Goal: Task Accomplishment & Management: Manage account settings

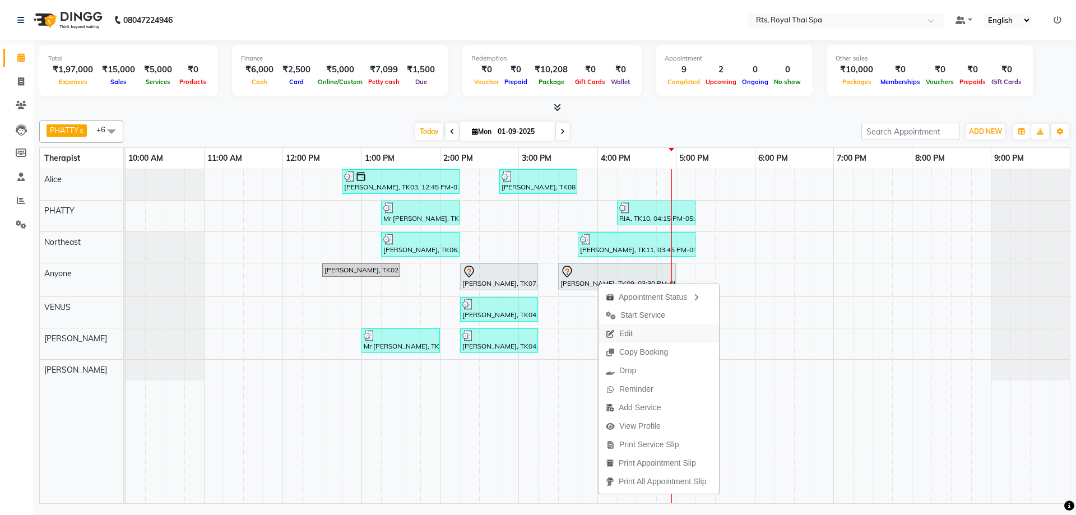
click at [622, 336] on span "Edit" at bounding box center [625, 334] width 13 height 12
select select "tentative"
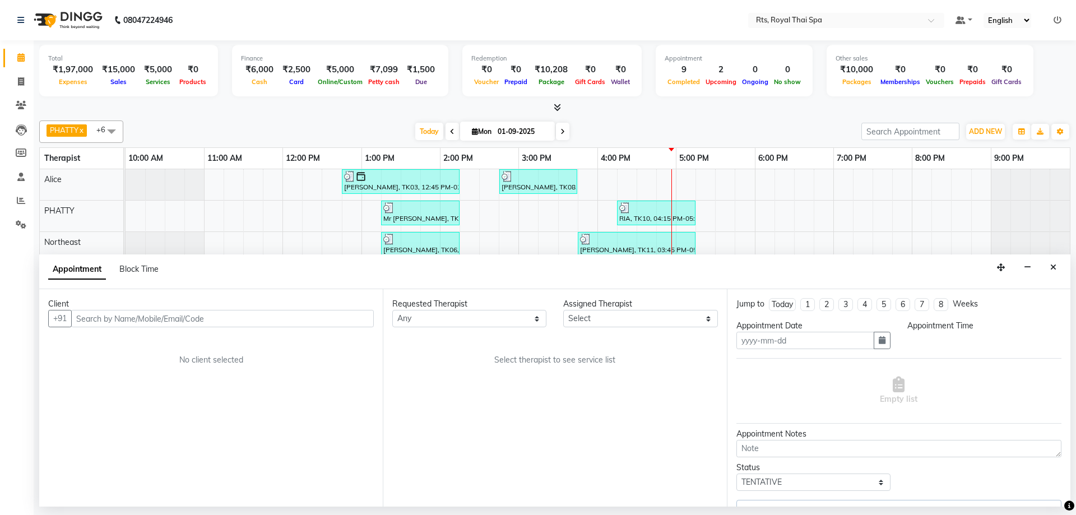
type input "01-09-2025"
select select "930"
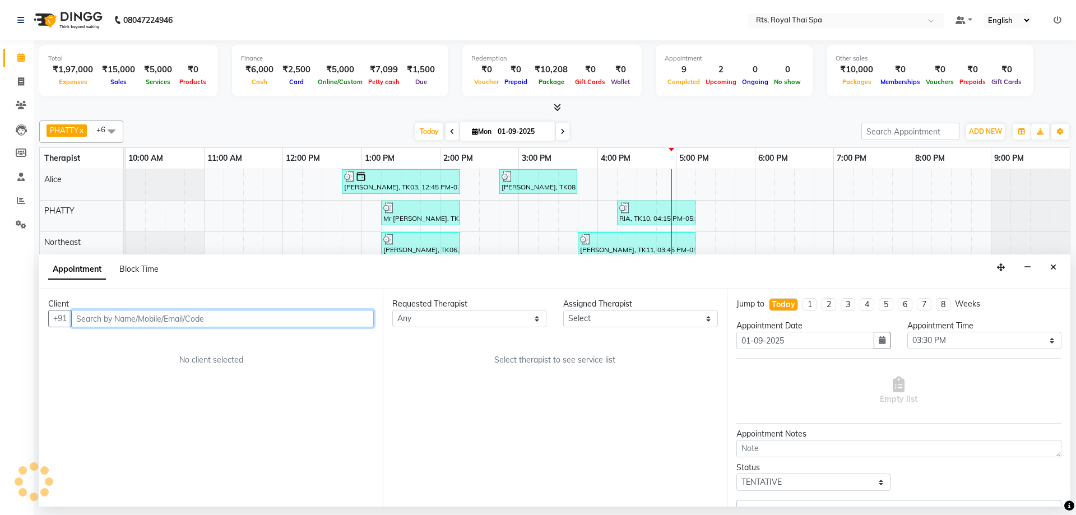
select select "39979"
select select "2390"
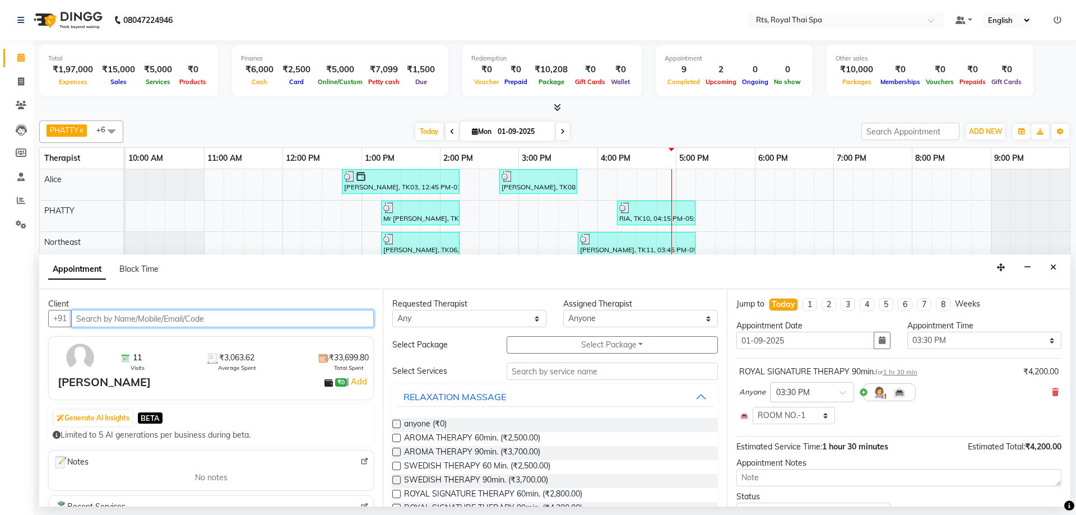
click at [252, 312] on input "text" at bounding box center [222, 318] width 303 height 17
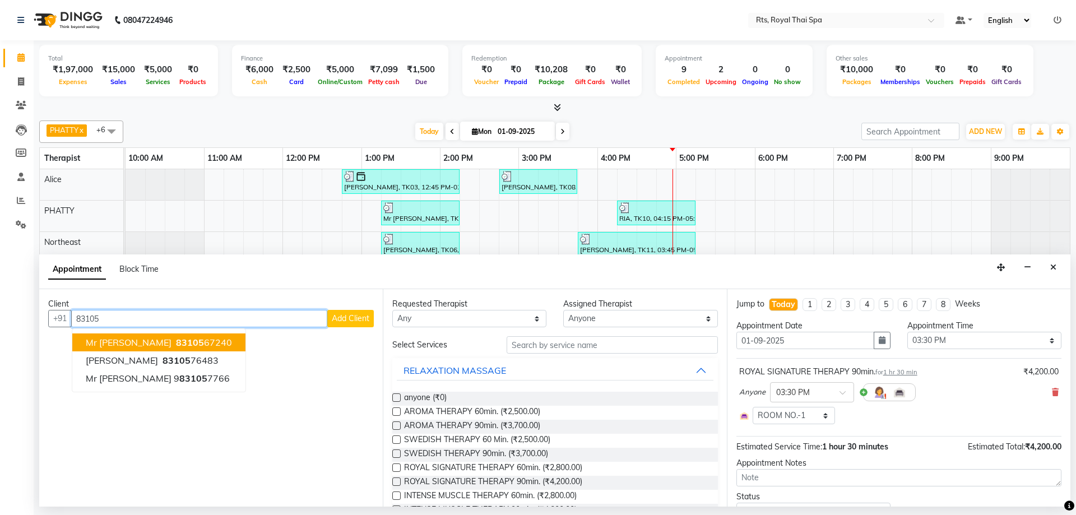
click at [187, 345] on button "Mr Sanket 83105 67240" at bounding box center [158, 343] width 173 height 18
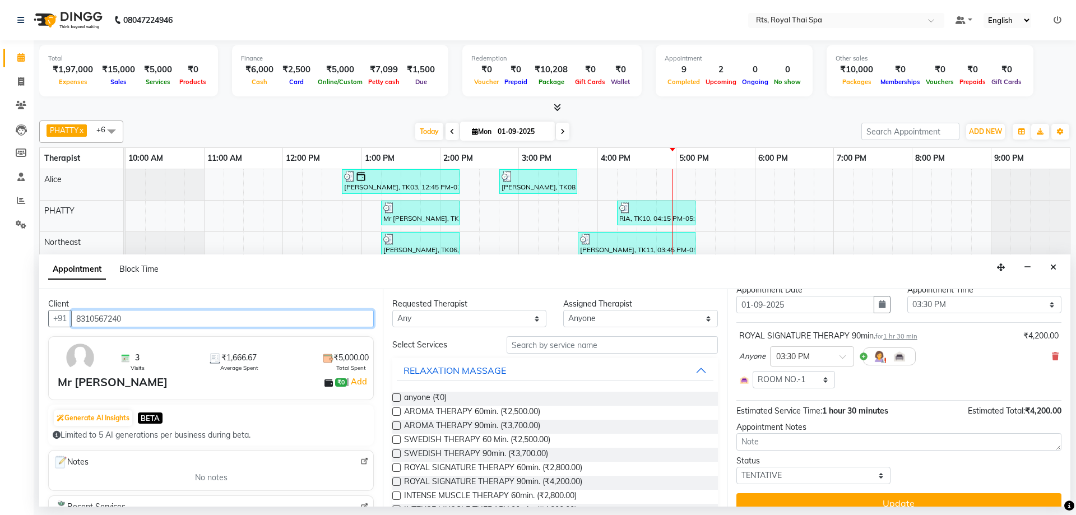
scroll to position [52, 0]
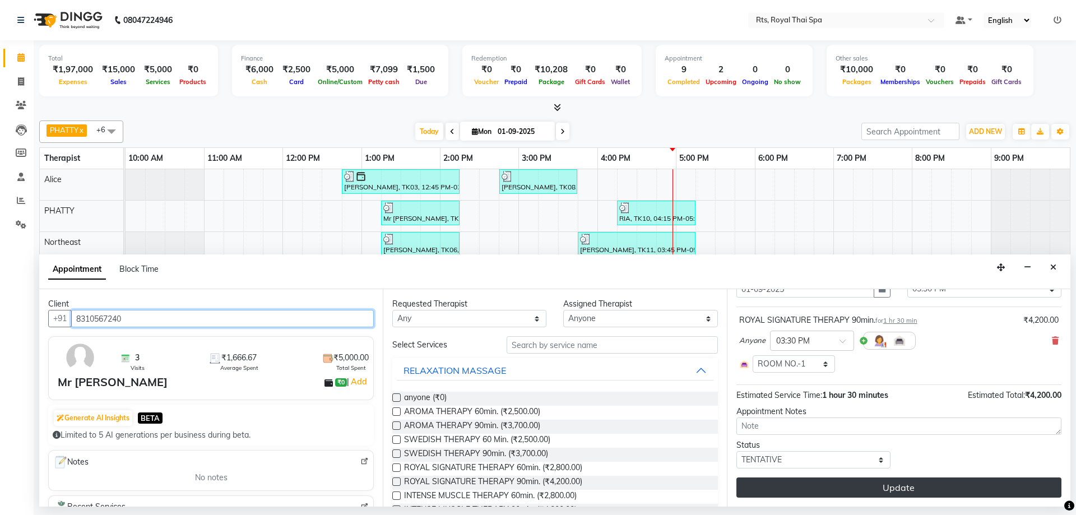
type input "8310567240"
click at [841, 485] on button "Update" at bounding box center [899, 488] width 325 height 20
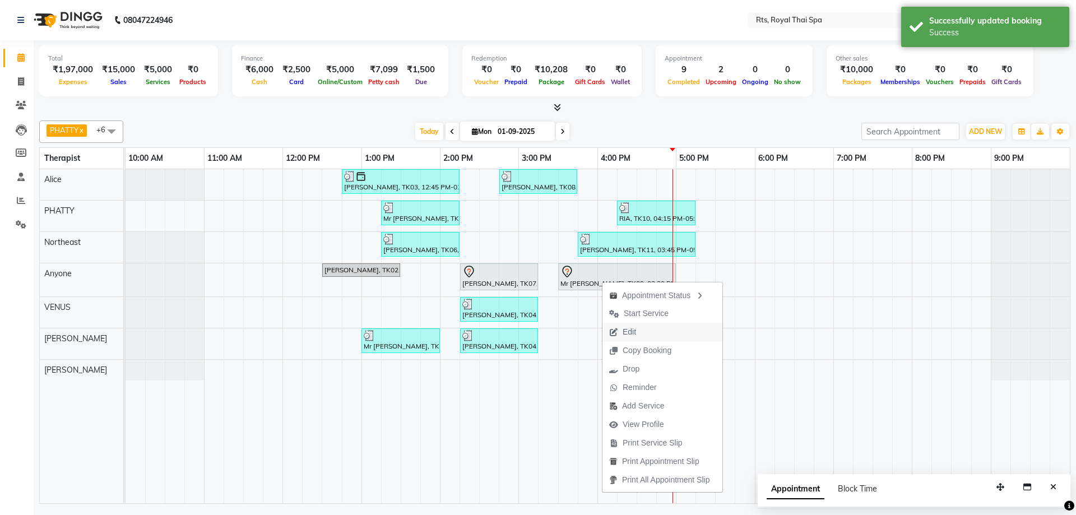
click at [641, 332] on span "Edit" at bounding box center [623, 332] width 40 height 18
select select "tentative"
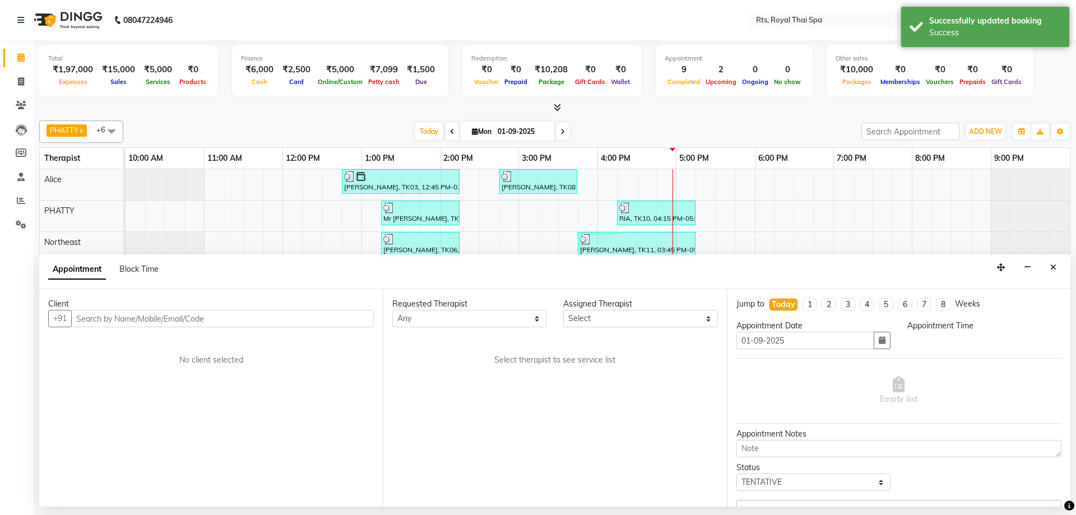
select select "39979"
select select "930"
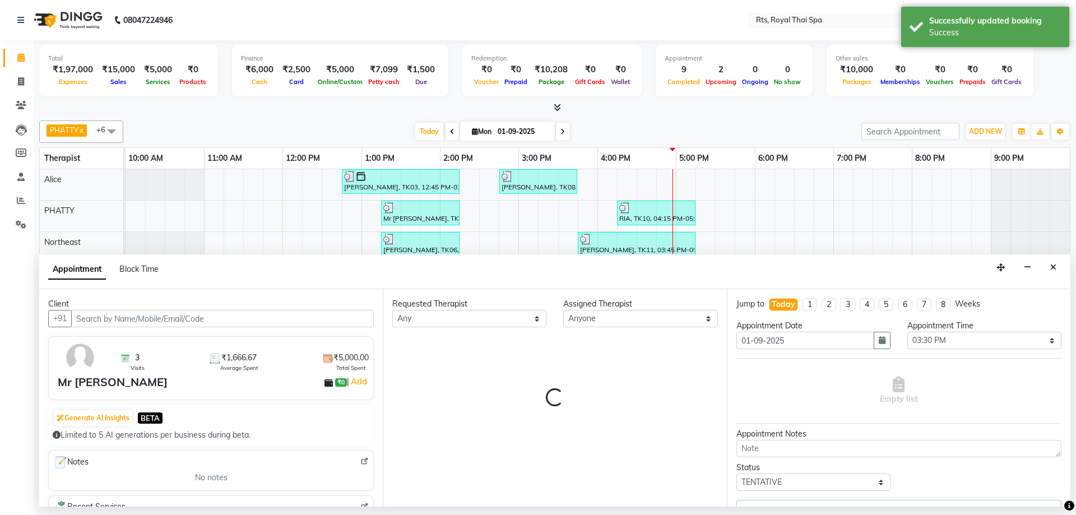
select select "2390"
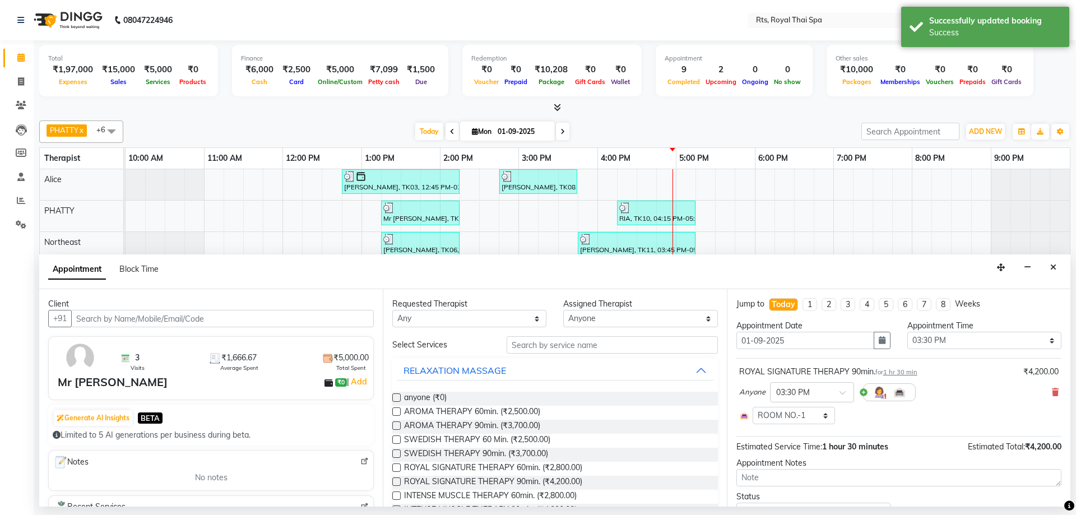
click at [1052, 391] on icon at bounding box center [1055, 392] width 7 height 8
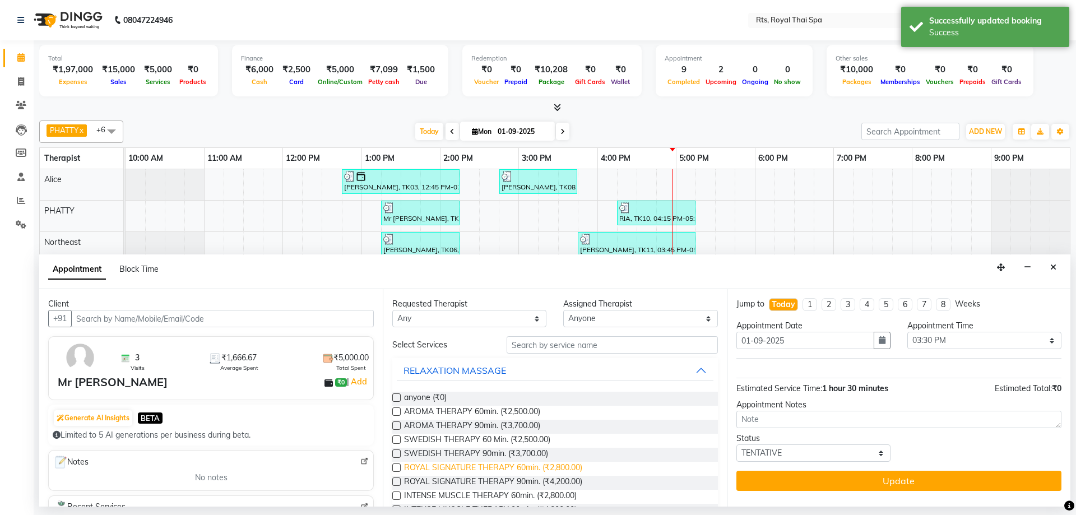
click at [541, 466] on span "ROYAL SIGNATURE THERAPY 60min. (₹2,800.00)" at bounding box center [493, 469] width 178 height 14
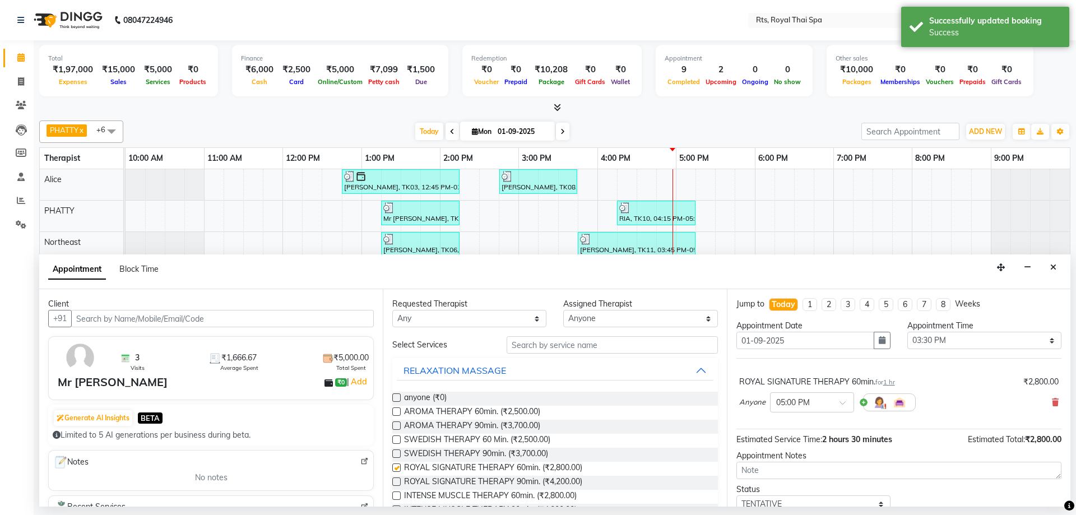
checkbox input "false"
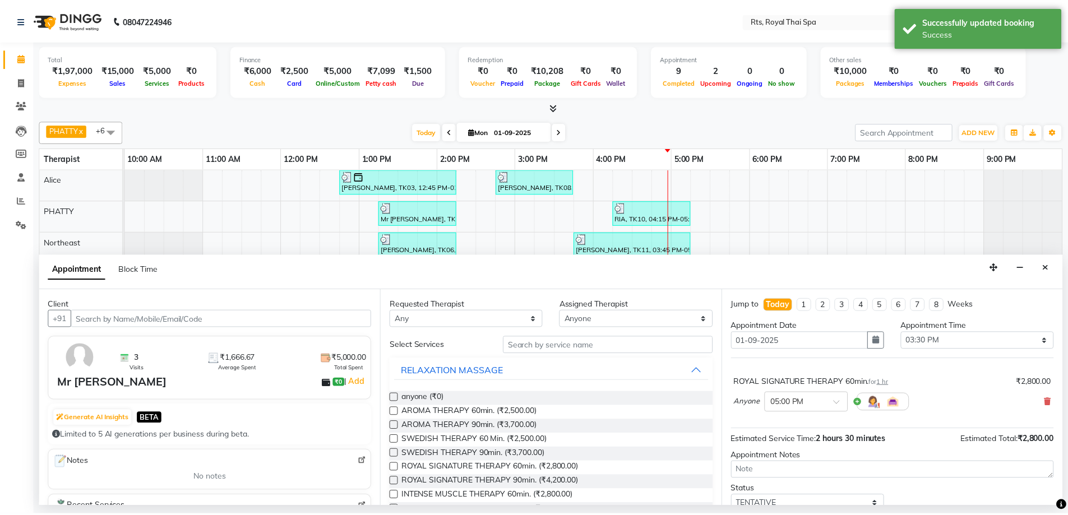
scroll to position [44, 0]
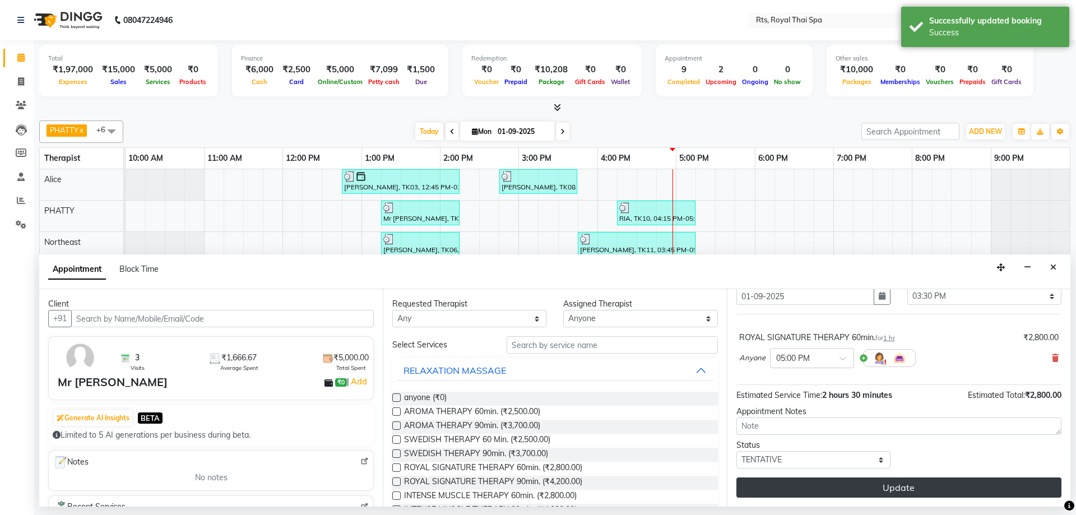
click at [810, 481] on button "Update" at bounding box center [899, 488] width 325 height 20
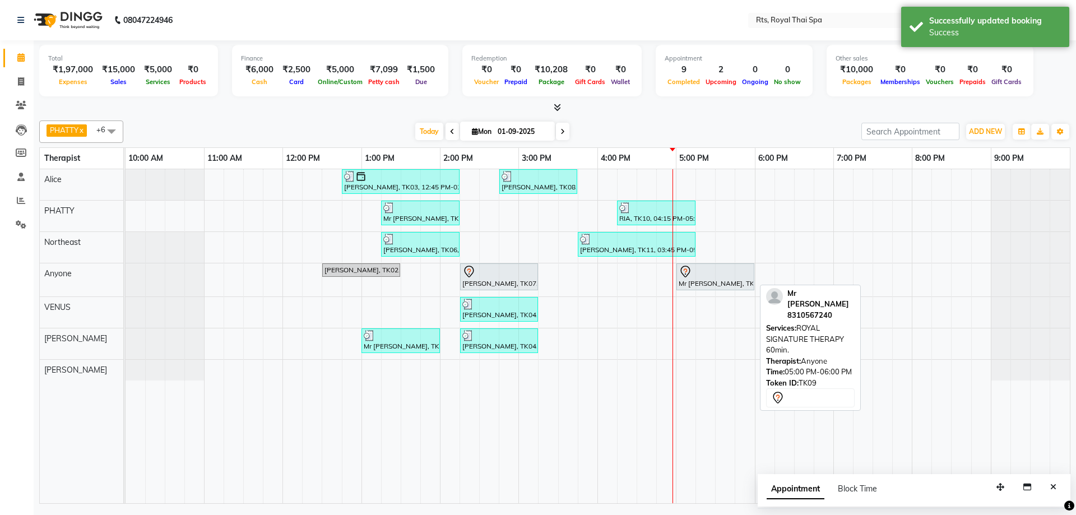
click at [702, 281] on div "Mr Sanket, TK09, 05:00 PM-06:00 PM, ROYAL SIGNATURE THERAPY 60min." at bounding box center [716, 277] width 76 height 24
select select "7"
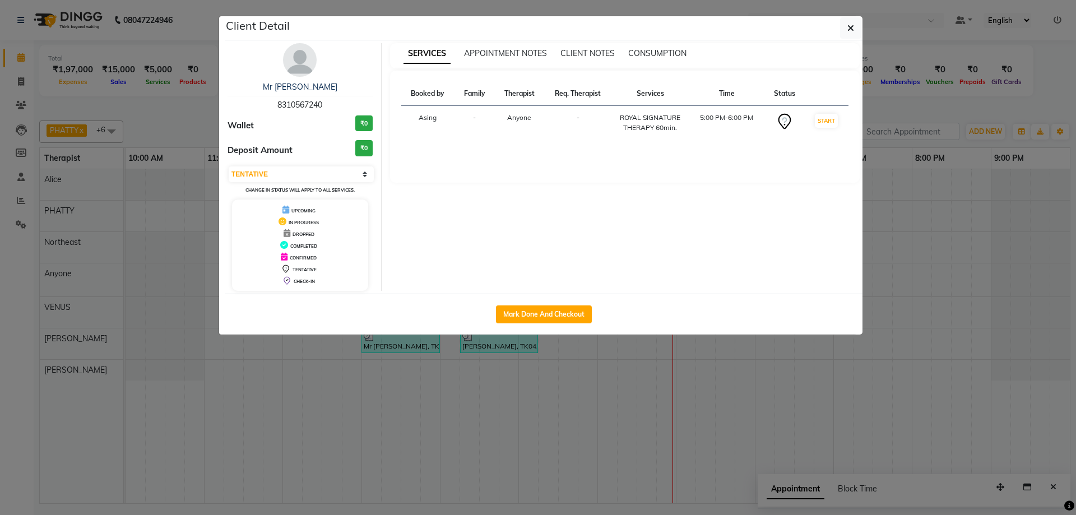
click at [313, 66] on img at bounding box center [300, 60] width 34 height 34
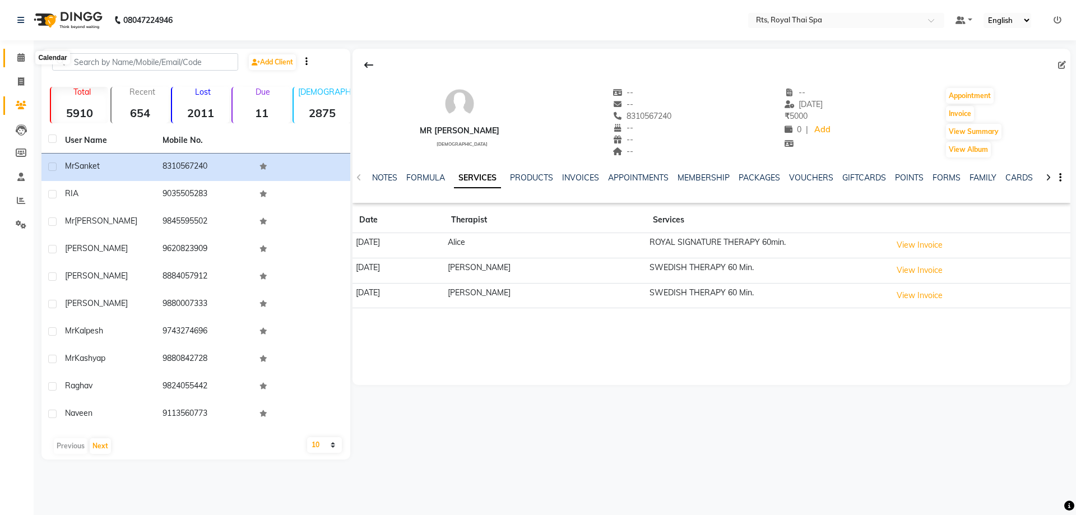
click at [18, 57] on icon at bounding box center [20, 57] width 7 height 8
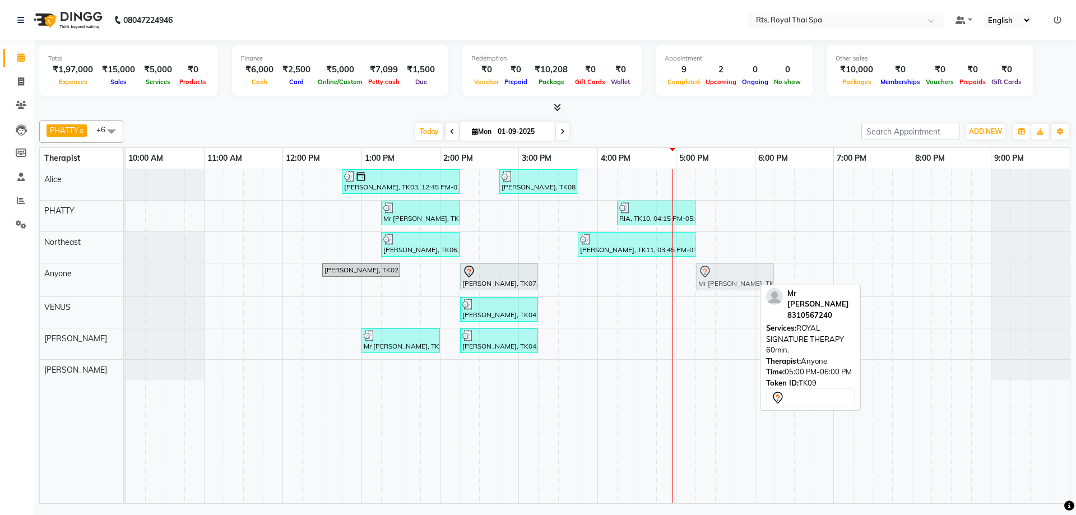
drag, startPoint x: 683, startPoint y: 279, endPoint x: 698, endPoint y: 279, distance: 15.7
click at [126, 279] on div "Mr Kashyap, TK02, 12:30 PM-01:30 PM, SWEDISH THERAPY 60 Min. Raghav, TK07, 02:1…" at bounding box center [126, 279] width 0 height 33
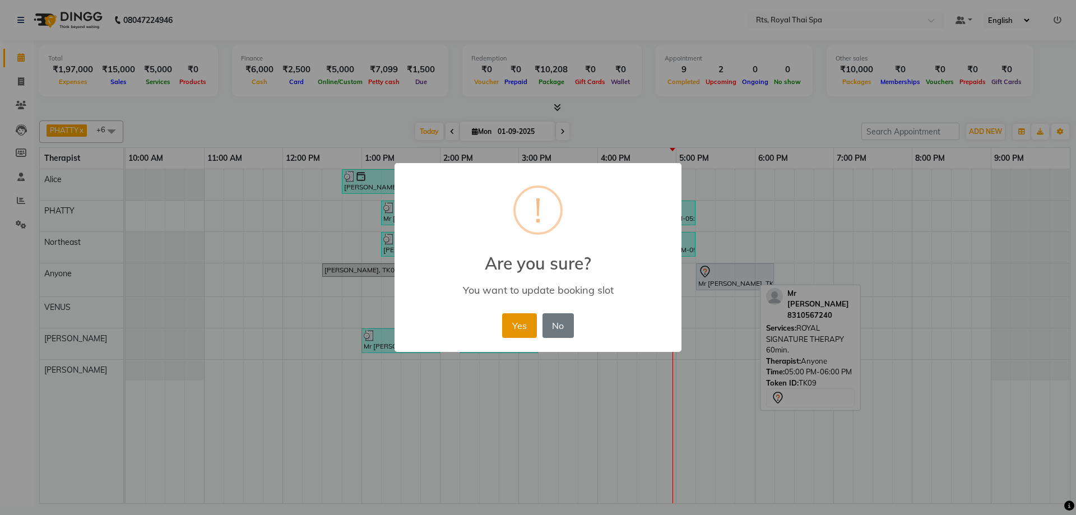
click at [516, 327] on button "Yes" at bounding box center [519, 325] width 34 height 25
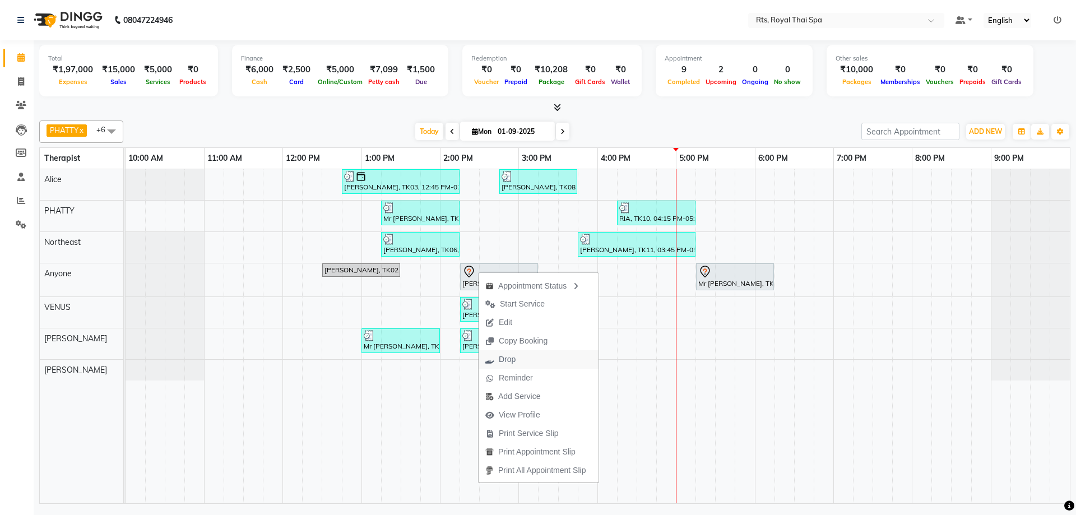
click at [506, 359] on span "Drop" at bounding box center [507, 360] width 17 height 12
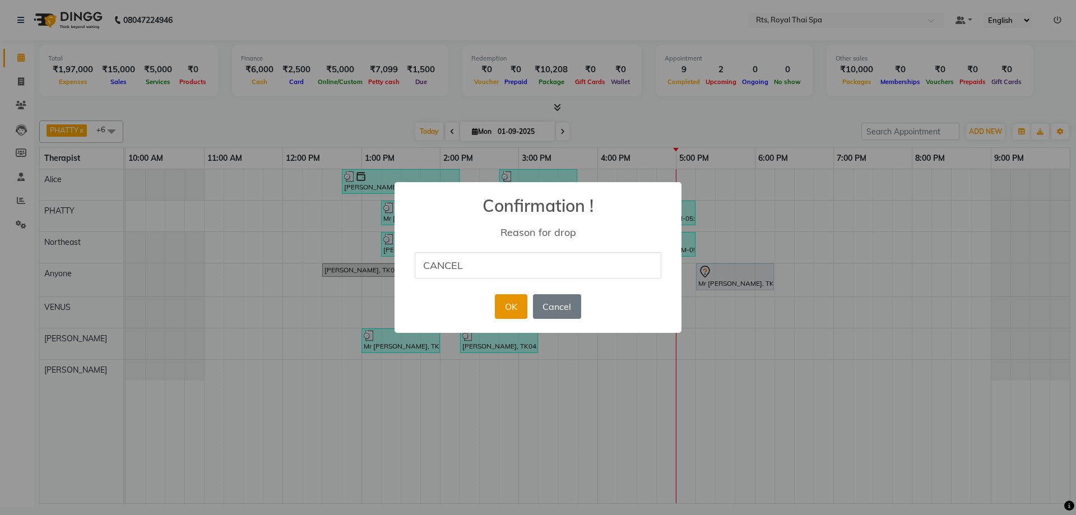
type input "CANCEL"
click at [519, 303] on button "OK" at bounding box center [511, 306] width 32 height 25
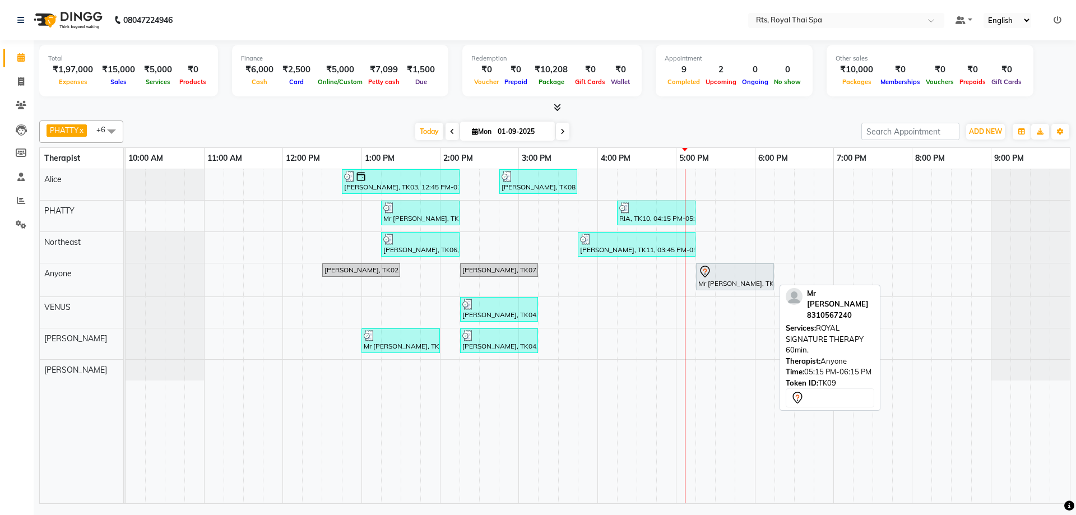
click at [734, 281] on div "Mr [PERSON_NAME], TK09, 05:15 PM-06:15 PM, ROYAL SIGNATURE THERAPY 60min." at bounding box center [735, 277] width 76 height 24
click at [720, 277] on div at bounding box center [734, 271] width 73 height 13
select select "7"
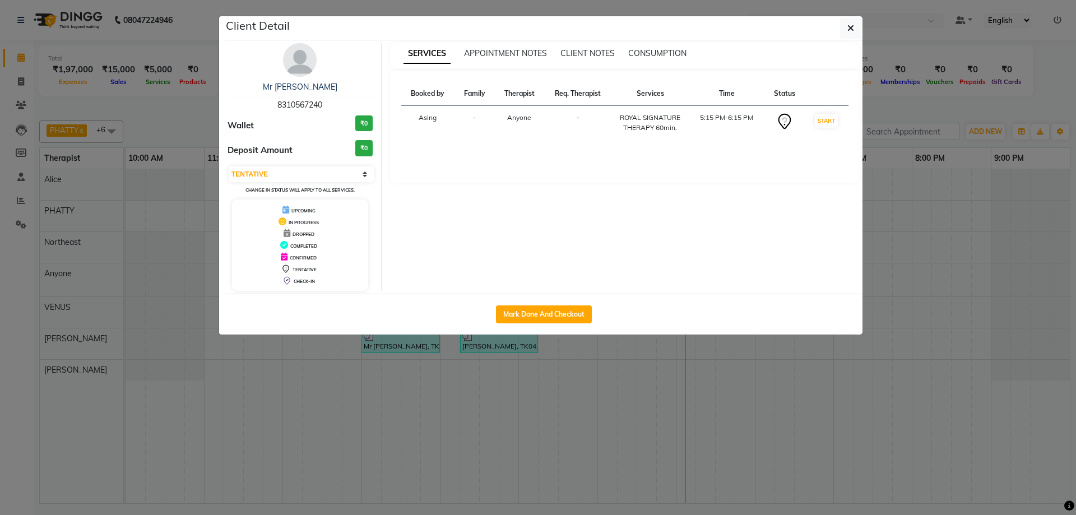
drag, startPoint x: 276, startPoint y: 104, endPoint x: 357, endPoint y: 110, distance: 80.9
click at [357, 110] on div "Mr Sanket 8310567240" at bounding box center [300, 96] width 145 height 30
copy span "8310567240"
click at [852, 29] on icon "button" at bounding box center [851, 28] width 7 height 9
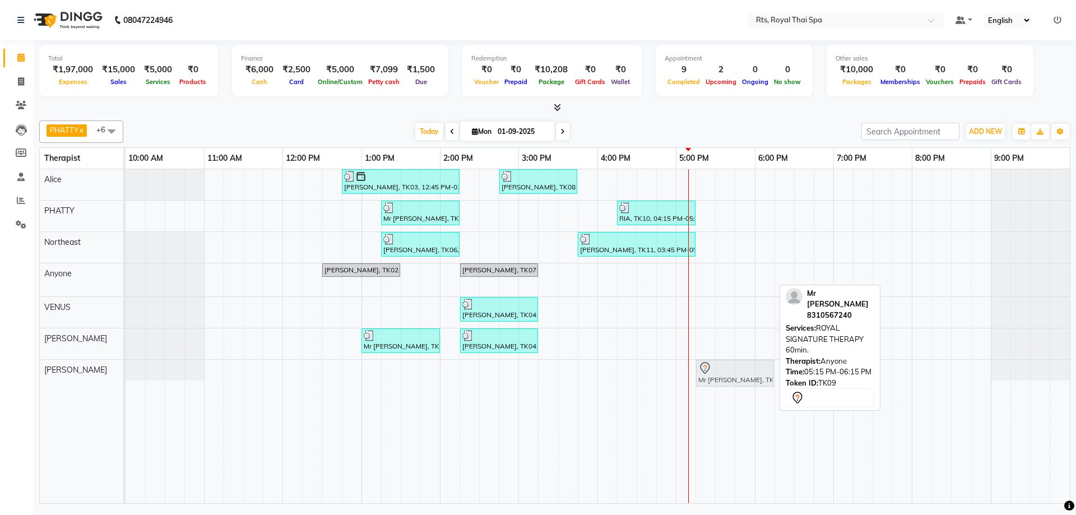
drag, startPoint x: 718, startPoint y: 281, endPoint x: 716, endPoint y: 383, distance: 102.0
click at [716, 381] on tbody "Mr Lakshmi Narayan, TK03, 12:45 PM-02:15 PM, ROYAL SIGNATURE THERAPY 90min. Raj…" at bounding box center [598, 274] width 945 height 211
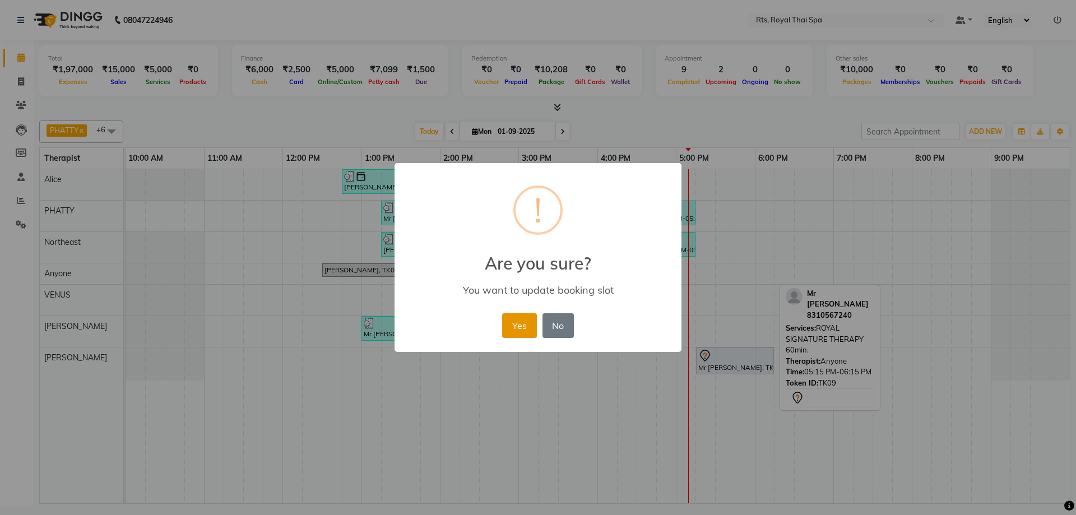
click at [528, 326] on button "Yes" at bounding box center [519, 325] width 34 height 25
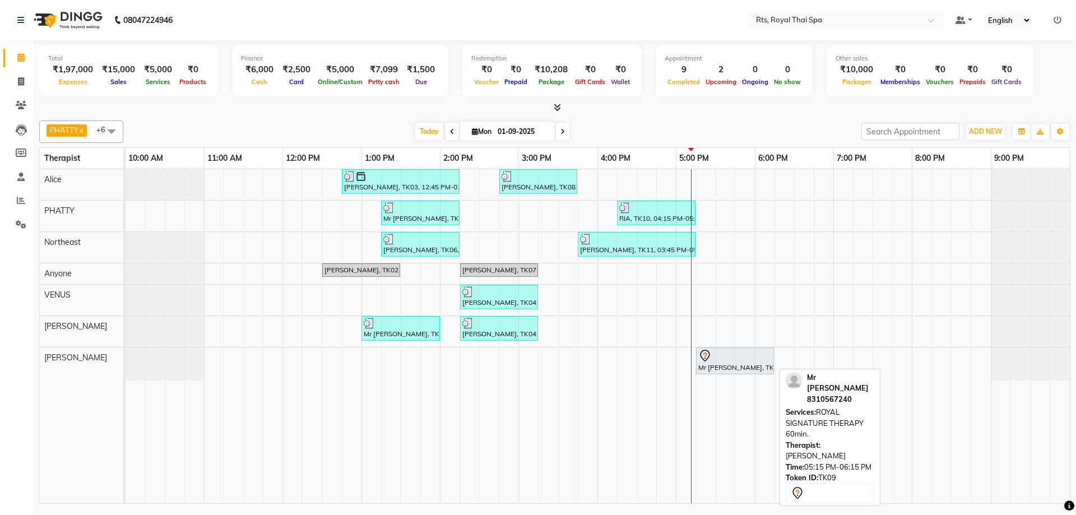
click at [714, 363] on div "Mr [PERSON_NAME], TK09, 05:15 PM-06:15 PM, ROYAL SIGNATURE THERAPY 60min." at bounding box center [735, 361] width 76 height 24
select select "7"
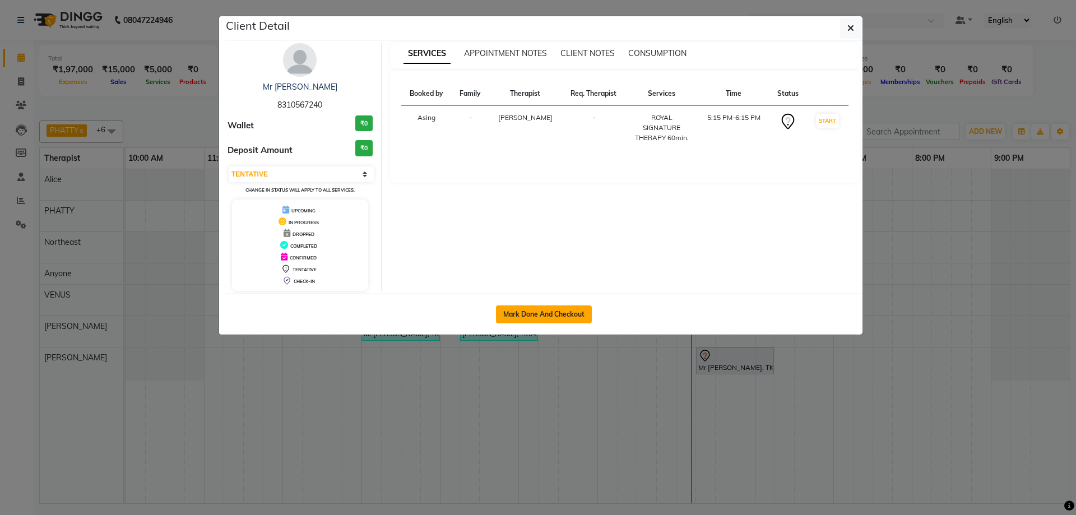
click at [534, 314] on button "Mark Done And Checkout" at bounding box center [544, 314] width 96 height 18
select select "5288"
select select "service"
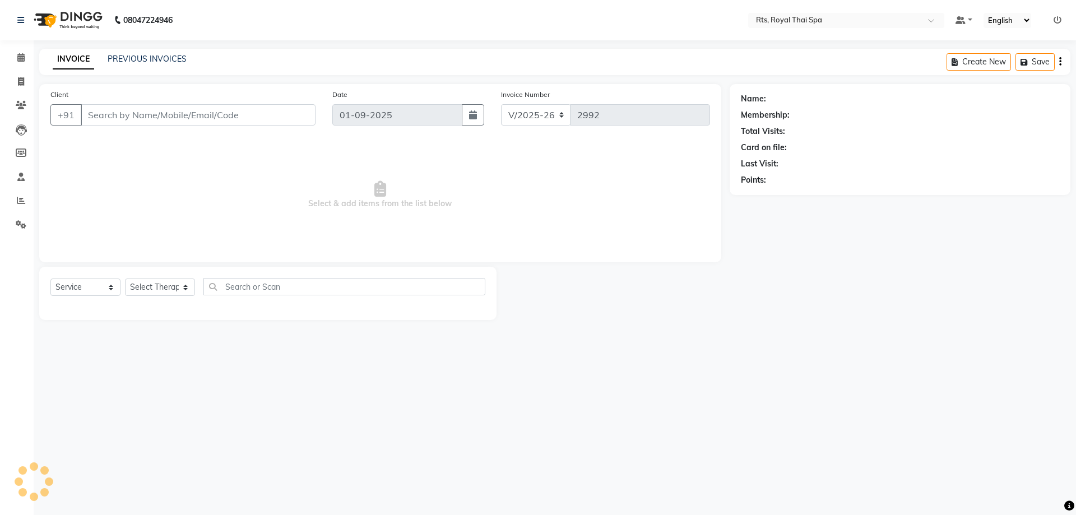
type input "8310567240"
select select "80881"
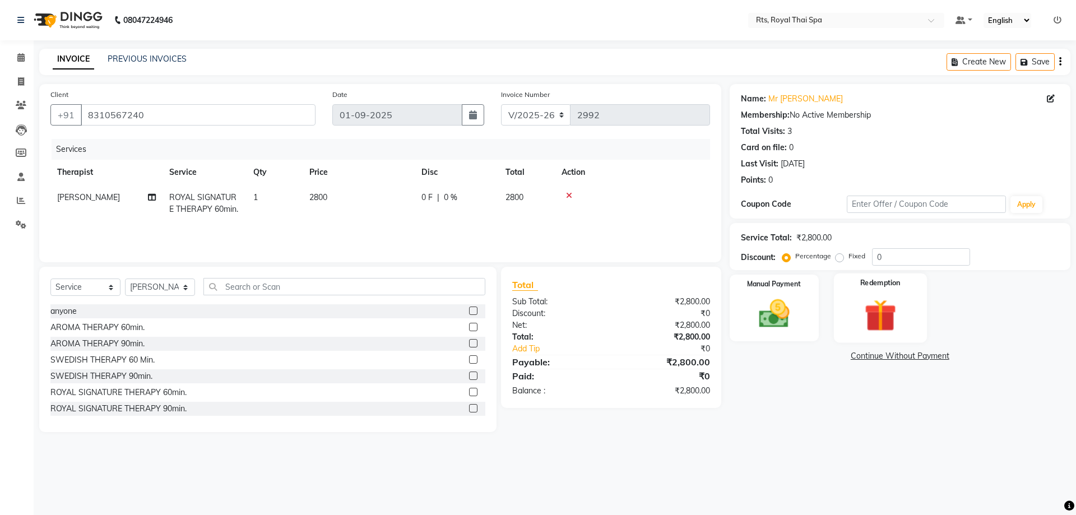
click at [880, 311] on img at bounding box center [880, 315] width 52 height 40
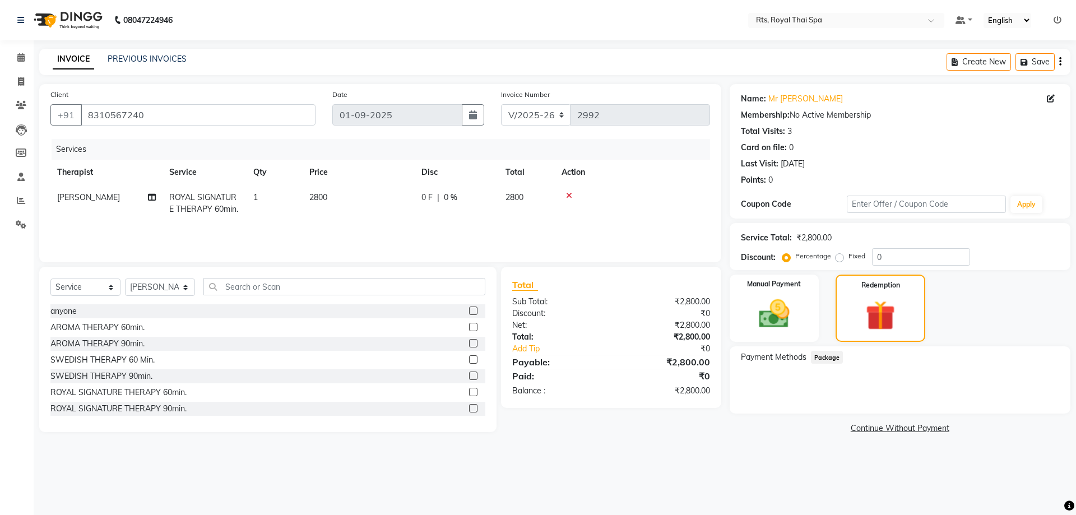
click at [824, 356] on span "Package" at bounding box center [827, 357] width 33 height 13
click at [21, 53] on span at bounding box center [21, 58] width 20 height 13
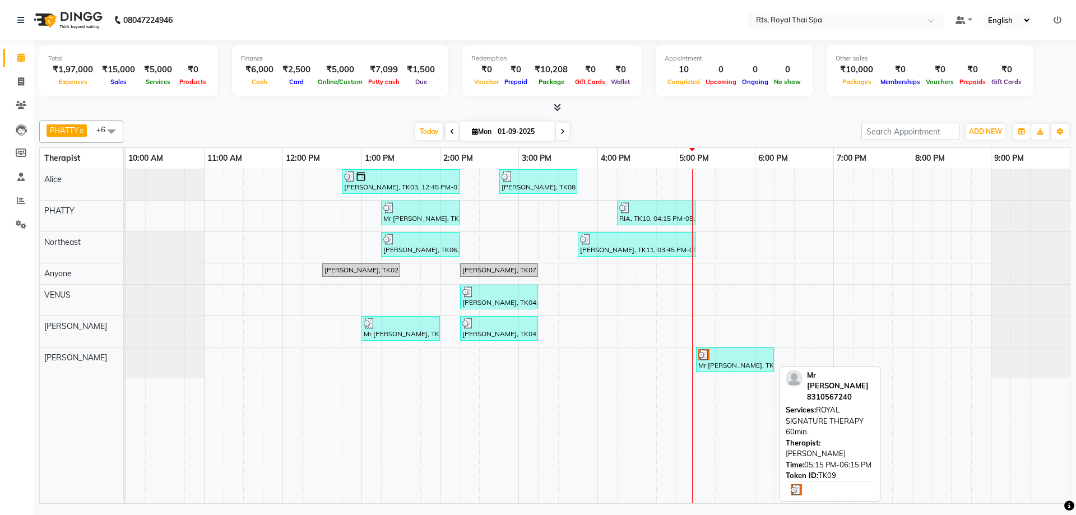
click at [719, 363] on div "Mr [PERSON_NAME], TK09, 05:15 PM-06:15 PM, ROYAL SIGNATURE THERAPY 60min." at bounding box center [735, 359] width 76 height 21
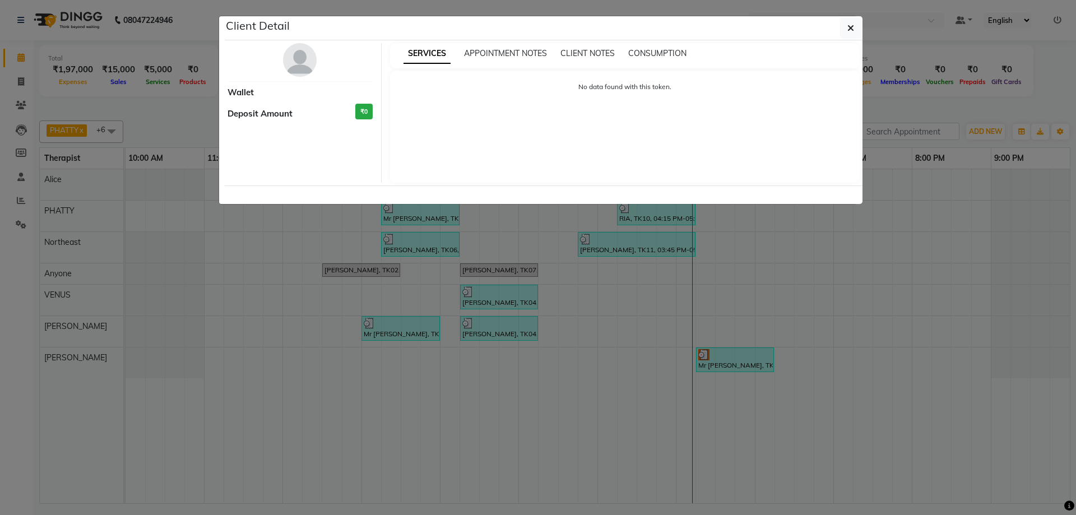
select select "3"
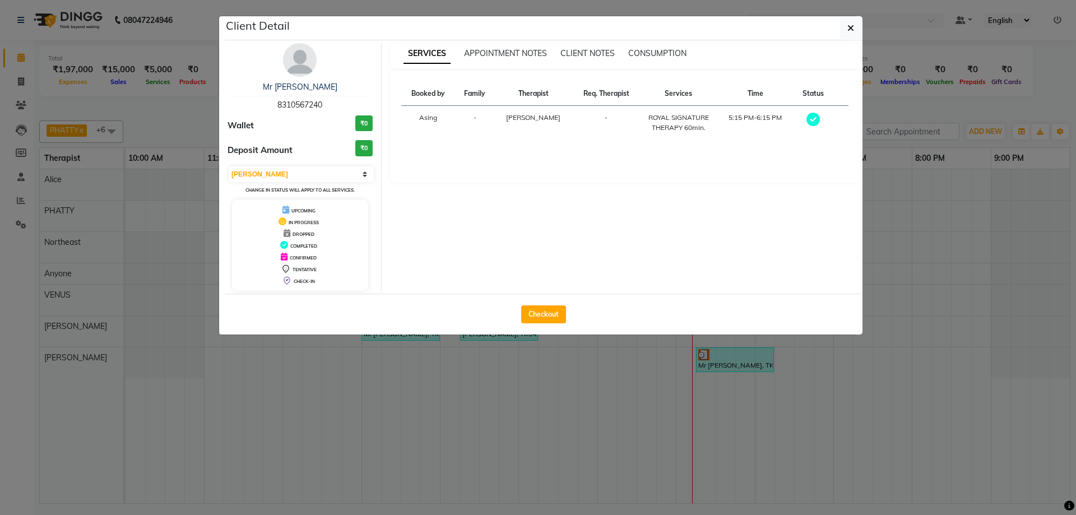
click at [295, 72] on img at bounding box center [300, 60] width 34 height 34
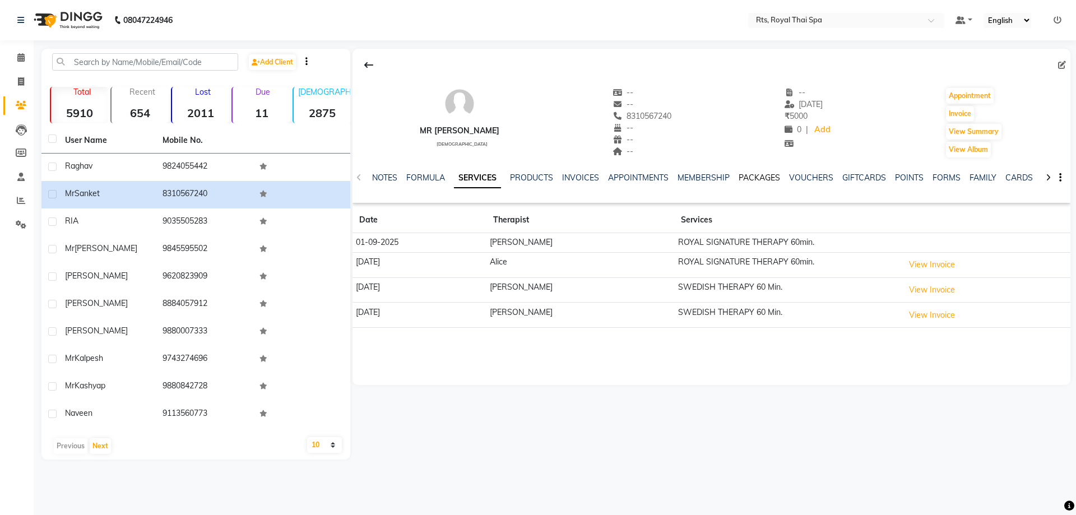
click at [756, 175] on link "PACKAGES" at bounding box center [759, 178] width 41 height 10
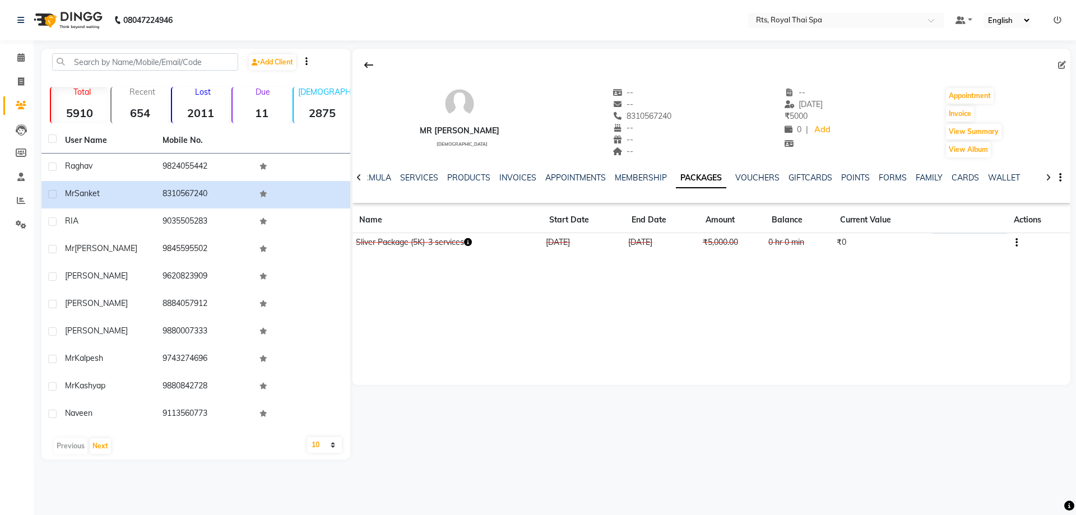
click at [1018, 243] on td at bounding box center [1038, 243] width 63 height 20
click at [1017, 243] on icon "button" at bounding box center [1017, 243] width 2 height 1
click at [936, 247] on div "Edit" at bounding box center [962, 250] width 73 height 14
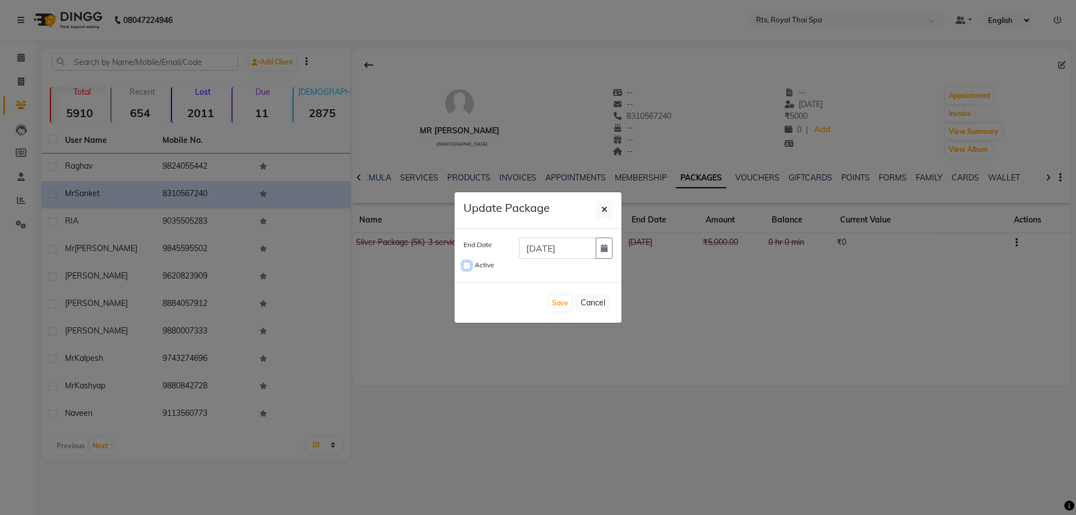
drag, startPoint x: 465, startPoint y: 262, endPoint x: 533, endPoint y: 267, distance: 67.5
click at [467, 263] on input "Active" at bounding box center [467, 266] width 8 height 8
checkbox input "true"
click at [607, 249] on icon "button" at bounding box center [604, 248] width 7 height 8
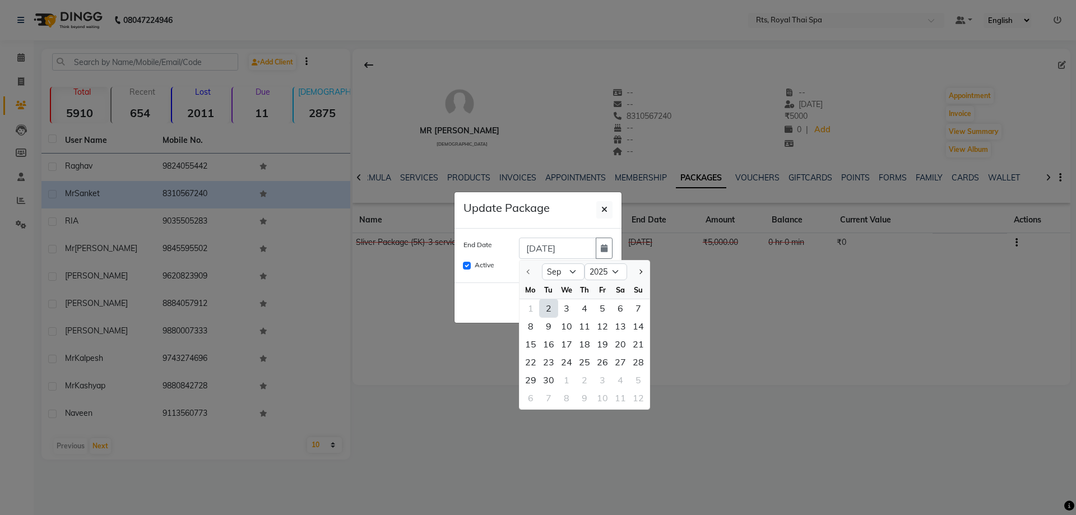
click at [550, 307] on div "2" at bounding box center [549, 308] width 18 height 18
type input "02-09-2025"
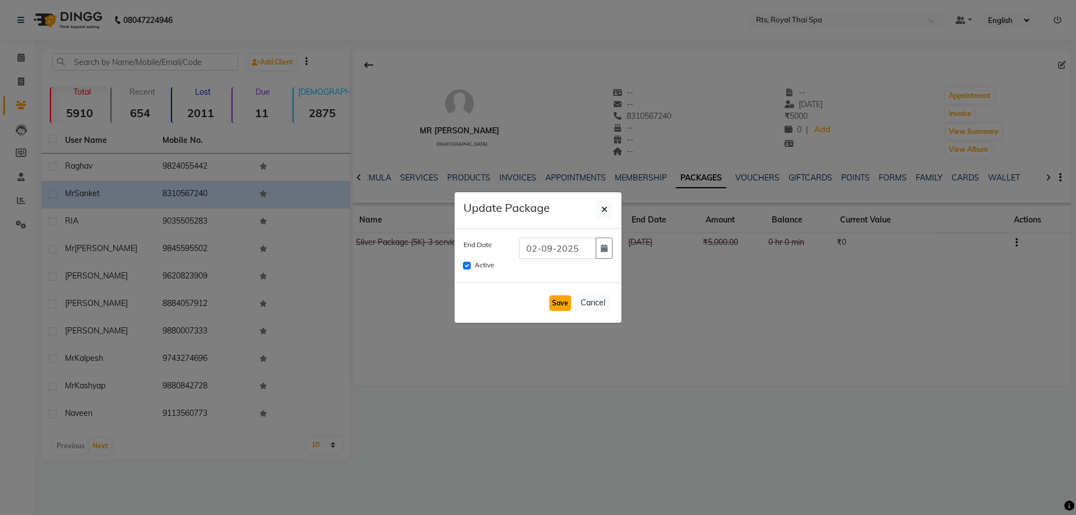
click at [560, 303] on button "Save" at bounding box center [560, 303] width 22 height 16
checkbox input "false"
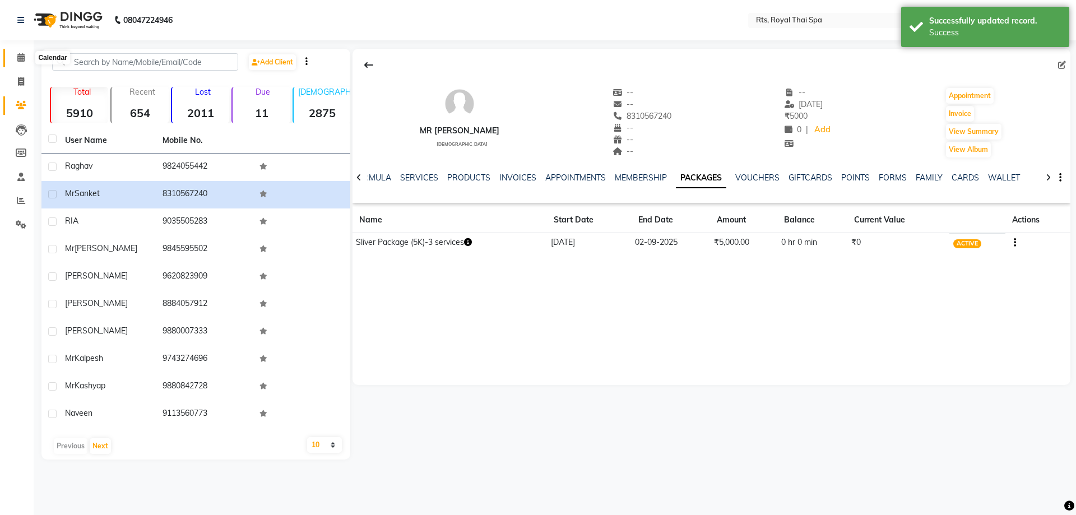
click at [25, 60] on icon at bounding box center [20, 57] width 7 height 8
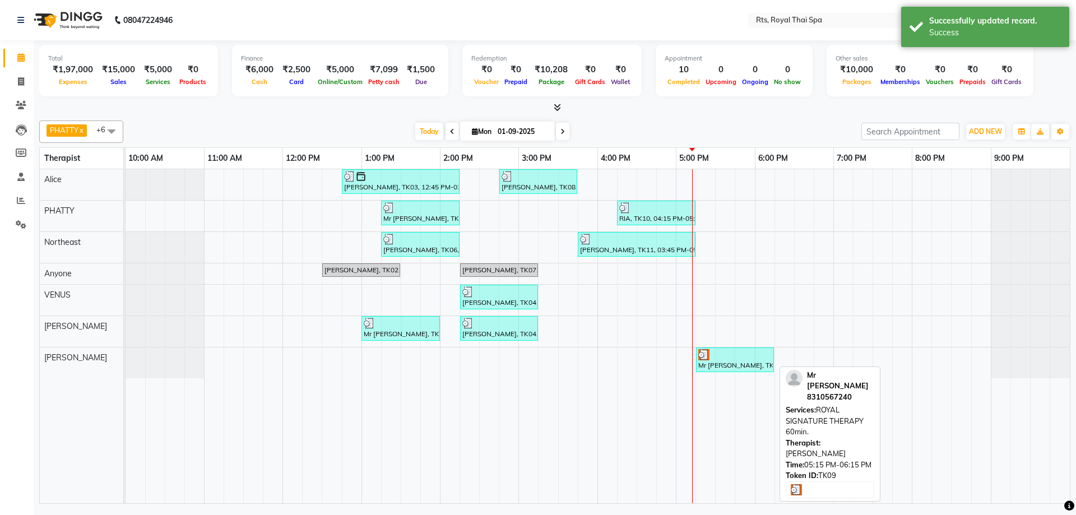
click at [717, 365] on div "Mr [PERSON_NAME], TK09, 05:15 PM-06:15 PM, ROYAL SIGNATURE THERAPY 60min." at bounding box center [735, 359] width 76 height 21
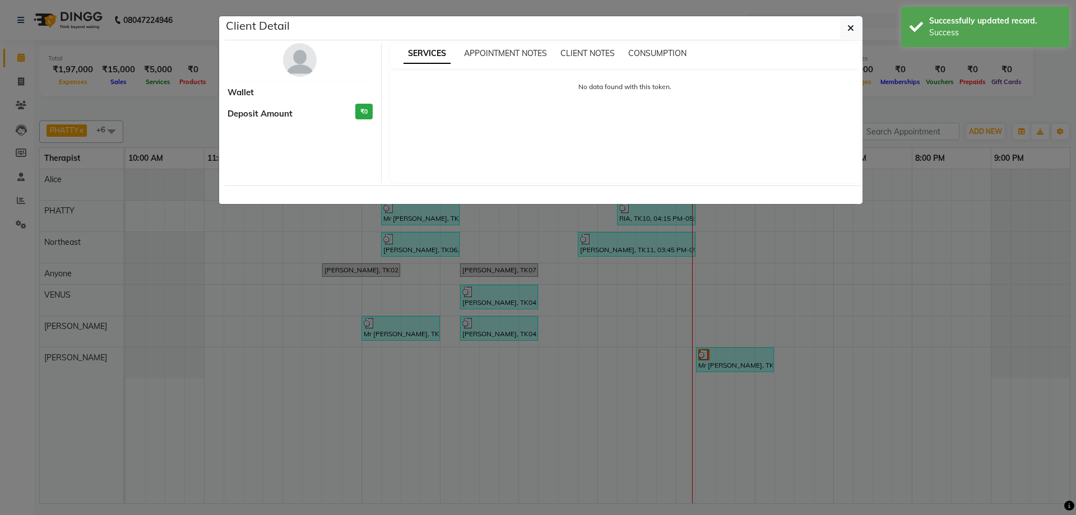
select select "3"
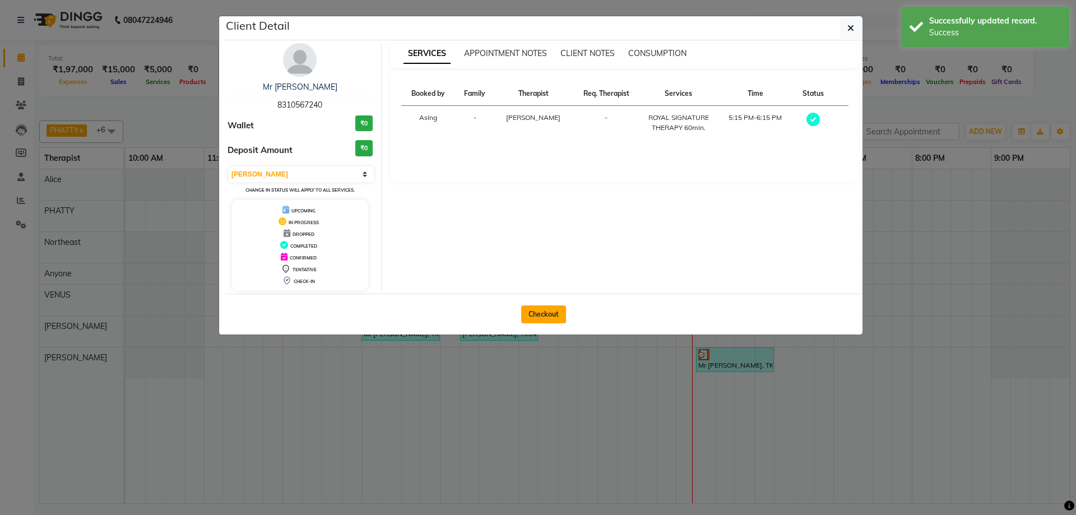
click at [548, 312] on button "Checkout" at bounding box center [543, 314] width 45 height 18
select select "5288"
select select "service"
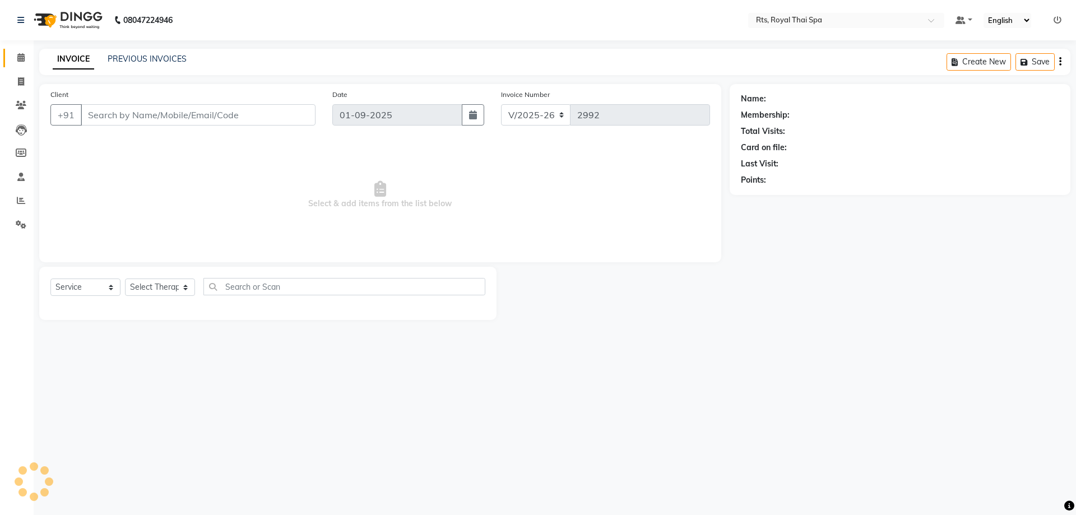
type input "8310567240"
select select "80881"
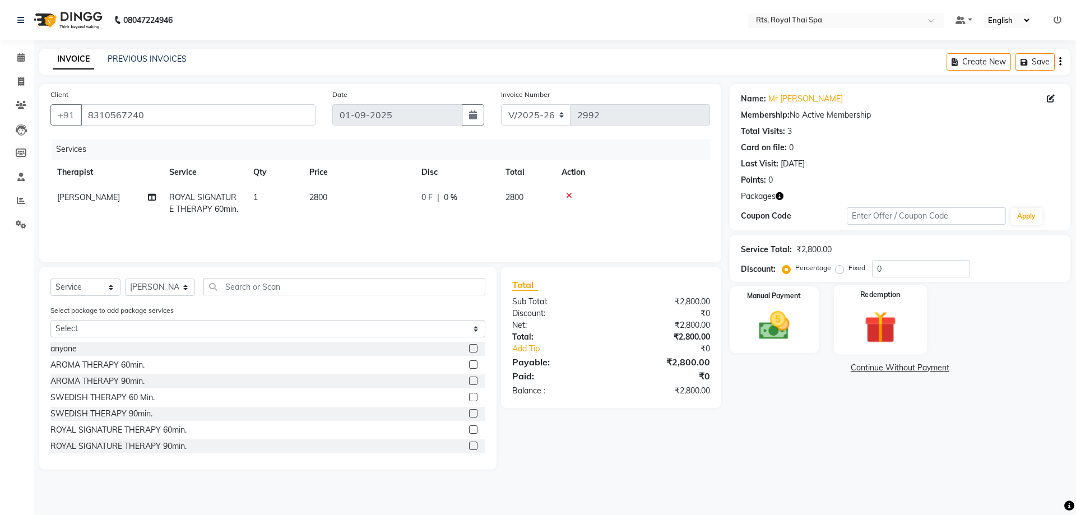
click at [875, 328] on img at bounding box center [880, 327] width 52 height 40
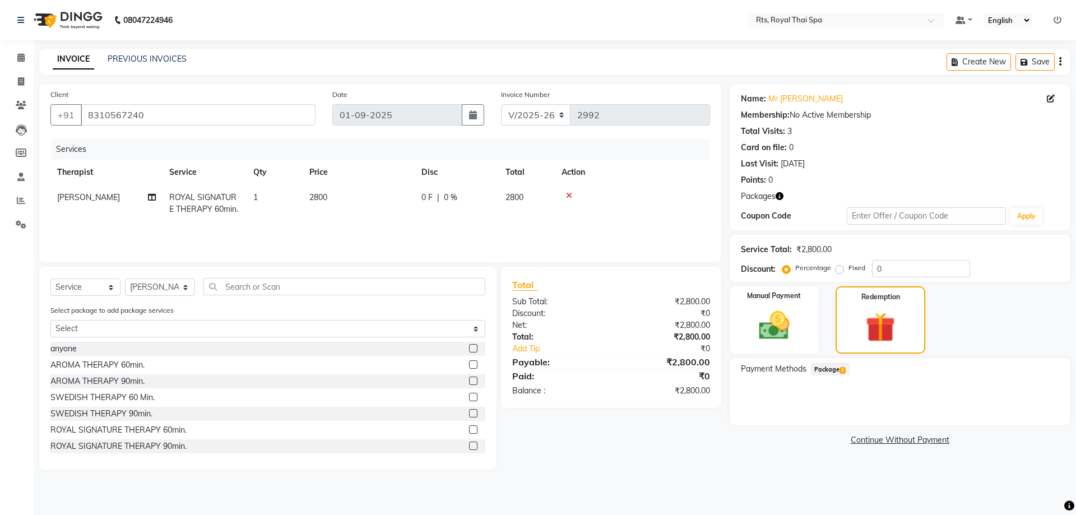
click at [835, 368] on span "Package 1" at bounding box center [830, 369] width 39 height 13
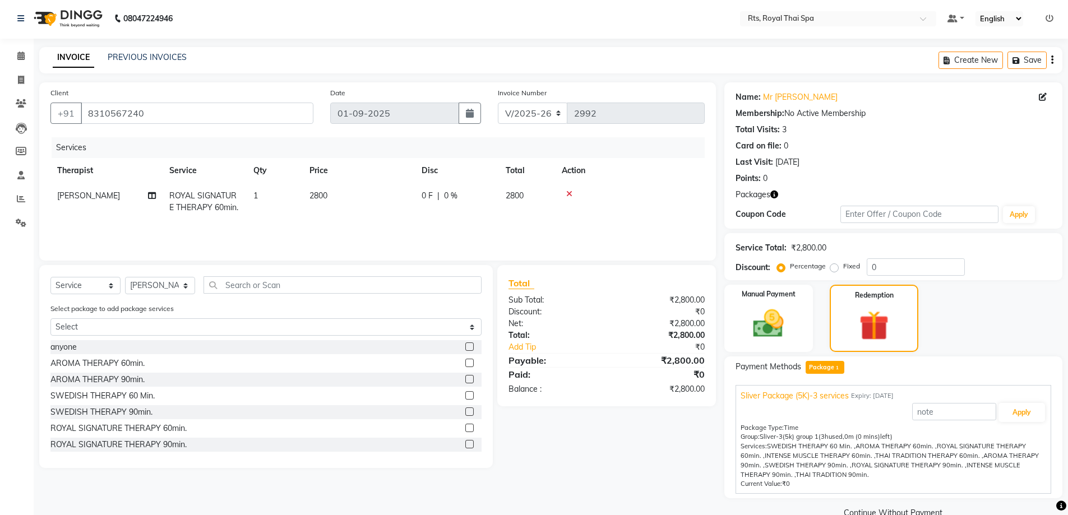
scroll to position [25, 0]
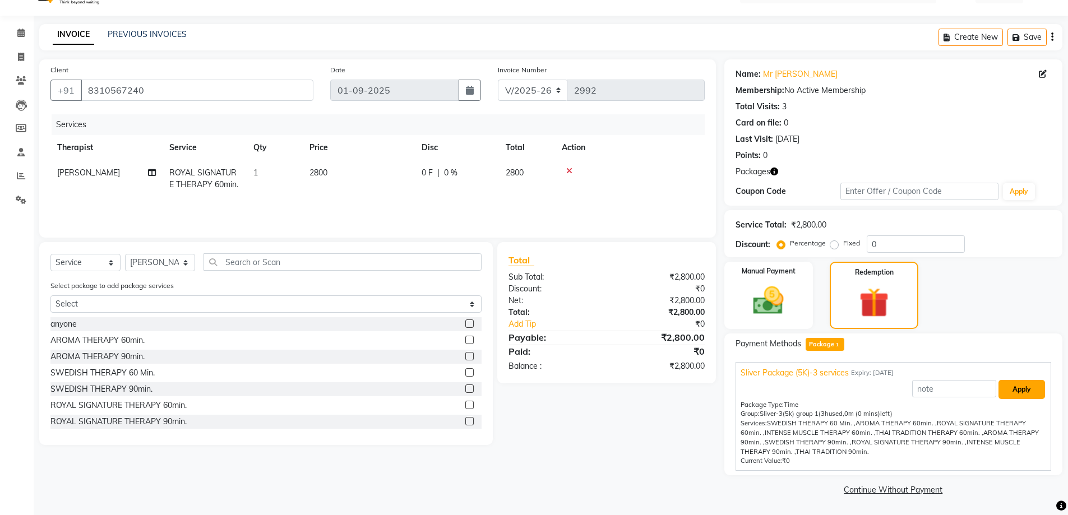
click at [1016, 393] on button "Apply" at bounding box center [1021, 389] width 47 height 19
type input "Sliver Package (5K)-3 services"
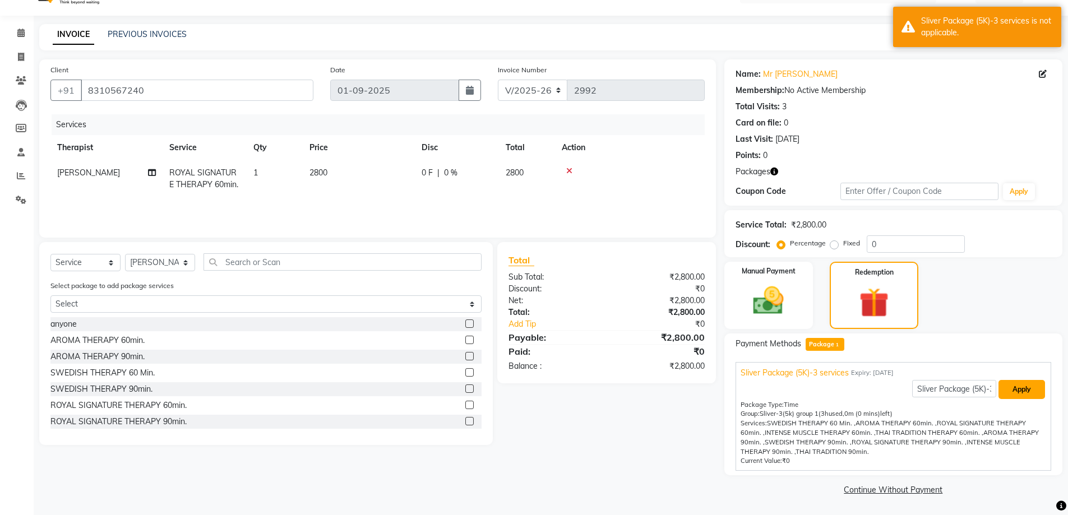
click at [1025, 391] on button "Apply" at bounding box center [1021, 389] width 47 height 19
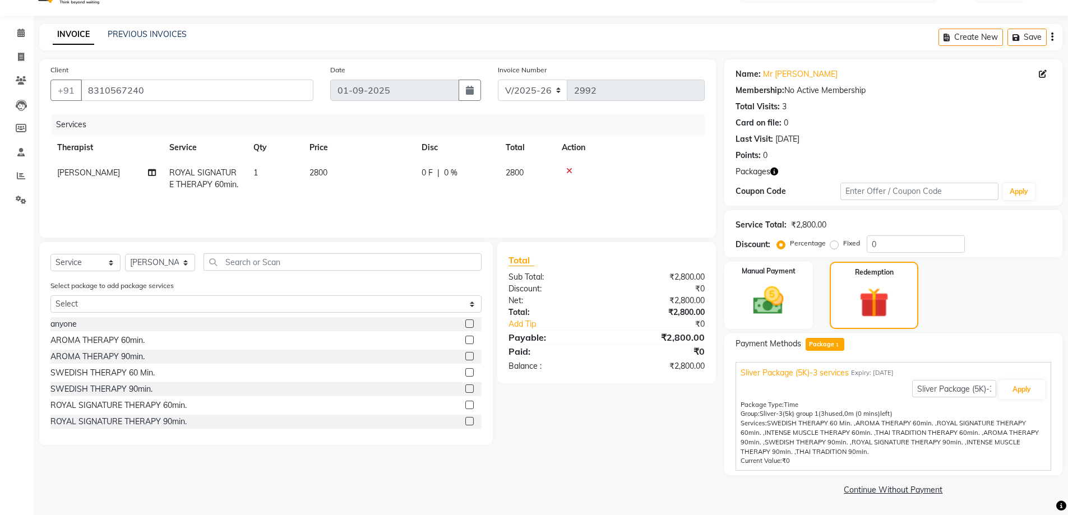
click at [822, 344] on span "Package 1" at bounding box center [824, 344] width 39 height 13
click at [1015, 388] on button "Apply" at bounding box center [1021, 389] width 47 height 19
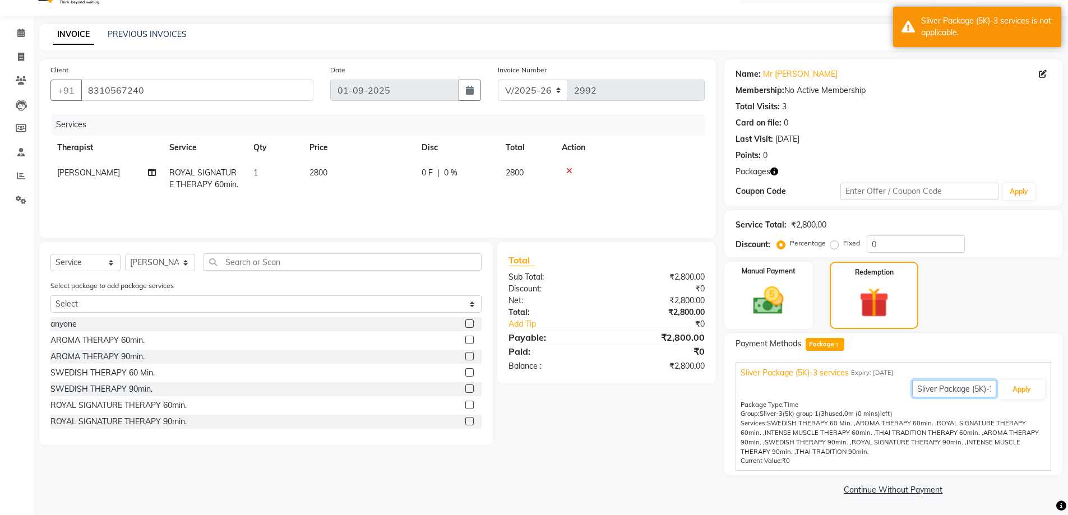
click at [972, 389] on input "Sliver Package (5K)-3 services" at bounding box center [954, 388] width 84 height 17
click at [1017, 390] on button "Apply" at bounding box center [1021, 389] width 47 height 19
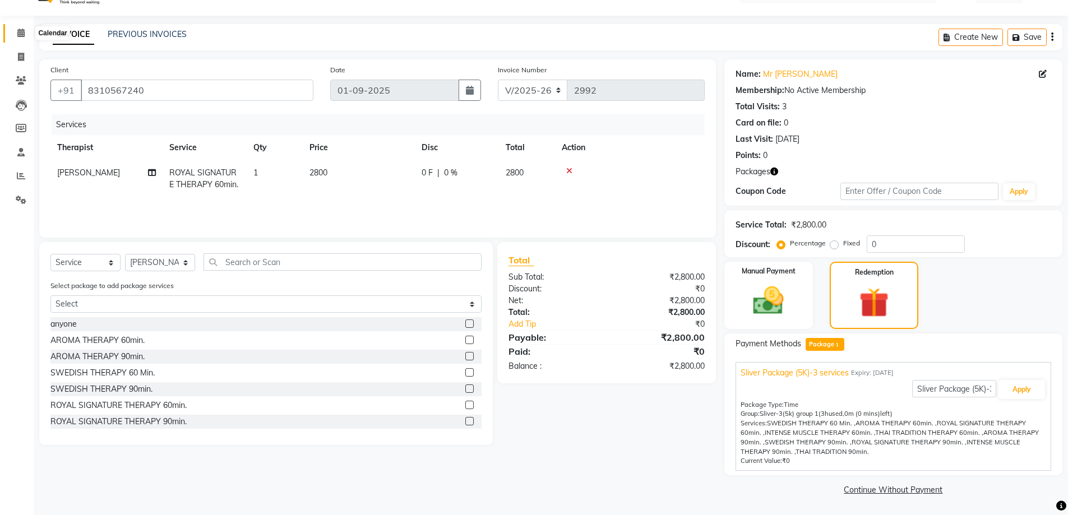
click at [26, 32] on span at bounding box center [21, 33] width 20 height 13
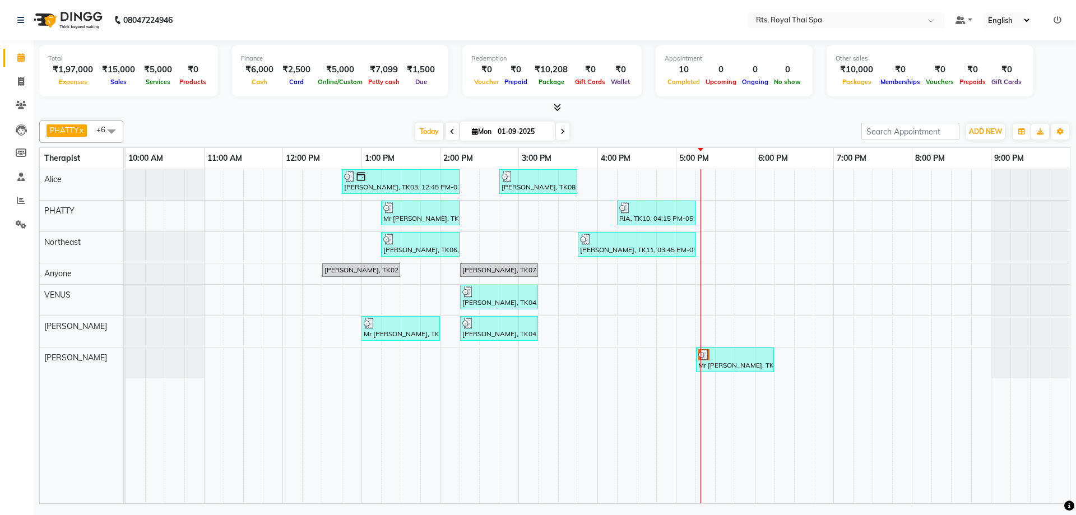
click at [727, 298] on div "Mr Lakshmi Narayan, TK03, 12:45 PM-02:15 PM, ROYAL SIGNATURE THERAPY 90min. Raj…" at bounding box center [598, 336] width 945 height 334
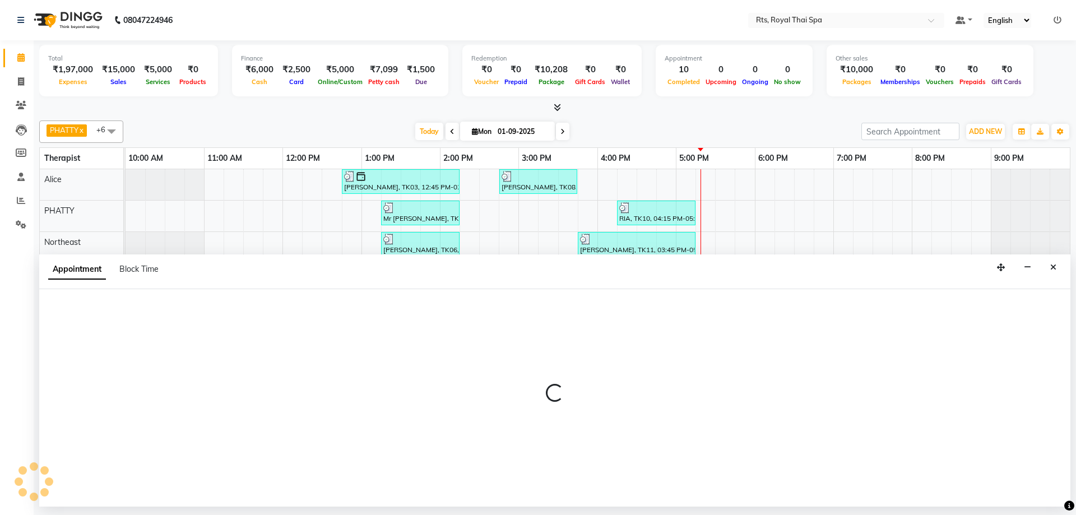
select select "59124"
select select "1050"
select select "tentative"
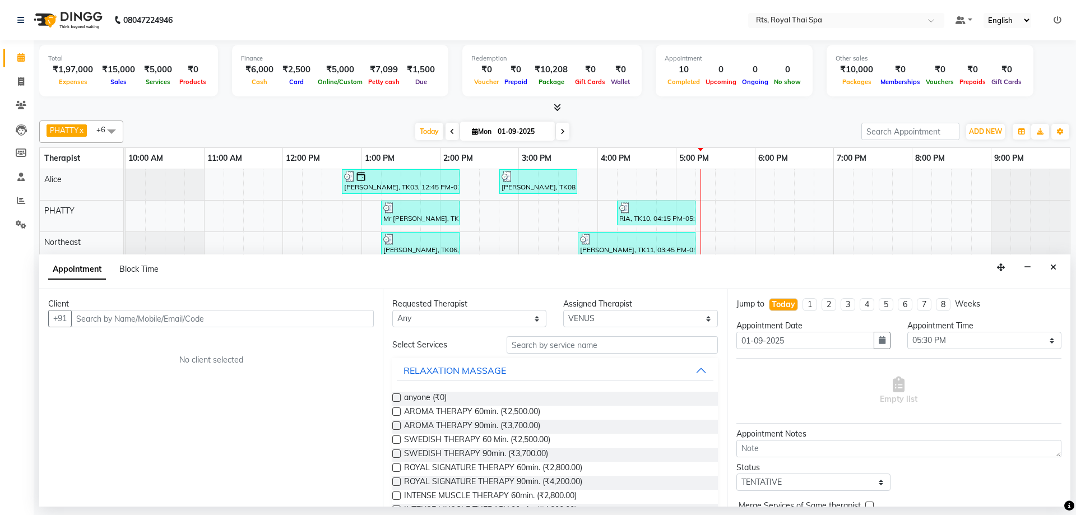
click at [254, 318] on input "text" at bounding box center [222, 318] width 303 height 17
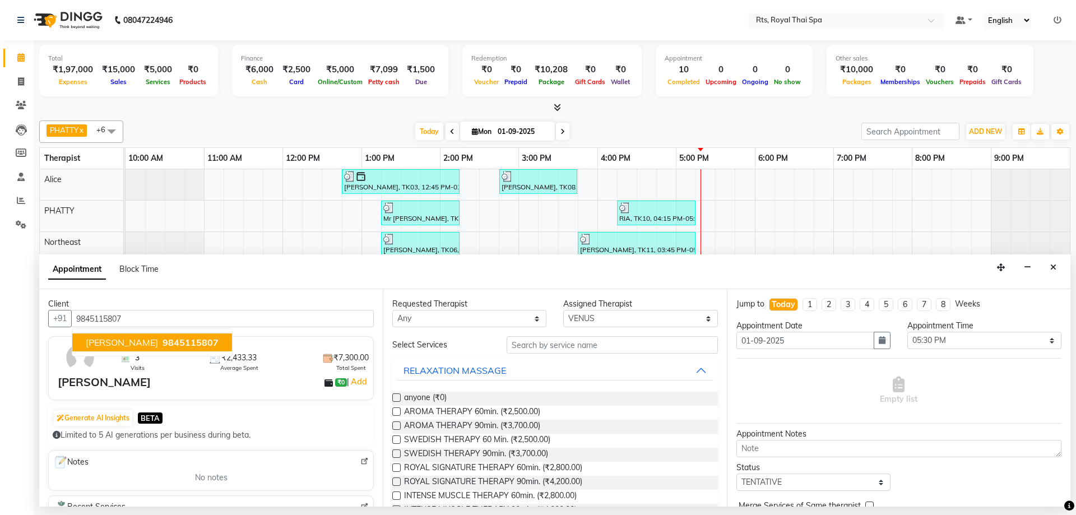
click at [179, 341] on span "9845115807" at bounding box center [191, 342] width 56 height 11
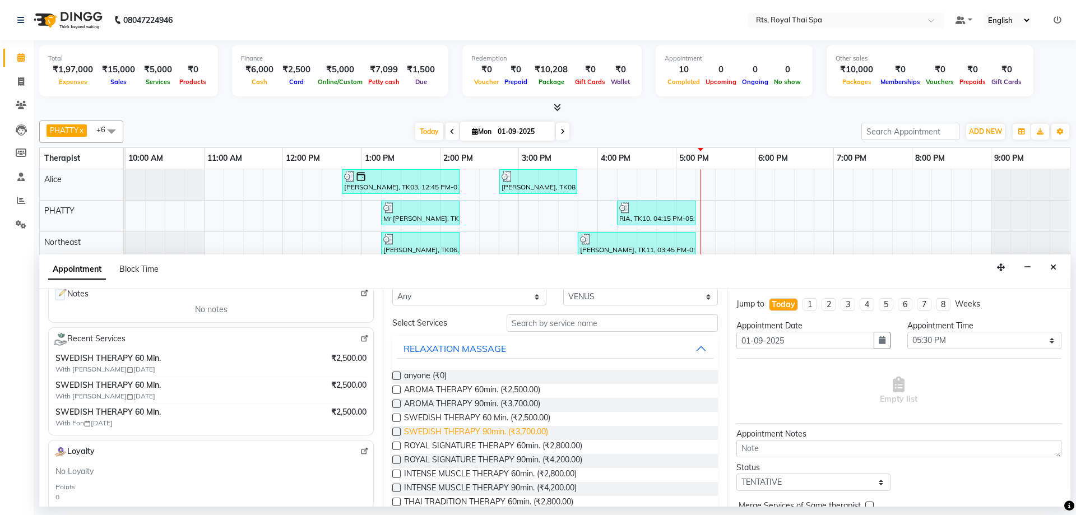
scroll to position [56, 0]
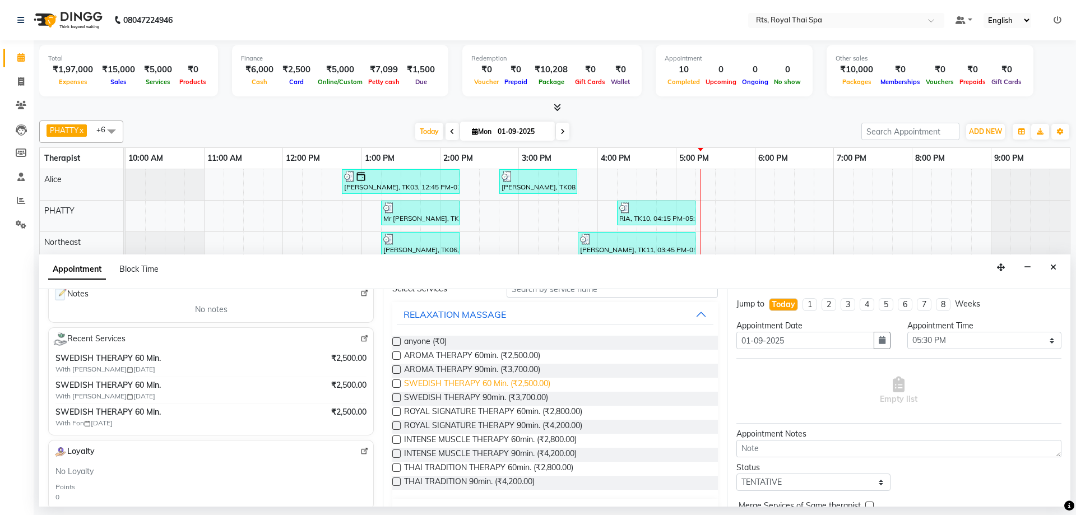
type input "9845115807"
click at [460, 386] on span "SWEDISH THERAPY 60 Min. (₹2,500.00)" at bounding box center [477, 385] width 146 height 14
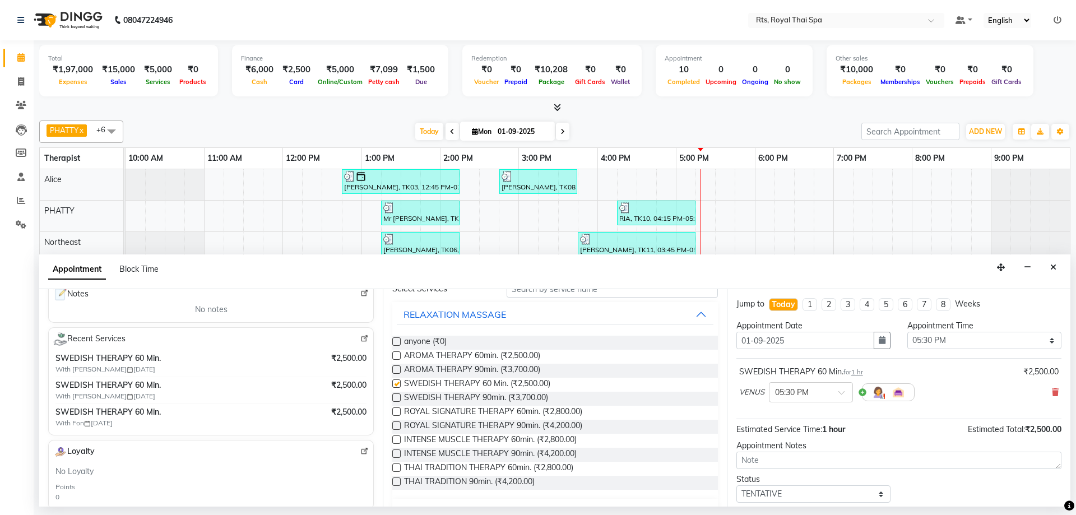
checkbox input "false"
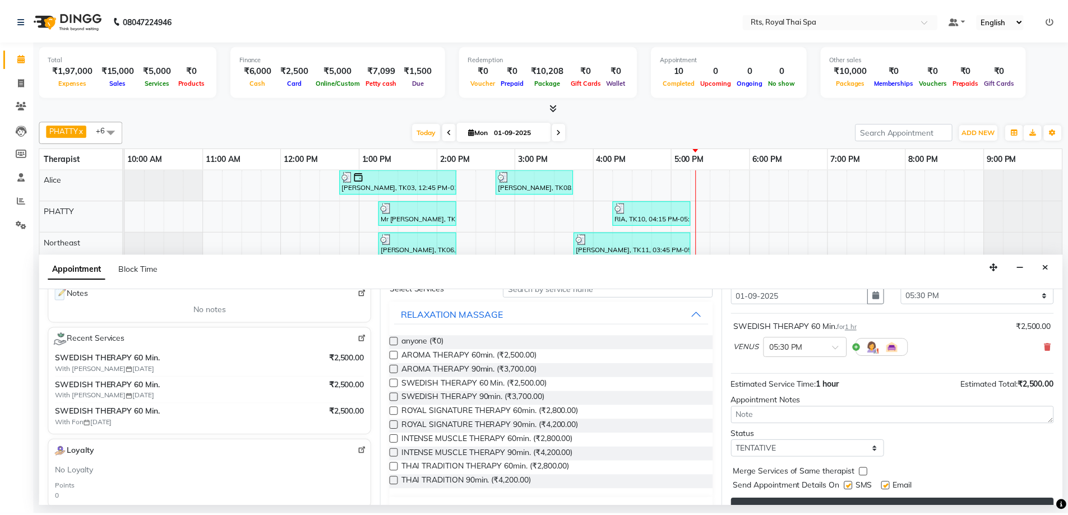
scroll to position [67, 0]
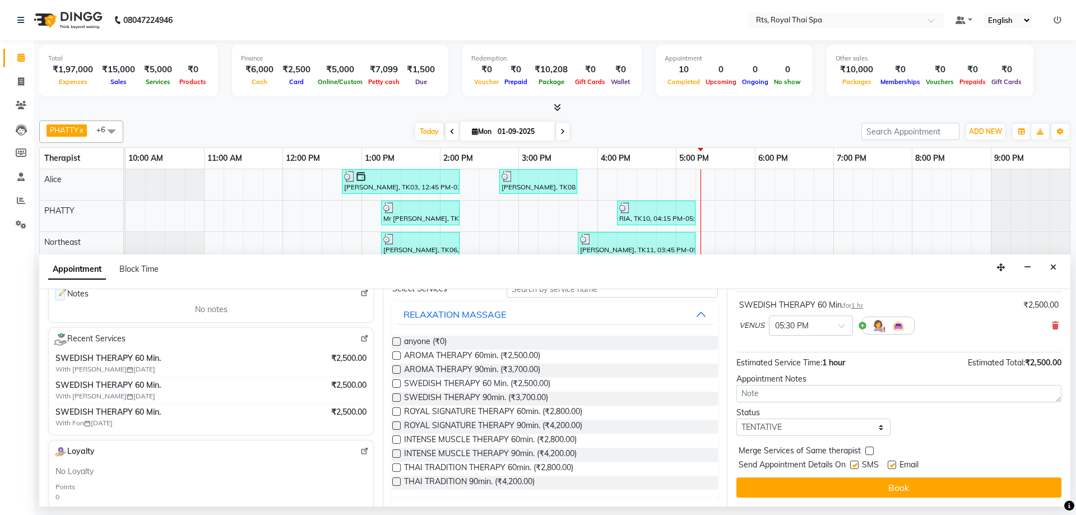
click at [854, 466] on label at bounding box center [854, 465] width 8 height 8
click at [854, 466] on input "checkbox" at bounding box center [853, 465] width 7 height 7
checkbox input "false"
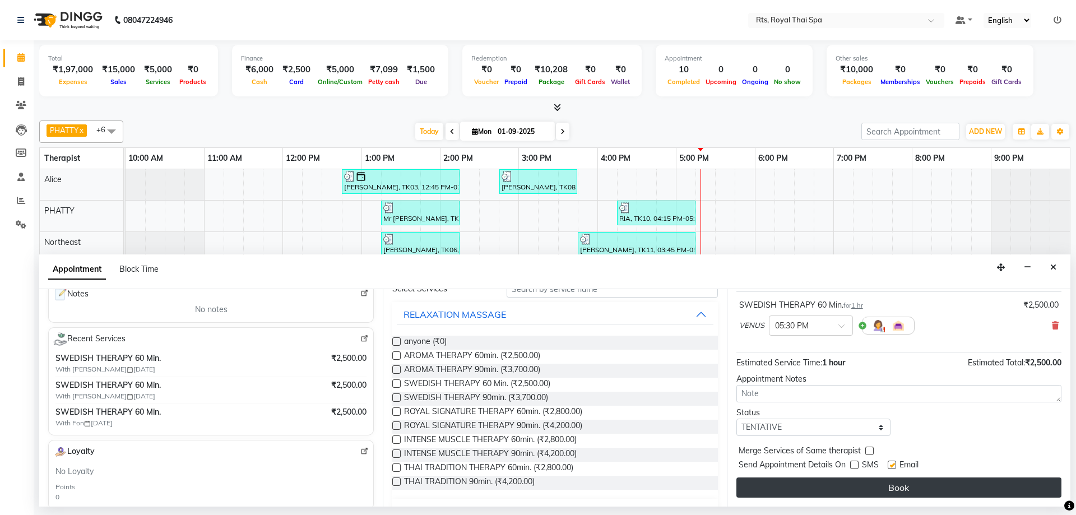
click at [855, 485] on button "Book" at bounding box center [899, 488] width 325 height 20
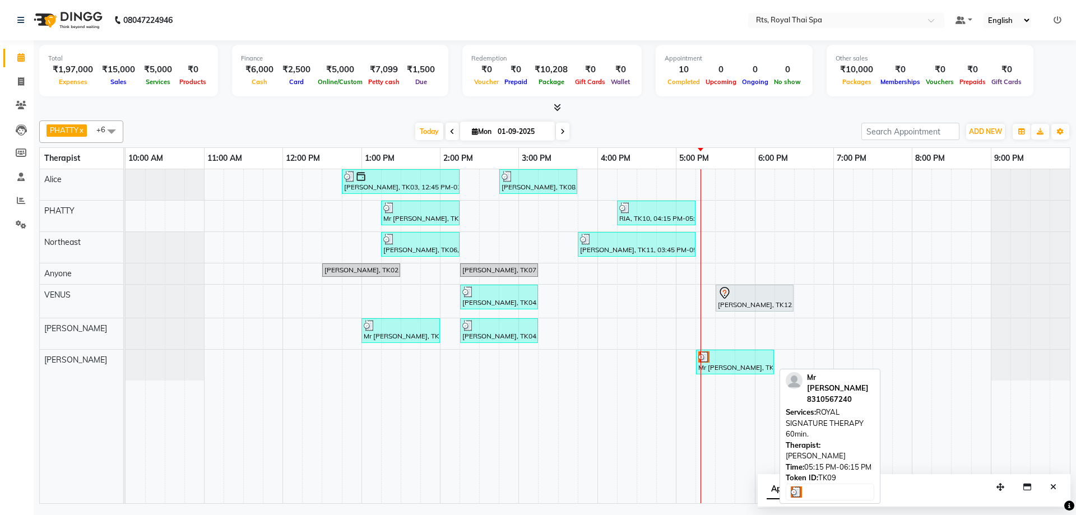
click at [714, 363] on div "Mr [PERSON_NAME], TK09, 05:15 PM-06:15 PM, ROYAL SIGNATURE THERAPY 60min." at bounding box center [735, 361] width 76 height 21
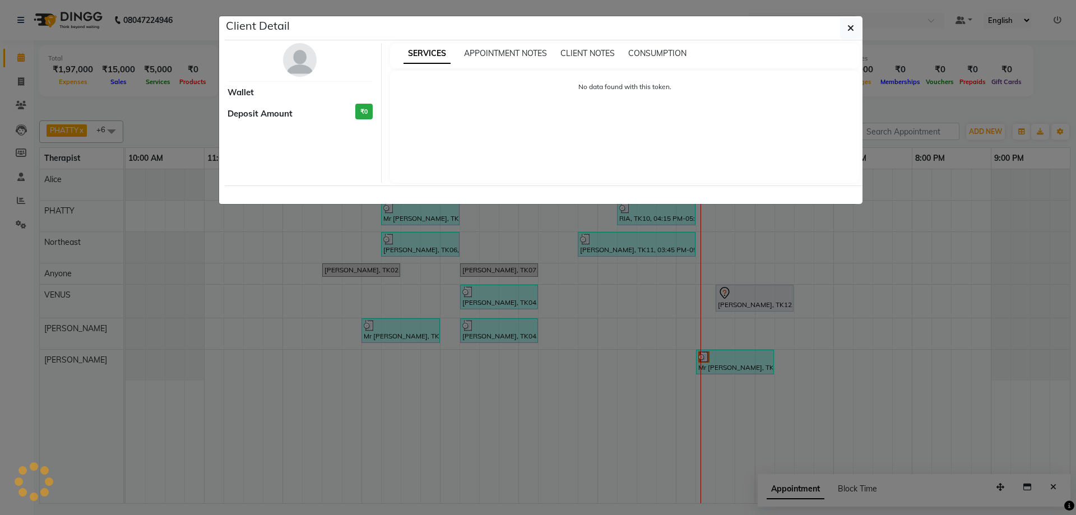
select select "3"
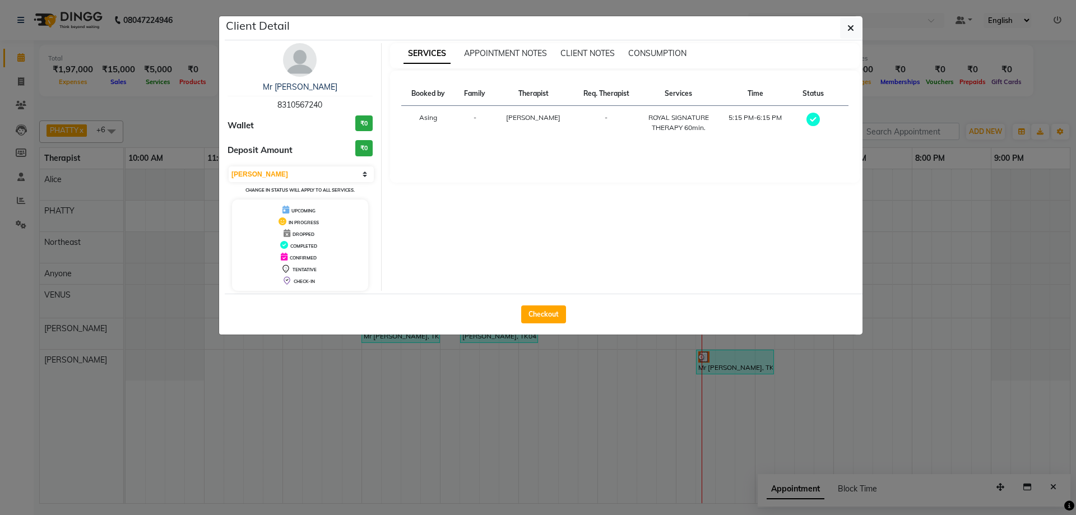
click at [294, 63] on img at bounding box center [300, 60] width 34 height 34
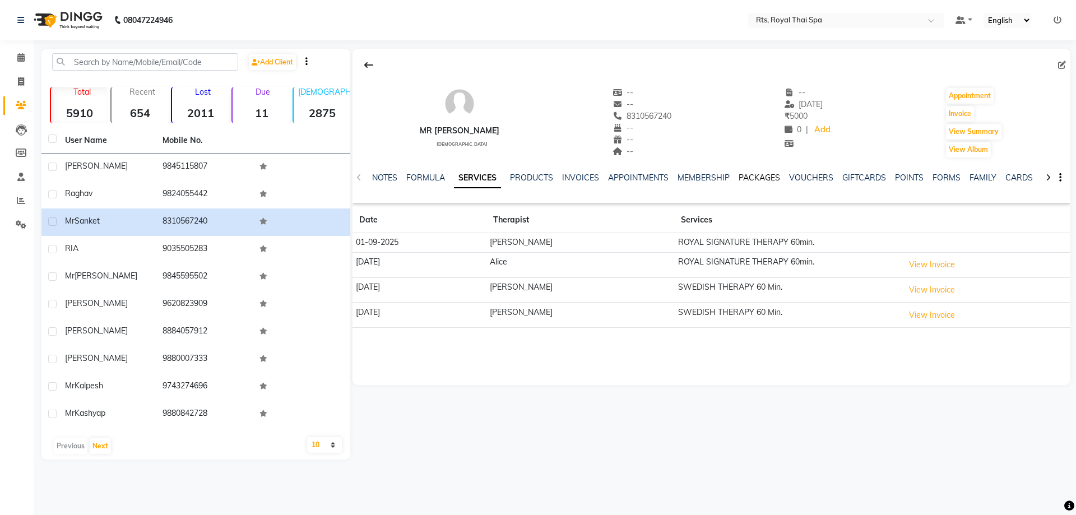
click at [754, 178] on link "PACKAGES" at bounding box center [759, 178] width 41 height 10
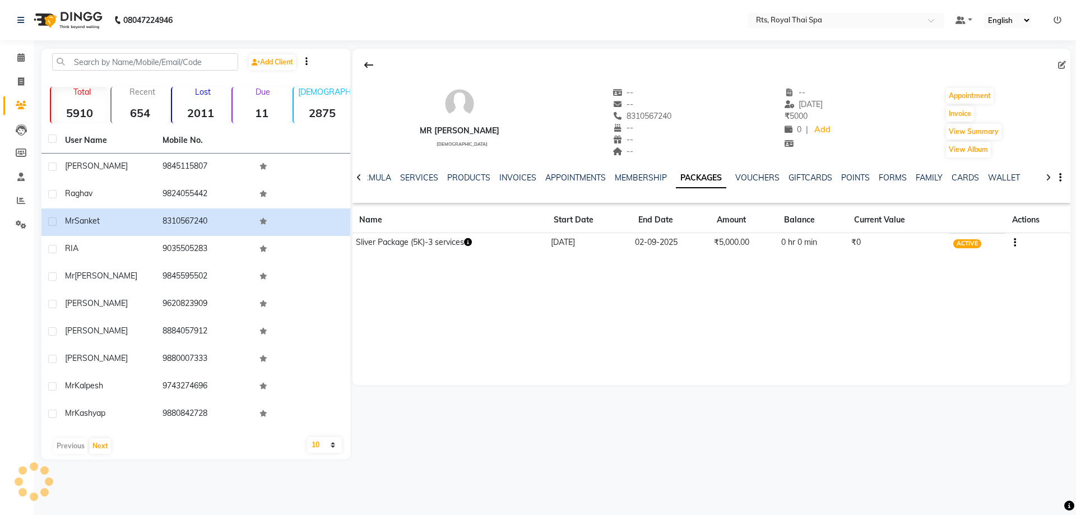
click at [1014, 243] on icon "button" at bounding box center [1015, 243] width 2 height 1
click at [934, 258] on div "Edit" at bounding box center [960, 256] width 73 height 14
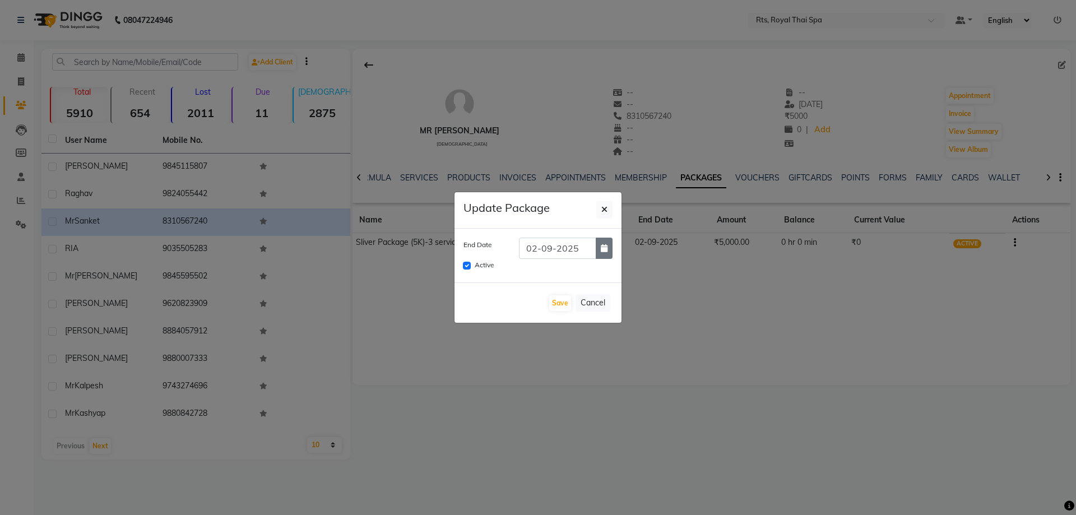
click at [605, 248] on icon "button" at bounding box center [604, 248] width 7 height 8
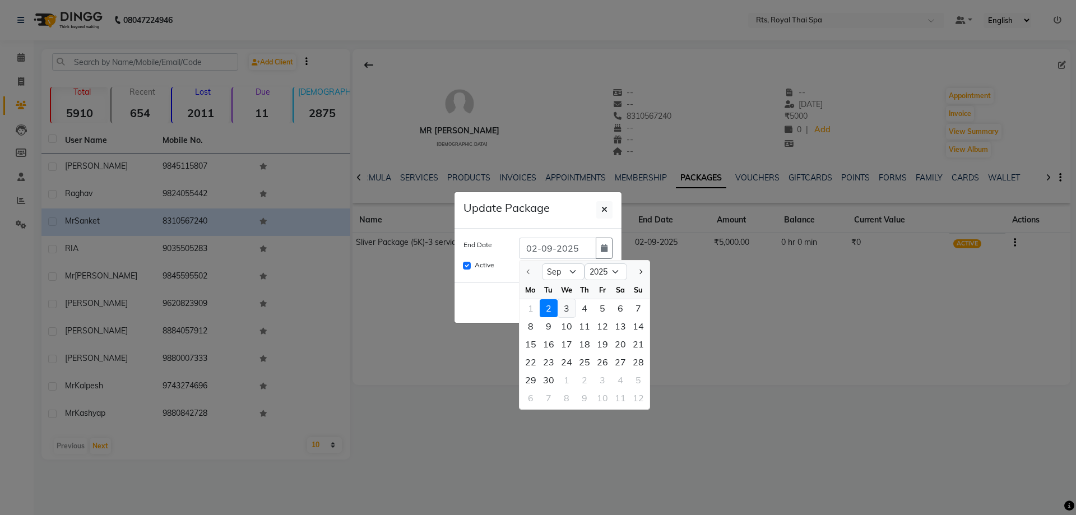
click at [568, 309] on div "3" at bounding box center [567, 308] width 18 height 18
type input "03-09-2025"
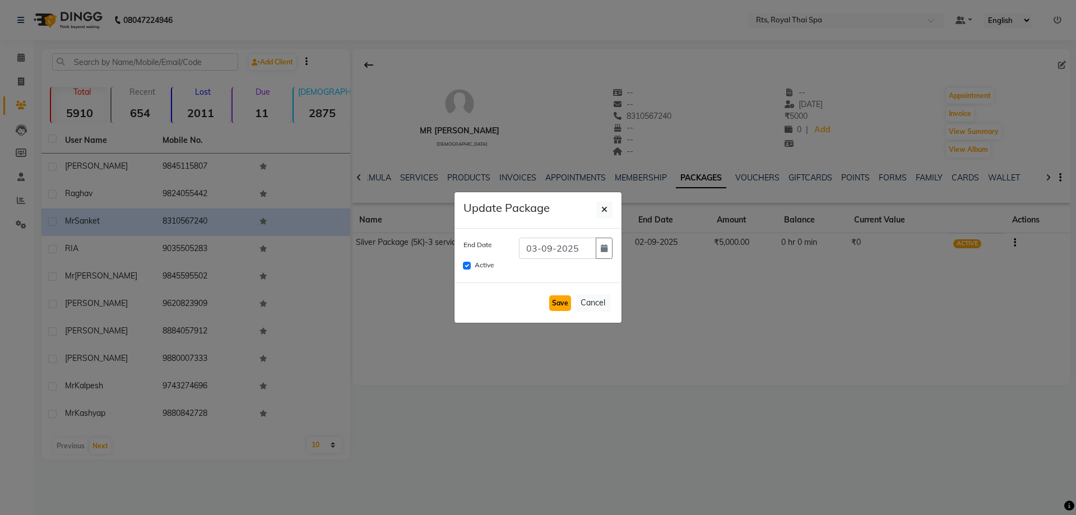
click at [558, 303] on button "Save" at bounding box center [560, 303] width 22 height 16
checkbox input "false"
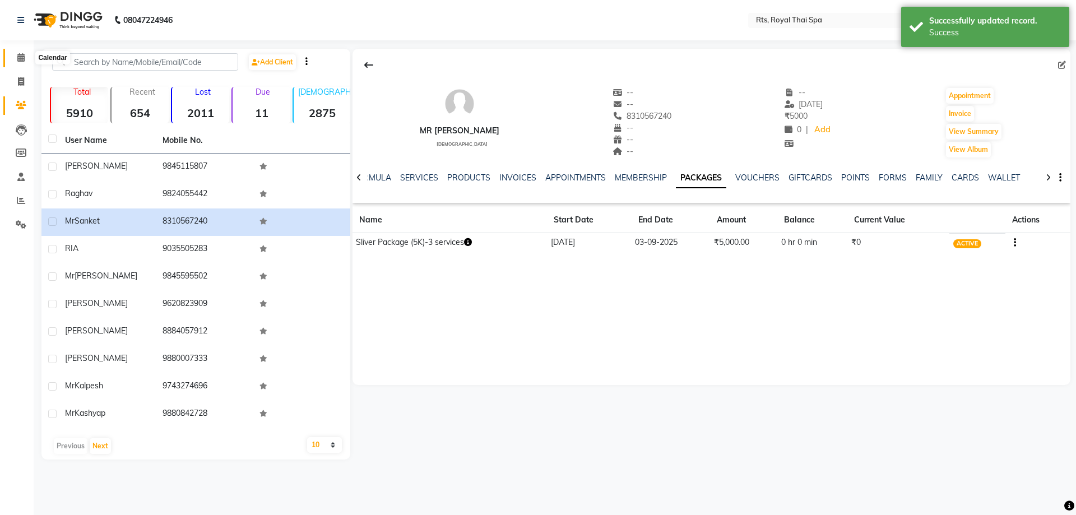
click at [21, 56] on icon at bounding box center [20, 57] width 7 height 8
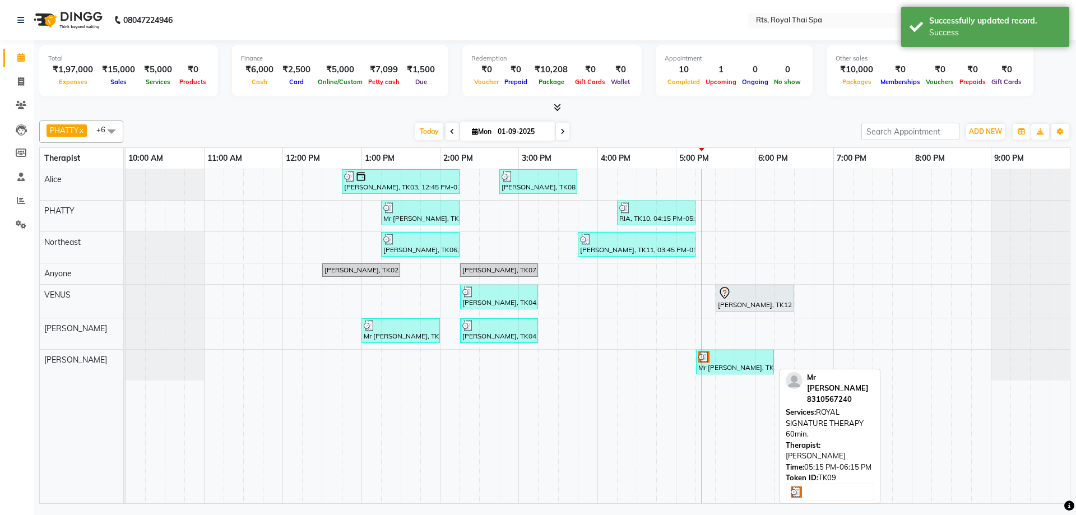
click at [717, 369] on div "Mr [PERSON_NAME], TK09, 05:15 PM-06:15 PM, ROYAL SIGNATURE THERAPY 60min." at bounding box center [735, 361] width 76 height 21
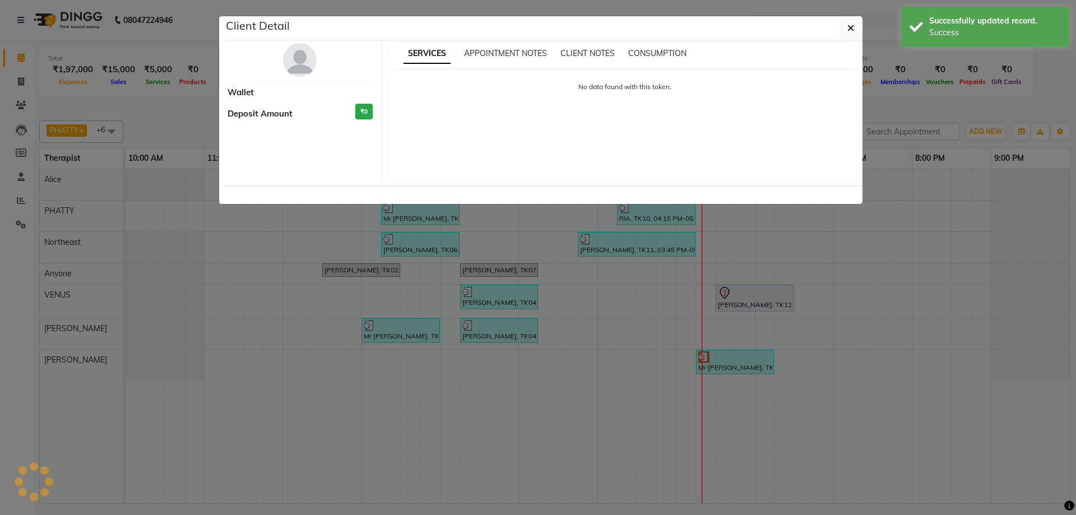
select select "3"
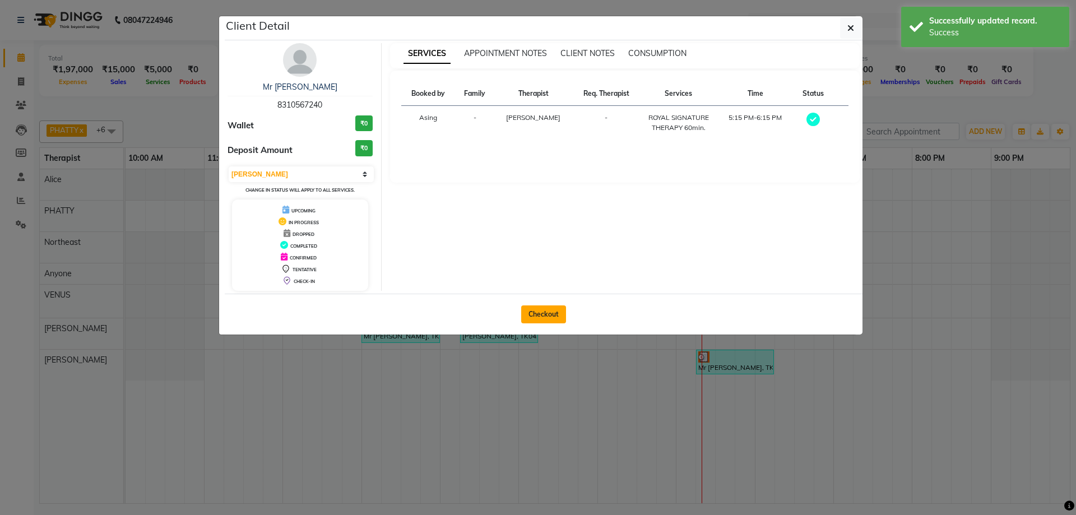
click at [533, 316] on button "Checkout" at bounding box center [543, 314] width 45 height 18
select select "service"
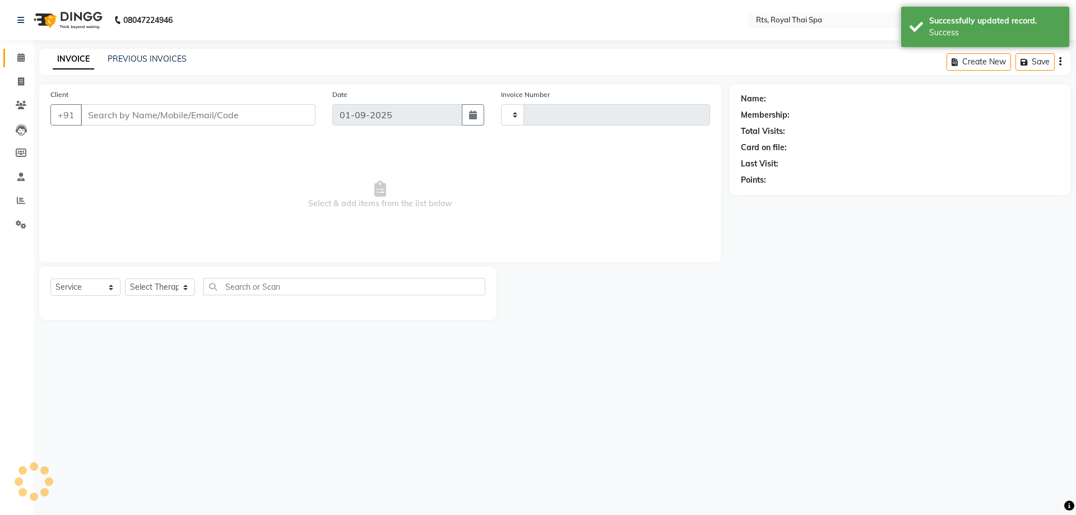
type input "2992"
select select "5288"
type input "8310567240"
select select "80881"
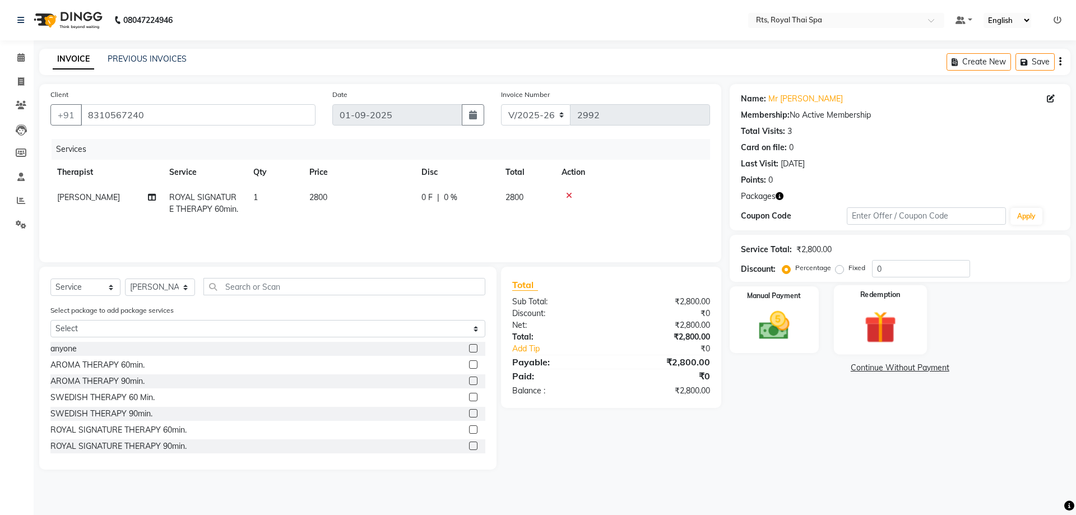
click at [876, 323] on img at bounding box center [880, 327] width 52 height 40
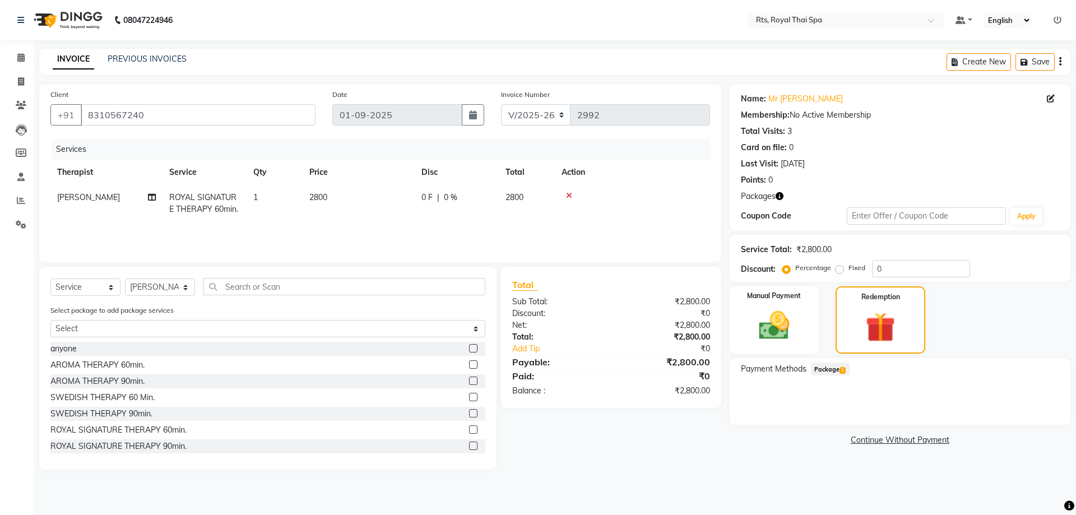
click at [832, 371] on span "Package 1" at bounding box center [830, 369] width 39 height 13
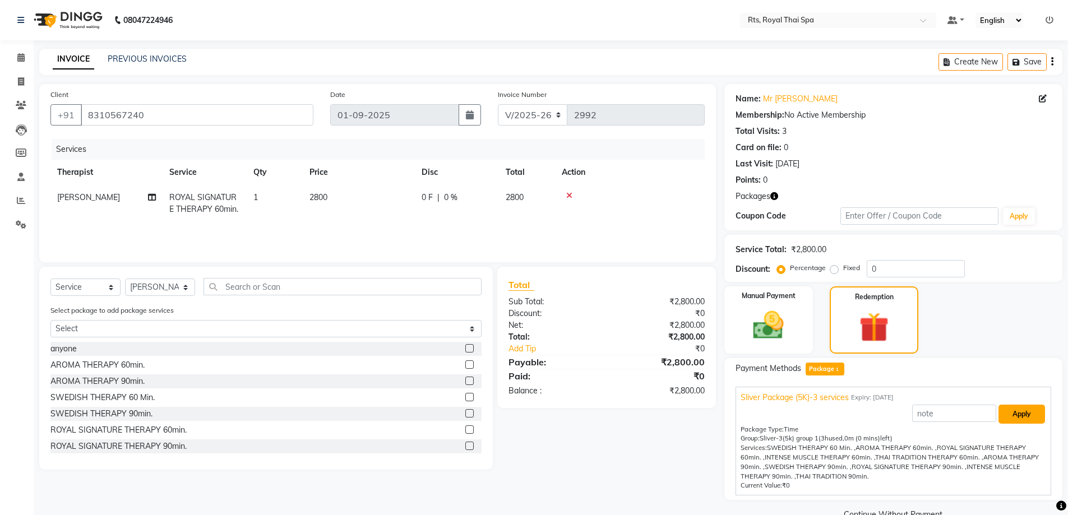
drag, startPoint x: 1026, startPoint y: 411, endPoint x: 957, endPoint y: 423, distance: 70.0
click at [1026, 411] on button "Apply" at bounding box center [1021, 414] width 47 height 19
type input "Sliver Package (5K)-3 services"
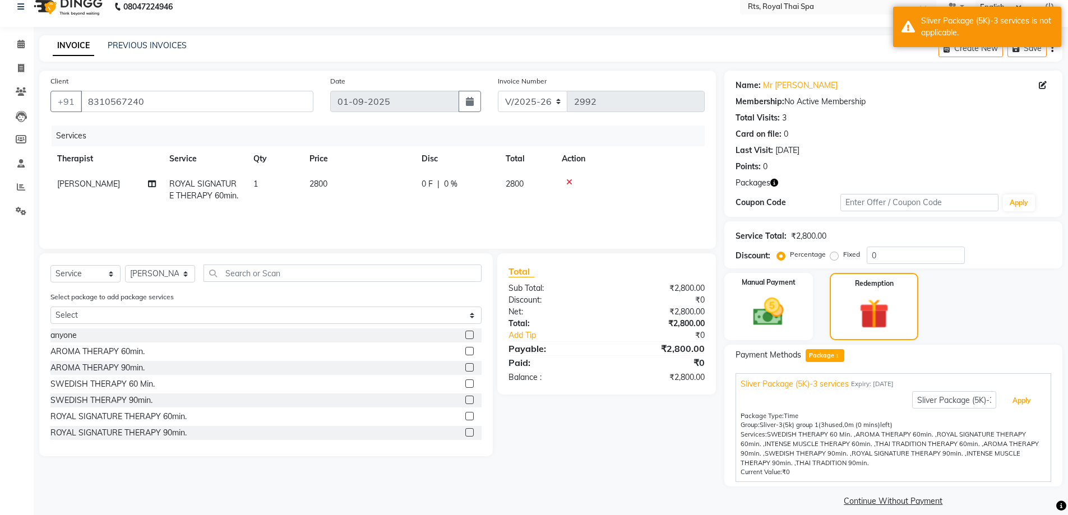
scroll to position [25, 0]
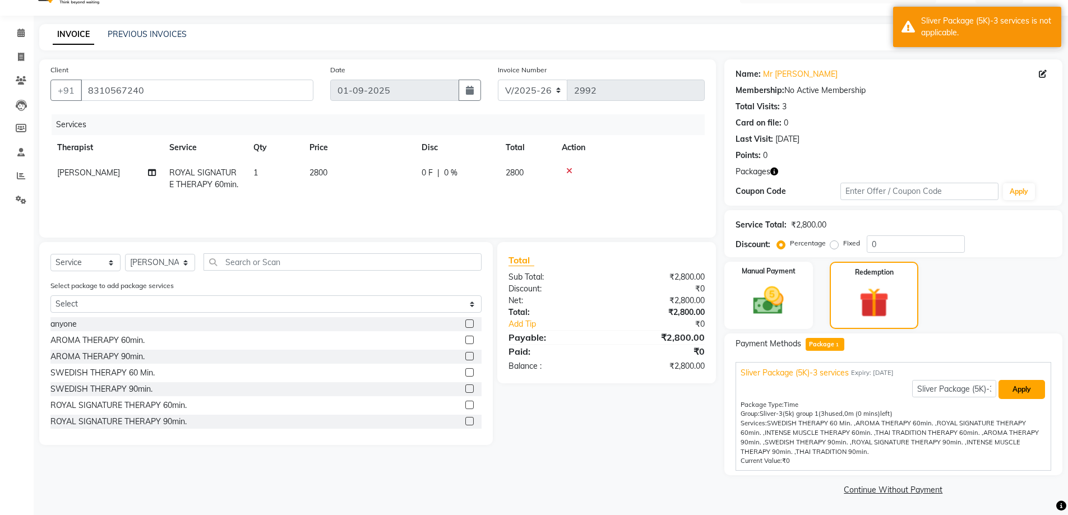
click at [1015, 387] on button "Apply" at bounding box center [1021, 389] width 47 height 19
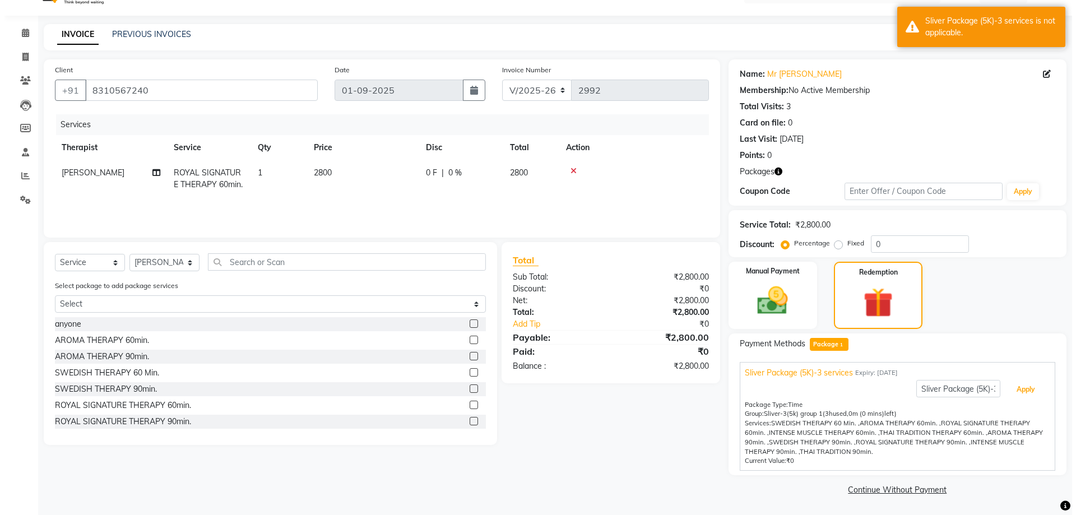
scroll to position [0, 0]
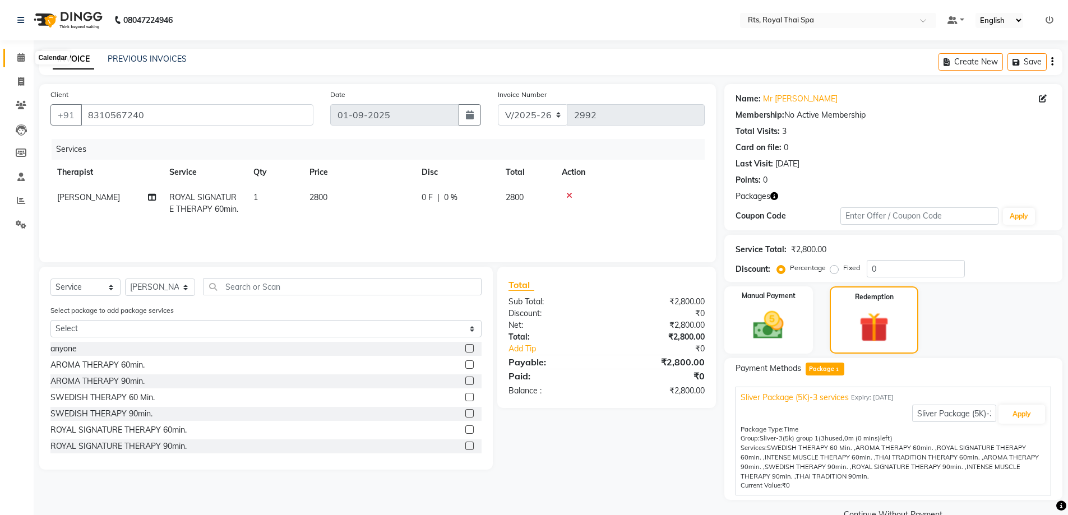
click at [18, 59] on icon at bounding box center [20, 57] width 7 height 8
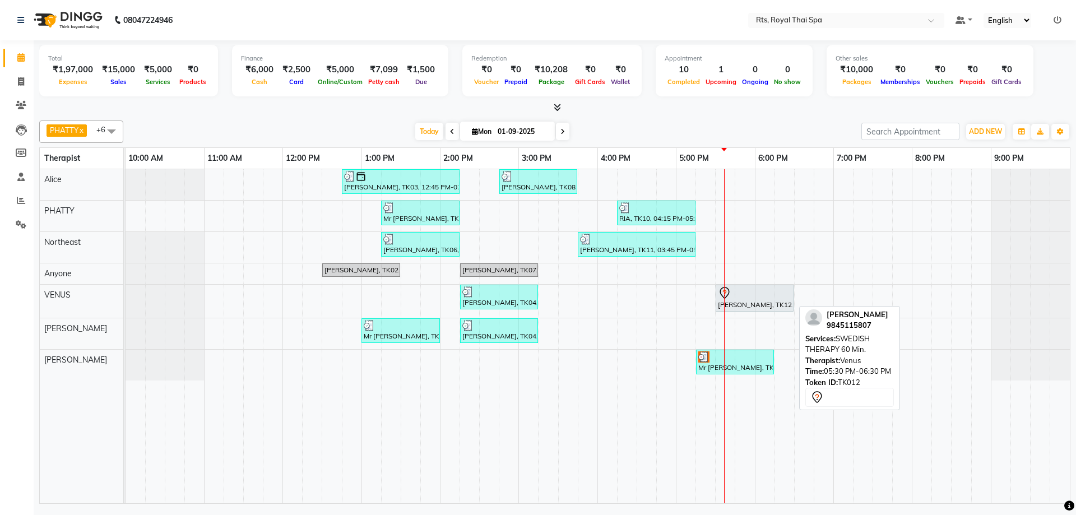
click at [744, 295] on div at bounding box center [754, 292] width 73 height 13
select select "7"
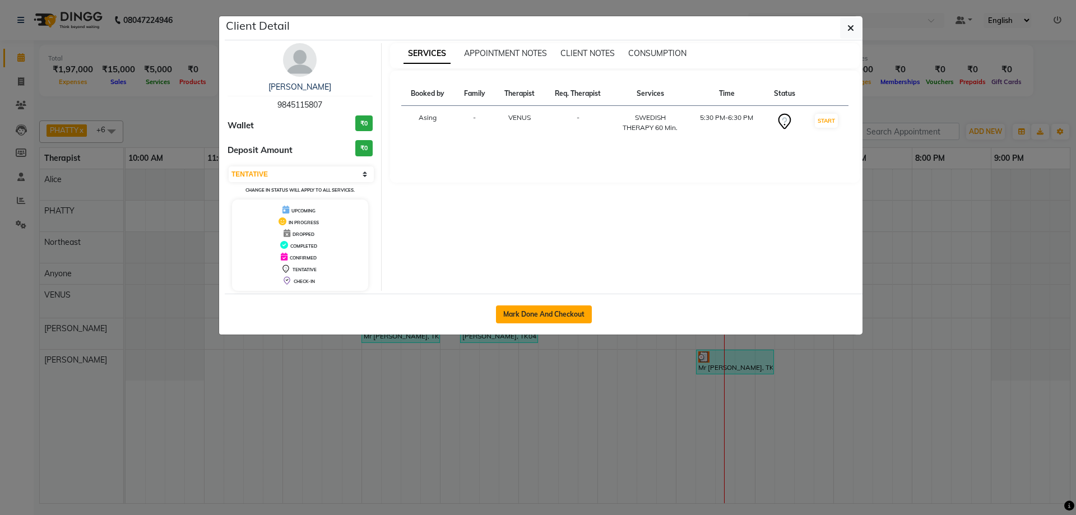
click at [542, 314] on button "Mark Done And Checkout" at bounding box center [544, 314] width 96 height 18
select select "service"
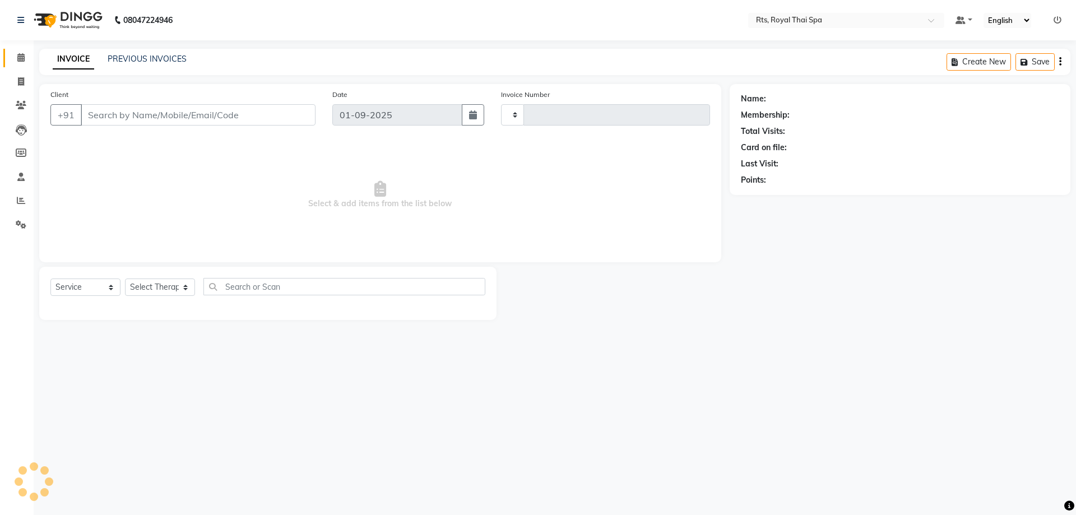
type input "2992"
select select "5288"
type input "9845115807"
select select "59124"
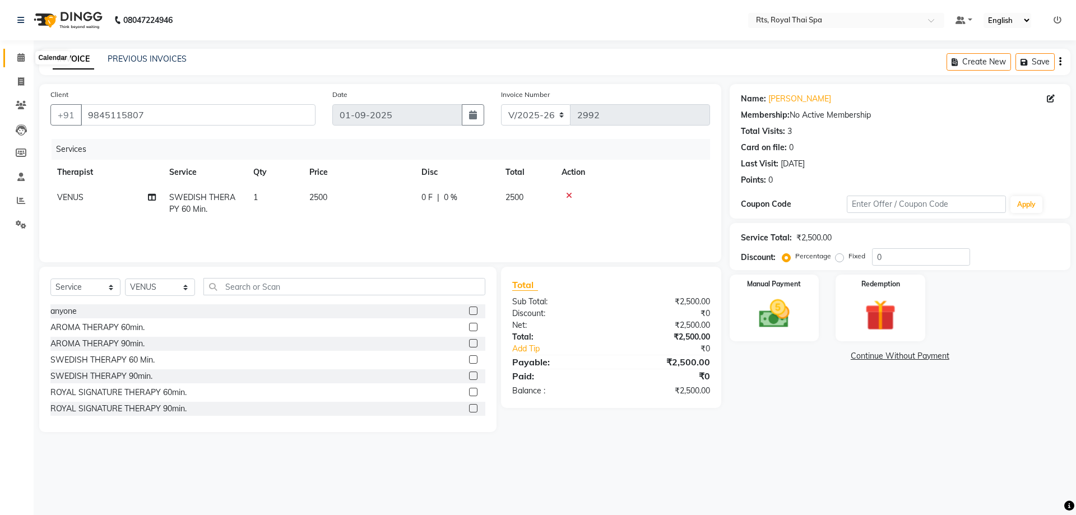
click at [22, 55] on icon at bounding box center [20, 57] width 7 height 8
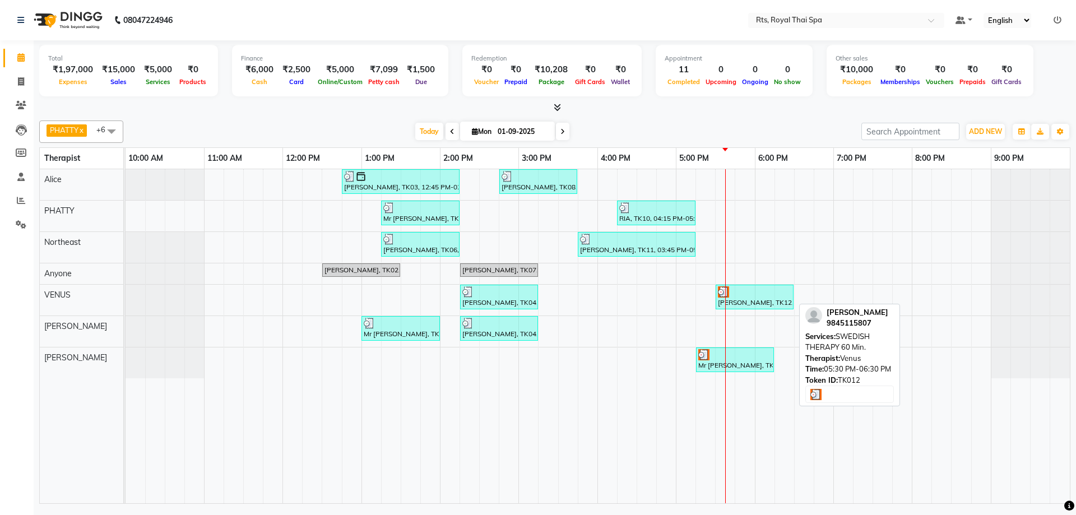
click at [739, 303] on div "[PERSON_NAME], TK12, 05:30 PM-06:30 PM, SWEDISH THERAPY 60 Min." at bounding box center [755, 296] width 76 height 21
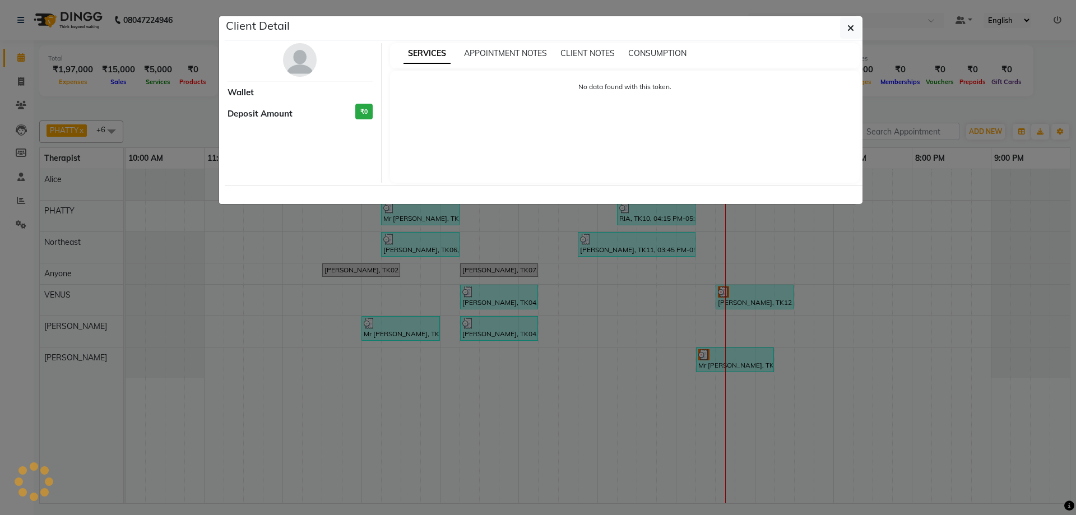
select select "3"
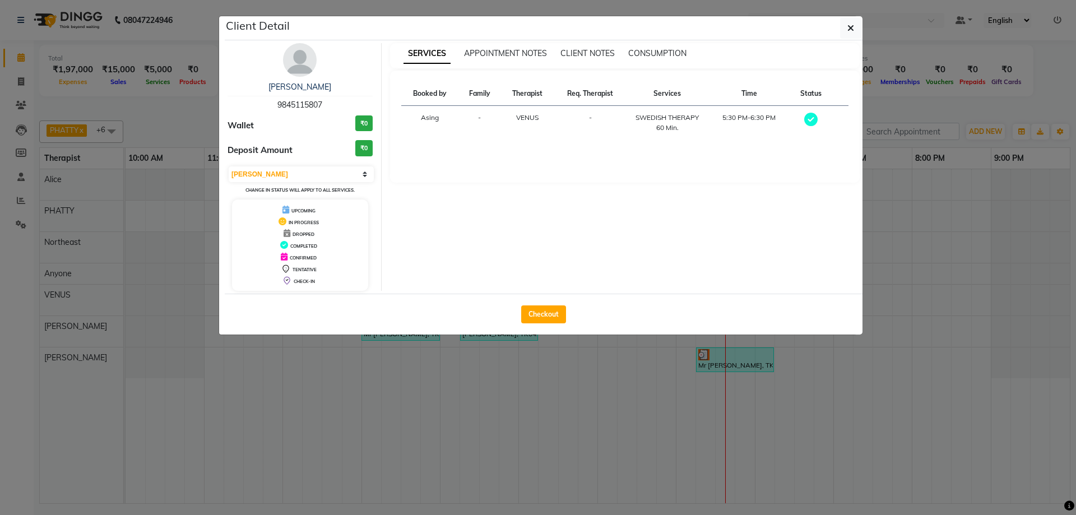
drag, startPoint x: 276, startPoint y: 103, endPoint x: 334, endPoint y: 104, distance: 57.7
click at [334, 104] on div "Nagendra 9845115807" at bounding box center [300, 96] width 145 height 30
copy span "9845115807"
click at [851, 27] on icon "button" at bounding box center [851, 28] width 7 height 9
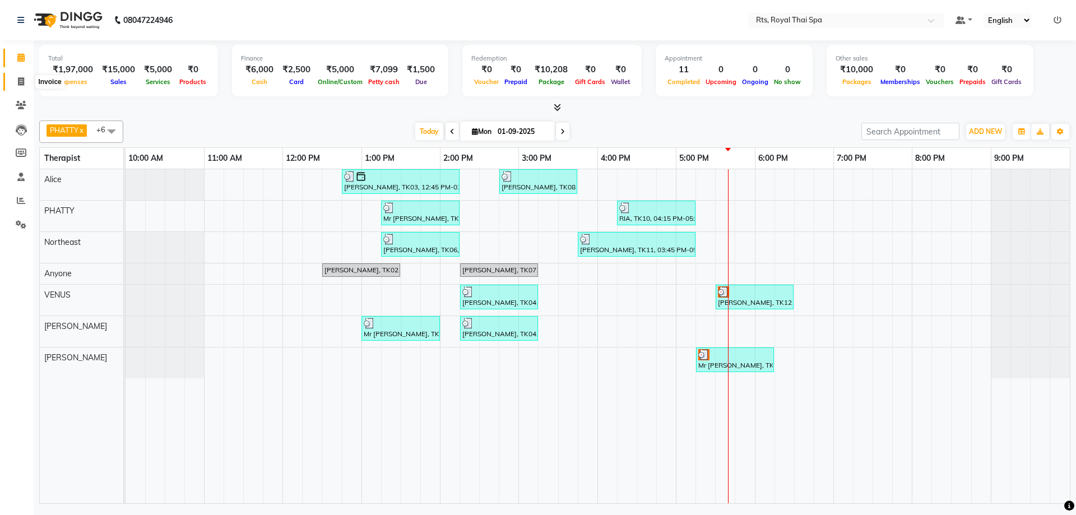
click at [19, 82] on icon at bounding box center [21, 81] width 6 height 8
select select "service"
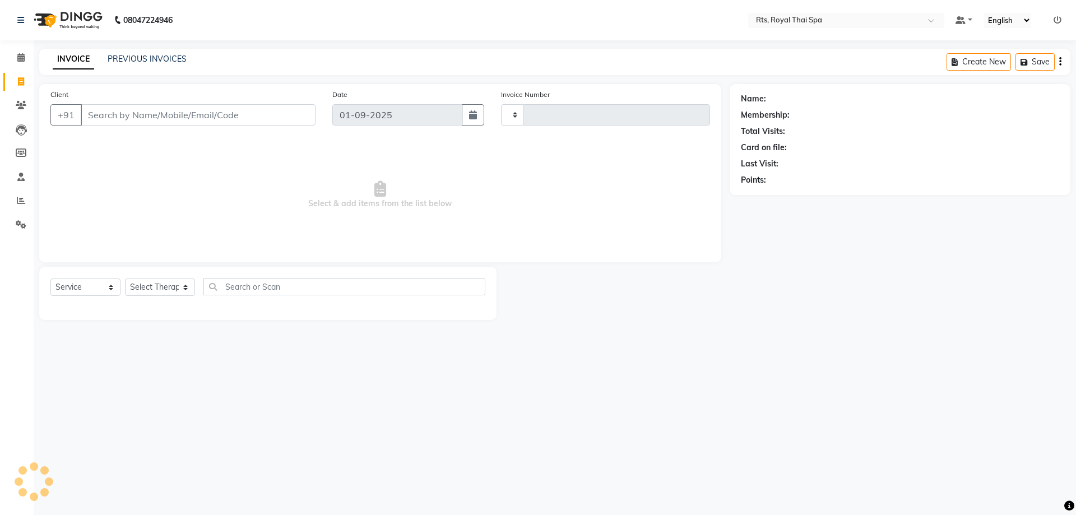
type input "2992"
select select "5288"
click at [132, 115] on input "Client" at bounding box center [198, 114] width 235 height 21
type input "9845115807"
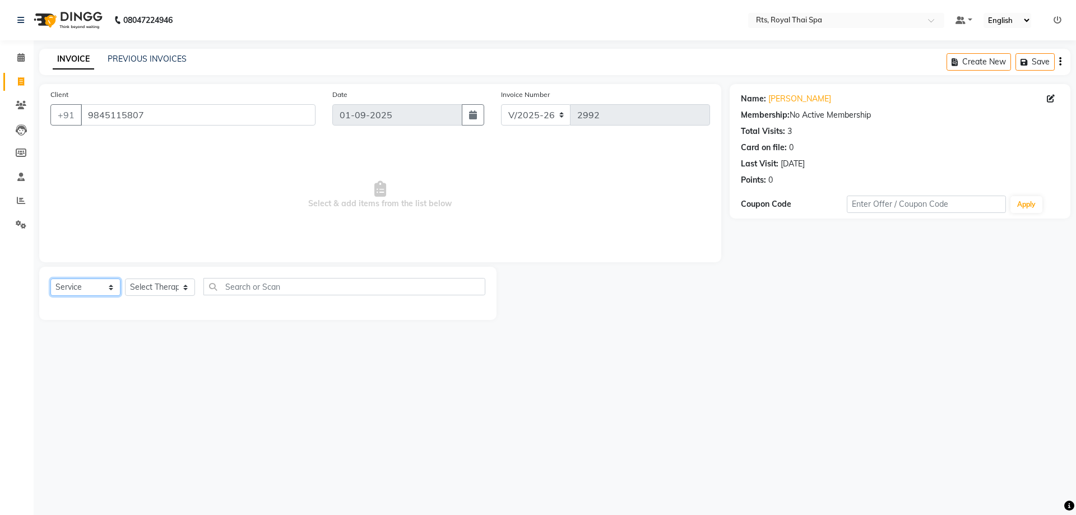
click at [111, 288] on select "Select Service Product Membership Package Voucher Prepaid Gift Card" at bounding box center [85, 287] width 70 height 17
select select "package"
click at [50, 279] on select "Select Service Product Membership Package Voucher Prepaid Gift Card" at bounding box center [85, 287] width 70 height 17
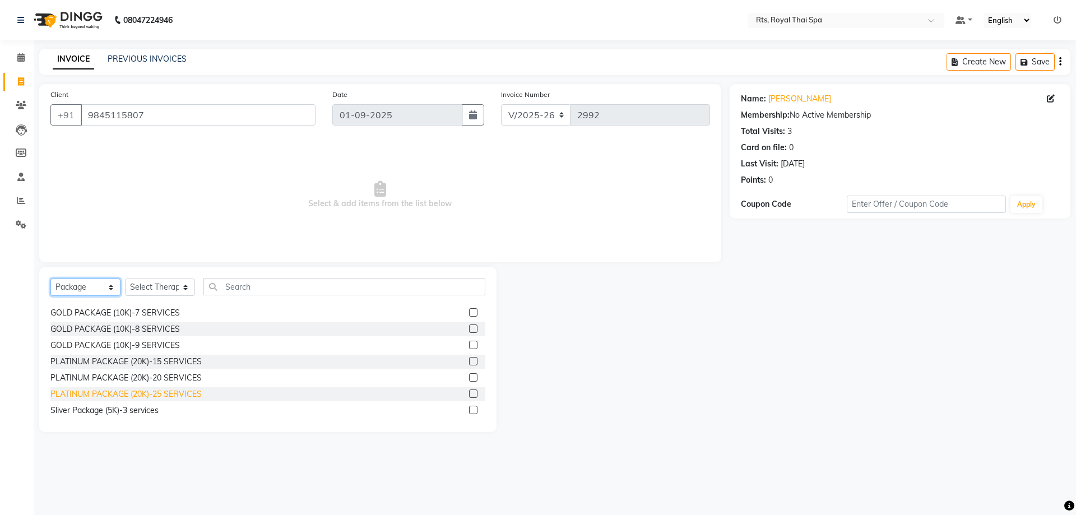
scroll to position [18, 0]
click at [149, 410] on div "Sliver Package (5K)-3 services" at bounding box center [104, 407] width 108 height 12
checkbox input "false"
click at [184, 288] on select "Select Therapist Alice Anyone APPLE N ASEM Asing Ava Bibi Casper Cherry Cindy F…" at bounding box center [160, 287] width 70 height 17
select select "34825"
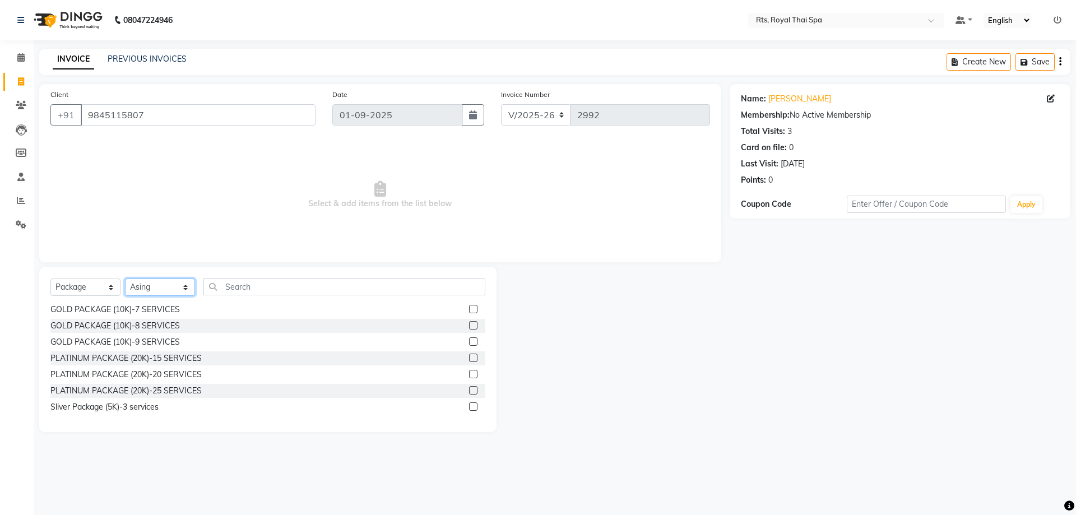
click at [125, 279] on select "Select Therapist Alice Anyone APPLE N ASEM Asing Ava Bibi Casper Cherry Cindy F…" at bounding box center [160, 287] width 70 height 17
drag, startPoint x: 124, startPoint y: 405, endPoint x: 131, endPoint y: 404, distance: 7.4
click at [125, 405] on div "Sliver Package (5K)-3 services" at bounding box center [104, 407] width 108 height 12
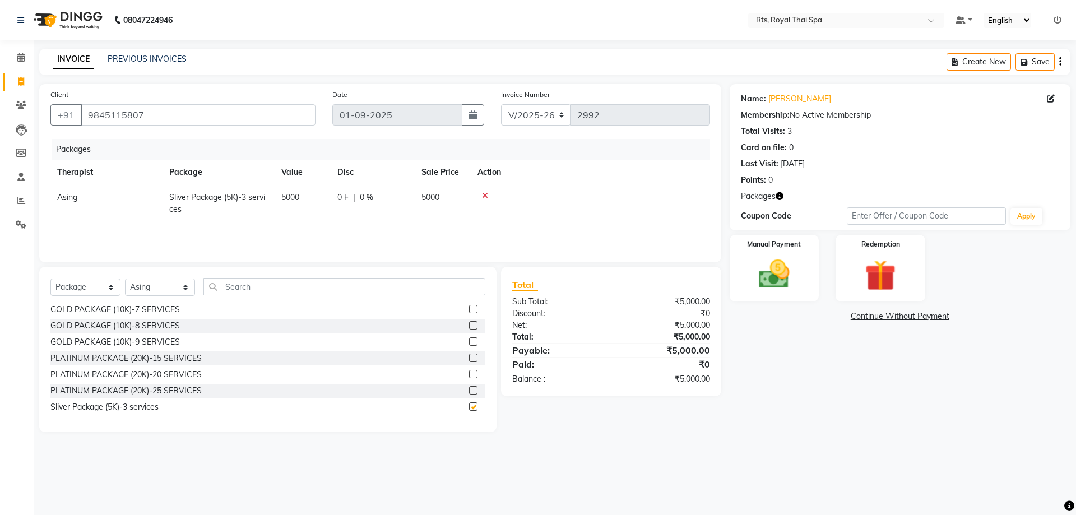
checkbox input "false"
click at [870, 287] on img at bounding box center [880, 276] width 52 height 40
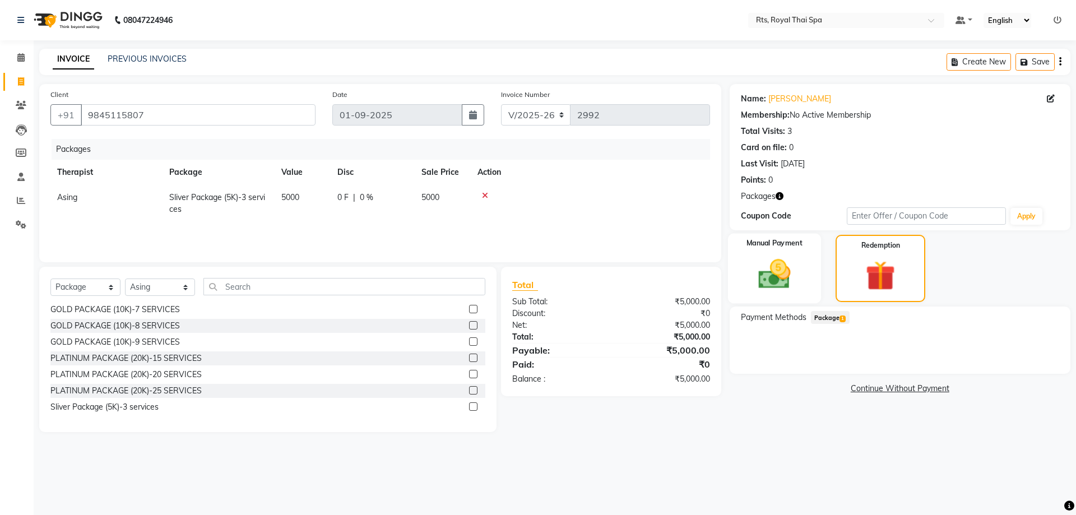
click at [780, 275] on img at bounding box center [774, 274] width 52 height 37
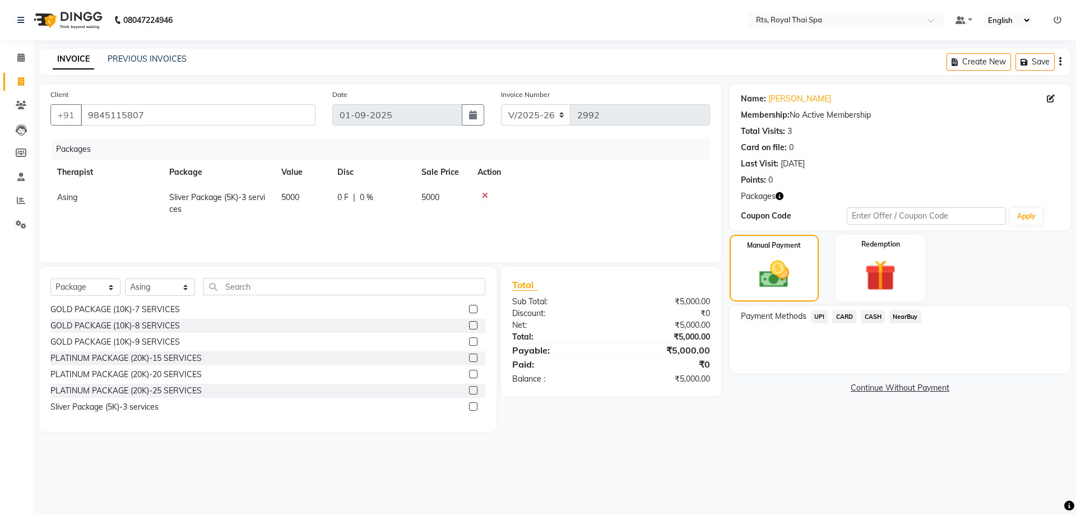
click at [870, 317] on span "CASH" at bounding box center [873, 317] width 24 height 13
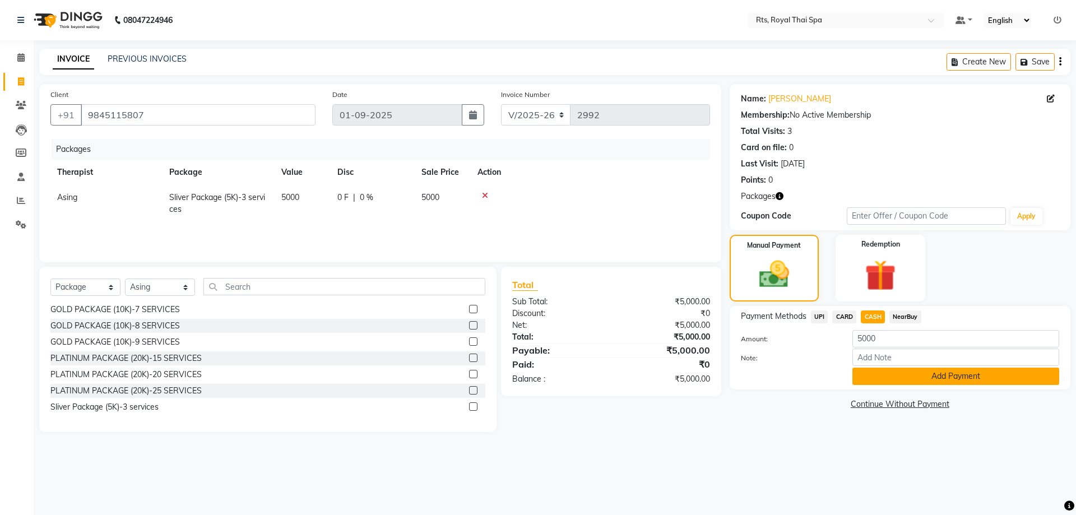
click at [911, 374] on button "Add Payment" at bounding box center [956, 376] width 207 height 17
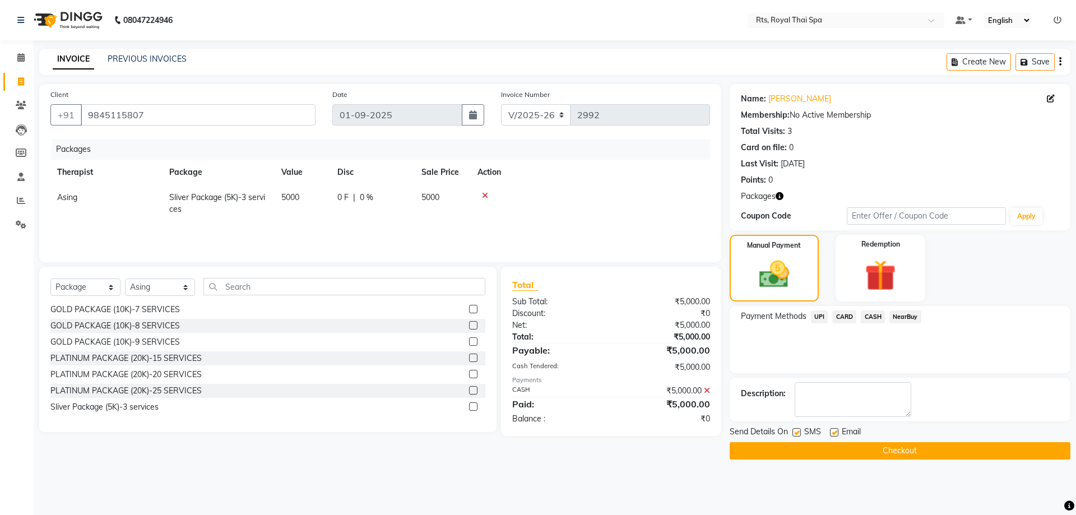
click at [798, 432] on label at bounding box center [797, 432] width 8 height 8
click at [798, 432] on input "checkbox" at bounding box center [796, 432] width 7 height 7
checkbox input "false"
click at [808, 450] on button "Checkout" at bounding box center [900, 450] width 341 height 17
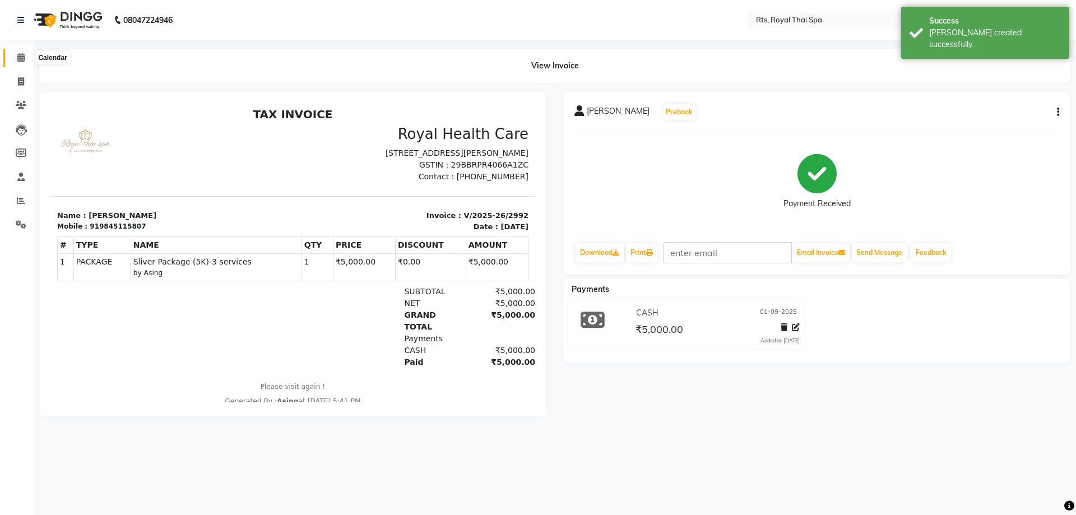
click at [21, 59] on icon at bounding box center [20, 57] width 7 height 8
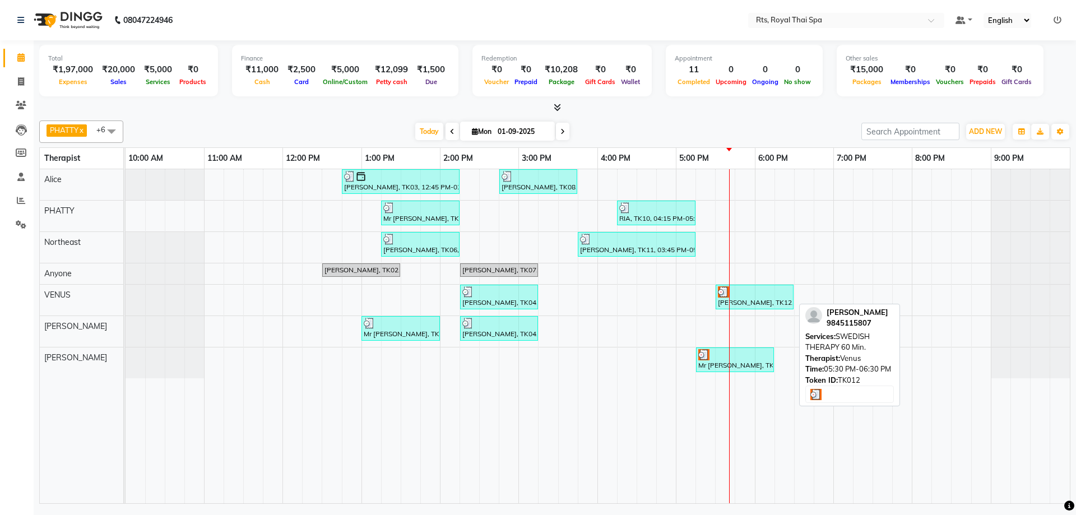
click at [745, 294] on div at bounding box center [754, 291] width 73 height 11
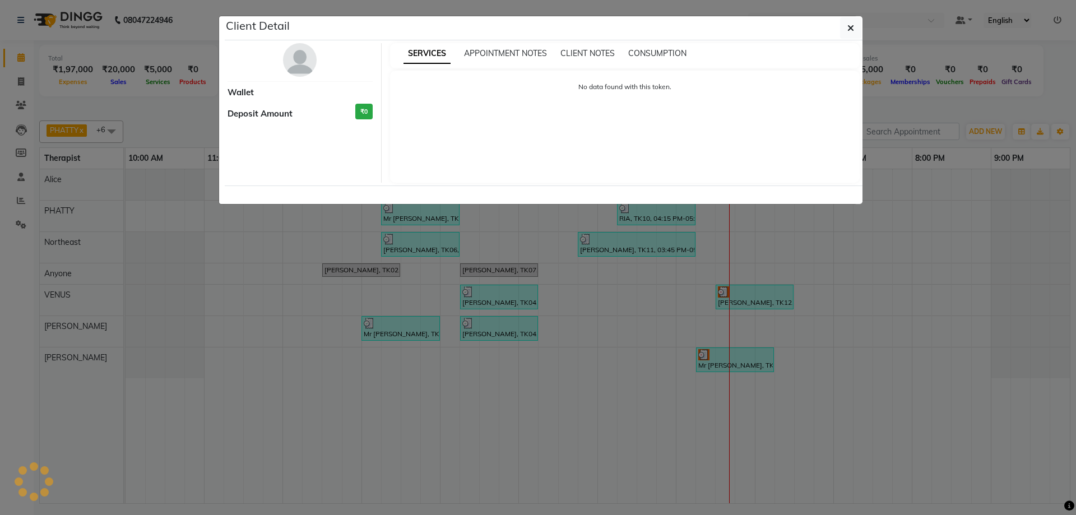
select select "3"
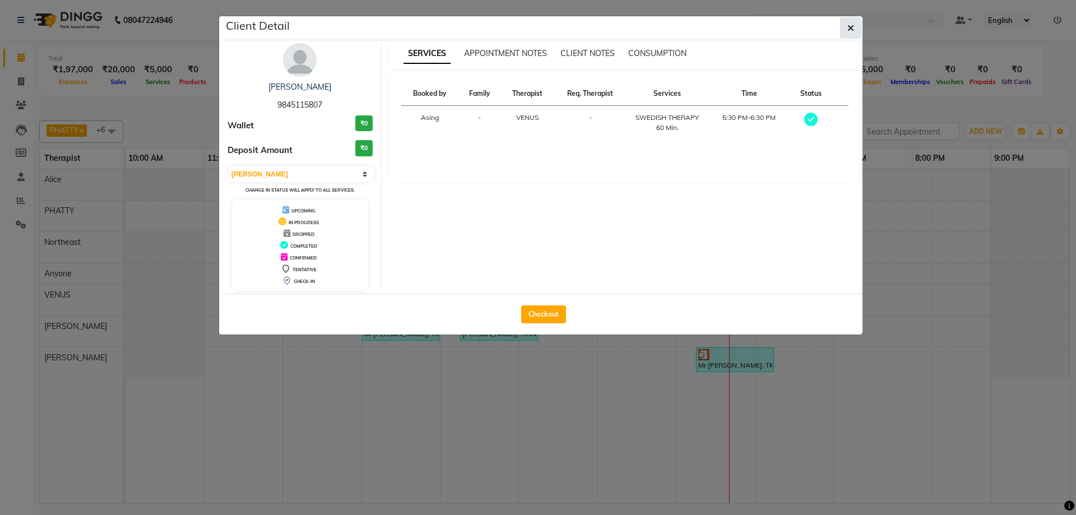
click at [849, 30] on icon "button" at bounding box center [851, 28] width 7 height 9
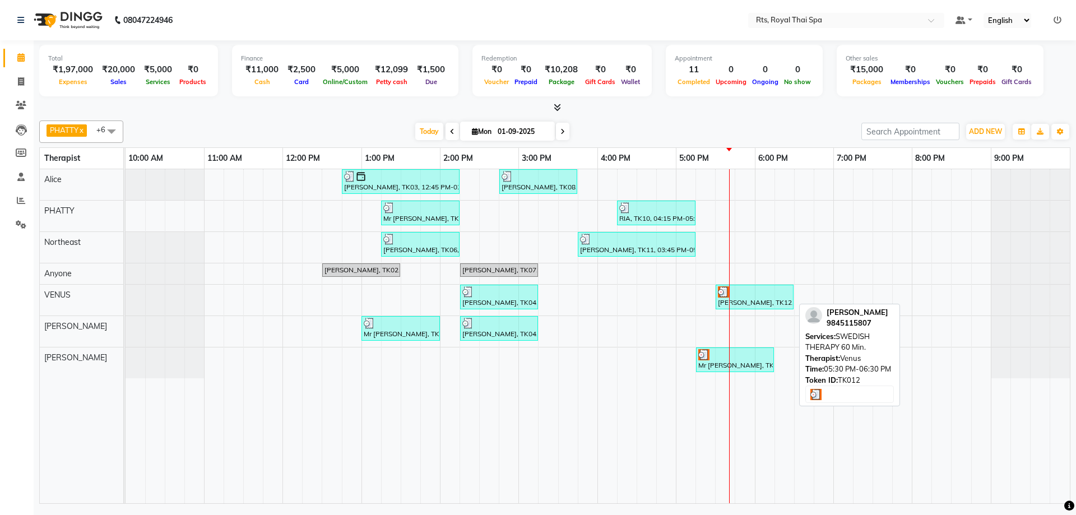
click at [737, 299] on div "[PERSON_NAME], TK12, 05:30 PM-06:30 PM, SWEDISH THERAPY 60 Min." at bounding box center [755, 296] width 76 height 21
select select "3"
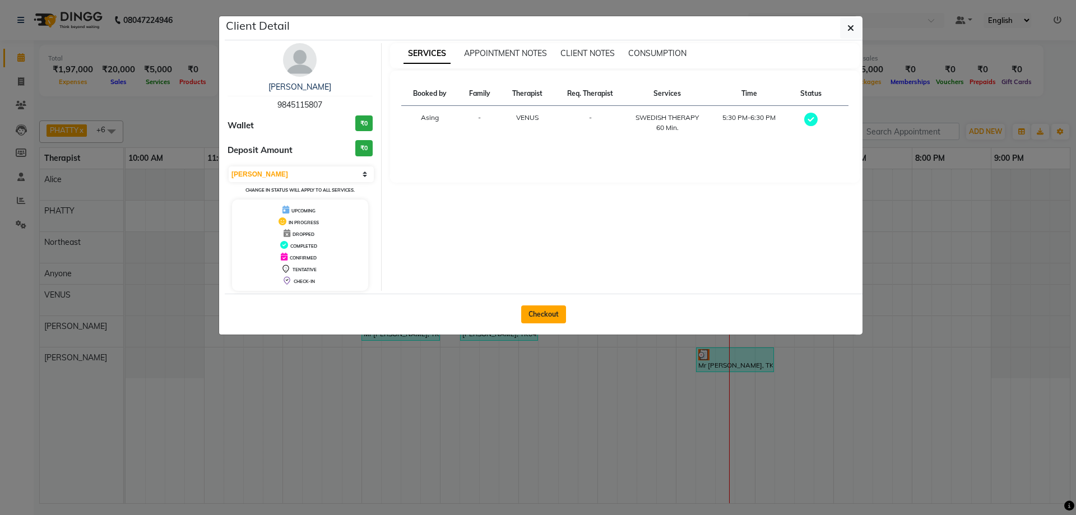
click at [548, 314] on button "Checkout" at bounding box center [543, 314] width 45 height 18
select select "5288"
select select "service"
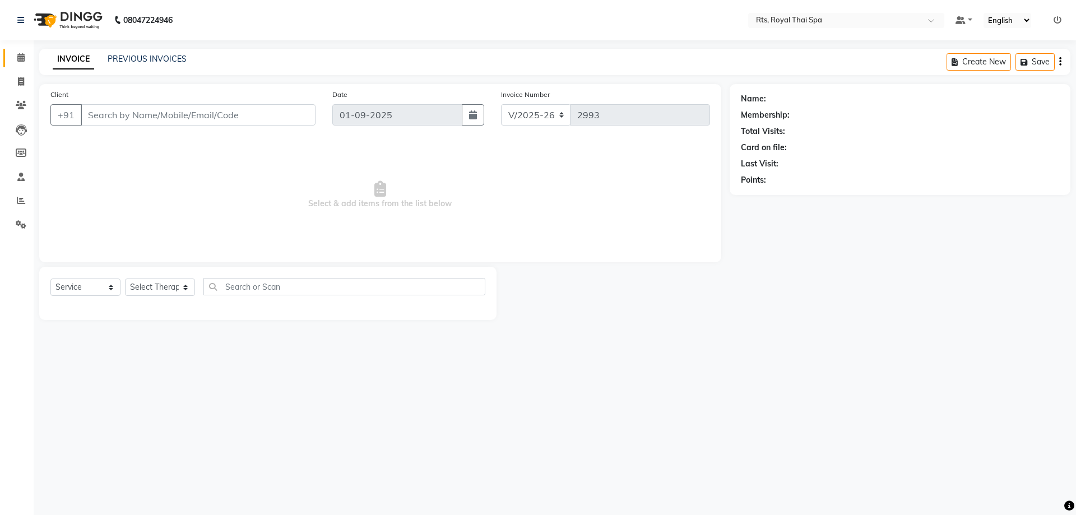
type input "9845115807"
select select "59124"
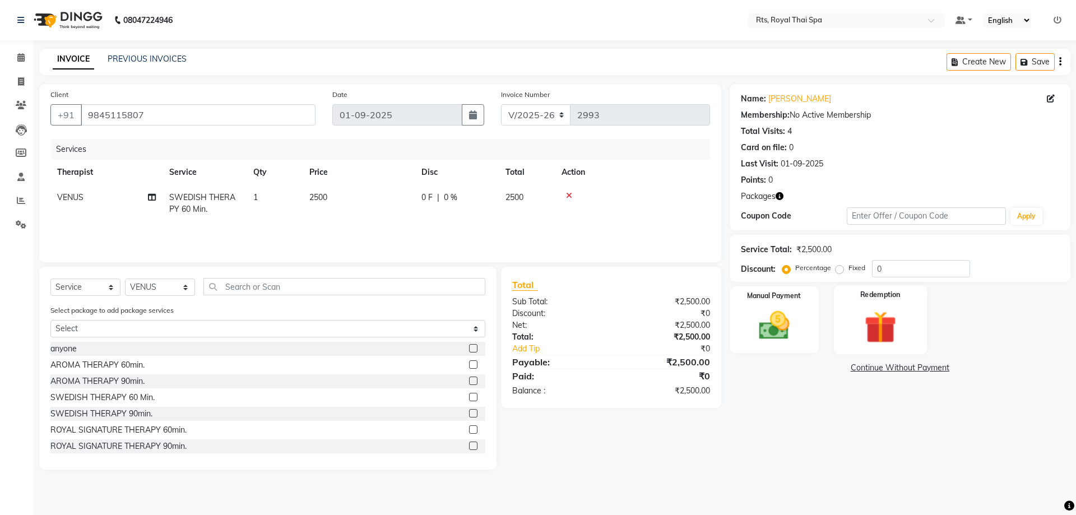
drag, startPoint x: 880, startPoint y: 322, endPoint x: 889, endPoint y: 328, distance: 10.6
click at [882, 322] on img at bounding box center [880, 327] width 52 height 40
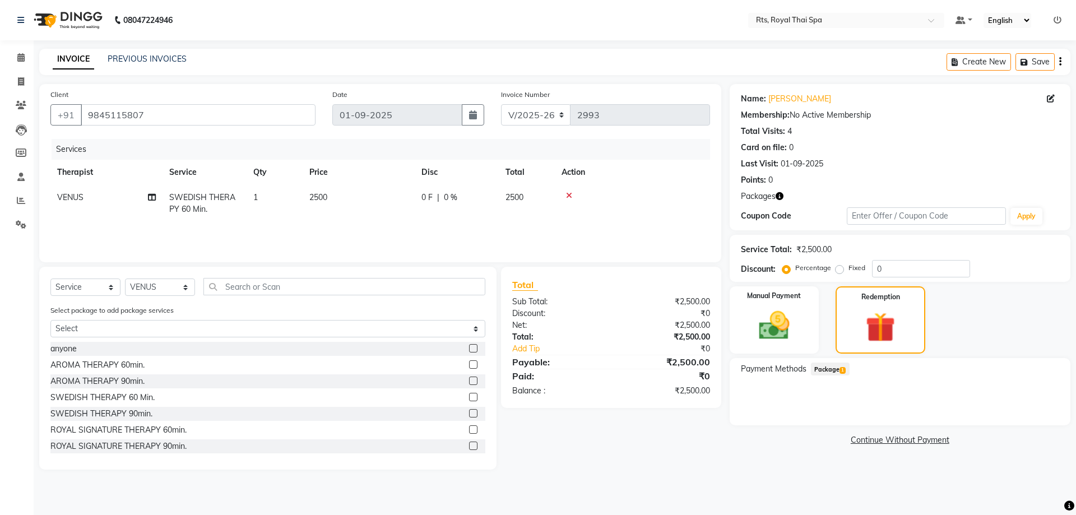
click at [824, 369] on span "Package 1" at bounding box center [830, 369] width 39 height 13
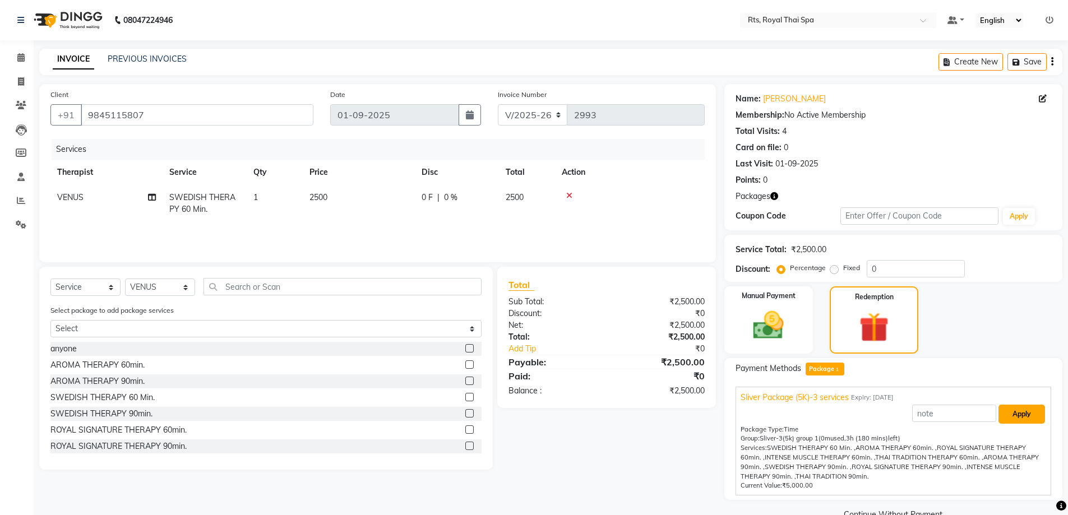
click at [1021, 413] on button "Apply" at bounding box center [1021, 414] width 47 height 19
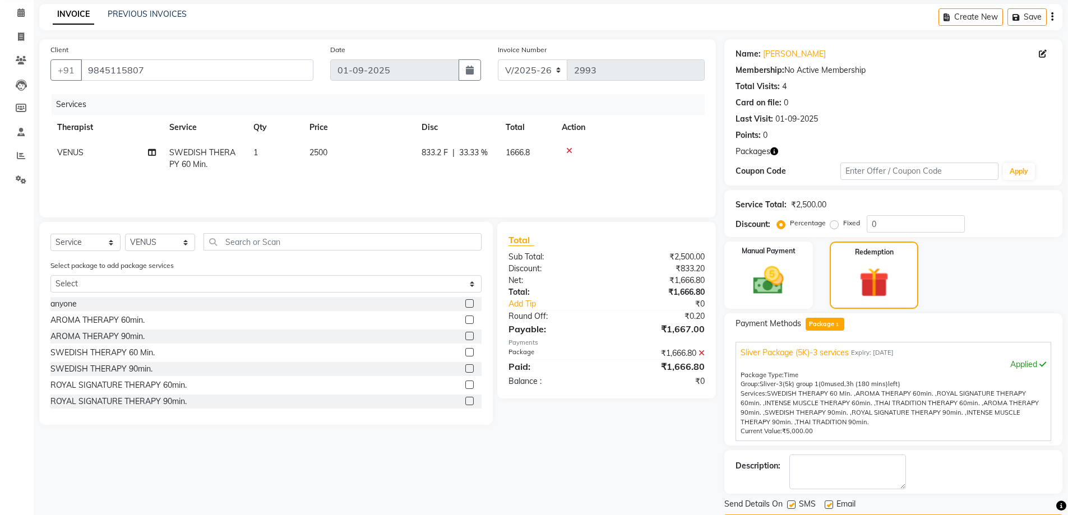
scroll to position [78, 0]
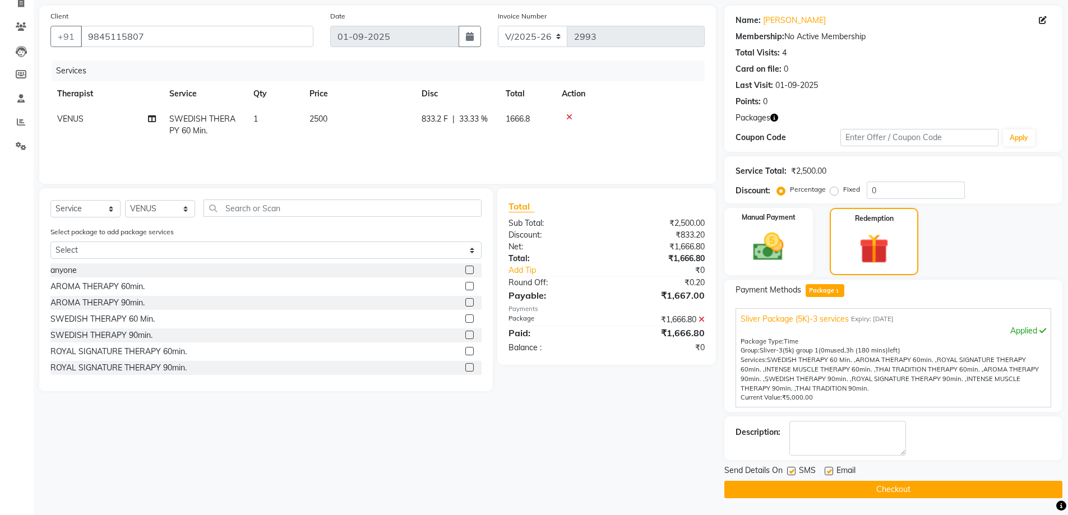
drag, startPoint x: 790, startPoint y: 474, endPoint x: 797, endPoint y: 475, distance: 6.9
click at [794, 474] on label at bounding box center [791, 471] width 8 height 8
click at [794, 474] on input "checkbox" at bounding box center [790, 471] width 7 height 7
checkbox input "false"
click at [825, 492] on button "Checkout" at bounding box center [893, 489] width 338 height 17
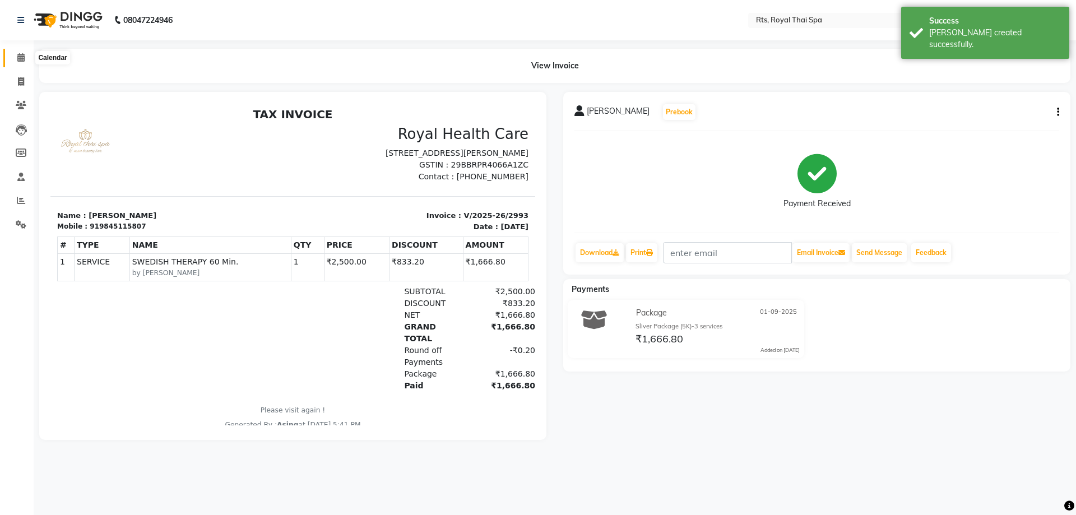
click at [25, 59] on icon at bounding box center [20, 57] width 7 height 8
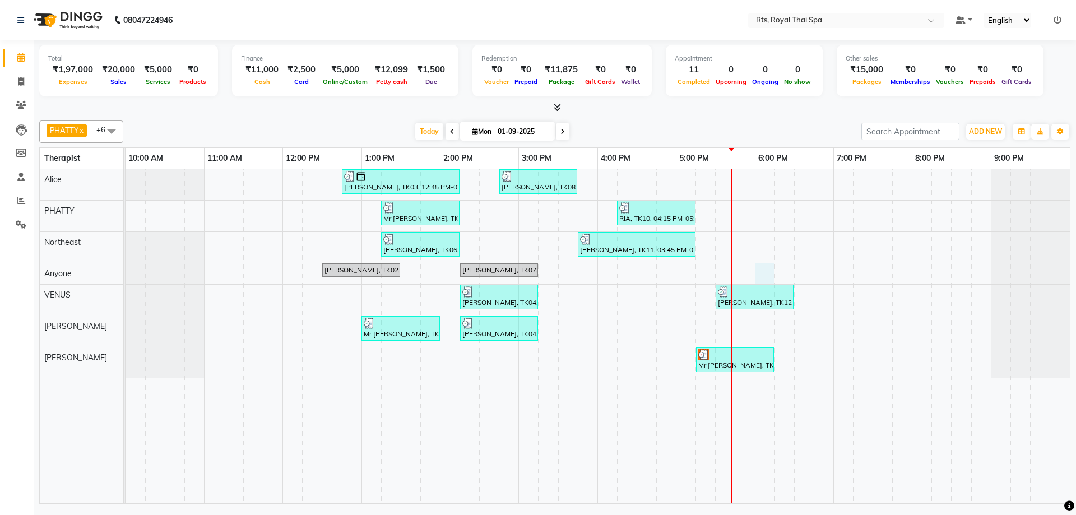
click at [760, 274] on div "Mr Lakshmi Narayan, TK03, 12:45 PM-02:15 PM, ROYAL SIGNATURE THERAPY 90min. Raj…" at bounding box center [598, 336] width 945 height 334
select select "39979"
select select "1080"
select select "tentative"
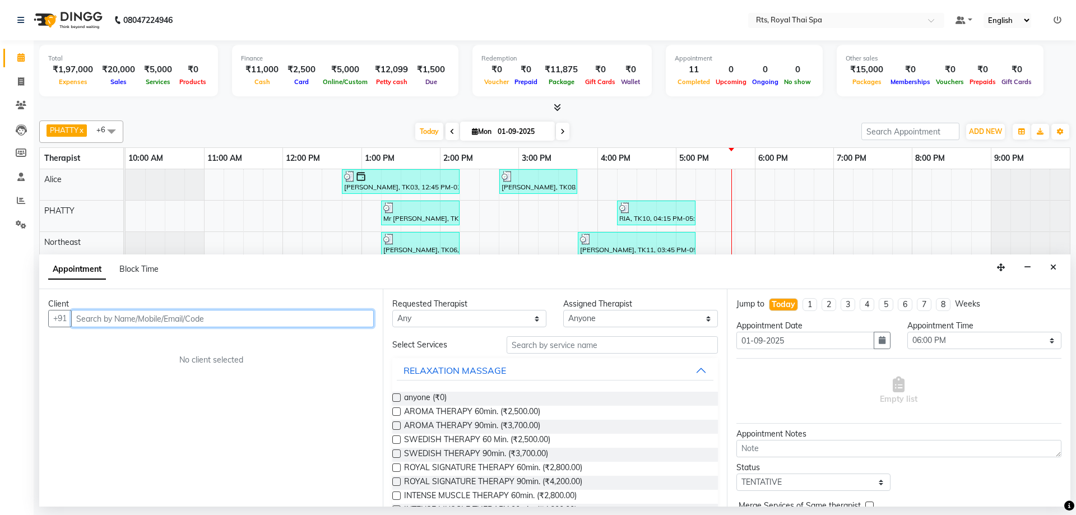
click at [321, 318] on input "text" at bounding box center [222, 318] width 303 height 17
type input "6361954452"
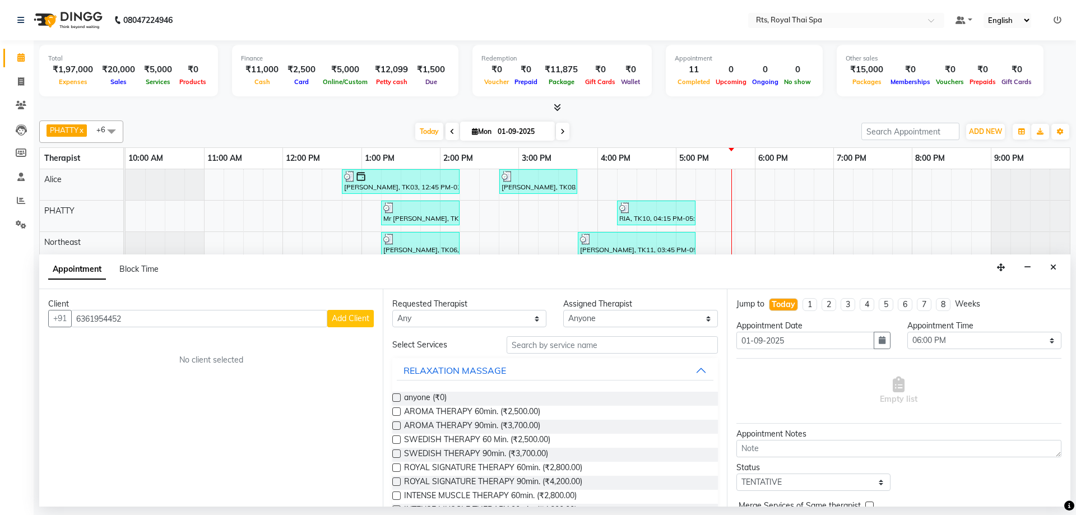
click at [354, 317] on span "Add Client" at bounding box center [351, 318] width 38 height 10
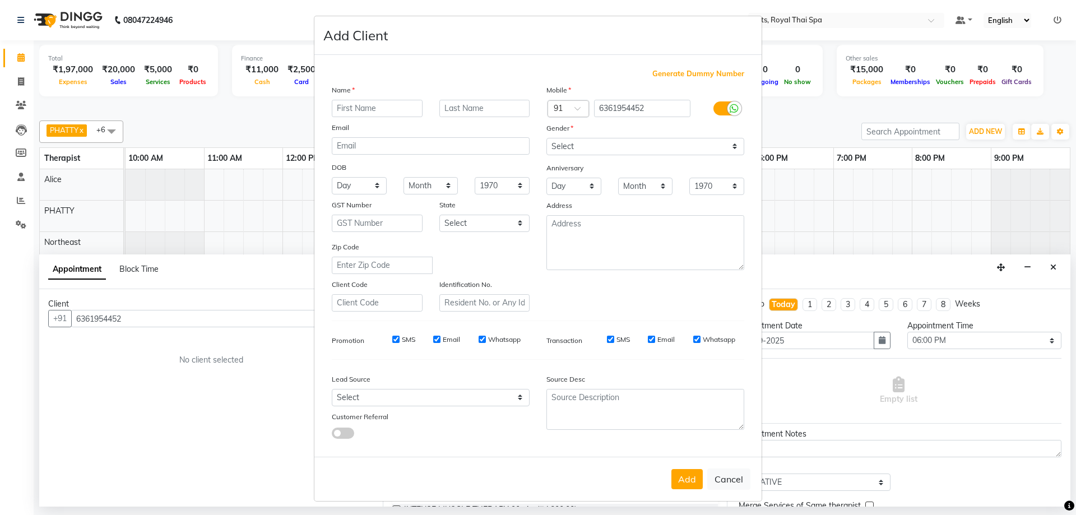
click at [360, 110] on input "text" at bounding box center [377, 108] width 91 height 17
type input "ROHIT"
drag, startPoint x: 404, startPoint y: 340, endPoint x: 426, endPoint y: 340, distance: 22.4
click at [404, 340] on label "SMS" at bounding box center [408, 340] width 13 height 10
click at [400, 340] on input "SMS" at bounding box center [395, 339] width 7 height 7
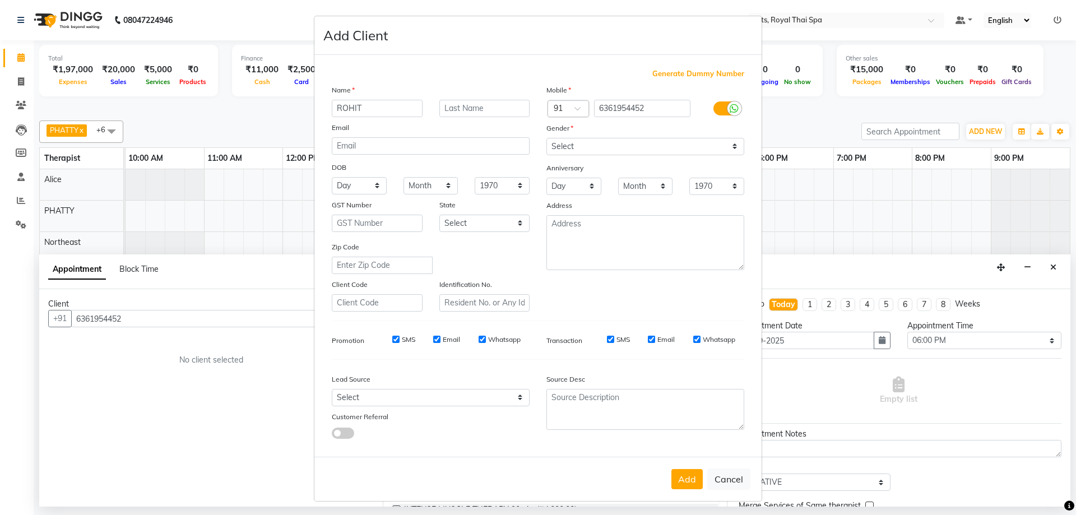
checkbox input "false"
click at [449, 341] on label "Email" at bounding box center [451, 340] width 17 height 10
click at [441, 341] on input "Email" at bounding box center [436, 339] width 7 height 7
checkbox input "false"
drag, startPoint x: 500, startPoint y: 342, endPoint x: 507, endPoint y: 341, distance: 6.7
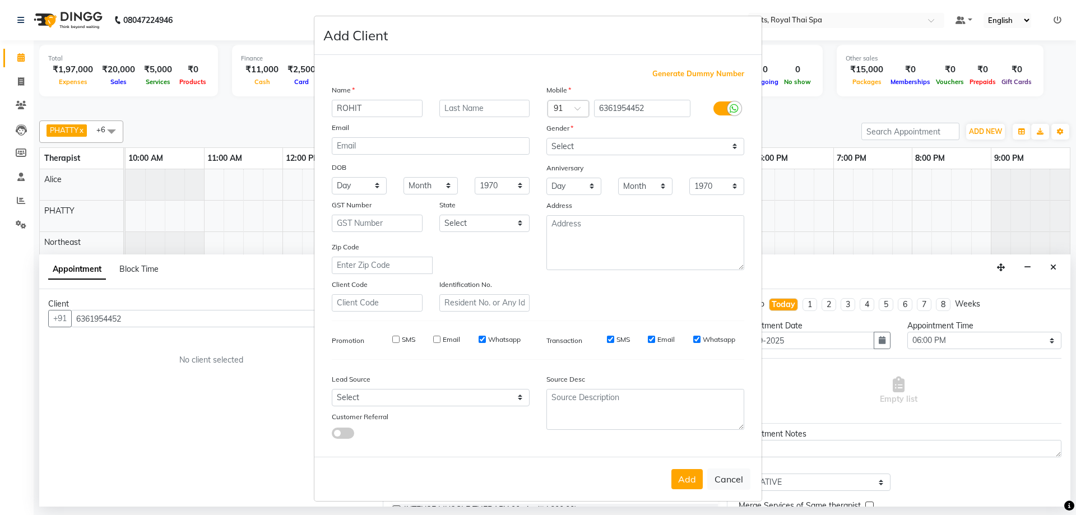
click at [500, 341] on label "Whatsapp" at bounding box center [504, 340] width 33 height 10
click at [486, 341] on input "Whatsapp" at bounding box center [482, 339] width 7 height 7
checkbox input "false"
drag, startPoint x: 619, startPoint y: 338, endPoint x: 640, endPoint y: 340, distance: 20.3
click at [621, 338] on label "SMS" at bounding box center [623, 340] width 13 height 10
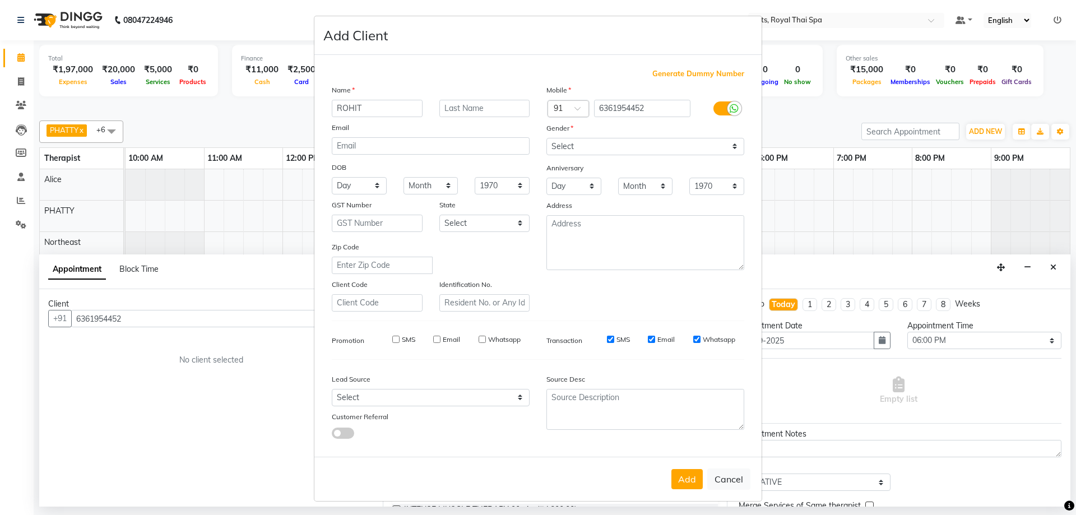
click at [614, 338] on input "SMS" at bounding box center [610, 339] width 7 height 7
checkbox input "false"
drag, startPoint x: 659, startPoint y: 339, endPoint x: 687, endPoint y: 340, distance: 28.0
click at [663, 339] on label "Email" at bounding box center [666, 340] width 17 height 10
click at [707, 340] on label "Whatsapp" at bounding box center [719, 340] width 33 height 10
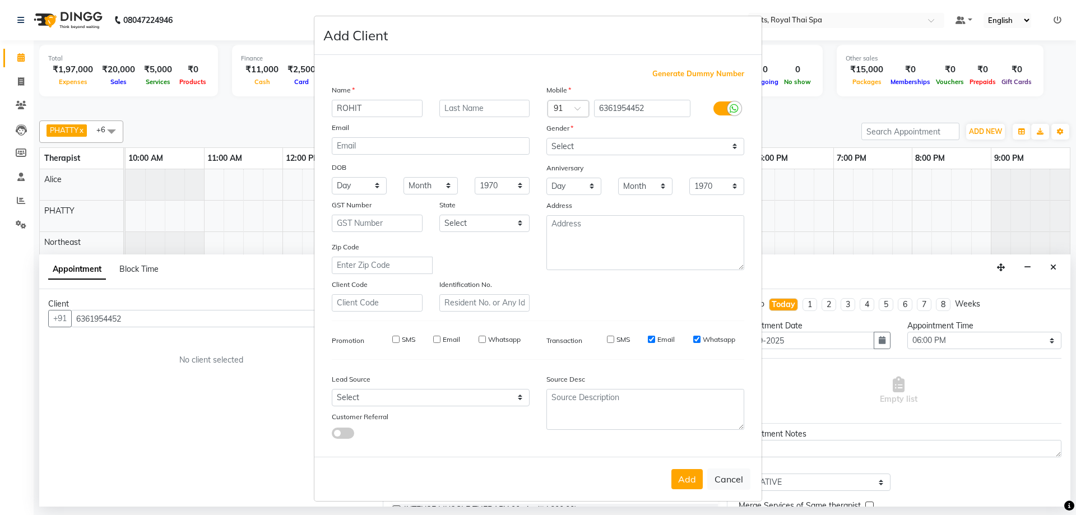
click at [701, 340] on input "Whatsapp" at bounding box center [696, 339] width 7 height 7
checkbox input "false"
drag, startPoint x: 661, startPoint y: 336, endPoint x: 656, endPoint y: 366, distance: 30.1
click at [661, 339] on label "Email" at bounding box center [666, 340] width 17 height 10
click at [655, 339] on input "Email" at bounding box center [651, 339] width 7 height 7
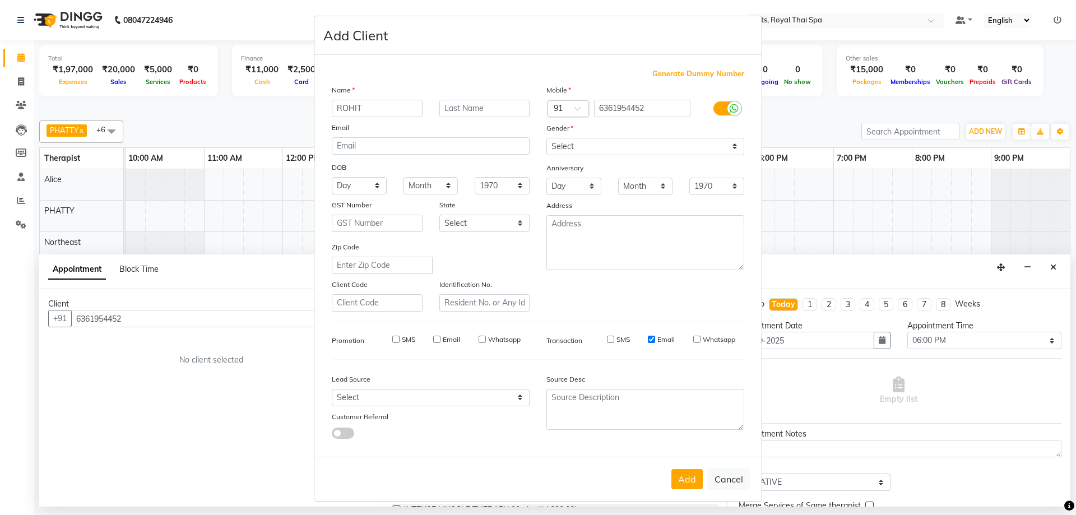
checkbox input "false"
click at [685, 478] on button "Add" at bounding box center [687, 479] width 31 height 20
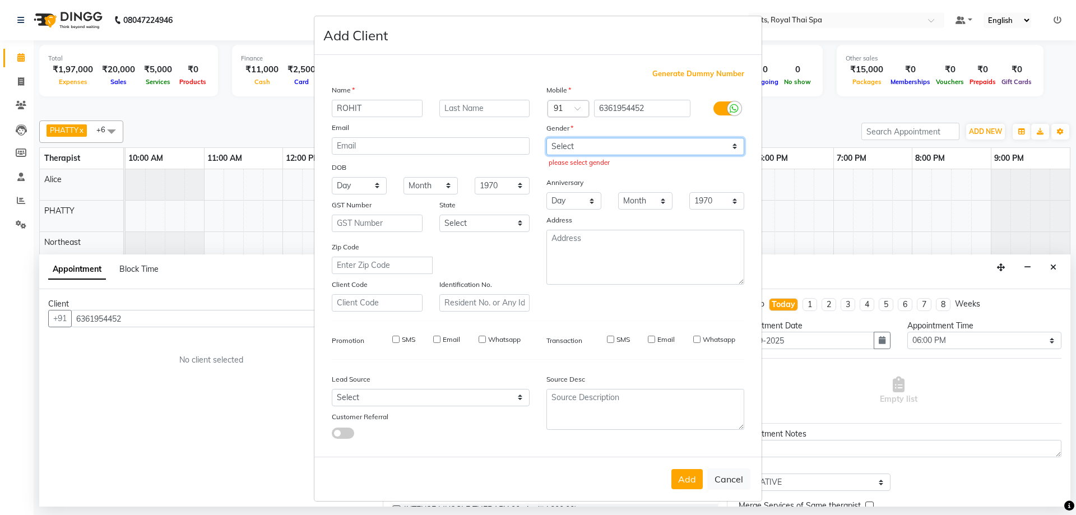
click at [730, 146] on select "Select Male Female Other Prefer Not To Say" at bounding box center [646, 146] width 198 height 17
select select "female"
click at [547, 138] on select "Select Male Female Other Prefer Not To Say" at bounding box center [646, 146] width 198 height 17
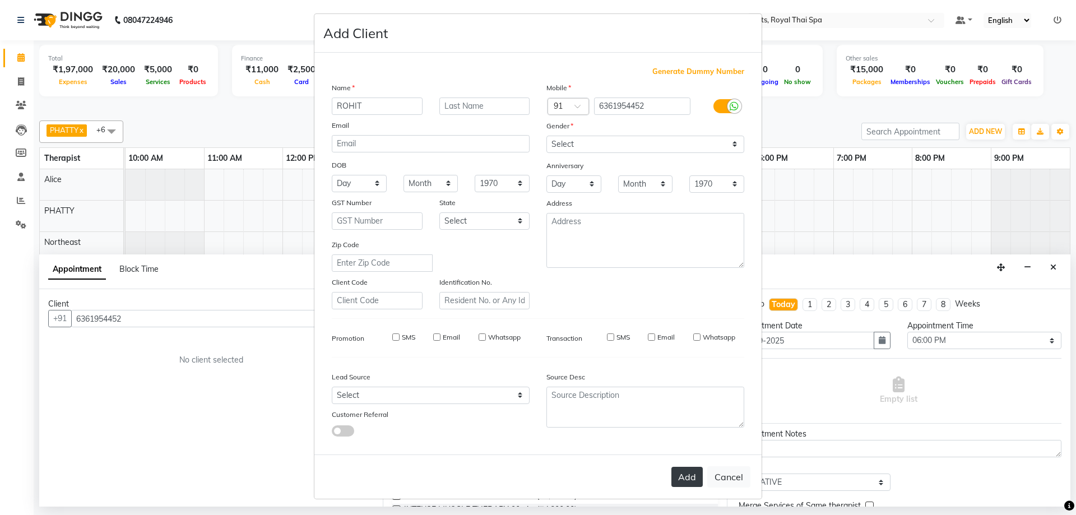
click at [686, 474] on button "Add" at bounding box center [687, 477] width 31 height 20
select select
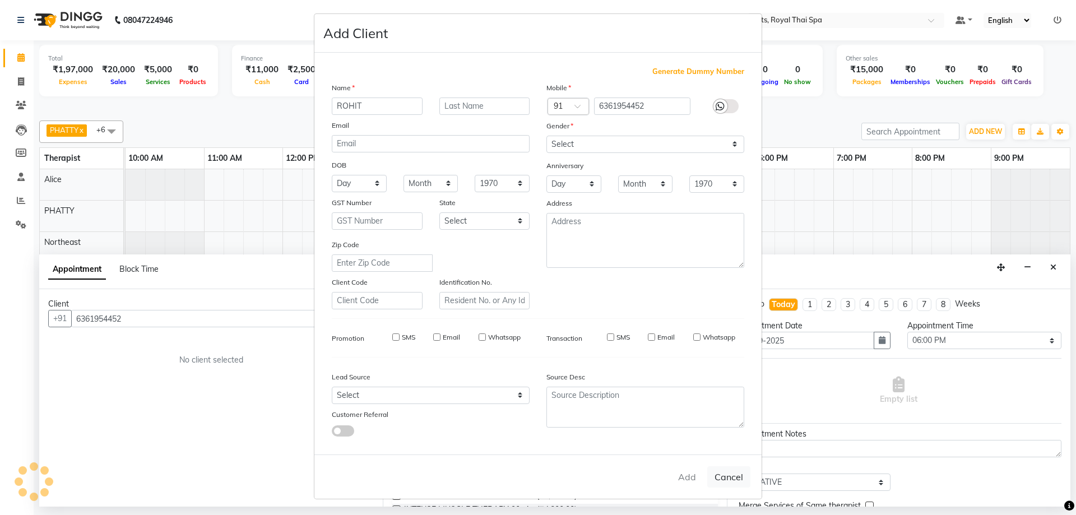
select select
checkbox input "false"
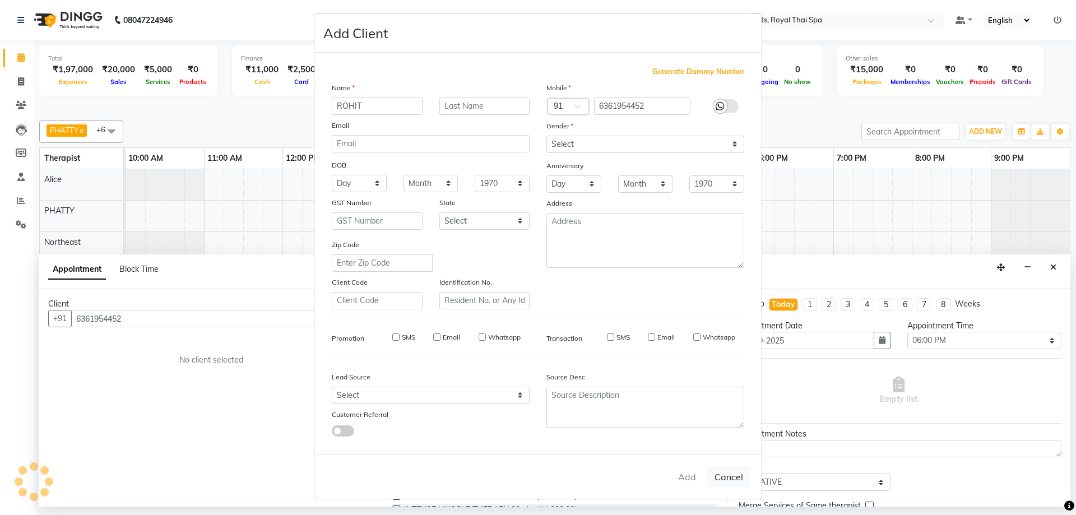
checkbox input "false"
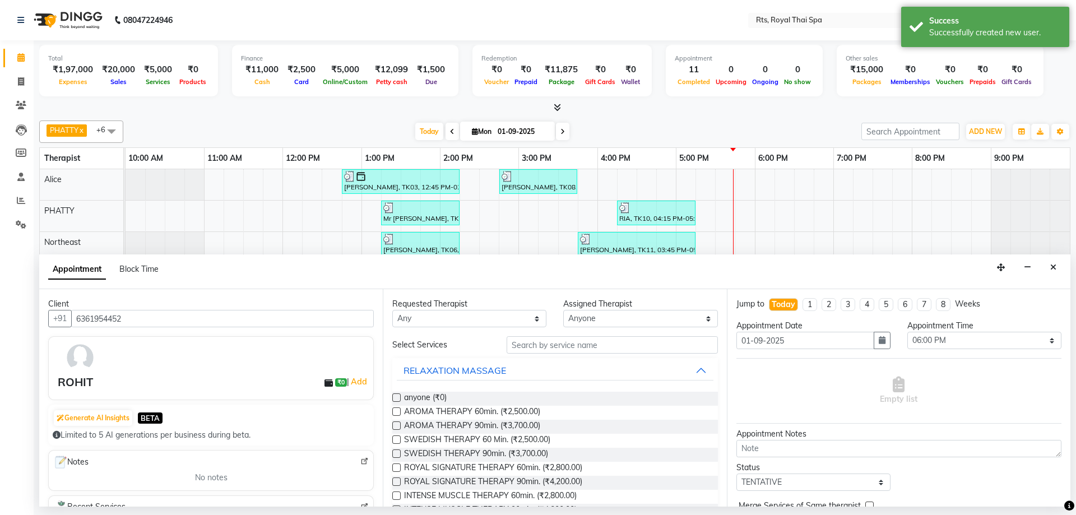
drag, startPoint x: 510, startPoint y: 438, endPoint x: 665, endPoint y: 442, distance: 155.9
click at [513, 439] on span "SWEDISH THERAPY 60 Min. (₹2,500.00)" at bounding box center [477, 441] width 146 height 14
checkbox input "false"
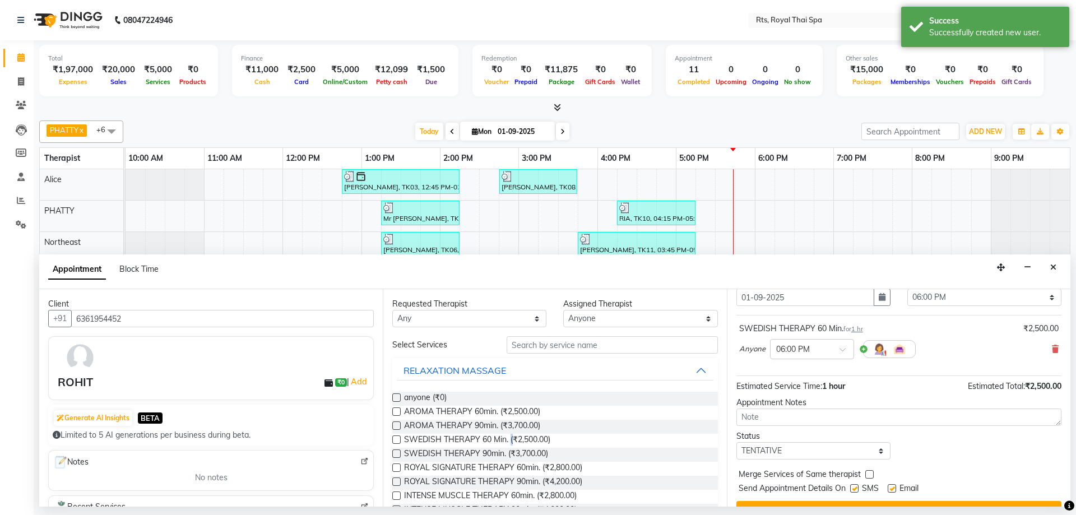
scroll to position [67, 0]
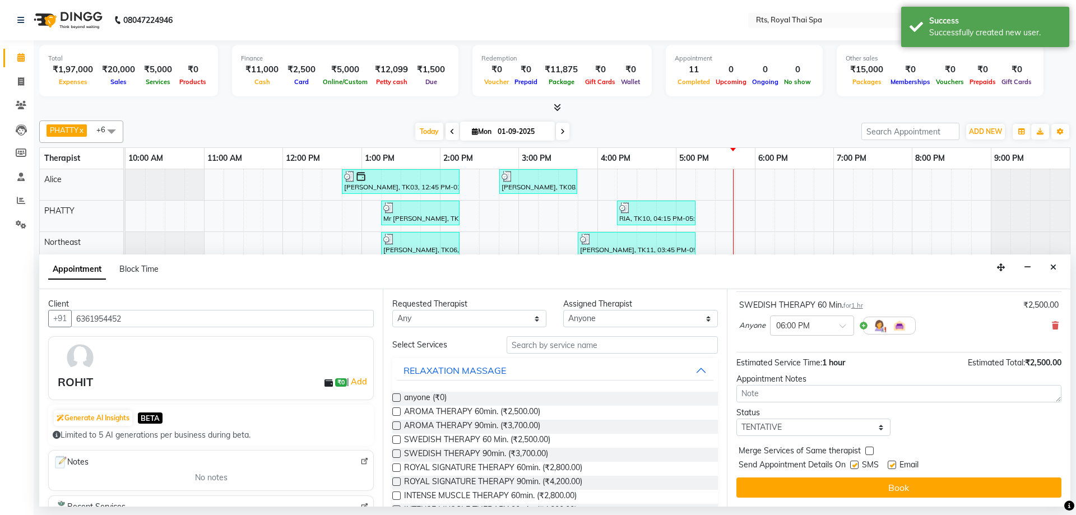
click at [855, 467] on label at bounding box center [854, 465] width 8 height 8
click at [855, 467] on input "checkbox" at bounding box center [853, 465] width 7 height 7
checkbox input "false"
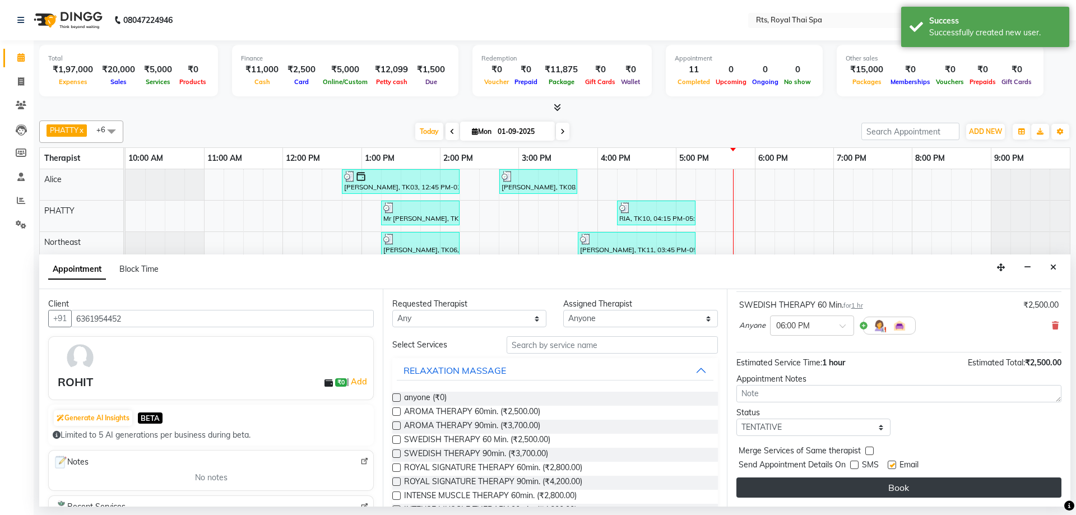
click at [849, 488] on button "Book" at bounding box center [899, 488] width 325 height 20
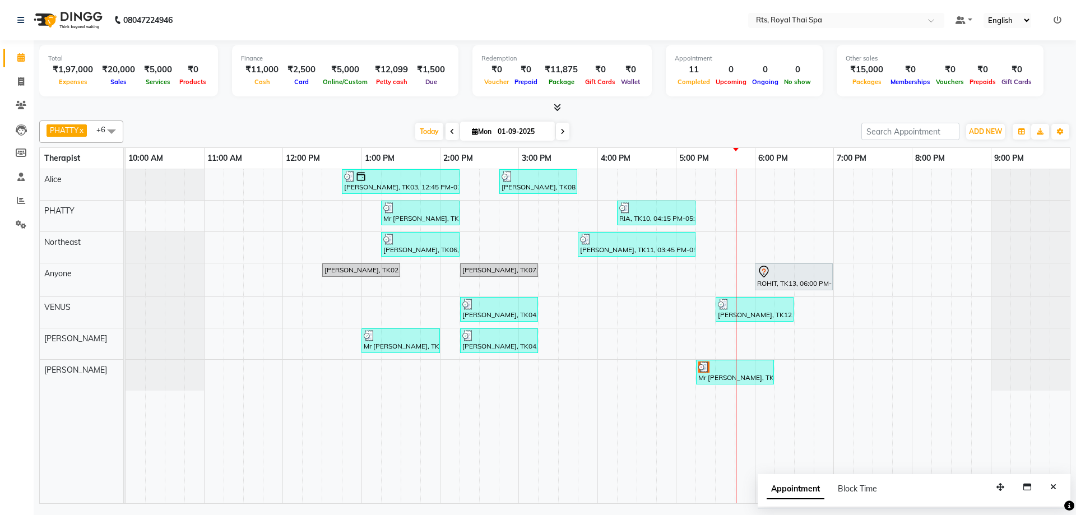
click at [747, 224] on div "Mr Lakshmi Narayan, TK03, 12:45 PM-02:15 PM, ROYAL SIGNATURE THERAPY 90min. Raj…" at bounding box center [598, 336] width 945 height 334
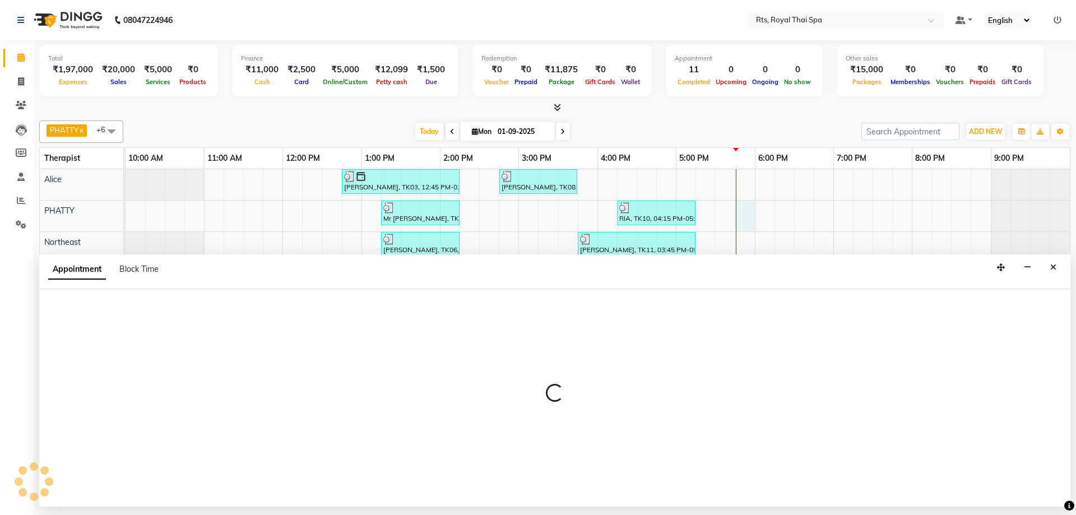
select select "34835"
select select "1065"
select select "tentative"
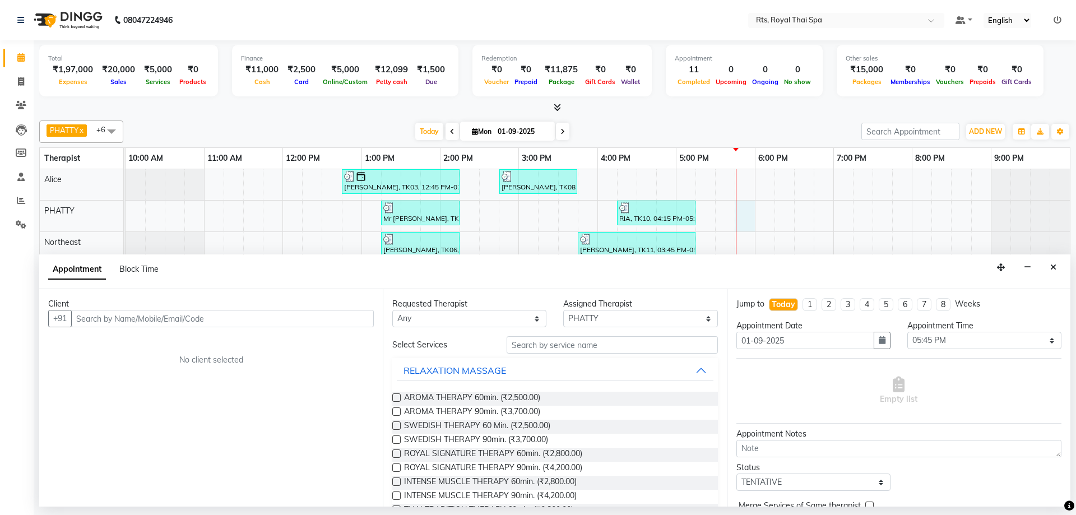
click at [229, 321] on input "text" at bounding box center [222, 318] width 303 height 17
click at [100, 321] on input "text" at bounding box center [222, 318] width 303 height 17
click at [1054, 273] on button "Close" at bounding box center [1053, 267] width 16 height 17
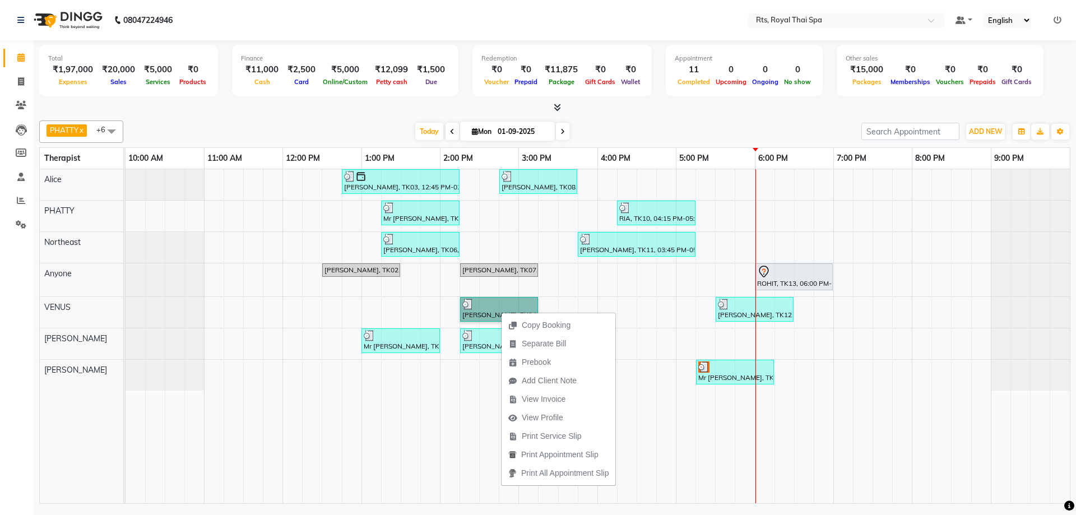
click at [444, 399] on td at bounding box center [451, 336] width 20 height 334
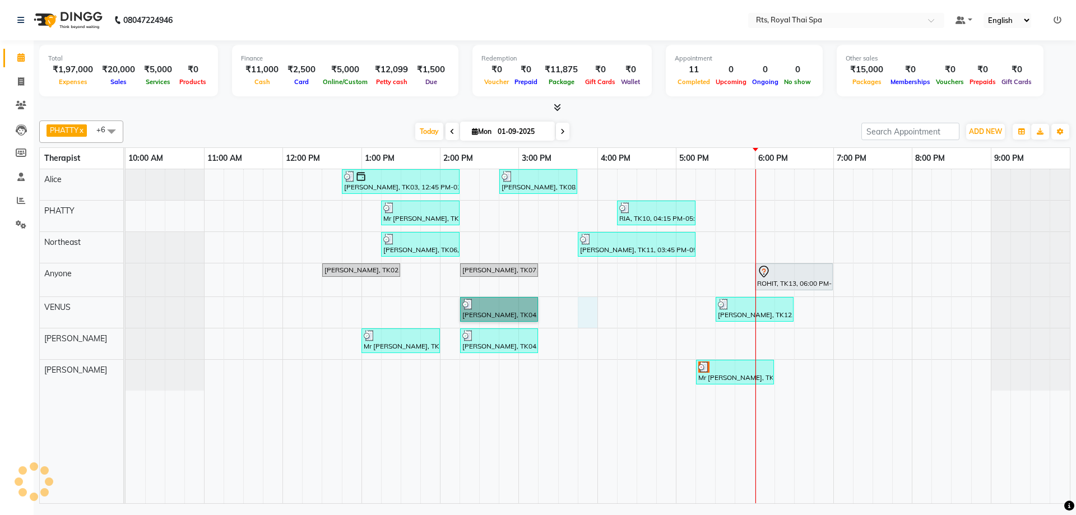
click at [592, 316] on div "Mr Lakshmi Narayan, TK03, 12:45 PM-02:15 PM, ROYAL SIGNATURE THERAPY 90min. Raj…" at bounding box center [598, 336] width 945 height 334
select select "59124"
select select "tentative"
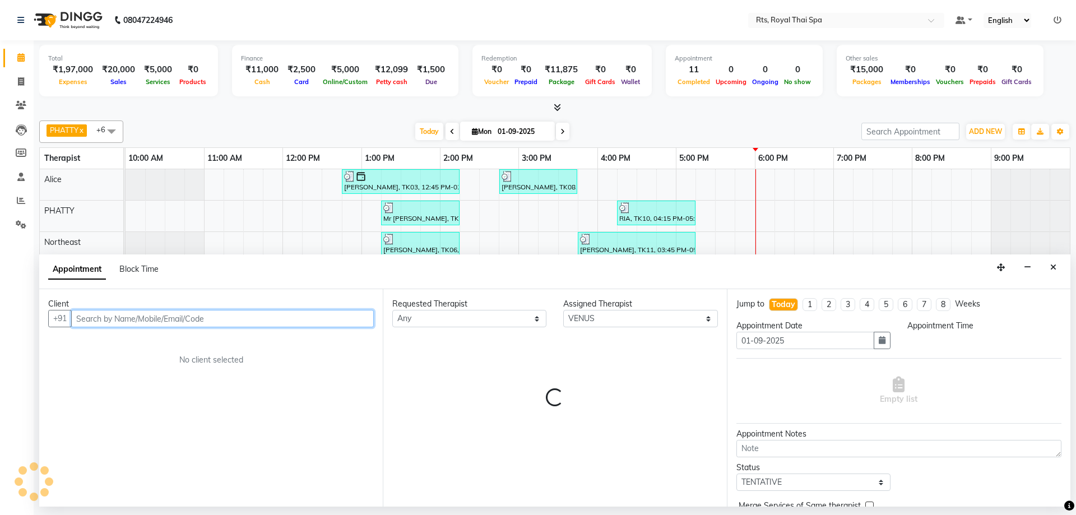
select select "945"
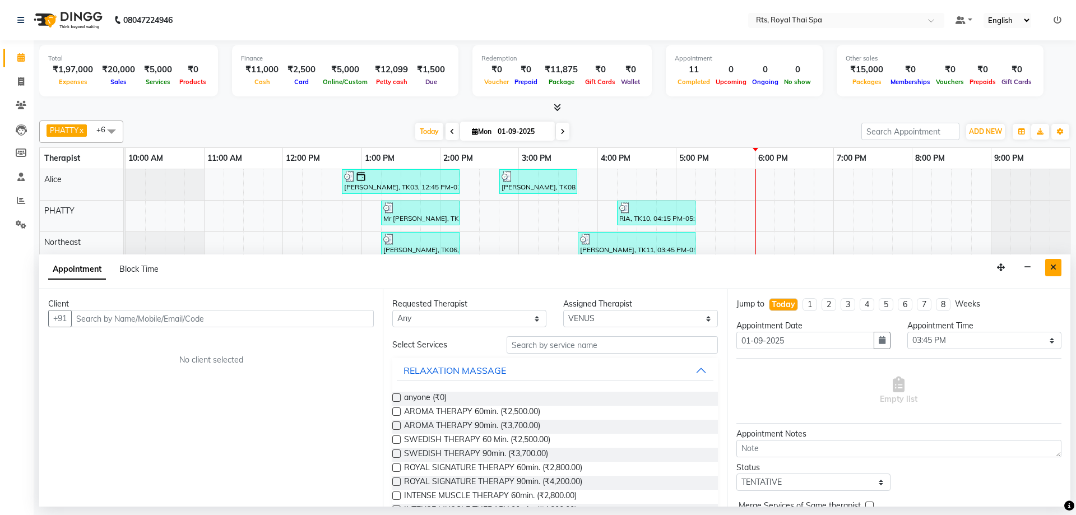
click at [1057, 262] on button "Close" at bounding box center [1053, 267] width 16 height 17
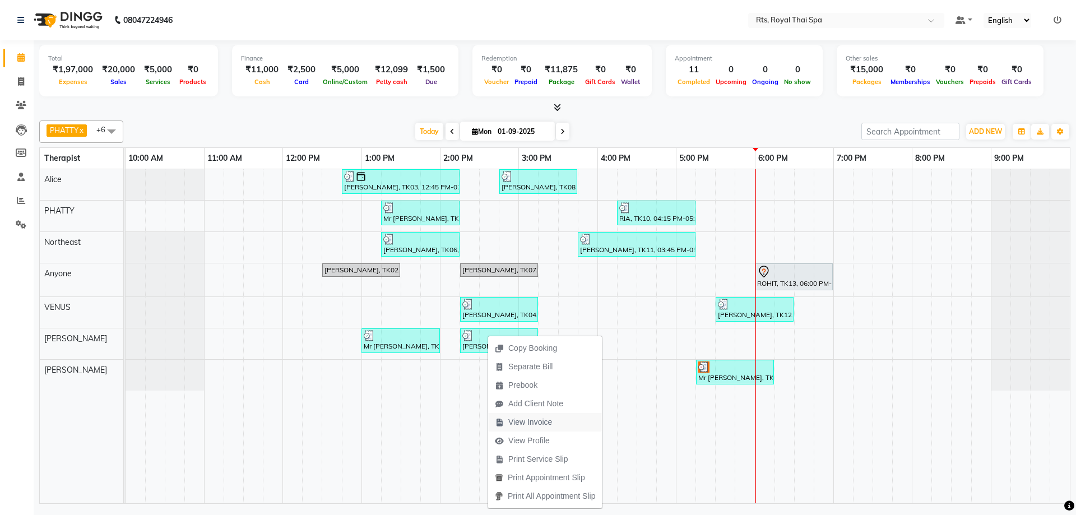
click at [539, 422] on span "View Invoice" at bounding box center [530, 422] width 44 height 12
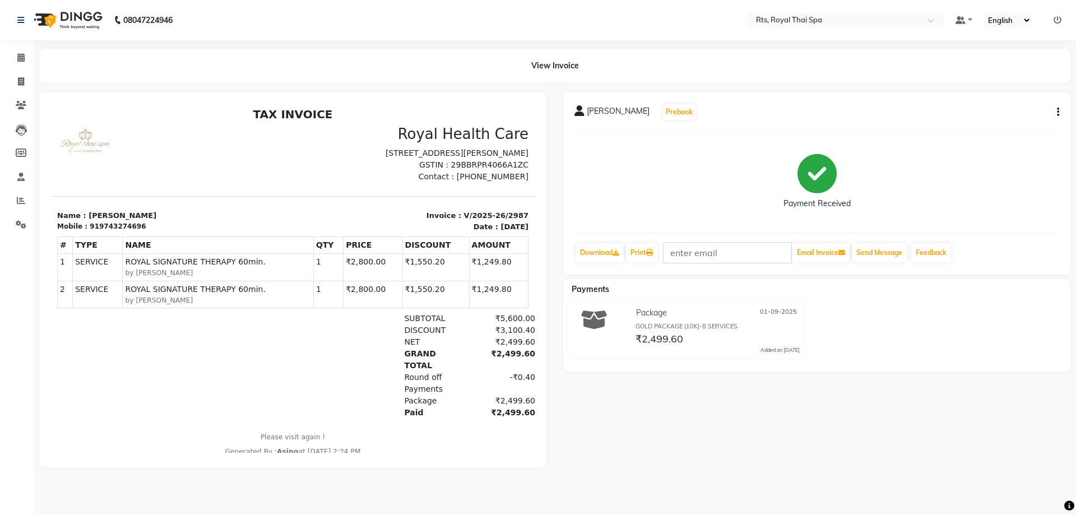
click at [1059, 112] on icon "button" at bounding box center [1058, 112] width 2 height 1
drag, startPoint x: 17, startPoint y: 275, endPoint x: 0, endPoint y: 264, distance: 20.7
click at [7, 271] on div "Calendar Invoice Clients Leads Members Staff Reports Settings Completed InProgr…" at bounding box center [75, 265] width 151 height 466
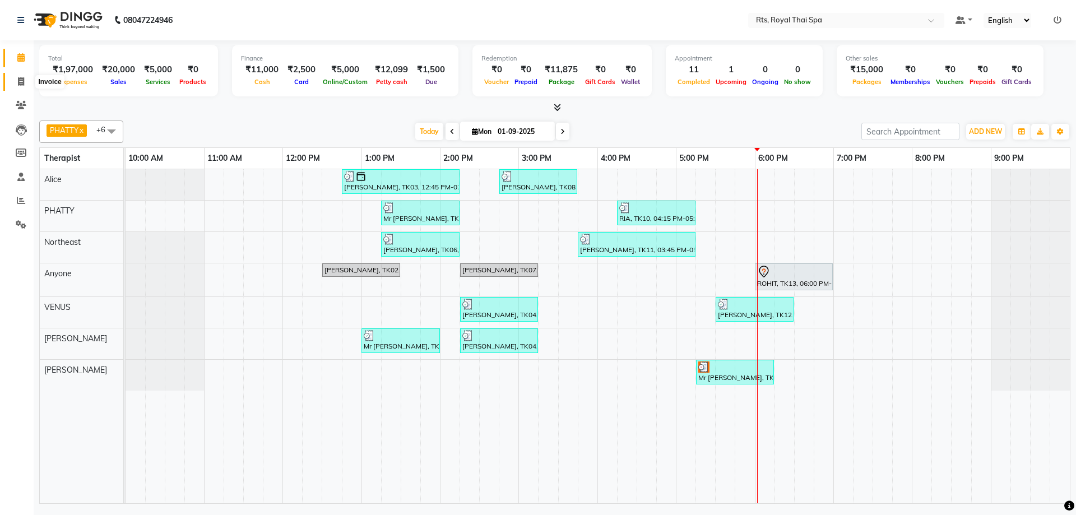
click at [18, 81] on icon at bounding box center [21, 81] width 6 height 8
select select "service"
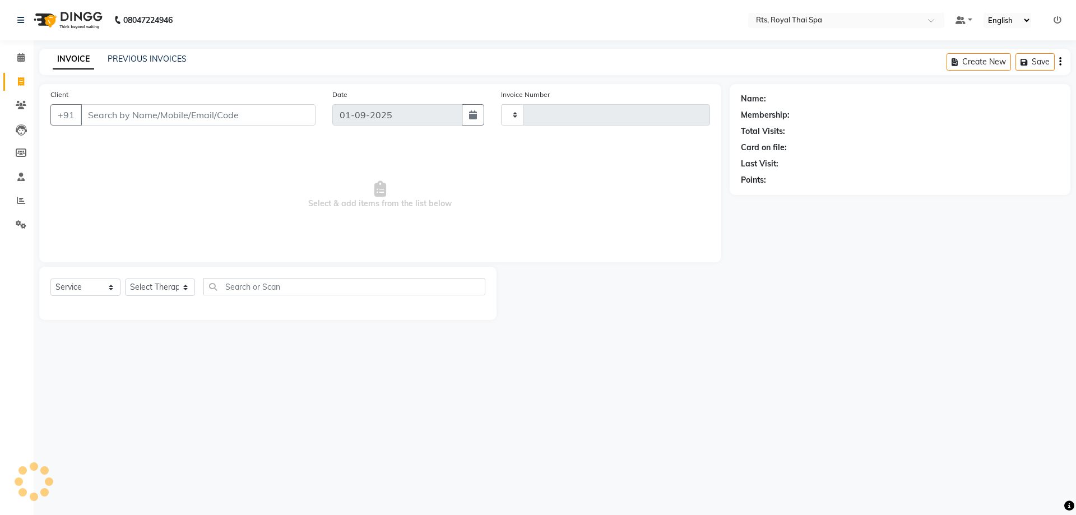
type input "2994"
select select "5288"
click at [160, 55] on link "PREVIOUS INVOICES" at bounding box center [147, 59] width 79 height 10
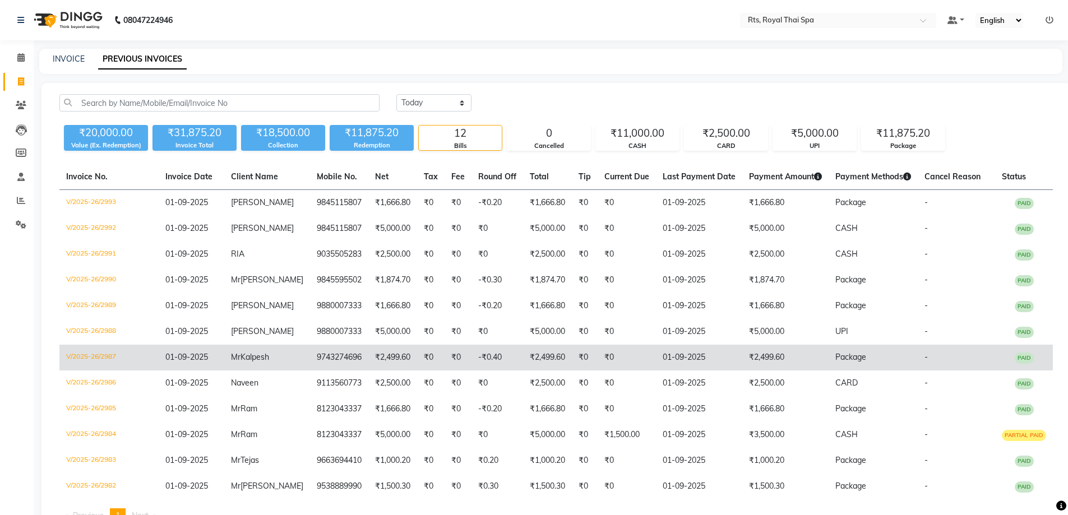
click at [421, 360] on td "₹0" at bounding box center [430, 358] width 27 height 26
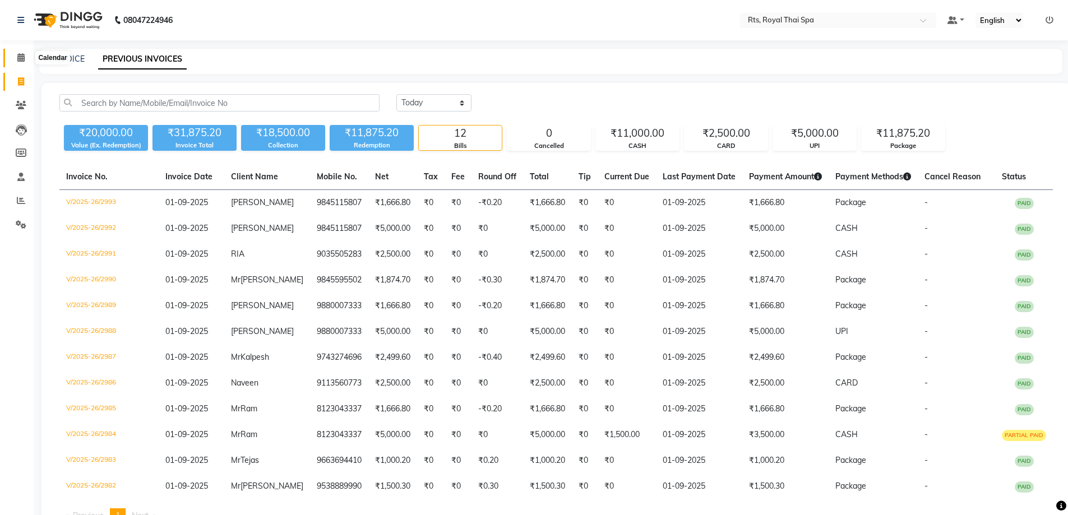
click at [18, 56] on icon at bounding box center [20, 57] width 7 height 8
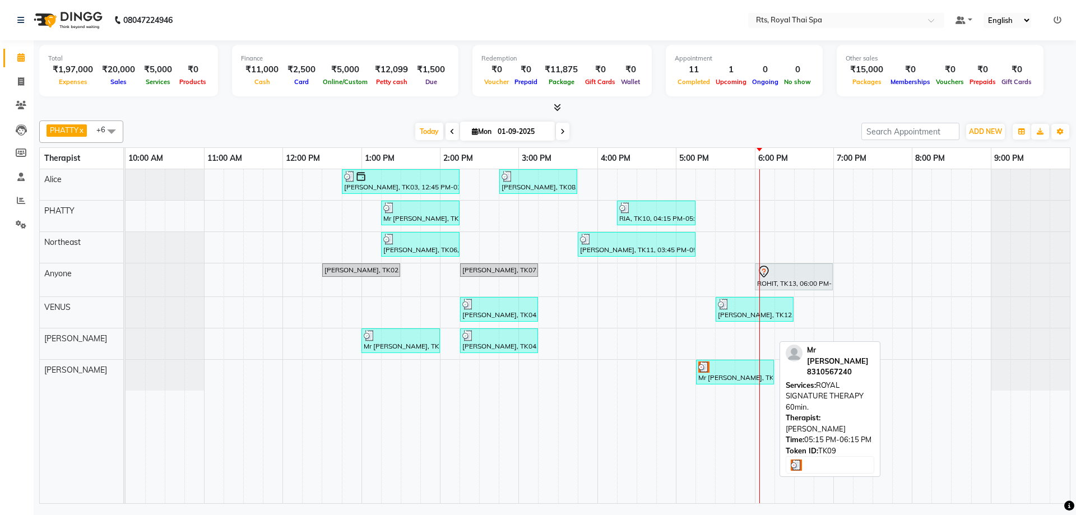
click at [726, 379] on div "Mr [PERSON_NAME], TK09, 05:15 PM-06:15 PM, ROYAL SIGNATURE THERAPY 60min." at bounding box center [735, 372] width 76 height 21
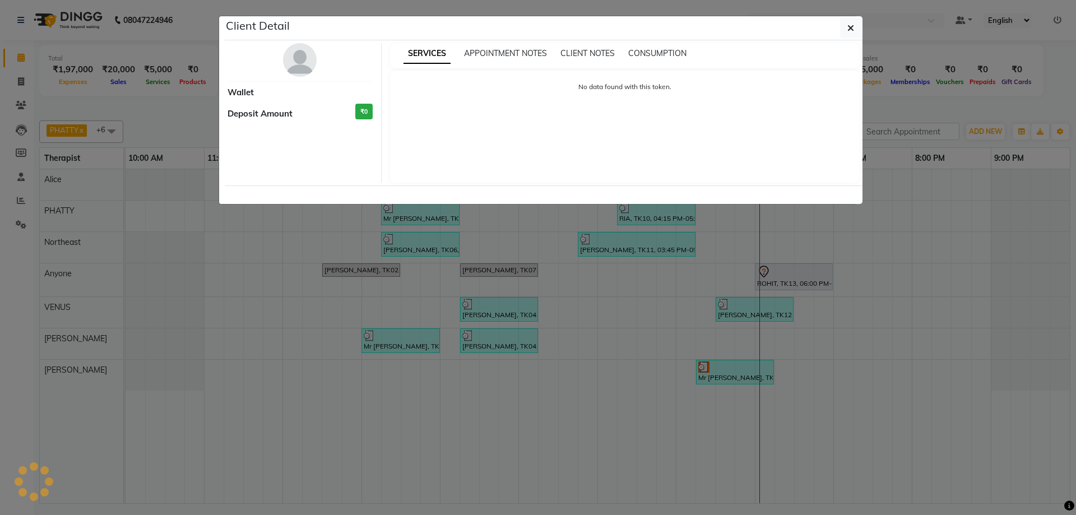
select select "3"
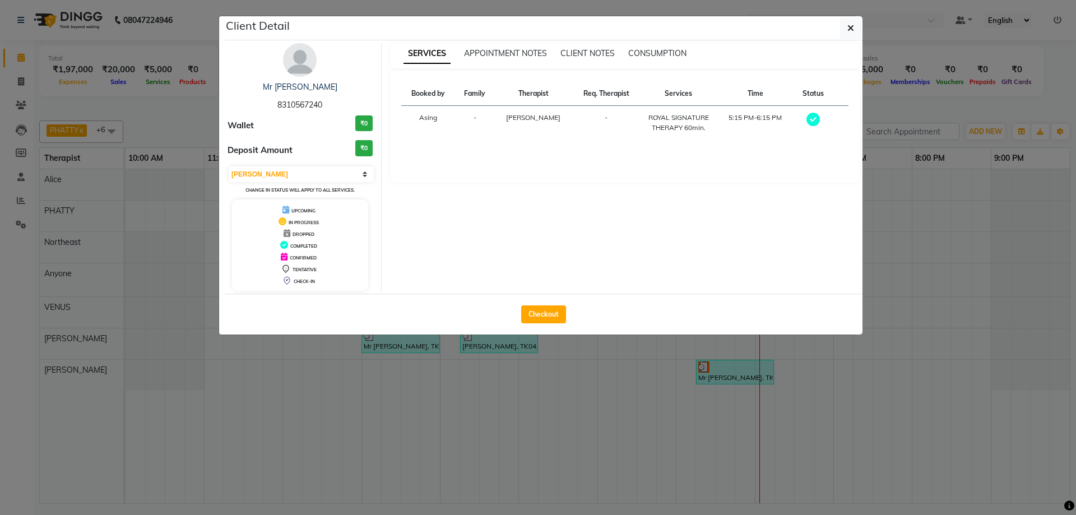
drag, startPoint x: 277, startPoint y: 107, endPoint x: 339, endPoint y: 101, distance: 62.5
click at [339, 101] on div "Mr Sanket 8310567240" at bounding box center [300, 96] width 145 height 30
copy span "8310567240"
drag, startPoint x: 855, startPoint y: 26, endPoint x: 835, endPoint y: 55, distance: 35.1
click at [854, 26] on button "button" at bounding box center [850, 27] width 21 height 21
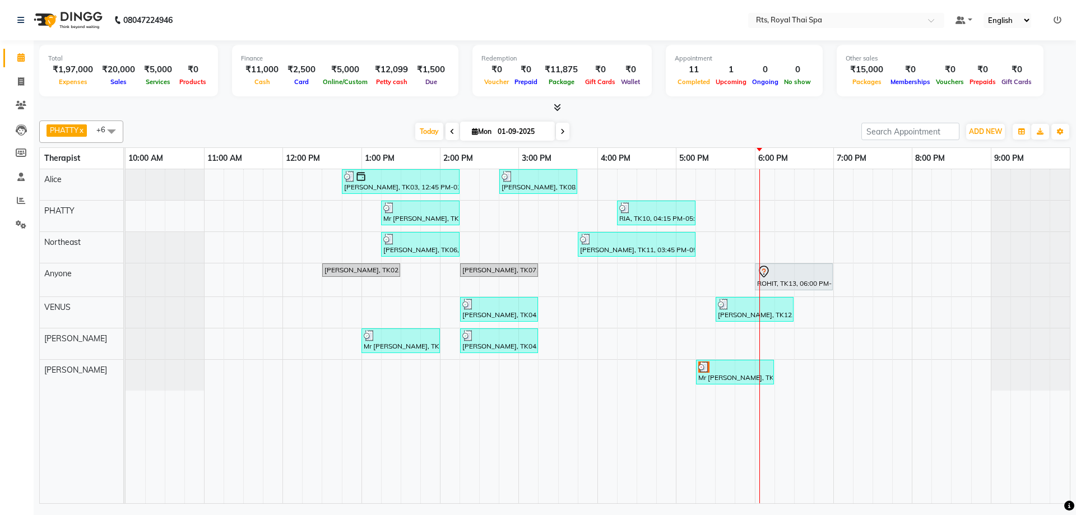
click at [559, 129] on span at bounding box center [562, 131] width 13 height 17
type input "02-09-2025"
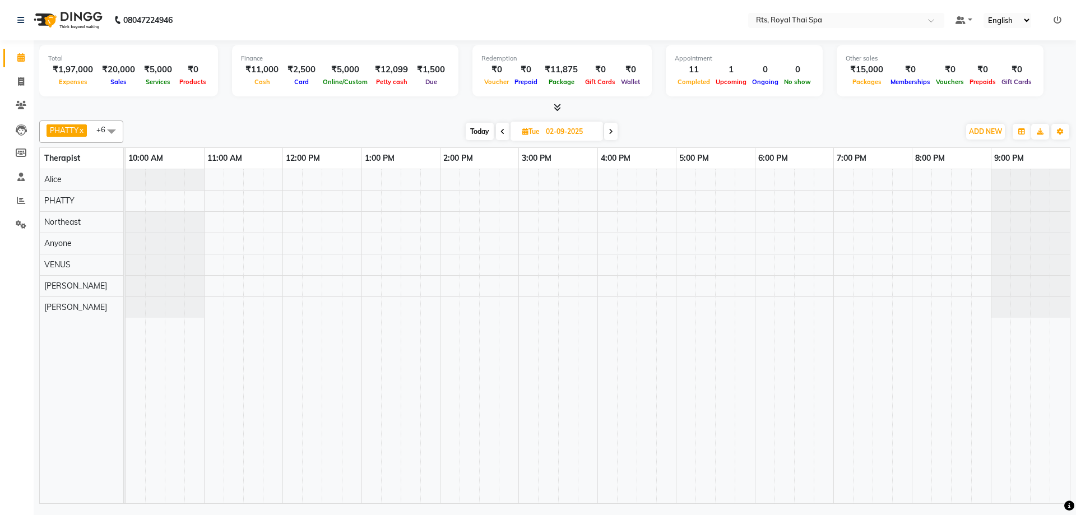
click at [384, 280] on div at bounding box center [598, 336] width 945 height 334
select select "65624"
select select "tentative"
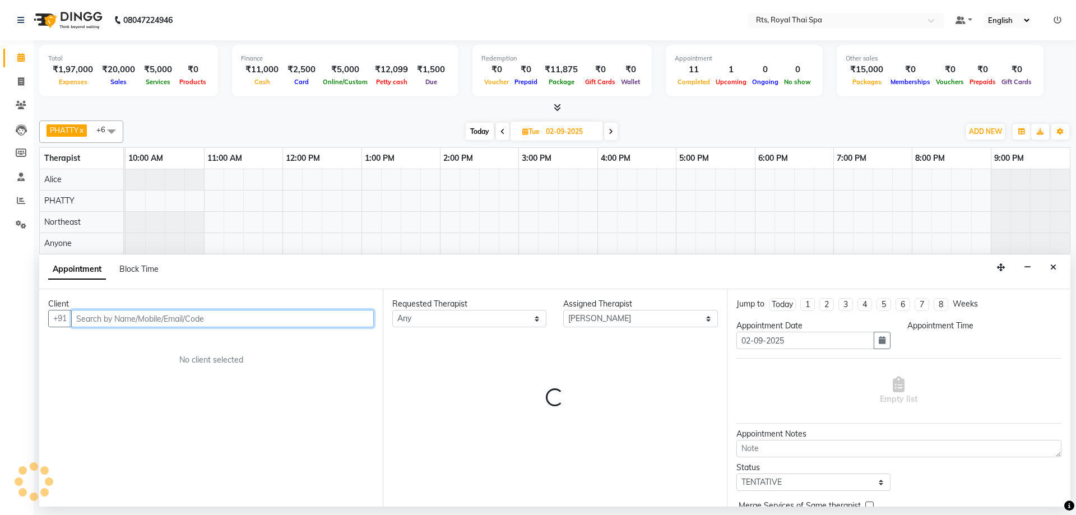
select select "795"
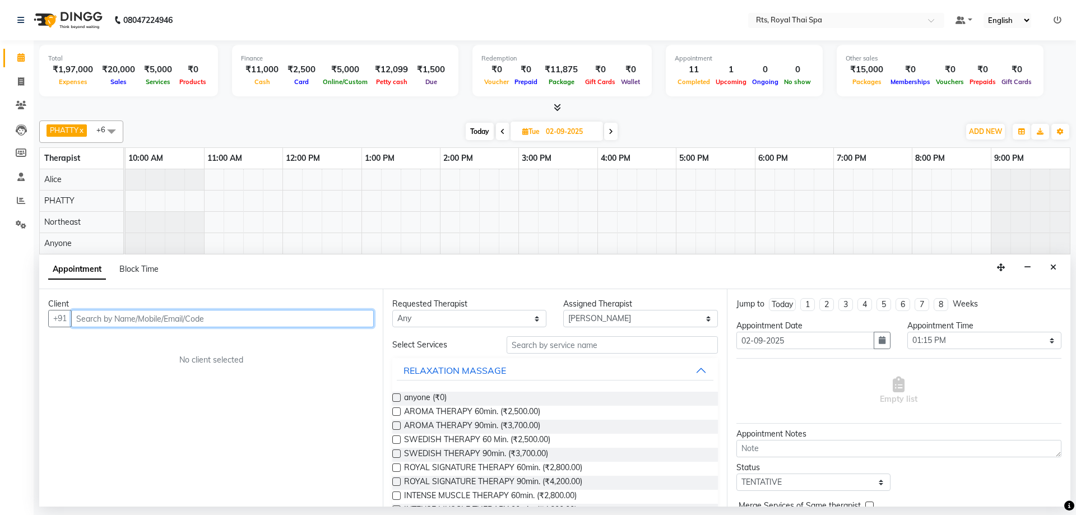
click at [229, 320] on input "text" at bounding box center [222, 318] width 303 height 17
paste input "8310567240"
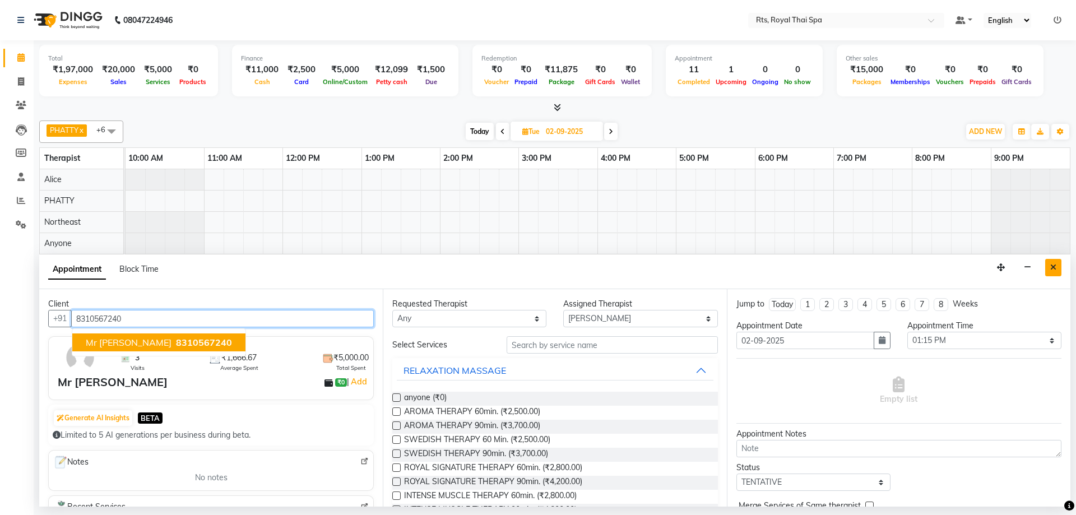
type input "8310567240"
click at [1053, 266] on icon "Close" at bounding box center [1053, 267] width 6 height 8
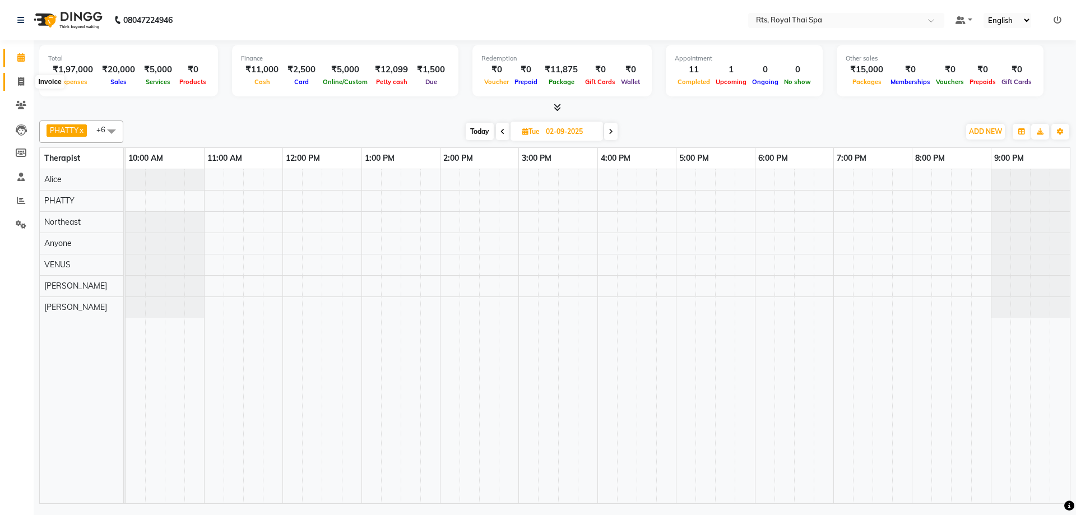
click at [19, 77] on icon at bounding box center [21, 81] width 6 height 8
select select "5288"
select select "service"
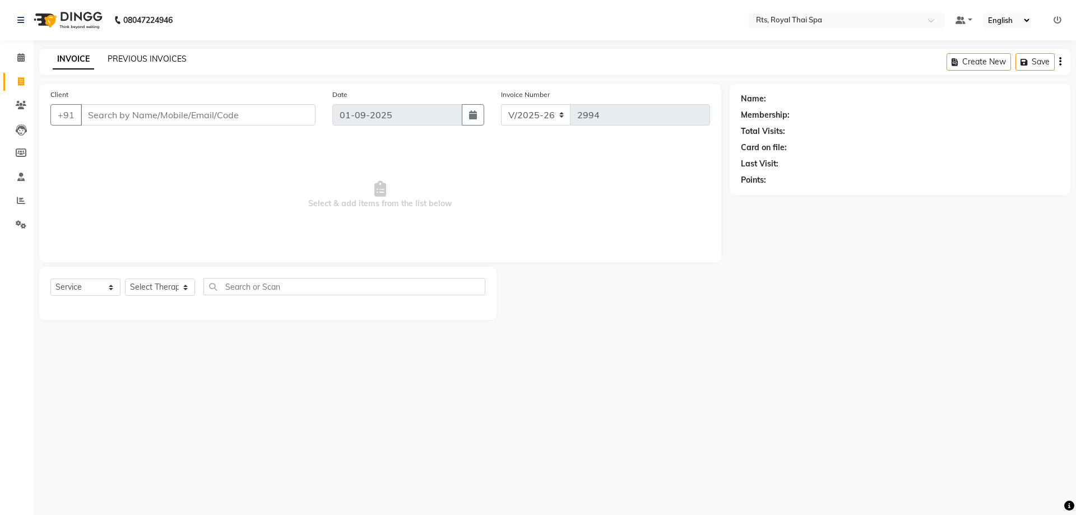
click at [144, 57] on link "PREVIOUS INVOICES" at bounding box center [147, 59] width 79 height 10
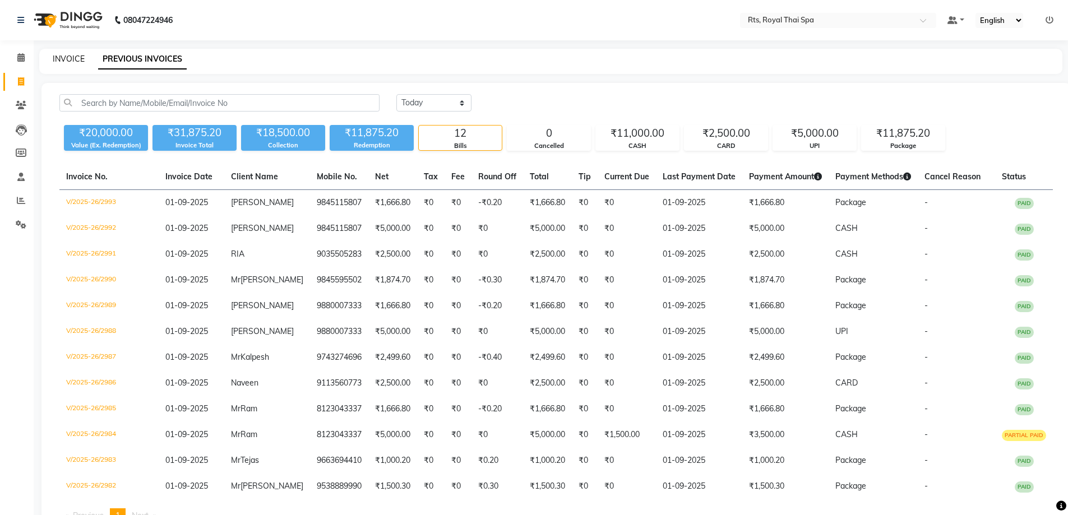
click at [69, 57] on link "INVOICE" at bounding box center [69, 59] width 32 height 10
select select "5288"
select select "service"
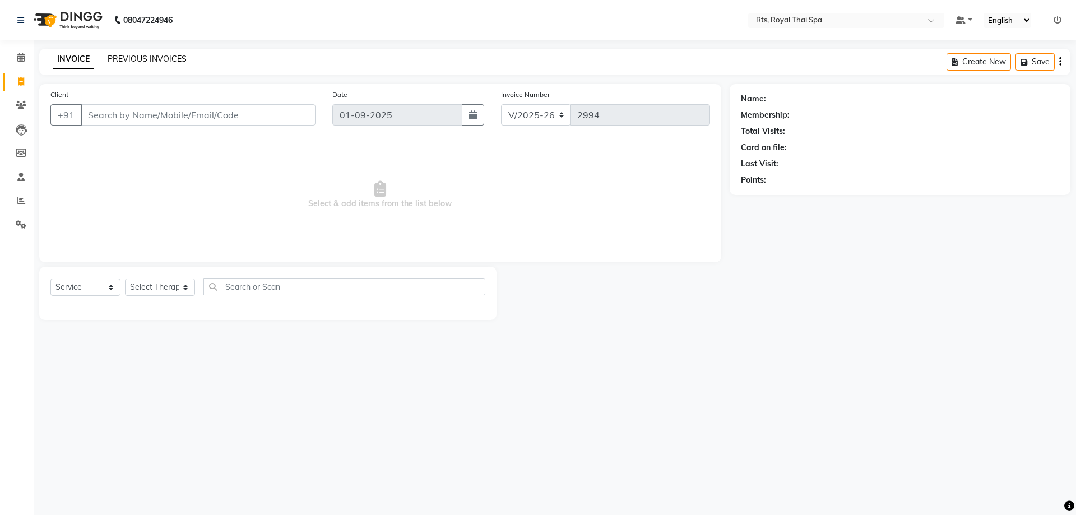
click at [149, 57] on link "PREVIOUS INVOICES" at bounding box center [147, 59] width 79 height 10
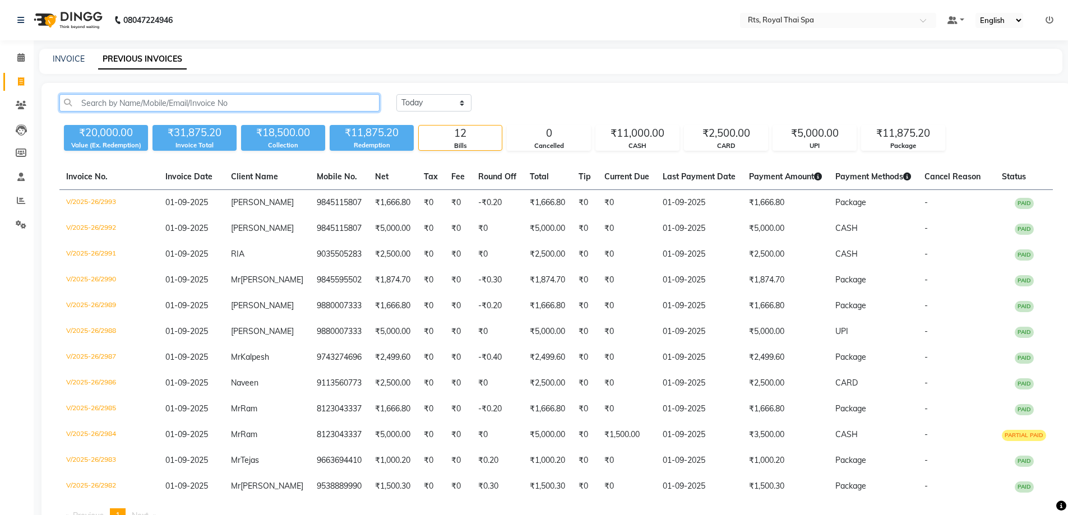
click at [117, 100] on input "text" at bounding box center [219, 102] width 320 height 17
paste input "8310567240"
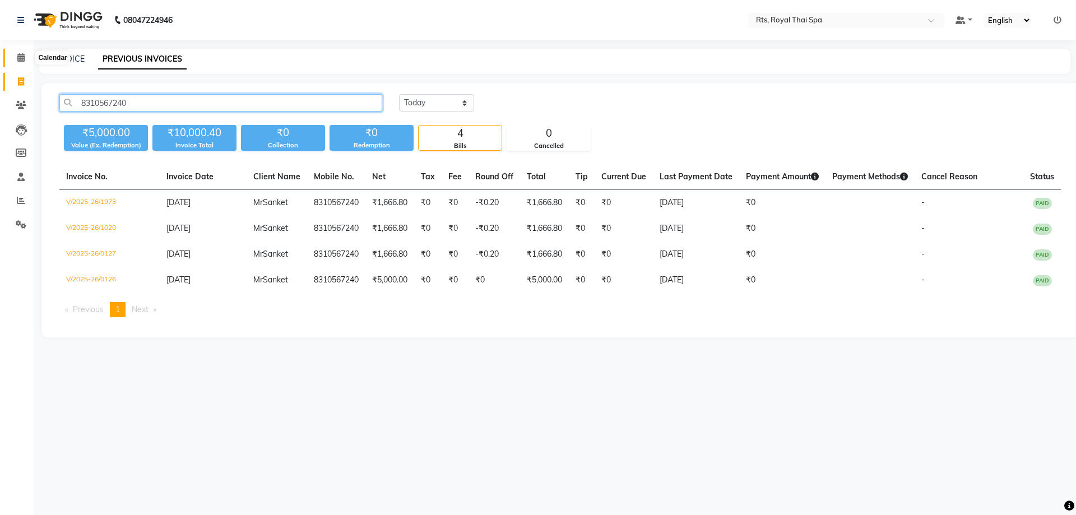
type input "8310567240"
click at [22, 56] on icon at bounding box center [20, 57] width 7 height 8
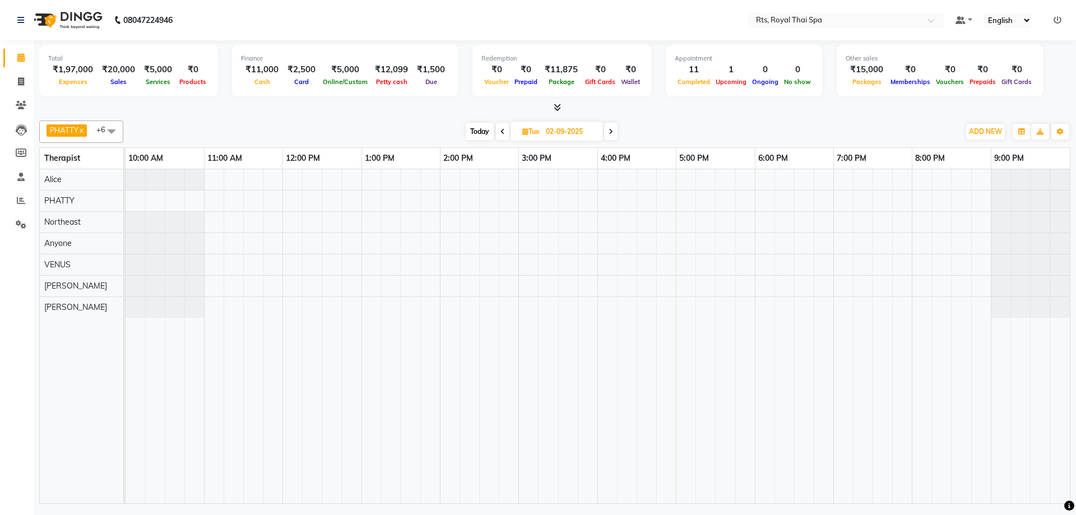
click at [503, 133] on icon at bounding box center [503, 131] width 4 height 7
type input "01-09-2025"
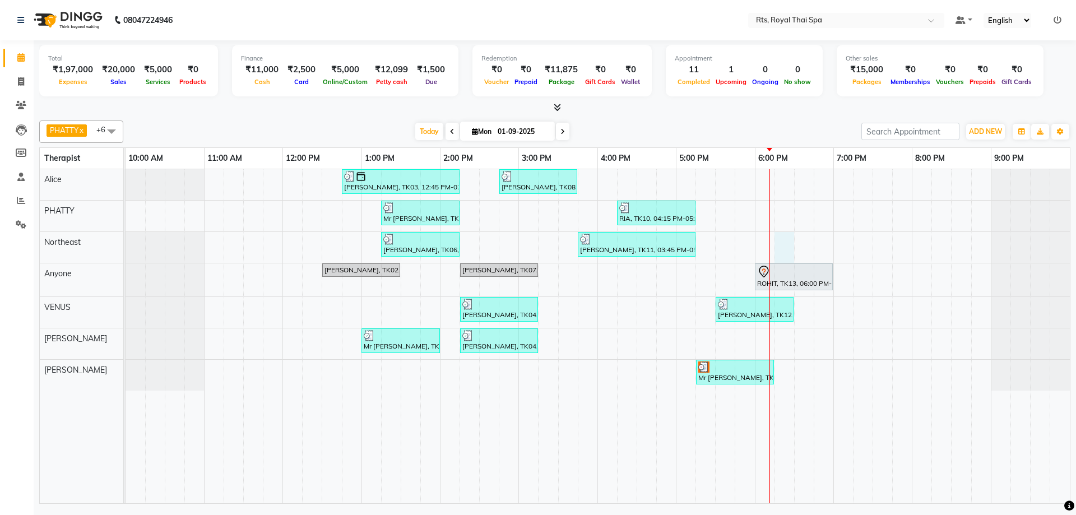
click at [780, 246] on div "Mr Lakshmi Narayan, TK03, 12:45 PM-02:15 PM, ROYAL SIGNATURE THERAPY 90min. Raj…" at bounding box center [598, 336] width 945 height 334
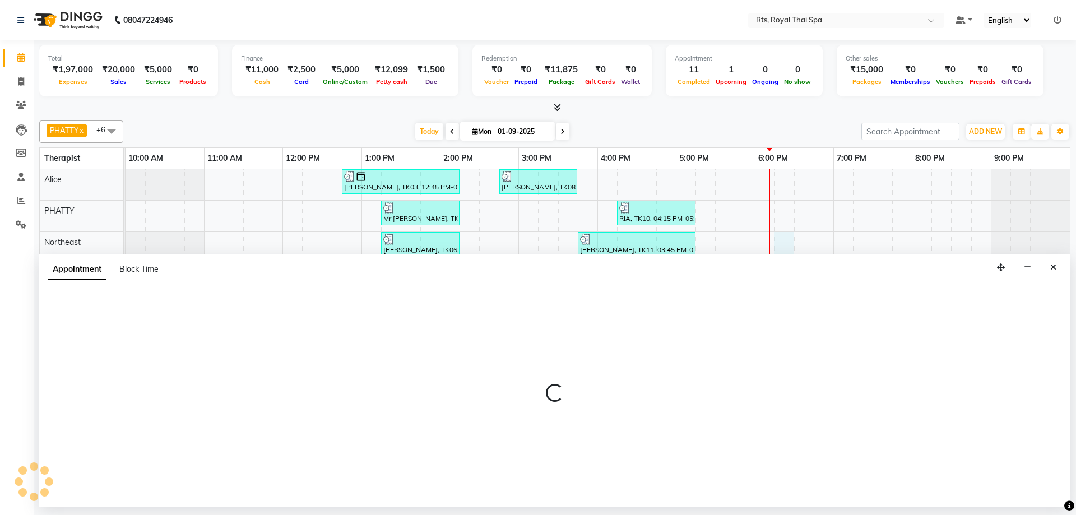
select select "39977"
select select "tentative"
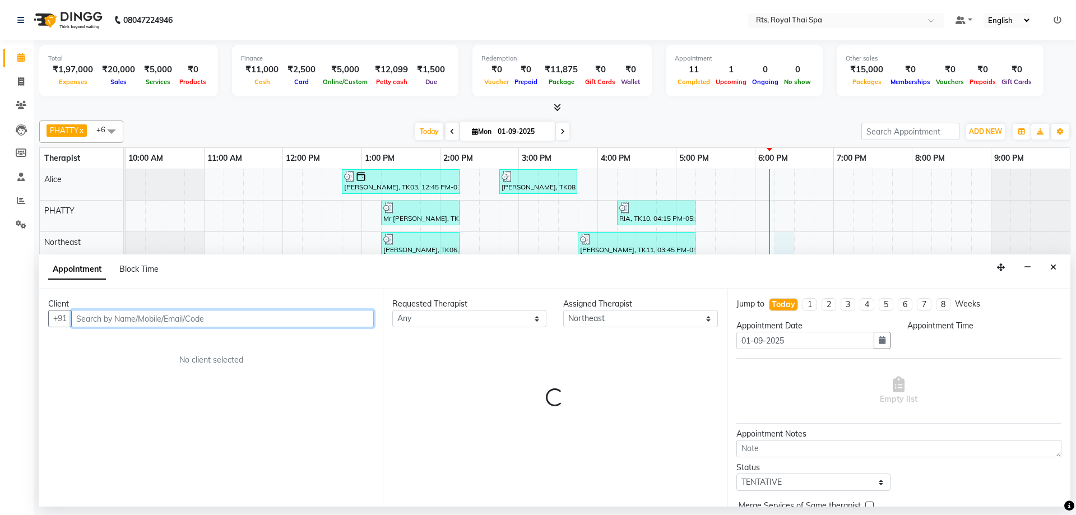
select select "1095"
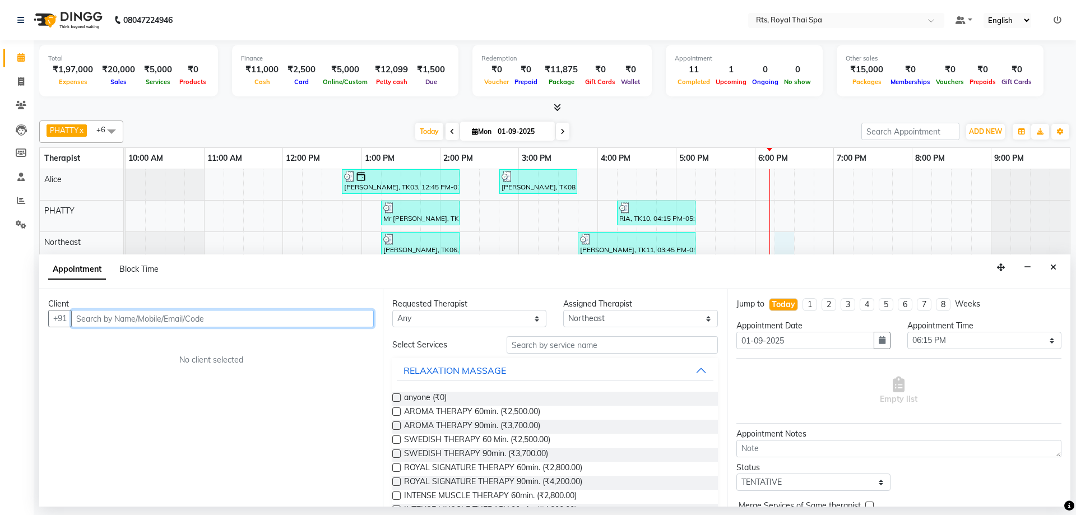
click at [171, 321] on input "text" at bounding box center [222, 318] width 303 height 17
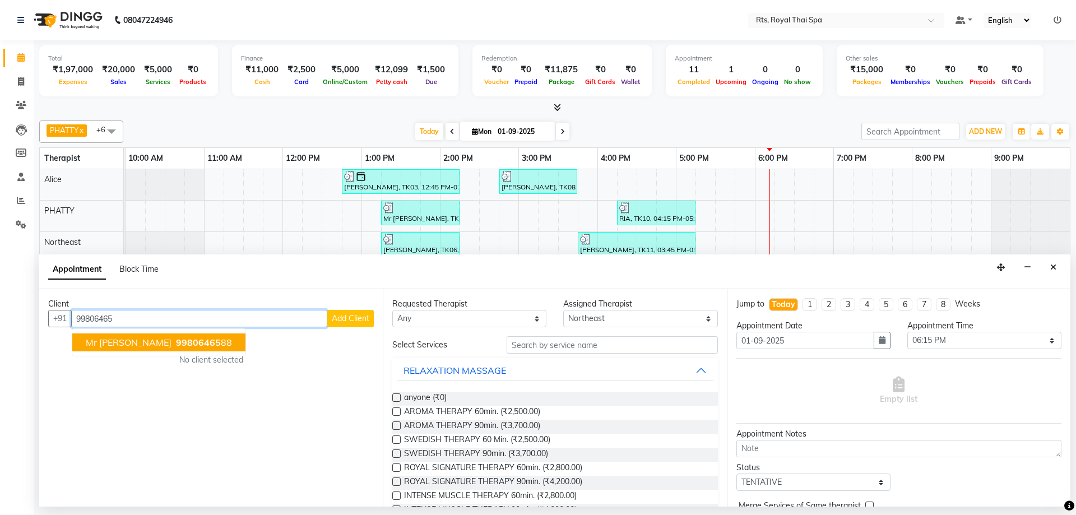
click at [176, 345] on span "99806465" at bounding box center [198, 342] width 45 height 11
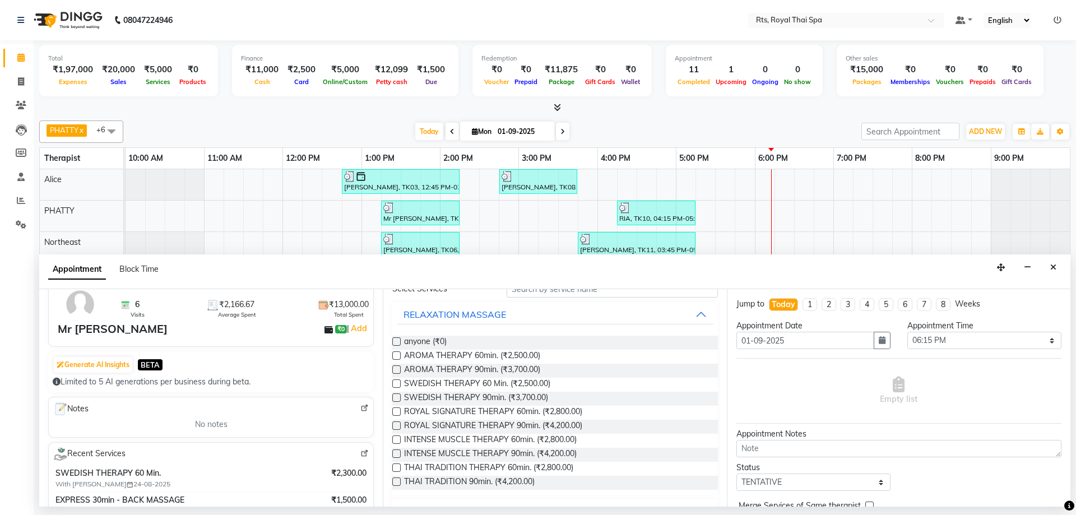
scroll to position [112, 0]
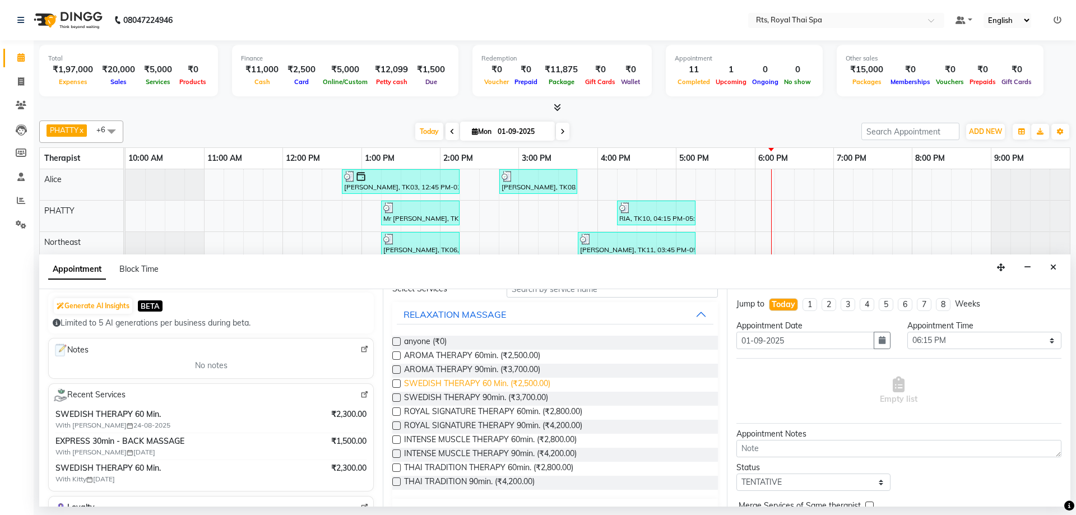
type input "9980646588"
click at [473, 388] on span "SWEDISH THERAPY 60 Min. (₹2,500.00)" at bounding box center [477, 385] width 146 height 14
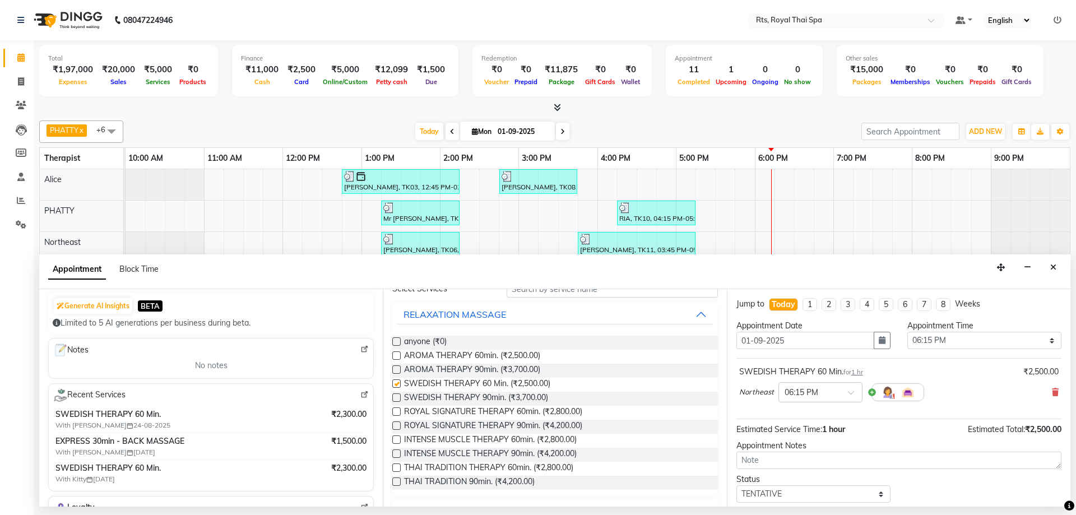
checkbox input "false"
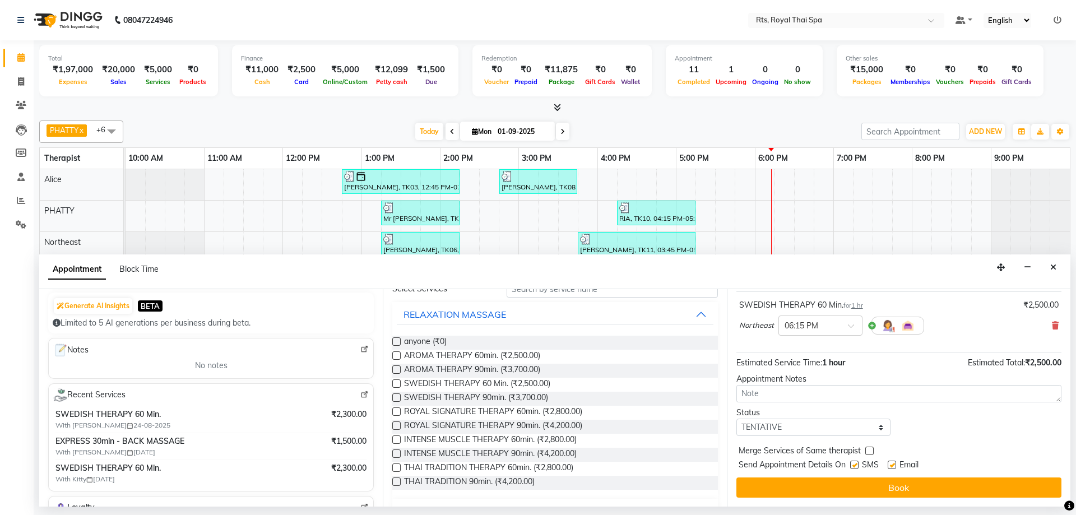
click at [852, 466] on label at bounding box center [854, 465] width 8 height 8
click at [852, 466] on input "checkbox" at bounding box center [853, 465] width 7 height 7
checkbox input "false"
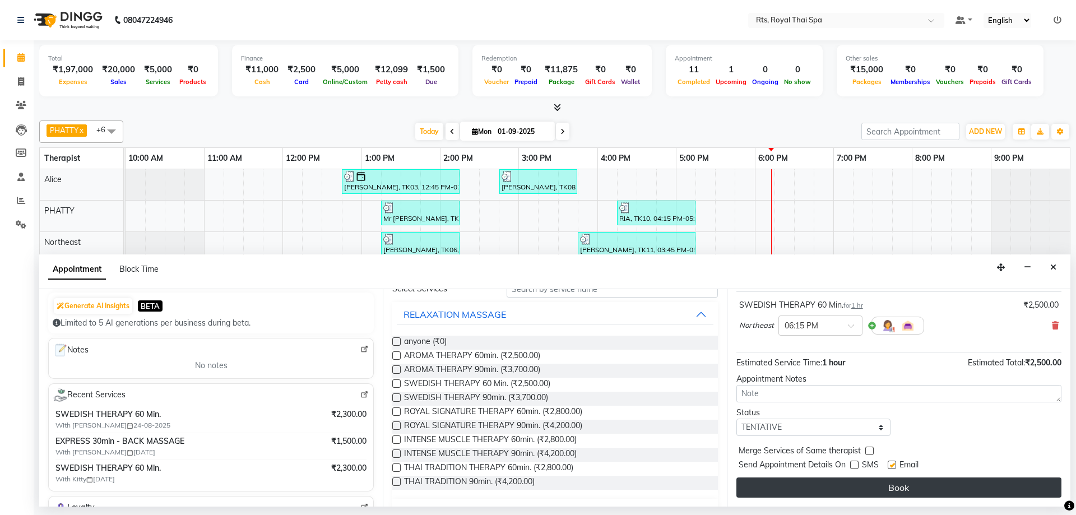
click at [854, 484] on button "Book" at bounding box center [899, 488] width 325 height 20
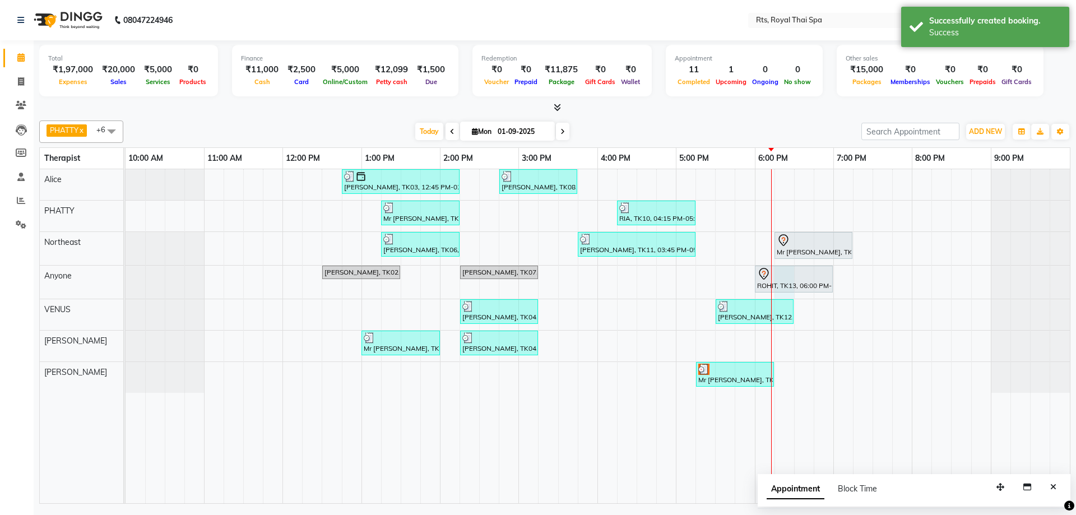
click at [781, 294] on div "Mr Lakshmi Narayan, TK03, 12:45 PM-02:15 PM, ROYAL SIGNATURE THERAPY 90min. Raj…" at bounding box center [598, 336] width 945 height 334
select select "39979"
select select "1095"
select select "tentative"
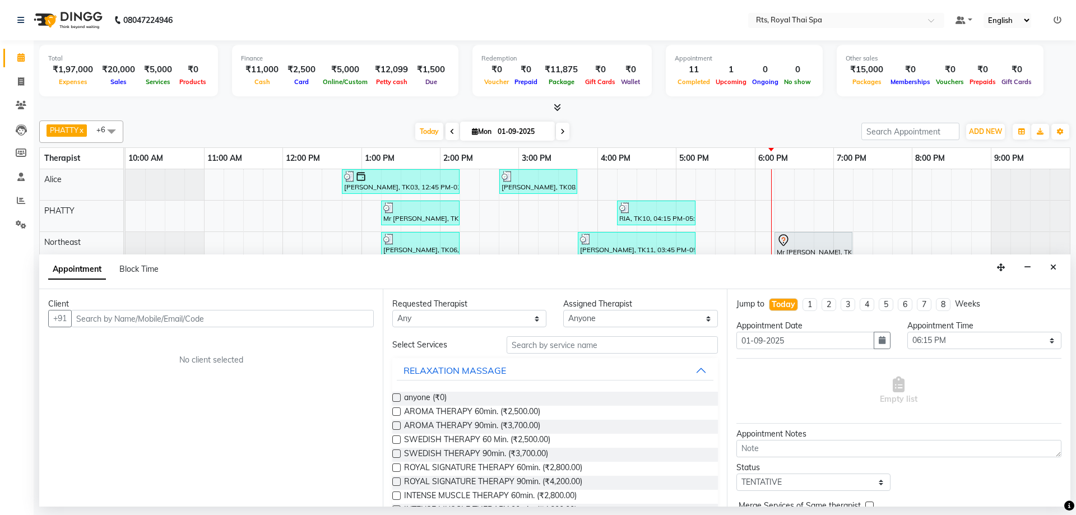
click at [124, 320] on input "text" at bounding box center [222, 318] width 303 height 17
type input "8050627335"
click at [349, 318] on span "Add Client" at bounding box center [351, 318] width 38 height 10
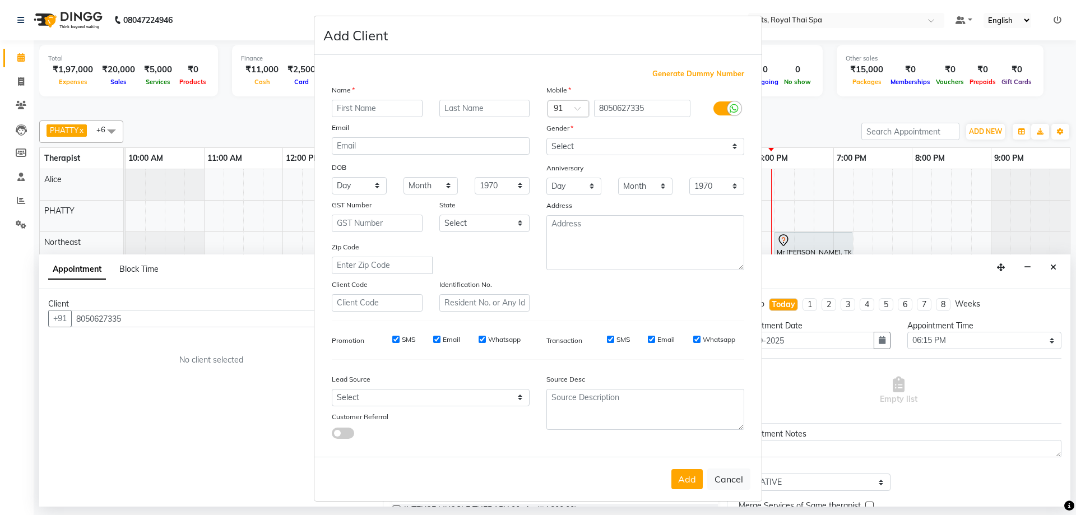
click at [372, 103] on input "text" at bounding box center [377, 108] width 91 height 17
click at [372, 112] on input "text" at bounding box center [377, 108] width 91 height 17
click at [1055, 265] on ngb-modal-window "Add Client Generate Dummy Number Name Email DOB Day 01 02 03 04 05 06 07 08 09 …" at bounding box center [538, 257] width 1076 height 515
click at [737, 476] on button "Cancel" at bounding box center [728, 479] width 43 height 21
select select
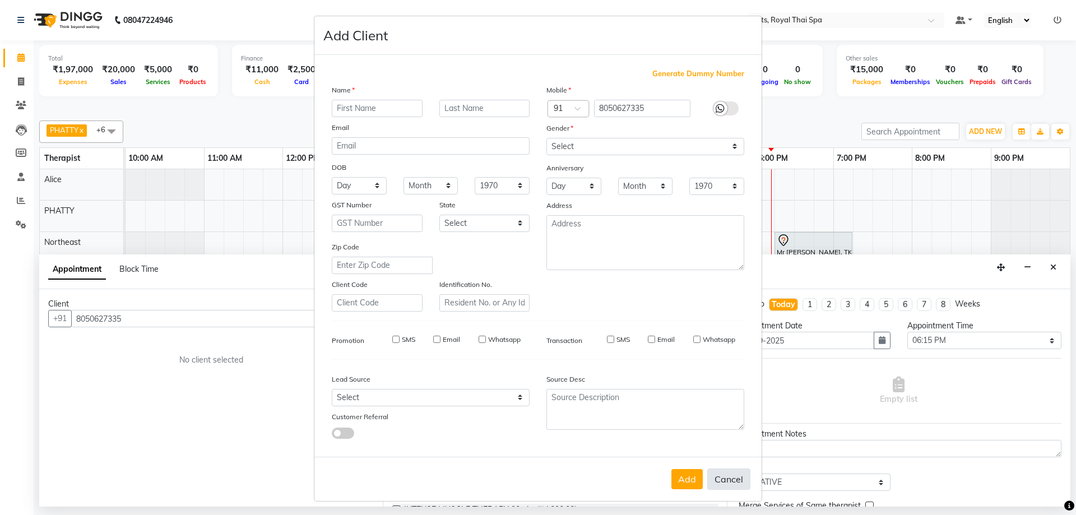
select select
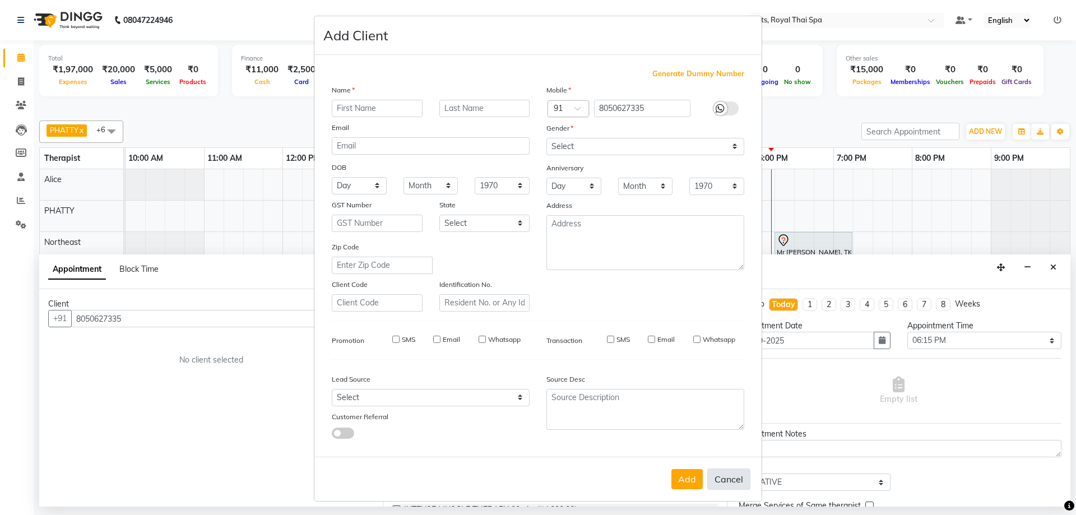
select select
checkbox input "false"
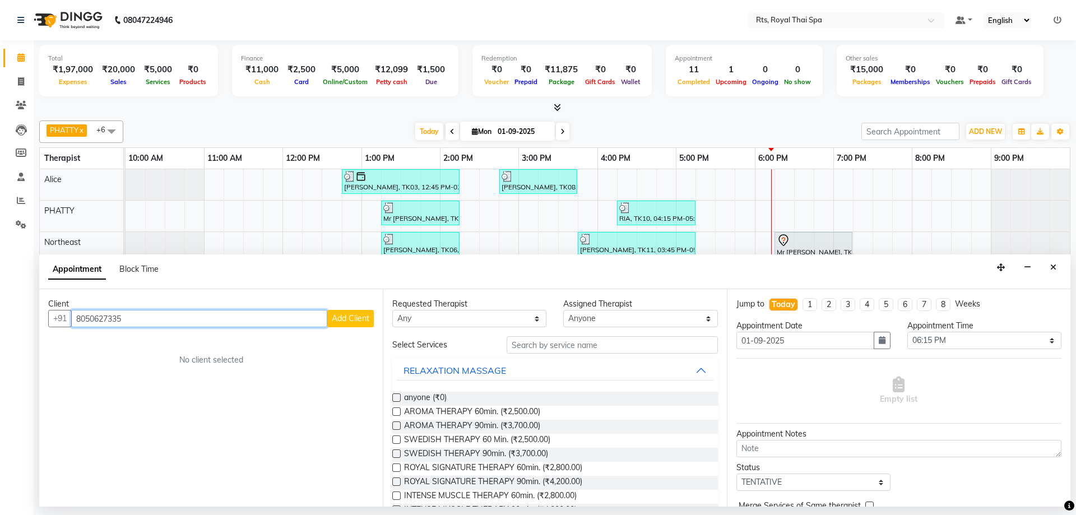
click at [179, 316] on input "8050627335" at bounding box center [199, 318] width 256 height 17
type input "8"
type input "8147668553"
click at [355, 314] on span "Add Client" at bounding box center [351, 318] width 38 height 10
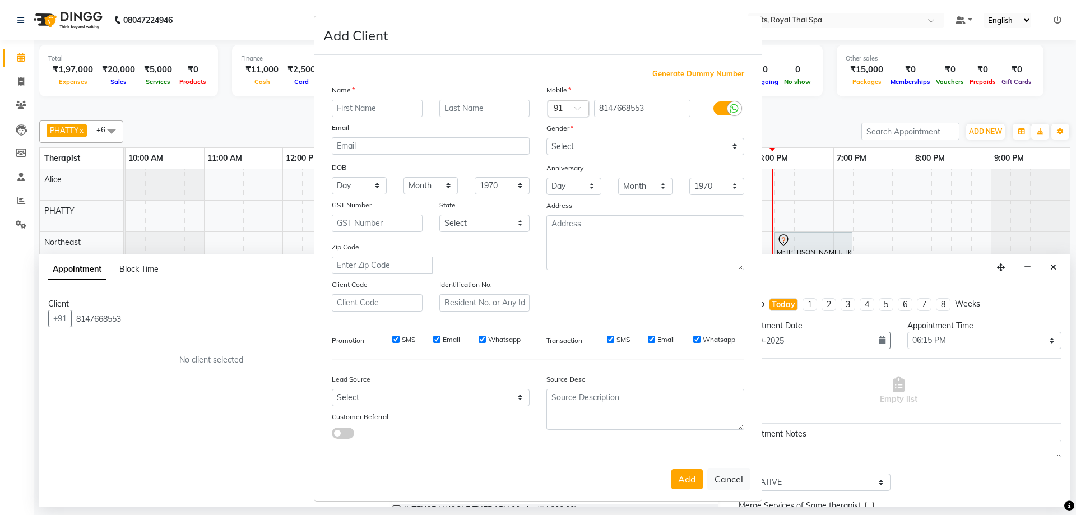
click at [355, 108] on input "text" at bounding box center [377, 108] width 91 height 17
click at [357, 108] on input "text" at bounding box center [377, 108] width 91 height 17
type input "SURYA"
click at [693, 340] on input "Whatsapp" at bounding box center [696, 339] width 7 height 7
checkbox input "false"
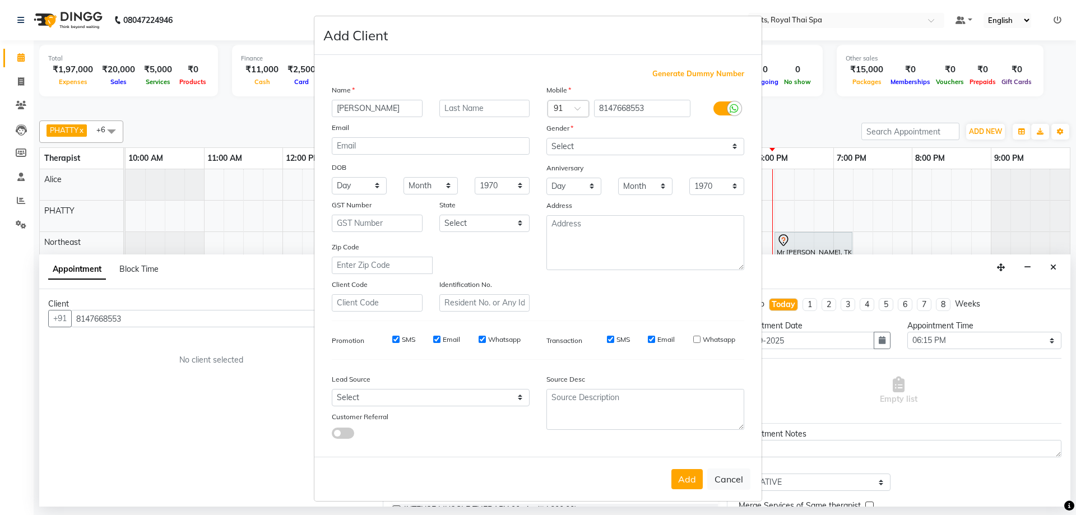
click at [648, 340] on input "Email" at bounding box center [651, 339] width 7 height 7
checkbox input "false"
click at [607, 339] on input "SMS" at bounding box center [610, 339] width 7 height 7
checkbox input "false"
click at [479, 337] on input "Whatsapp" at bounding box center [482, 339] width 7 height 7
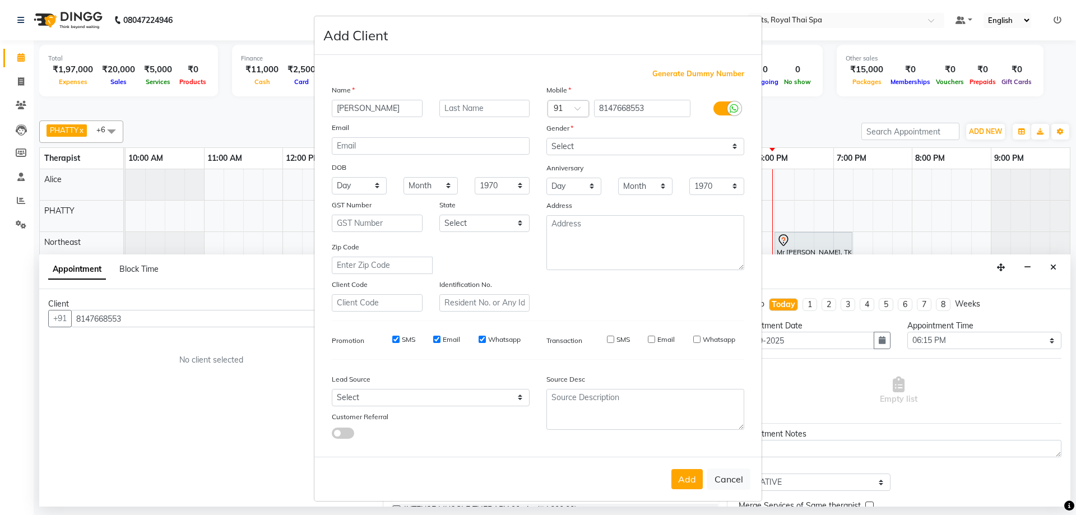
checkbox input "false"
click at [433, 339] on input "Email" at bounding box center [436, 339] width 7 height 7
checkbox input "false"
click at [393, 340] on input "SMS" at bounding box center [395, 339] width 7 height 7
checkbox input "false"
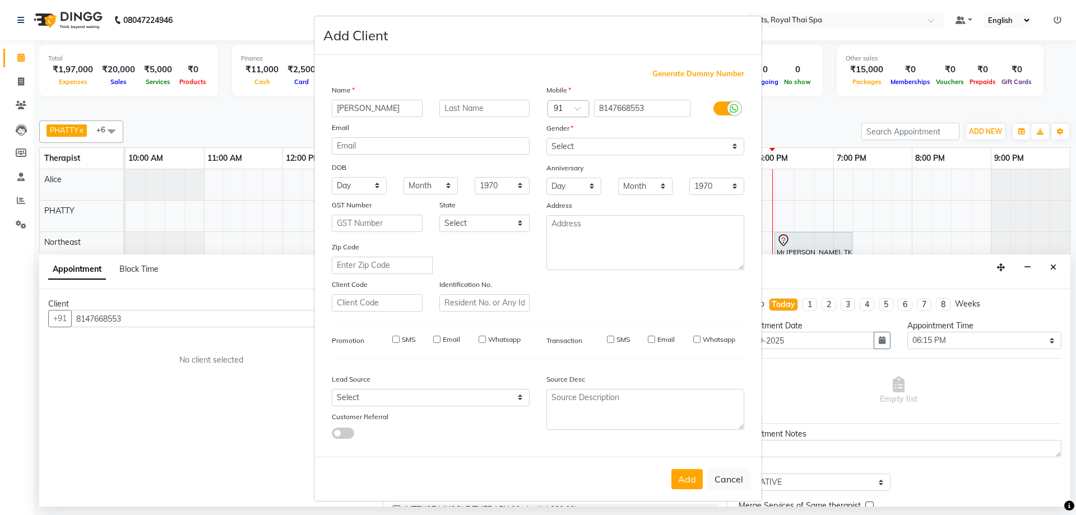
scroll to position [2, 0]
click at [682, 476] on button "Add" at bounding box center [687, 477] width 31 height 20
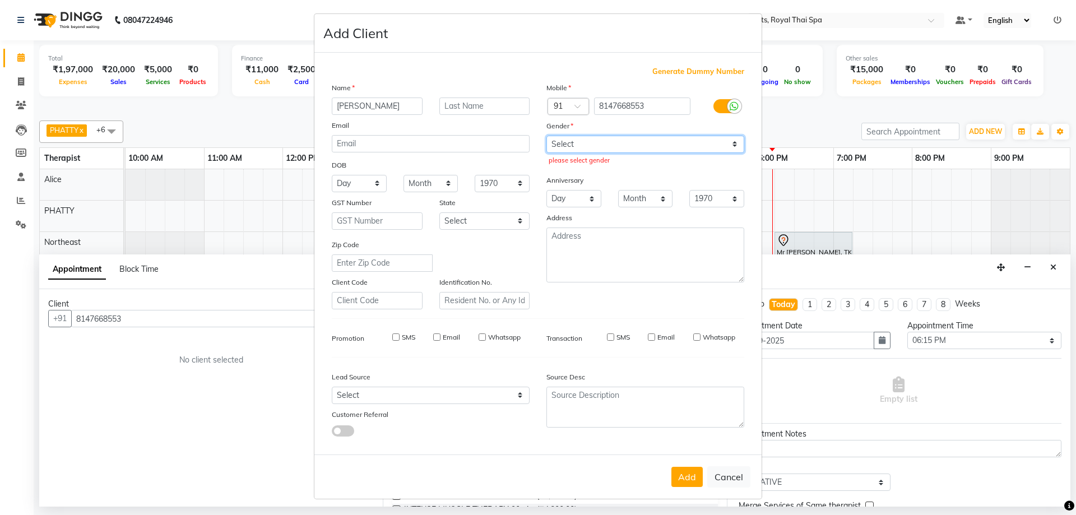
click at [732, 145] on select "Select Male Female Other Prefer Not To Say" at bounding box center [646, 144] width 198 height 17
select select "male"
click at [547, 136] on select "Select Male Female Other Prefer Not To Say" at bounding box center [646, 144] width 198 height 17
click at [687, 478] on button "Add" at bounding box center [687, 477] width 31 height 20
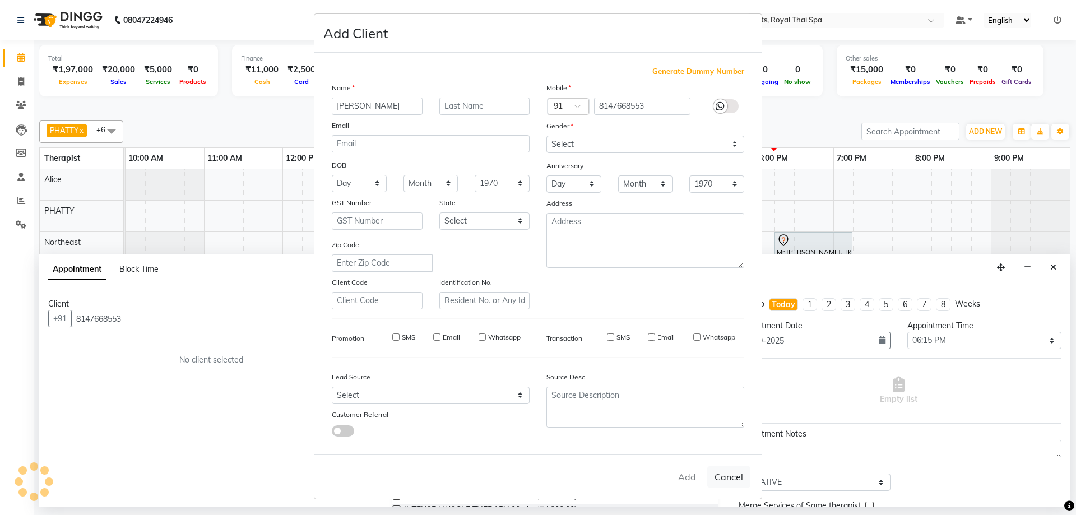
select select
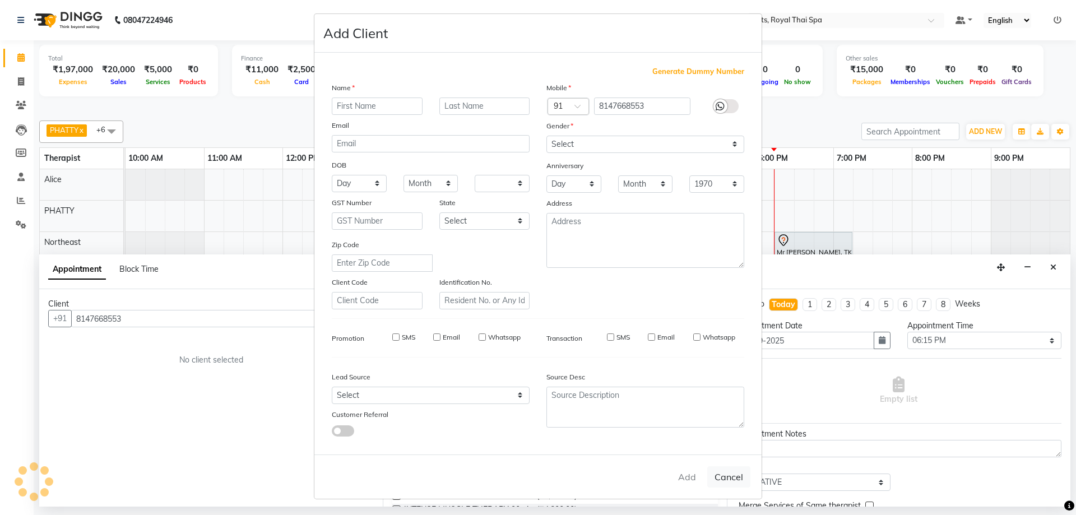
select select
checkbox input "false"
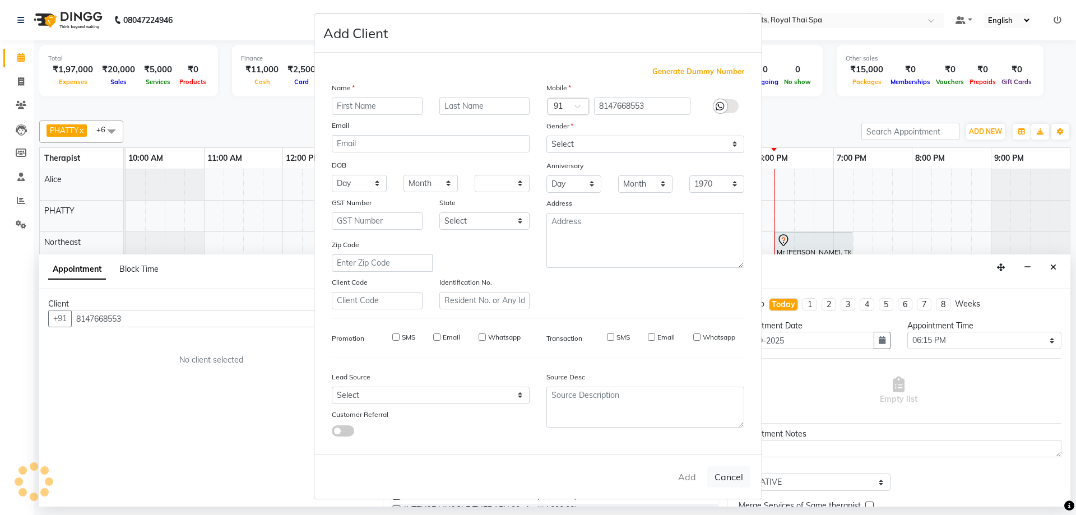
checkbox input "false"
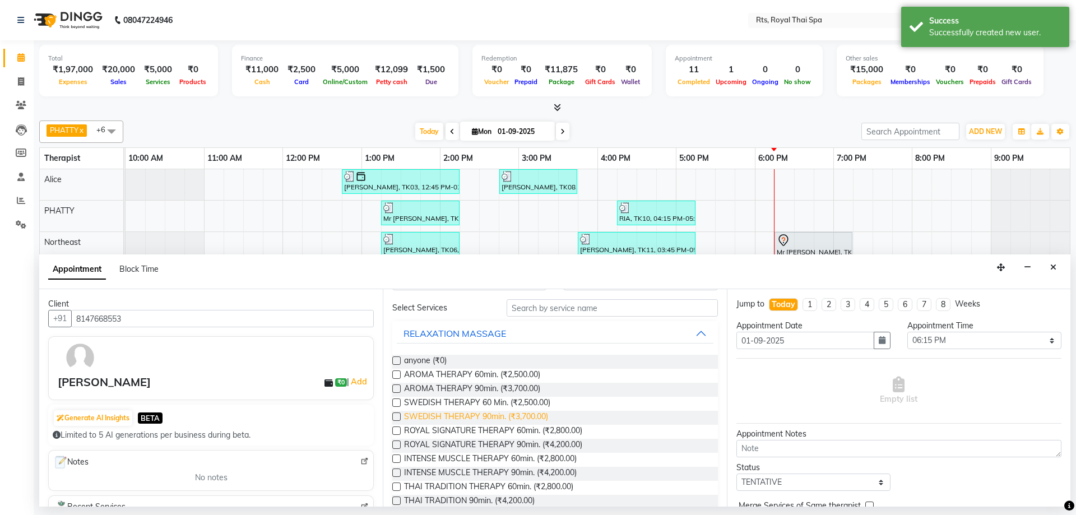
scroll to position [56, 0]
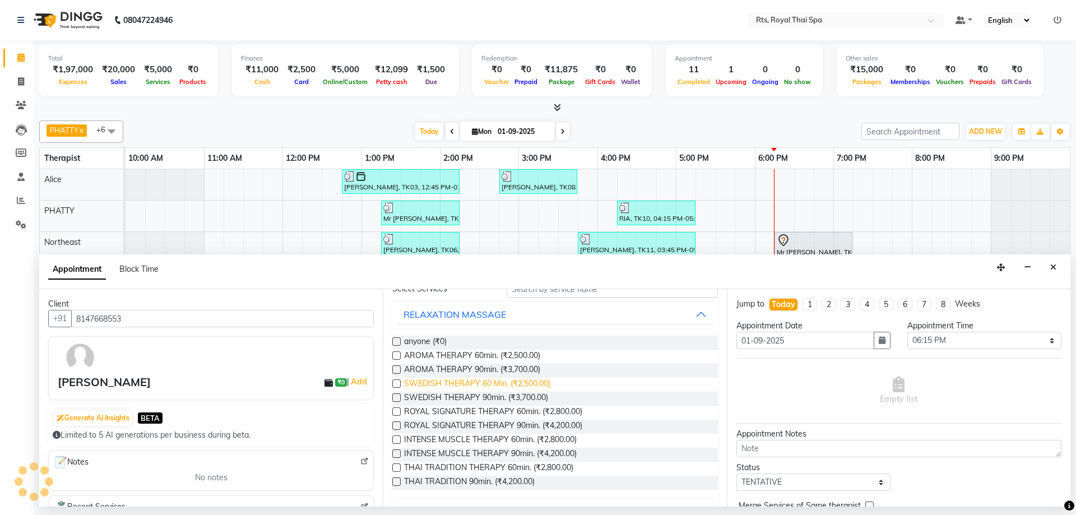
click at [447, 383] on span "SWEDISH THERAPY 60 Min. (₹2,500.00)" at bounding box center [477, 385] width 146 height 14
checkbox input "false"
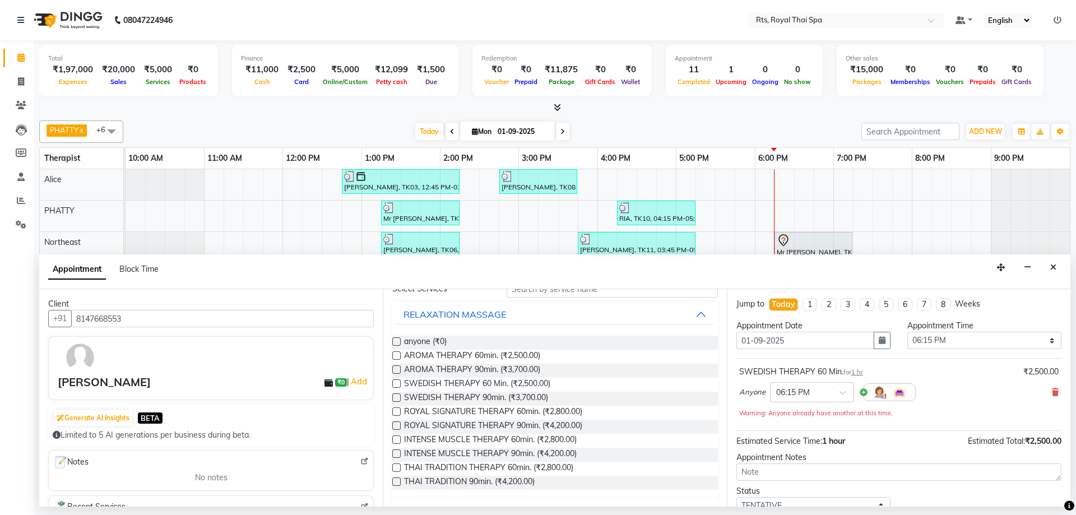
scroll to position [78, 0]
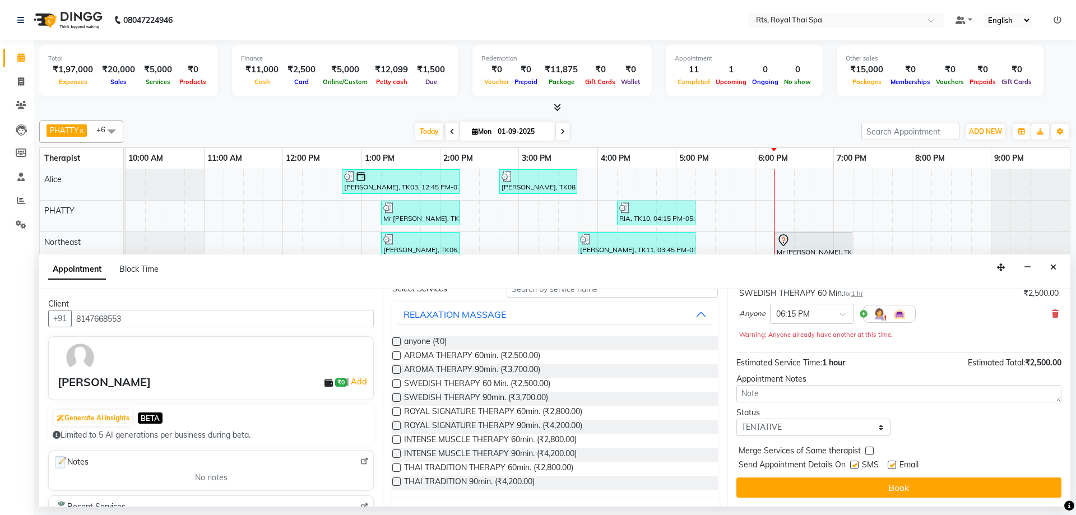
click at [855, 464] on label at bounding box center [854, 465] width 8 height 8
click at [855, 464] on input "checkbox" at bounding box center [853, 465] width 7 height 7
checkbox input "false"
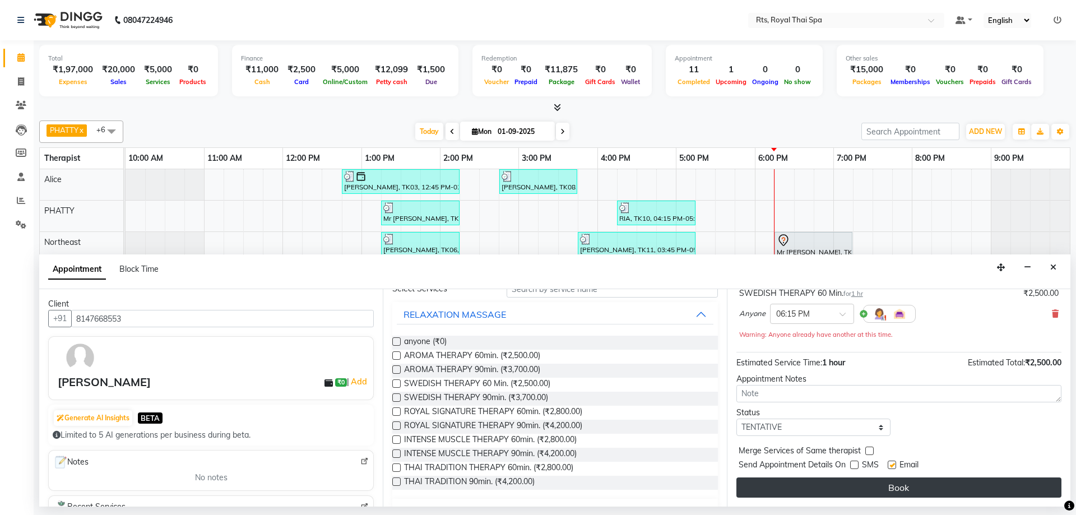
click at [860, 488] on button "Book" at bounding box center [899, 488] width 325 height 20
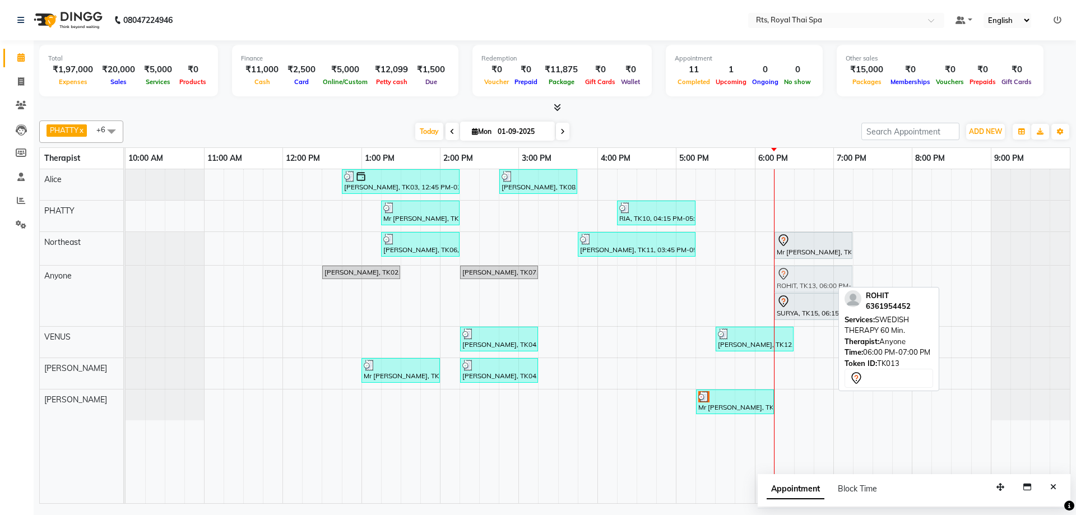
click at [126, 279] on div "Mr Kashyap, TK02, 12:30 PM-01:30 PM, SWEDISH THERAPY 60 Min. Raghav, TK07, 02:1…" at bounding box center [126, 296] width 0 height 61
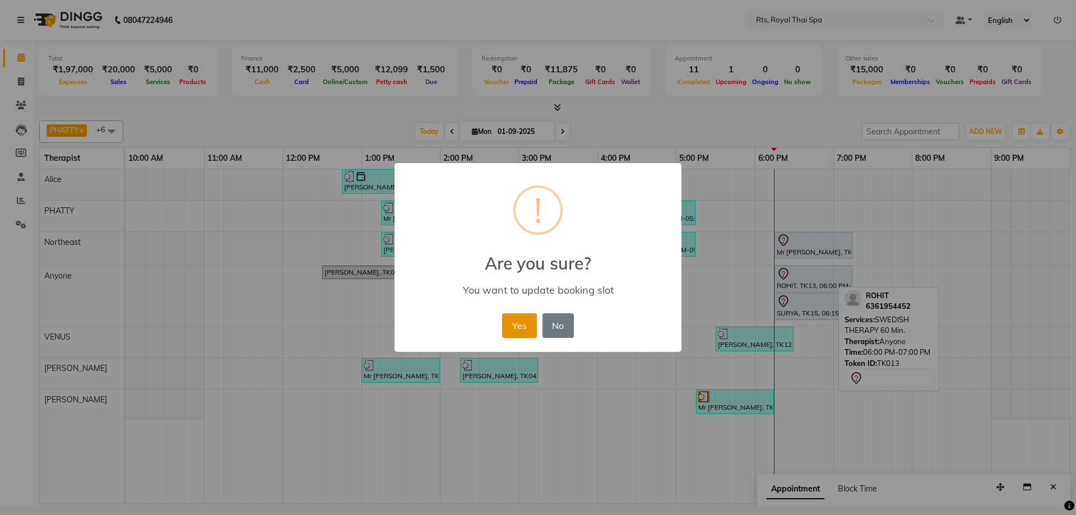
click at [516, 323] on button "Yes" at bounding box center [519, 325] width 34 height 25
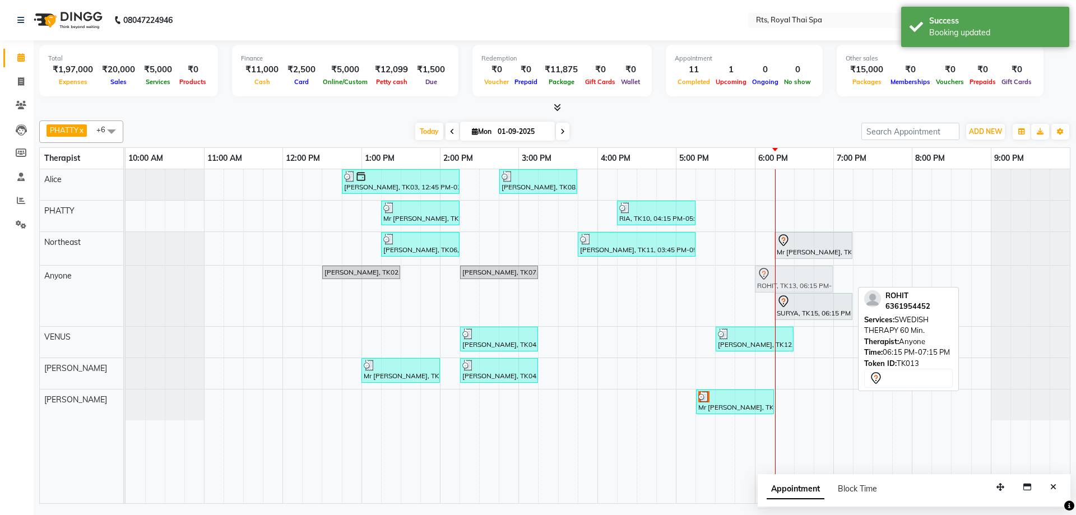
drag, startPoint x: 790, startPoint y: 285, endPoint x: 779, endPoint y: 287, distance: 11.4
click at [126, 287] on div "Mr Kashyap, TK02, 12:30 PM-01:30 PM, SWEDISH THERAPY 60 Min. Raghav, TK07, 02:1…" at bounding box center [126, 296] width 0 height 61
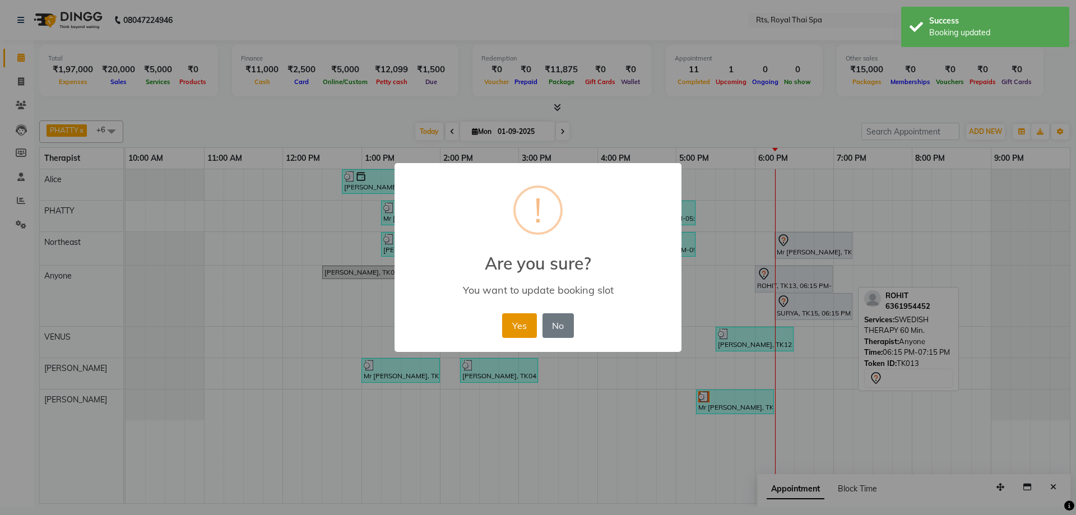
click at [523, 324] on button "Yes" at bounding box center [519, 325] width 34 height 25
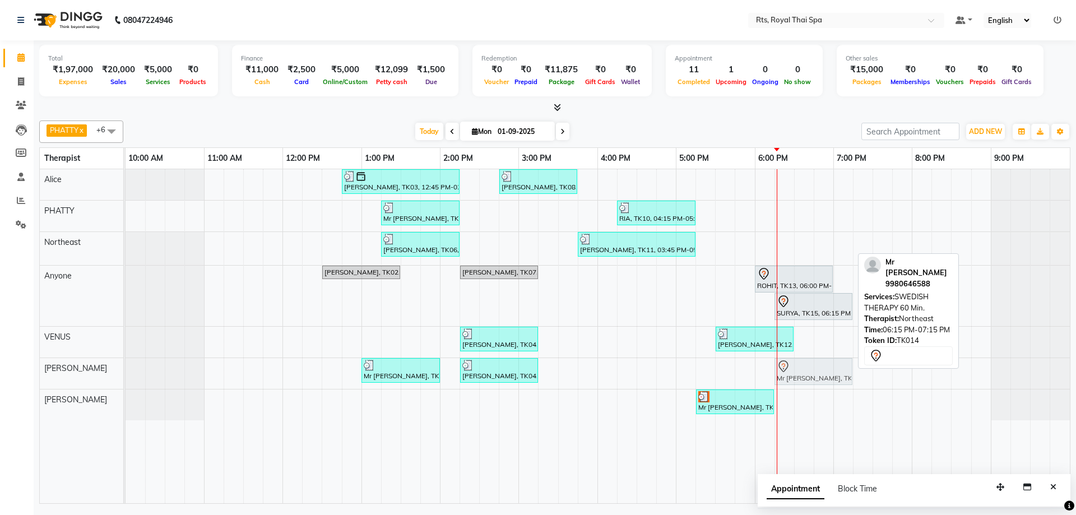
drag, startPoint x: 804, startPoint y: 244, endPoint x: 805, endPoint y: 365, distance: 121.6
click at [805, 365] on tbody "Mr Lakshmi Narayan, TK03, 12:45 PM-02:15 PM, ROYAL SIGNATURE THERAPY 90min. Raj…" at bounding box center [598, 294] width 945 height 251
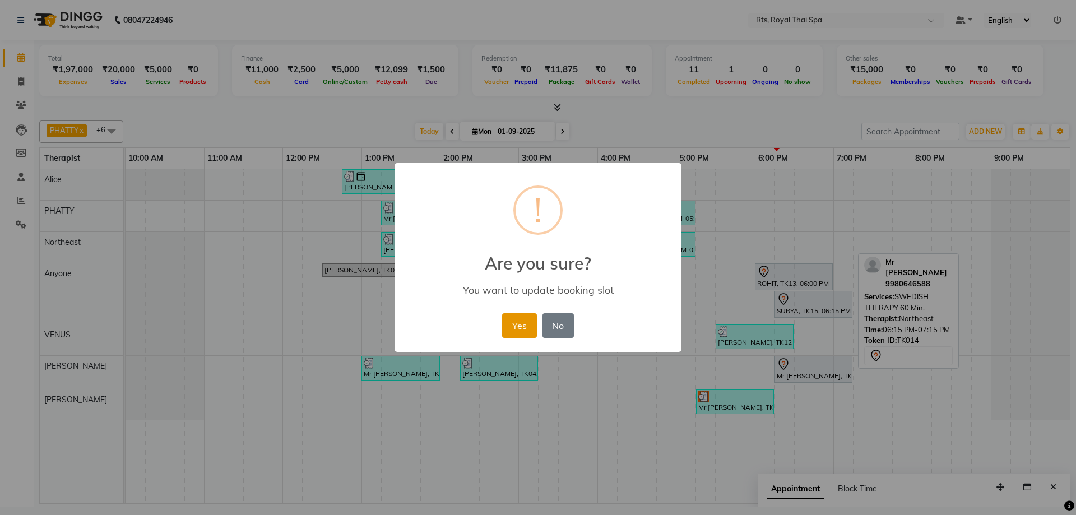
click at [518, 321] on button "Yes" at bounding box center [519, 325] width 34 height 25
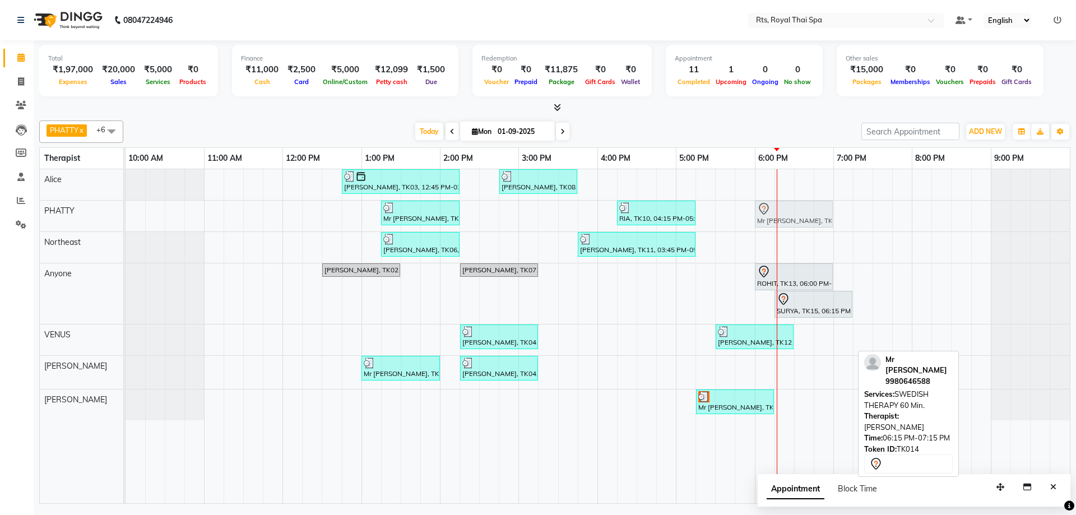
drag, startPoint x: 808, startPoint y: 372, endPoint x: 797, endPoint y: 222, distance: 150.1
click at [797, 222] on tbody "Mr Lakshmi Narayan, TK03, 12:45 PM-02:15 PM, ROYAL SIGNATURE THERAPY 90min. Raj…" at bounding box center [598, 294] width 945 height 251
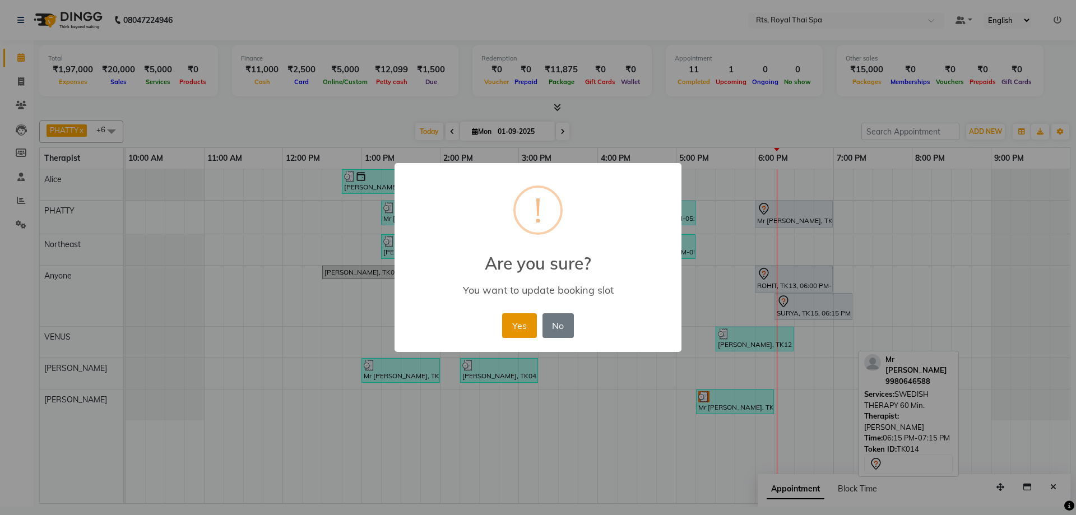
click at [522, 329] on button "Yes" at bounding box center [519, 325] width 34 height 25
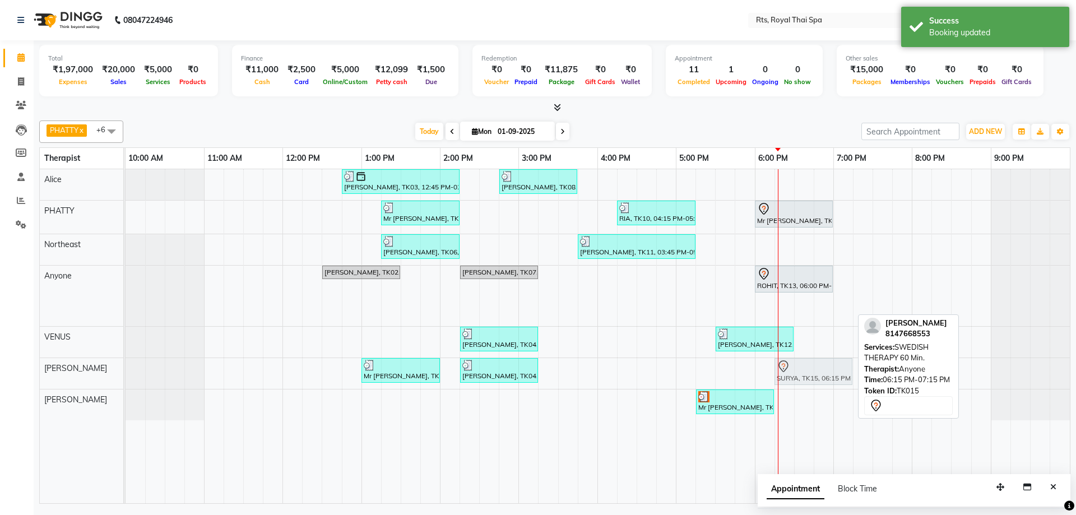
drag, startPoint x: 805, startPoint y: 309, endPoint x: 804, endPoint y: 362, distance: 52.1
click at [804, 365] on tbody "Mr Lakshmi Narayan, TK03, 12:45 PM-02:15 PM, ROYAL SIGNATURE THERAPY 90min. Raj…" at bounding box center [598, 294] width 945 height 251
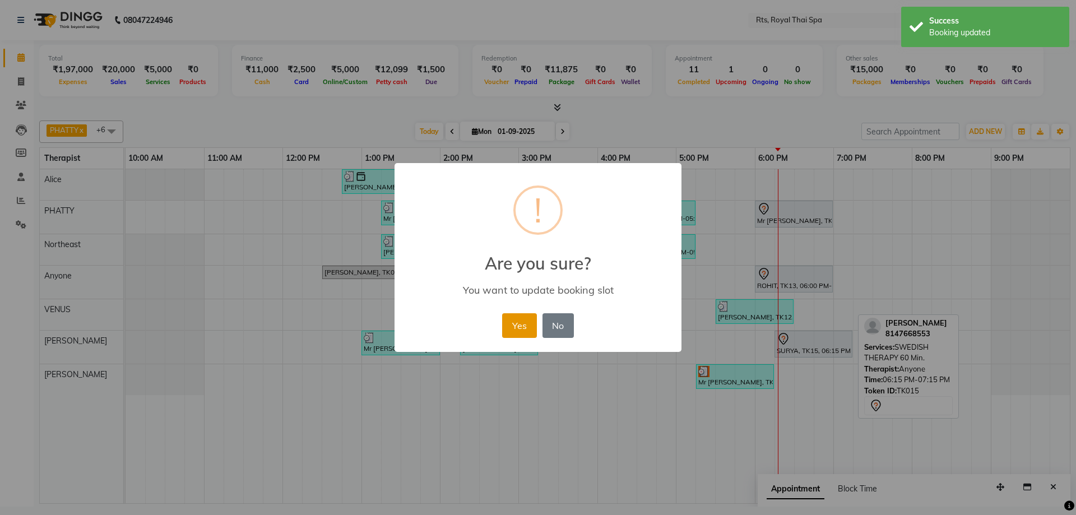
click at [518, 326] on button "Yes" at bounding box center [519, 325] width 34 height 25
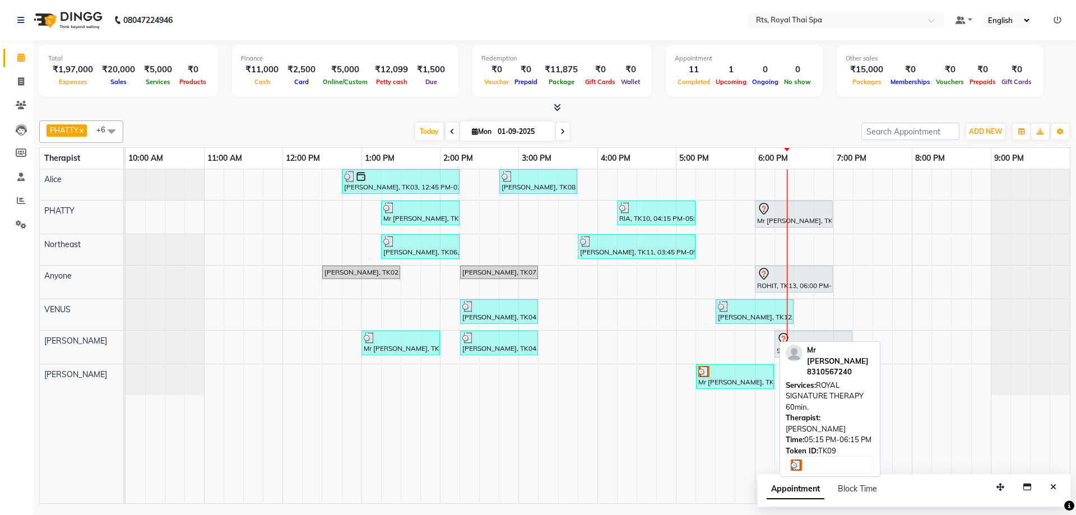
click at [716, 381] on div "Mr [PERSON_NAME], TK09, 05:15 PM-06:15 PM, ROYAL SIGNATURE THERAPY 60min." at bounding box center [735, 376] width 76 height 21
click at [718, 383] on div "Mr [PERSON_NAME], TK09, 05:15 PM-06:15 PM, ROYAL SIGNATURE THERAPY 60min." at bounding box center [735, 376] width 76 height 21
select select "3"
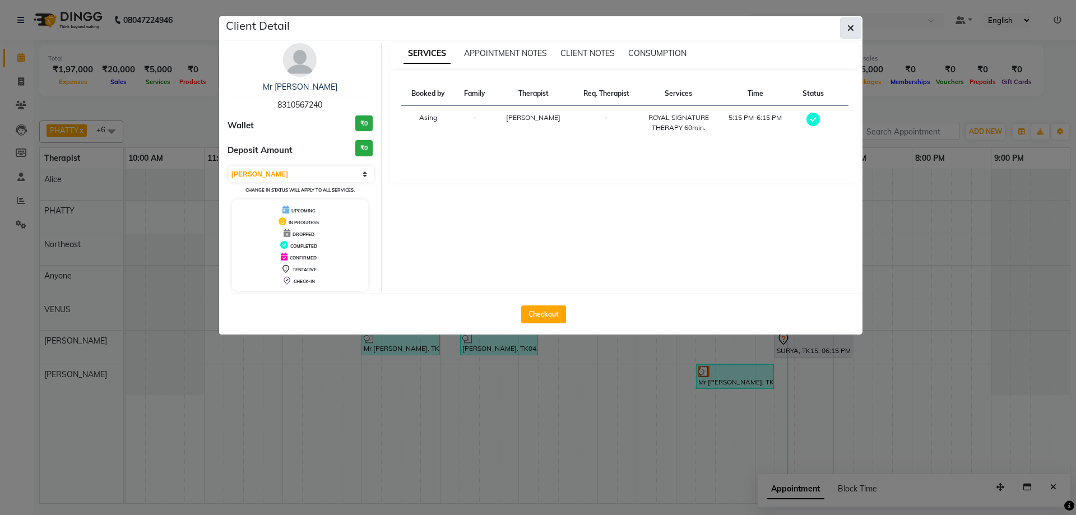
click at [856, 26] on button "button" at bounding box center [850, 27] width 21 height 21
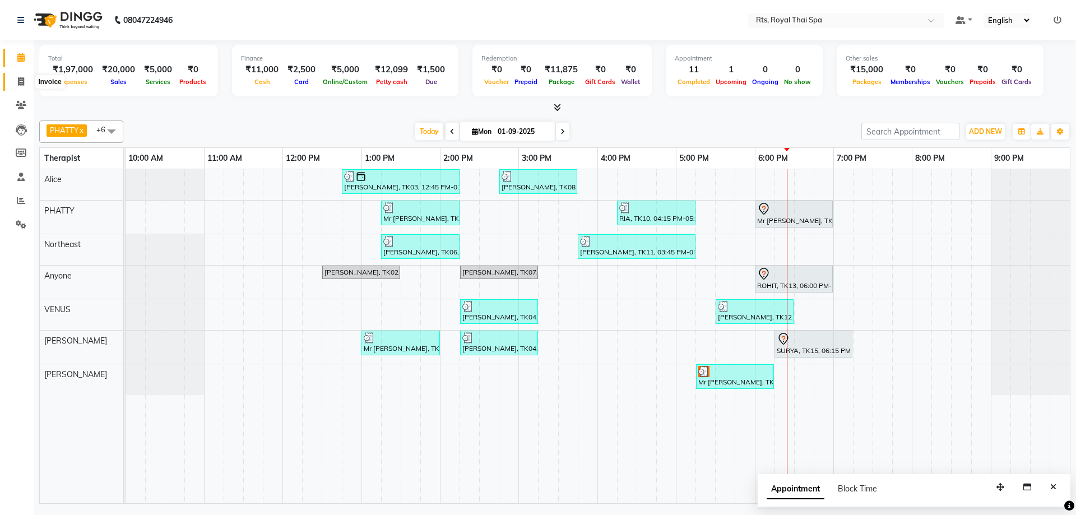
click at [20, 81] on icon at bounding box center [21, 81] width 6 height 8
select select "service"
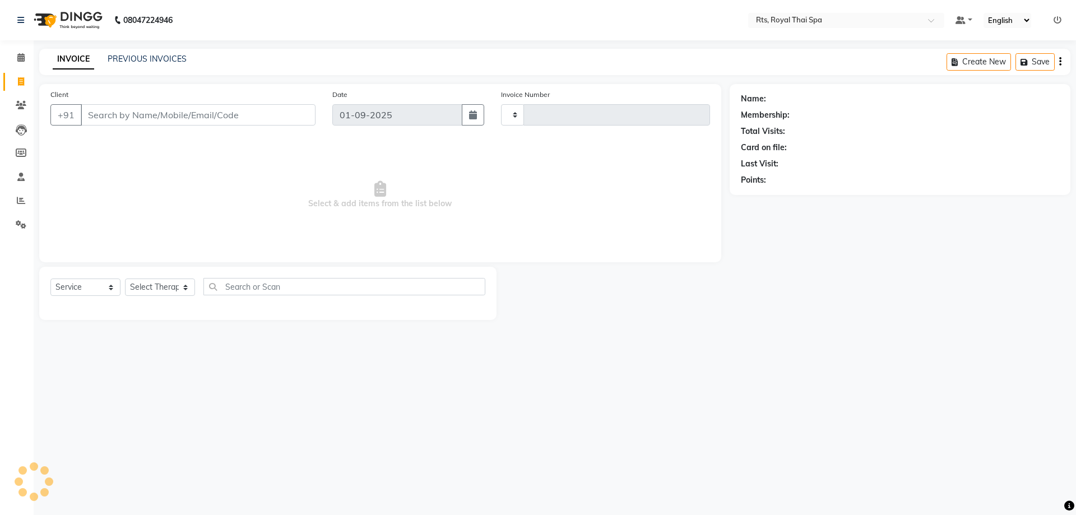
type input "2994"
select select "5288"
click at [129, 58] on link "PREVIOUS INVOICES" at bounding box center [147, 59] width 79 height 10
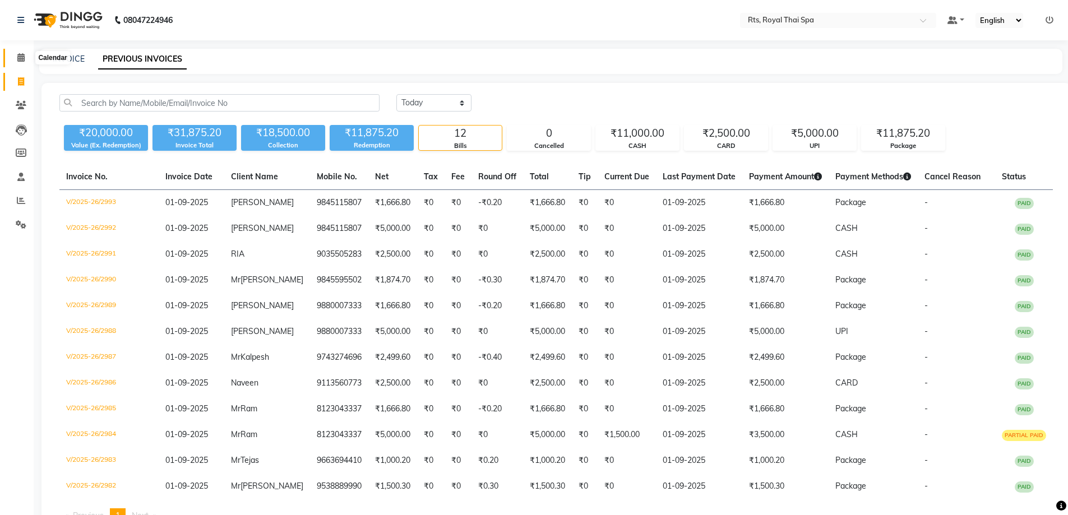
click at [20, 55] on icon at bounding box center [20, 57] width 7 height 8
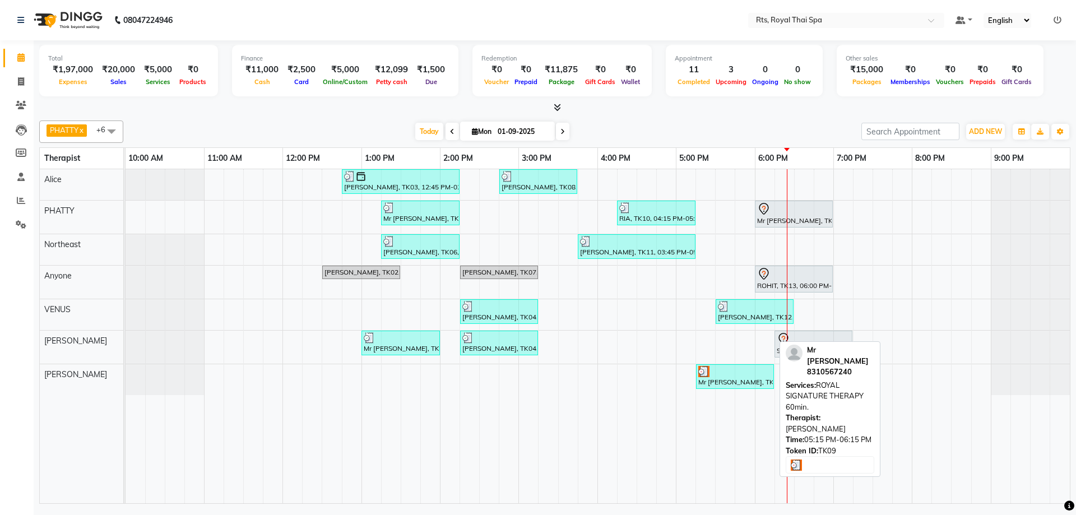
click at [723, 384] on div "Mr [PERSON_NAME], TK09, 05:15 PM-06:15 PM, ROYAL SIGNATURE THERAPY 60min." at bounding box center [735, 376] width 76 height 21
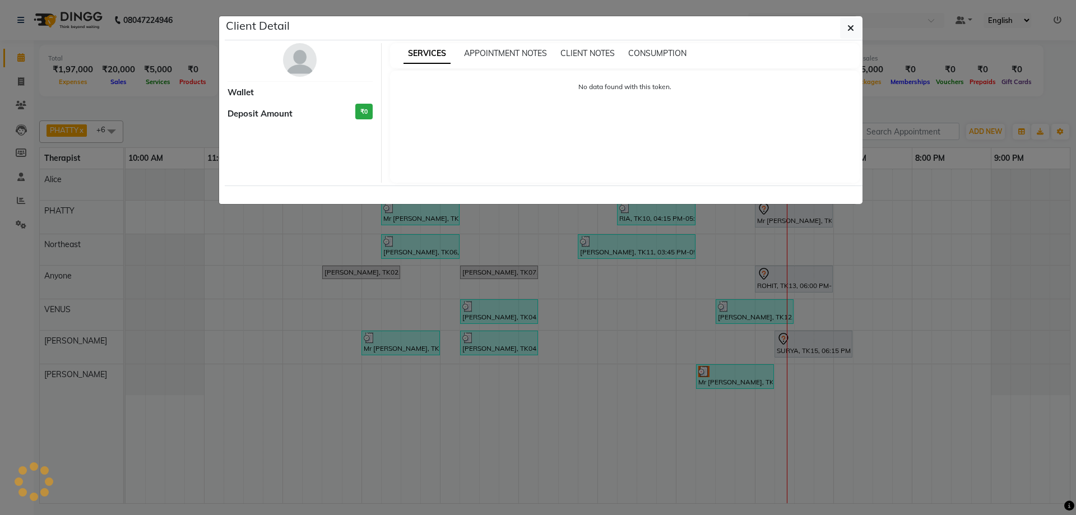
select select "3"
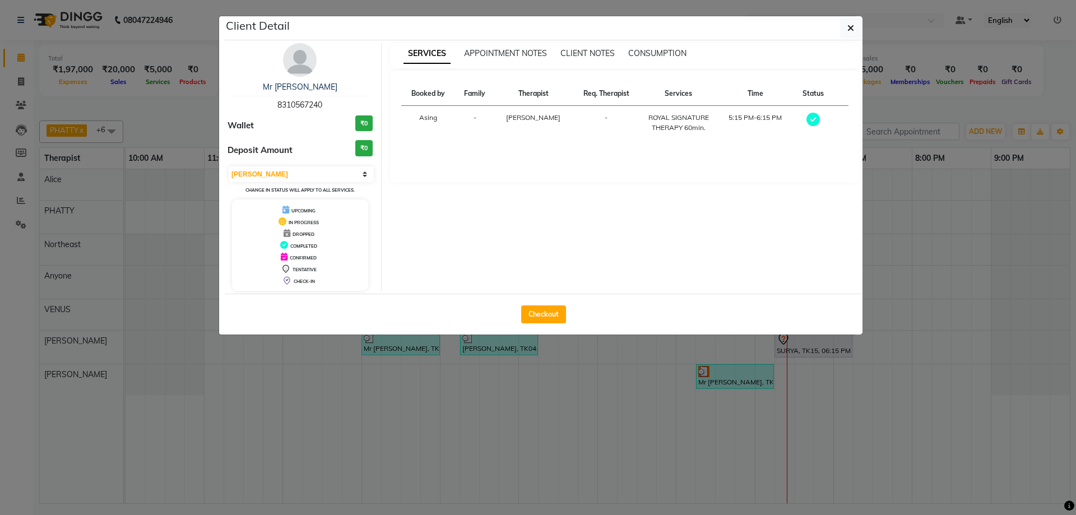
drag, startPoint x: 275, startPoint y: 103, endPoint x: 342, endPoint y: 102, distance: 67.3
click at [342, 102] on div "Mr Sanket 8310567240" at bounding box center [300, 96] width 145 height 30
copy span "8310567240"
drag, startPoint x: 847, startPoint y: 26, endPoint x: 809, endPoint y: 52, distance: 45.6
click at [848, 26] on button "button" at bounding box center [850, 27] width 21 height 21
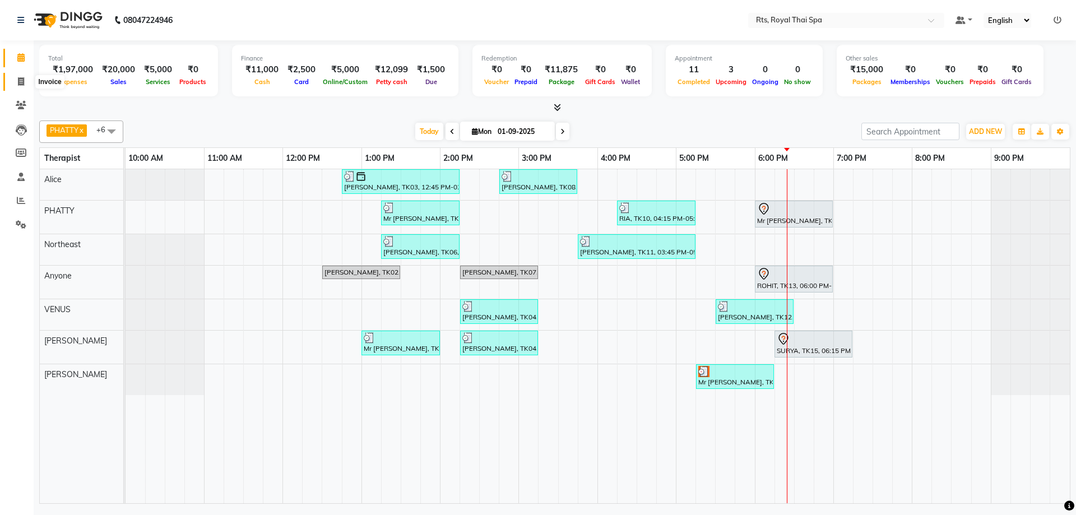
click at [22, 80] on icon at bounding box center [21, 81] width 6 height 8
select select "service"
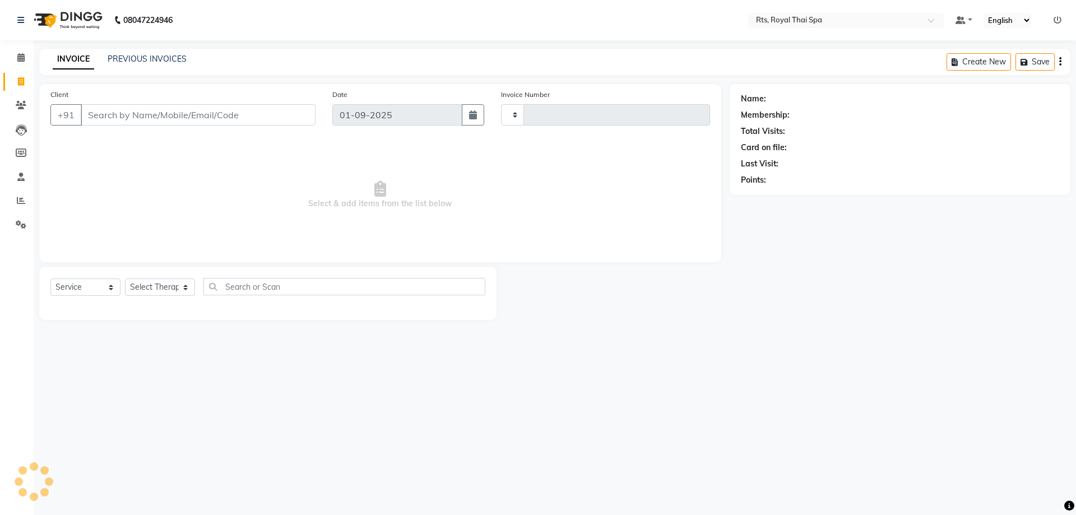
type input "2994"
select select "5288"
click at [147, 55] on link "PREVIOUS INVOICES" at bounding box center [147, 59] width 79 height 10
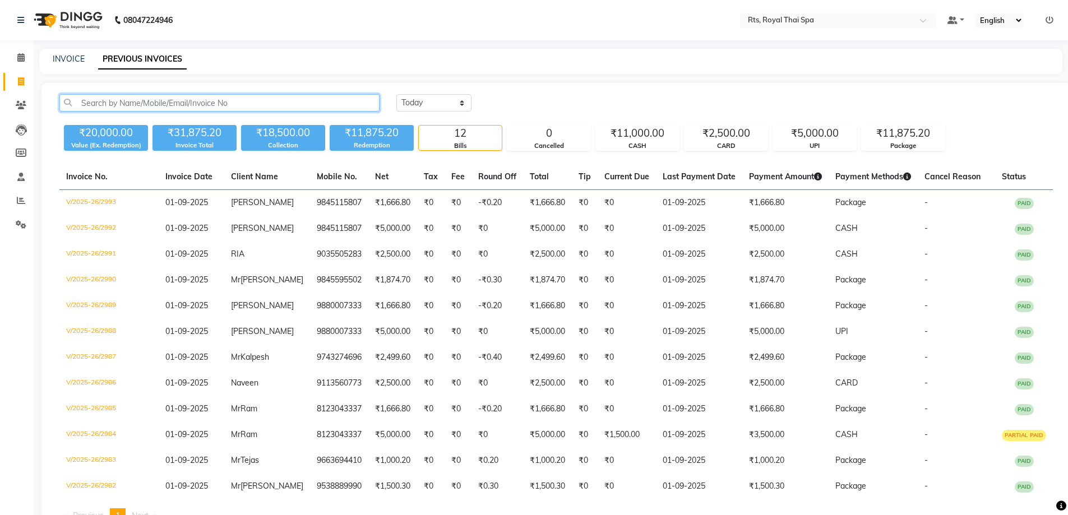
click at [119, 103] on input "text" at bounding box center [219, 102] width 320 height 17
paste input "8310567240"
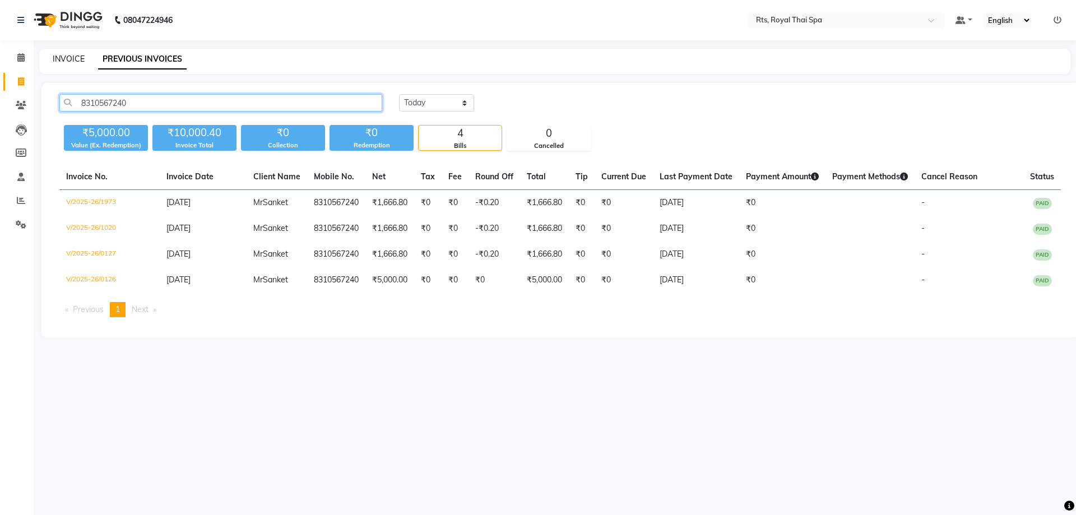
type input "8310567240"
click at [68, 58] on link "INVOICE" at bounding box center [69, 59] width 32 height 10
select select "5288"
select select "service"
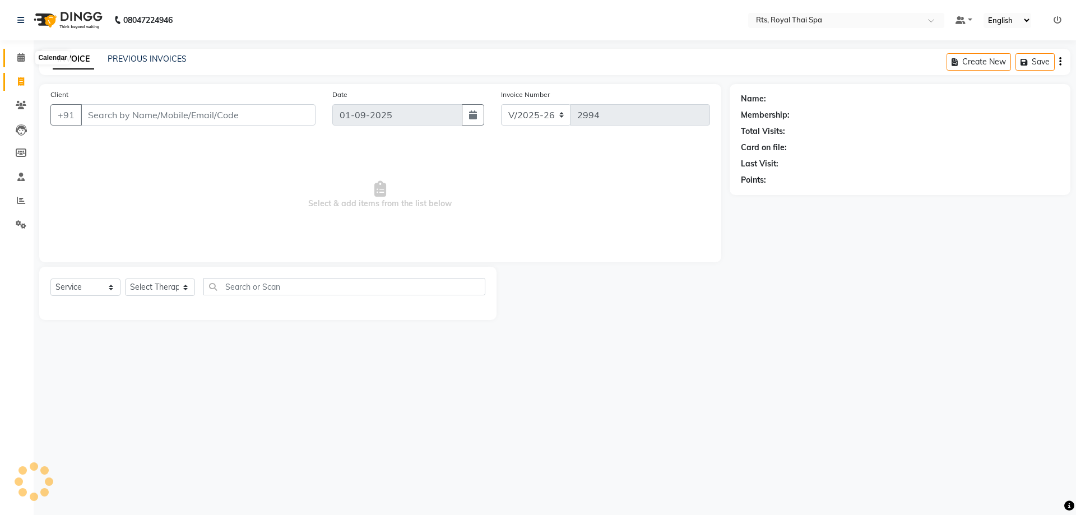
click at [20, 55] on icon at bounding box center [20, 57] width 7 height 8
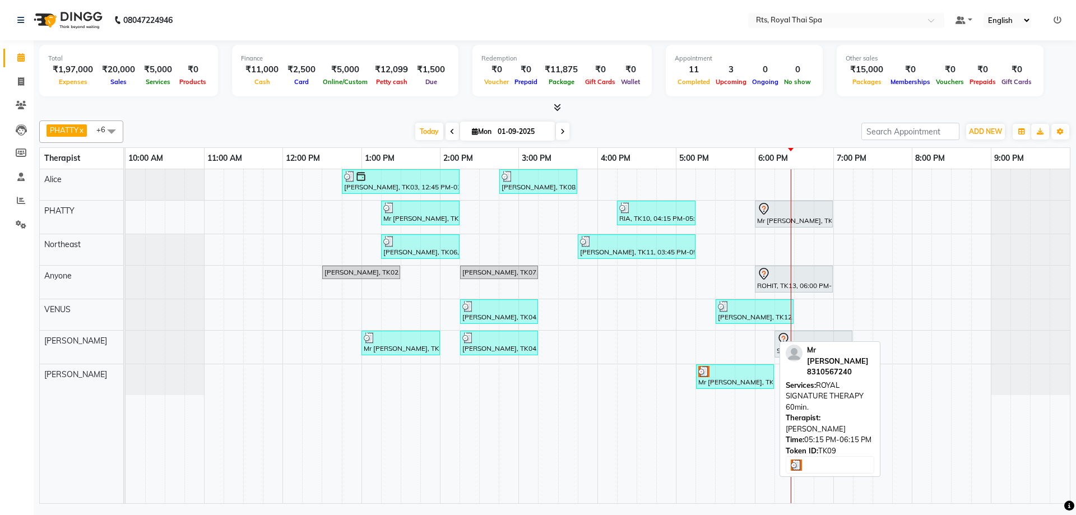
click at [721, 379] on div "Mr [PERSON_NAME], TK09, 05:15 PM-06:15 PM, ROYAL SIGNATURE THERAPY 60min." at bounding box center [735, 376] width 76 height 21
select select "3"
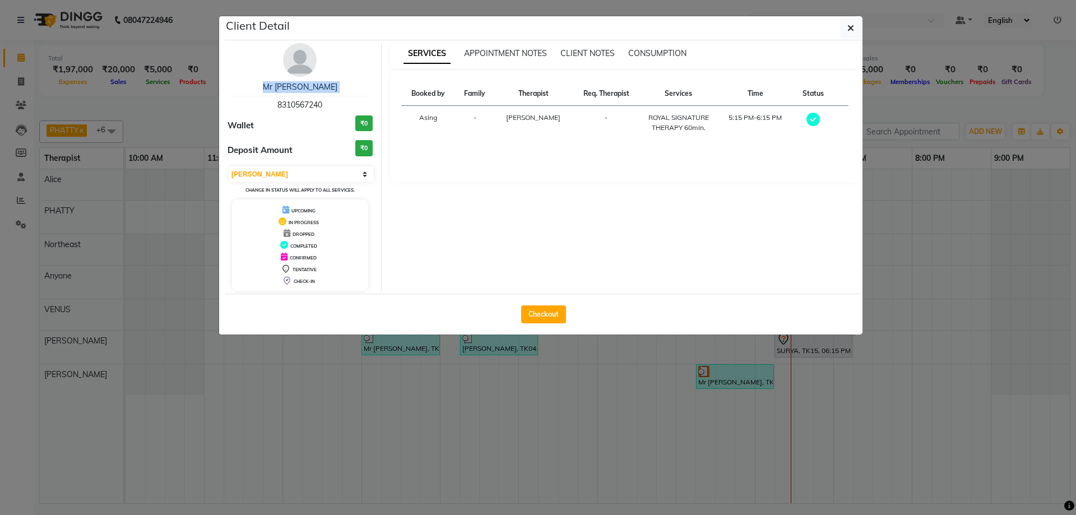
drag, startPoint x: 273, startPoint y: 101, endPoint x: 360, endPoint y: 95, distance: 87.7
click at [360, 95] on div "Mr Sanket 8310567240" at bounding box center [300, 96] width 145 height 30
drag, startPoint x: 455, startPoint y: 240, endPoint x: 421, endPoint y: 213, distance: 43.1
click at [439, 231] on div "SERVICES APPOINTMENT NOTES CLIENT NOTES CONSUMPTION Booked by Family Therapist …" at bounding box center [625, 167] width 487 height 248
drag, startPoint x: 276, startPoint y: 104, endPoint x: 335, endPoint y: 103, distance: 58.9
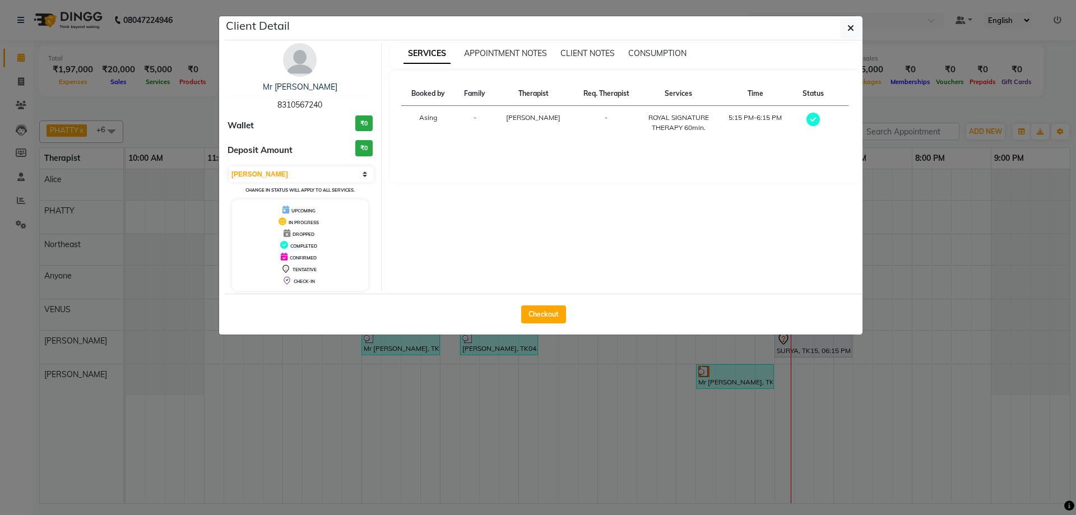
click at [335, 103] on div "Mr Sanket 8310567240" at bounding box center [300, 96] width 145 height 30
copy span "8310567240"
click at [21, 82] on ngb-modal-window "Client Detail Mr Sanket 8310567240 Wallet ₹0 Deposit Amount ₹0 Select MARK DONE…" at bounding box center [538, 257] width 1076 height 515
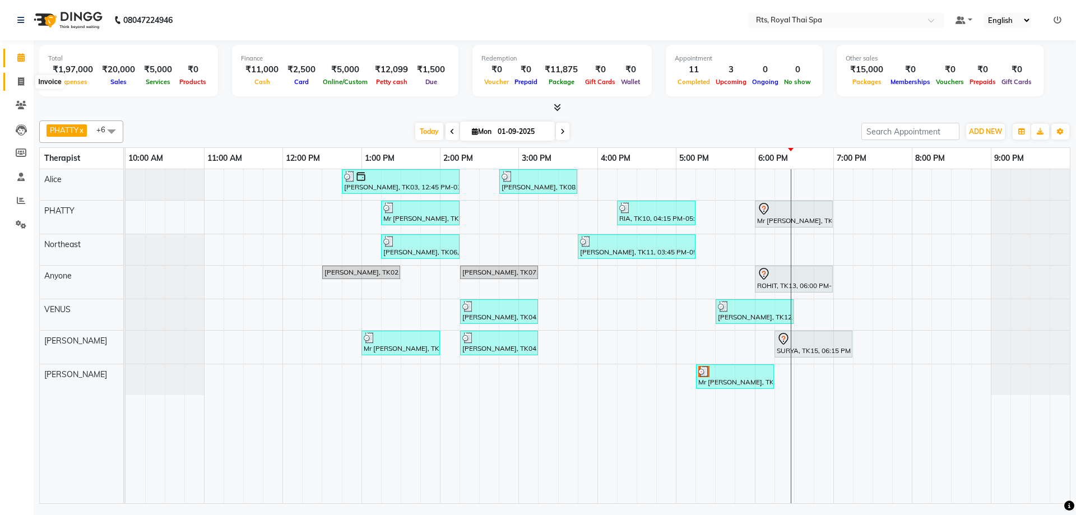
click at [21, 81] on icon at bounding box center [21, 81] width 6 height 8
select select "service"
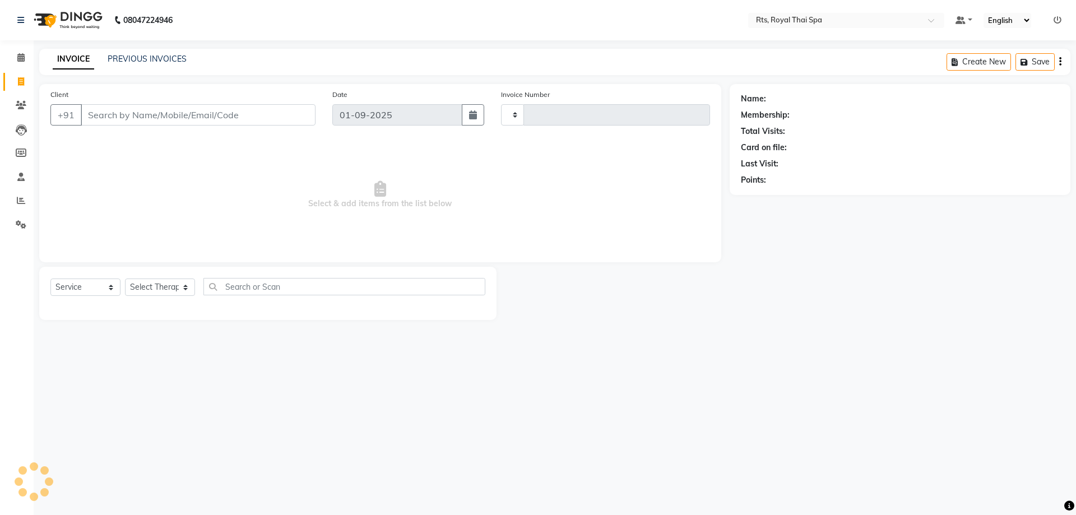
type input "2994"
select select "5288"
click at [112, 115] on input "Client" at bounding box center [198, 114] width 235 height 21
type input "8310567240"
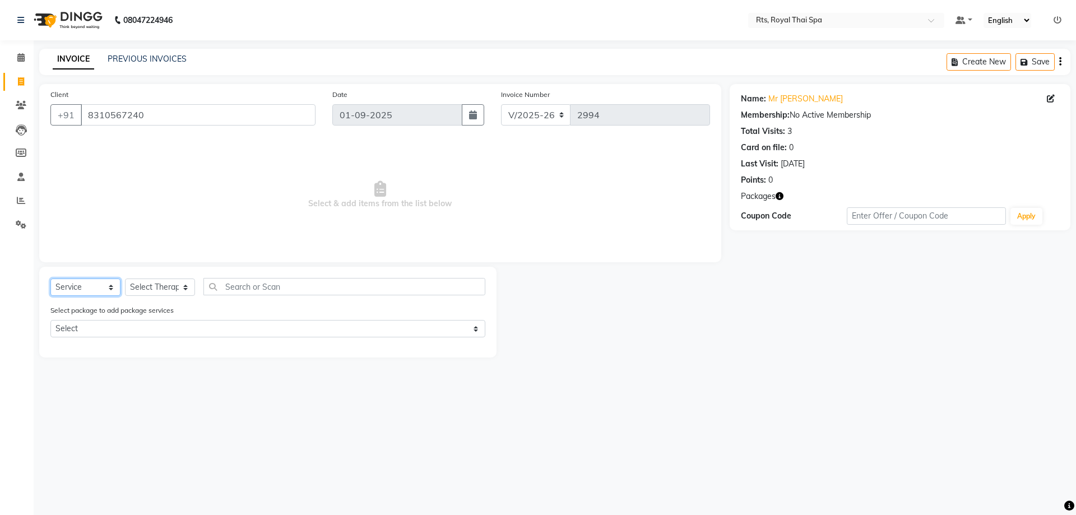
click at [110, 288] on select "Select Service Product Membership Package Voucher Prepaid Gift Card" at bounding box center [85, 287] width 70 height 17
select select "package"
click at [50, 279] on select "Select Service Product Membership Package Voucher Prepaid Gift Card" at bounding box center [85, 287] width 70 height 17
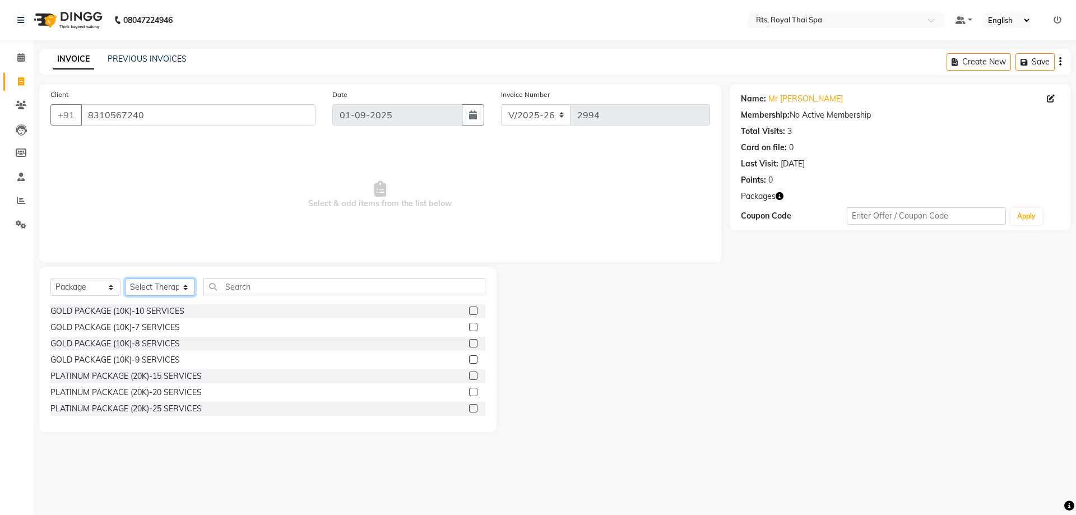
click at [183, 289] on select "Select Therapist Alice Anyone APPLE N ASEM Asing Ava Bibi Casper Cherry Cindy F…" at bounding box center [160, 287] width 70 height 17
select select "34825"
click at [125, 279] on select "Select Therapist Alice Anyone APPLE N ASEM Asing Ava Bibi Casper Cherry Cindy F…" at bounding box center [160, 287] width 70 height 17
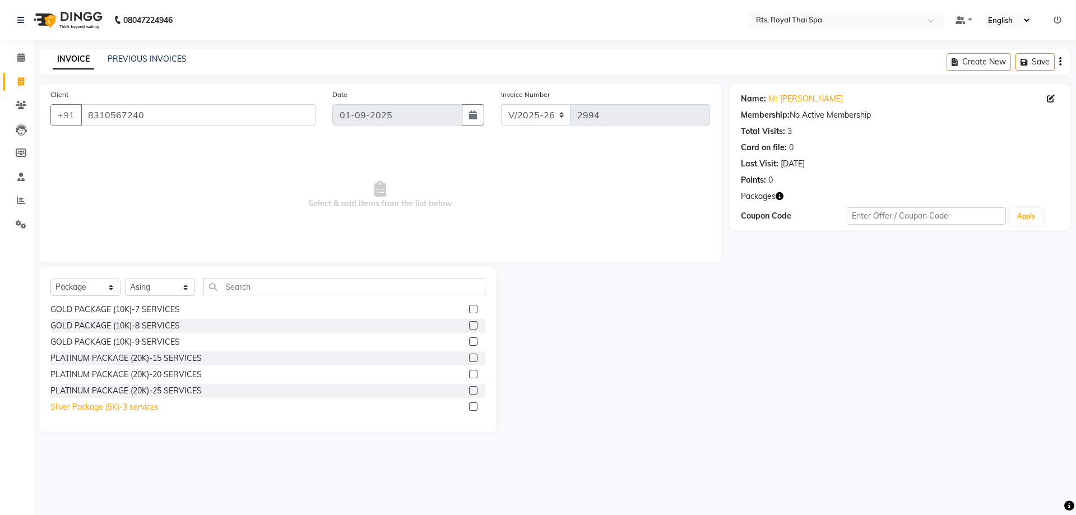
click at [141, 411] on div "Sliver Package (5K)-3 services" at bounding box center [104, 407] width 108 height 12
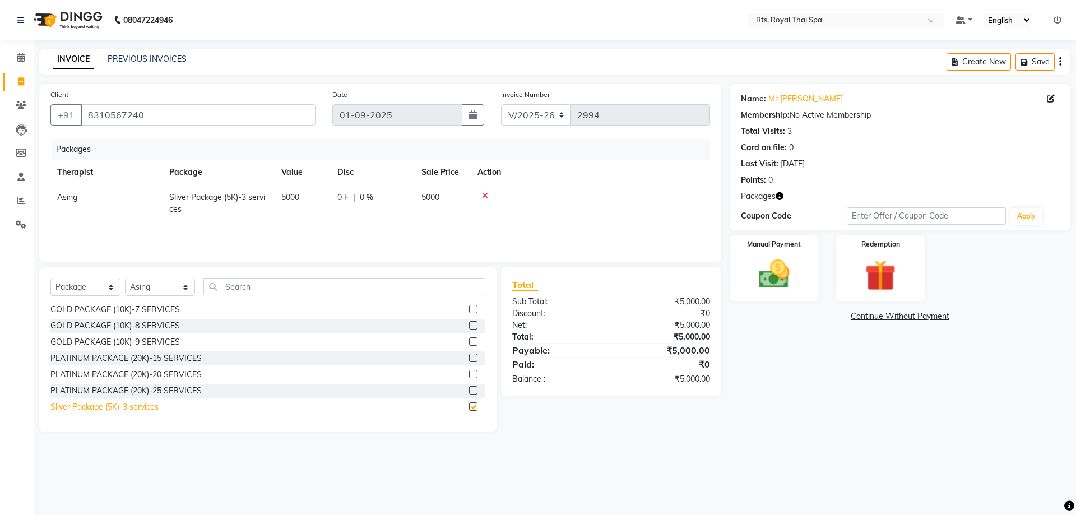
checkbox input "false"
click at [773, 280] on img at bounding box center [774, 274] width 52 height 37
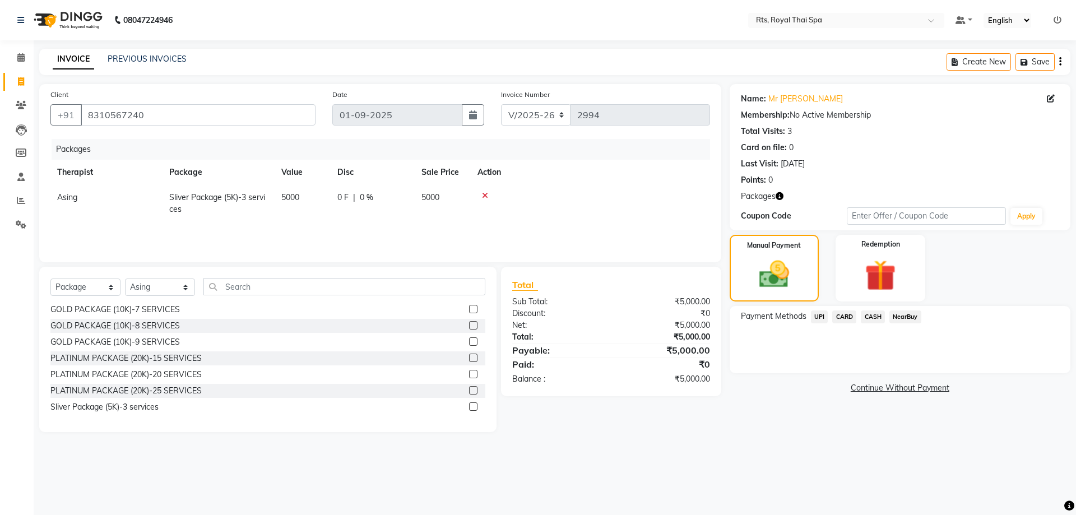
click at [819, 318] on span "UPI" at bounding box center [819, 317] width 17 height 13
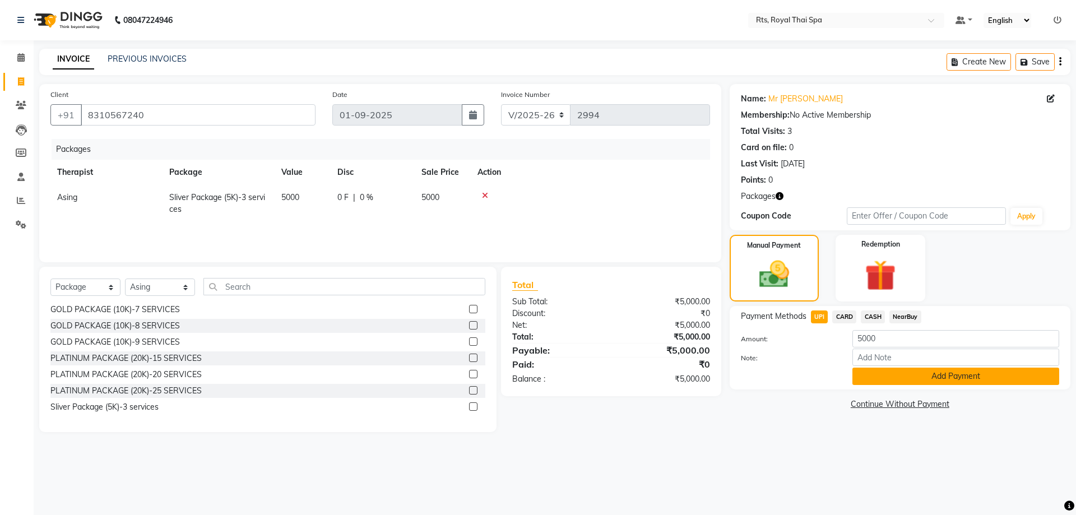
click at [905, 377] on button "Add Payment" at bounding box center [956, 376] width 207 height 17
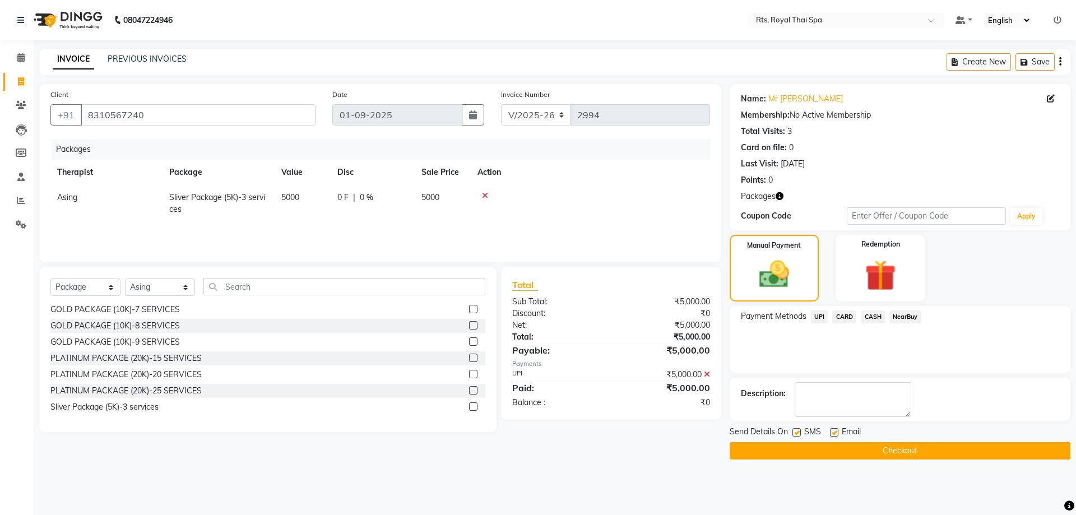
click at [798, 435] on label at bounding box center [797, 432] width 8 height 8
click at [798, 435] on input "checkbox" at bounding box center [796, 432] width 7 height 7
checkbox input "false"
click at [822, 447] on button "Checkout" at bounding box center [900, 450] width 341 height 17
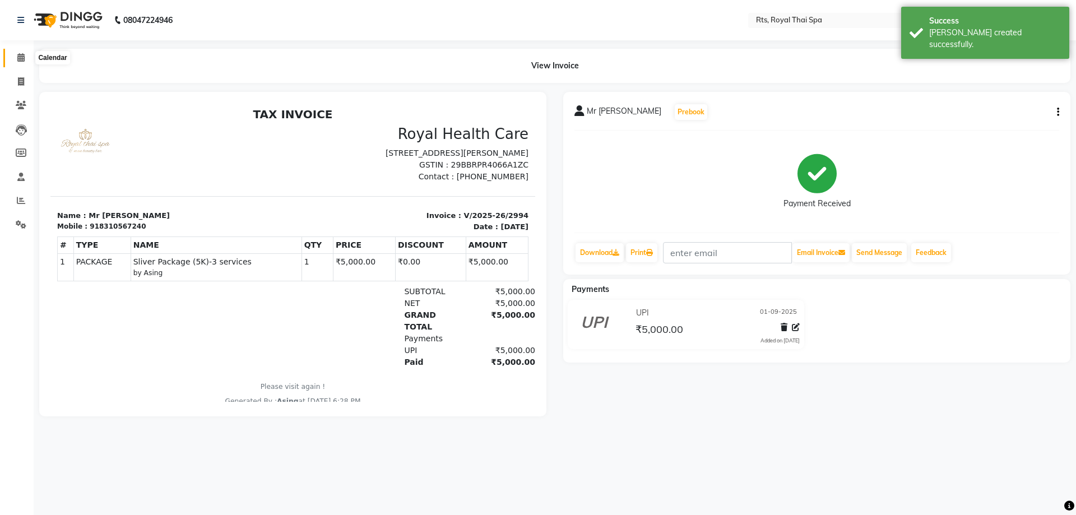
click at [19, 59] on icon at bounding box center [20, 57] width 7 height 8
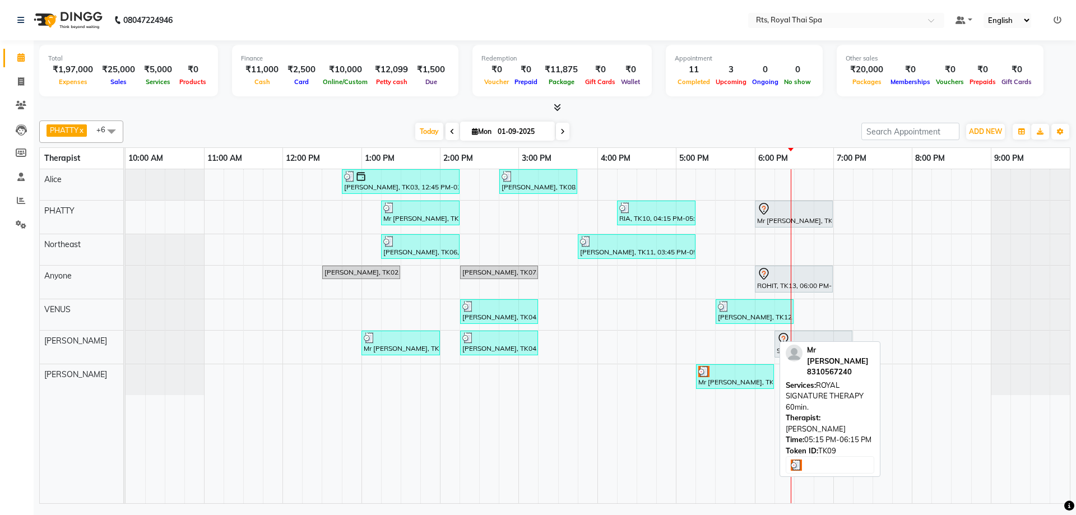
click at [740, 379] on div "Mr [PERSON_NAME], TK09, 05:15 PM-06:15 PM, ROYAL SIGNATURE THERAPY 60min." at bounding box center [735, 376] width 76 height 21
select select "3"
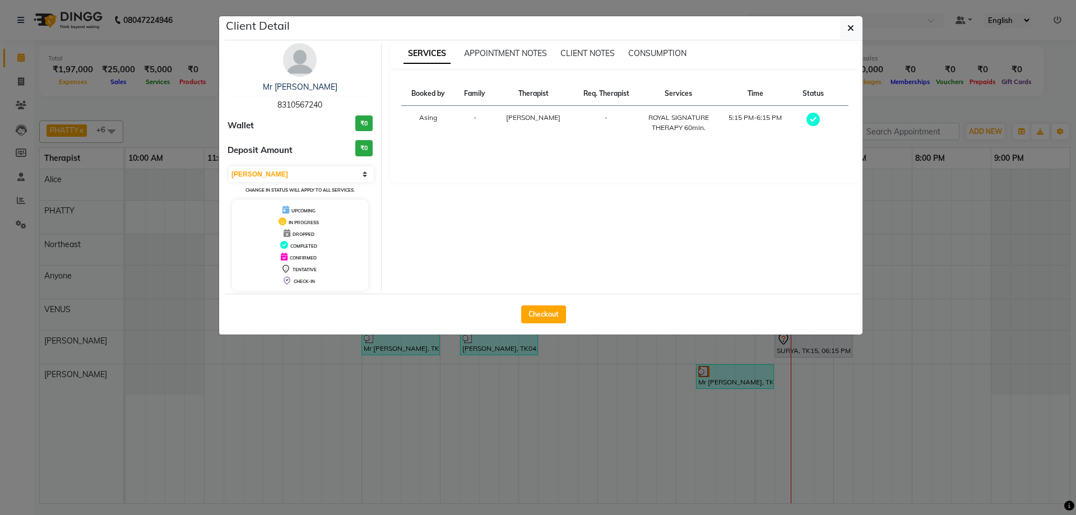
drag, startPoint x: 277, startPoint y: 104, endPoint x: 331, endPoint y: 105, distance: 53.8
click at [331, 105] on div "Mr Sanket 8310567240" at bounding box center [300, 96] width 145 height 30
copy span "8310567240"
drag, startPoint x: 854, startPoint y: 27, endPoint x: 854, endPoint y: 68, distance: 40.4
click at [854, 29] on button "button" at bounding box center [850, 27] width 21 height 21
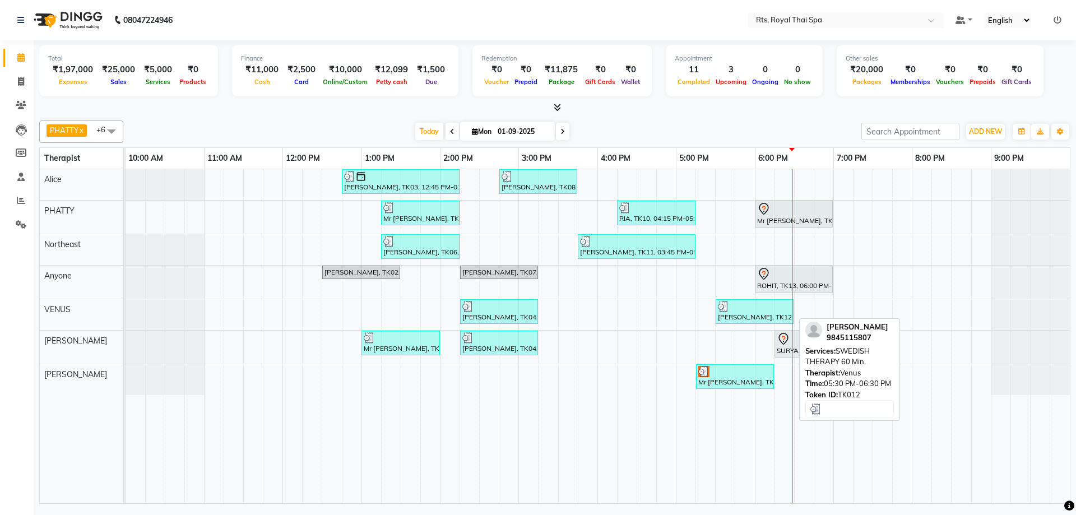
click at [738, 314] on div "[PERSON_NAME], TK12, 05:30 PM-06:30 PM, SWEDISH THERAPY 60 Min." at bounding box center [755, 311] width 76 height 21
select select "3"
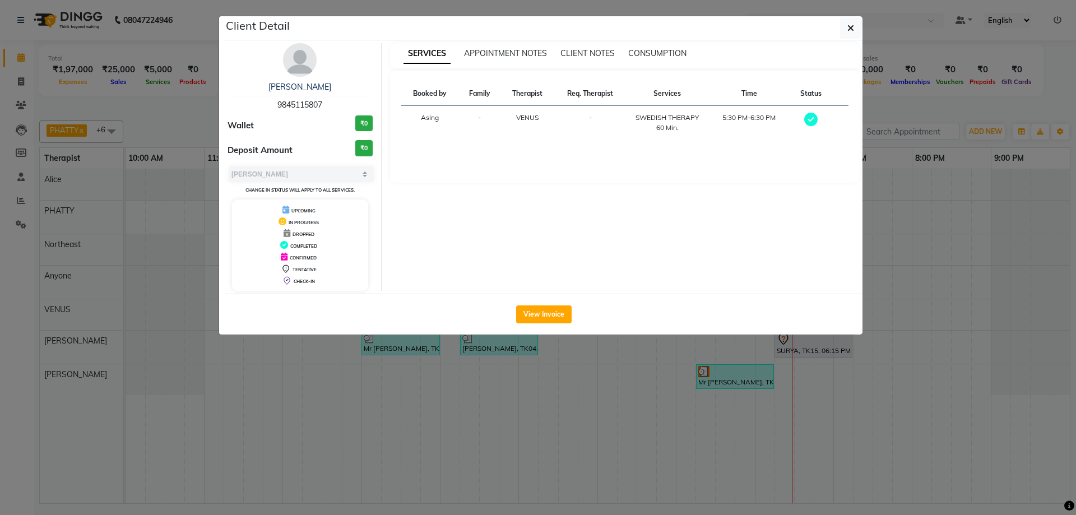
drag, startPoint x: 278, startPoint y: 105, endPoint x: 333, endPoint y: 100, distance: 55.1
click at [333, 100] on div "Nagendra 9845115807" at bounding box center [300, 96] width 145 height 30
copy span "9845115807"
click at [852, 26] on icon "button" at bounding box center [851, 28] width 7 height 9
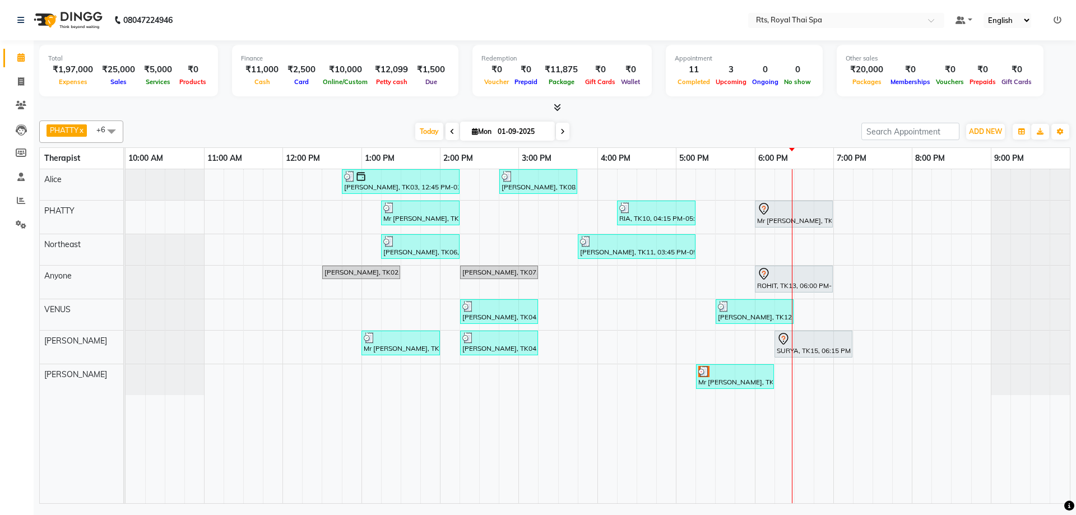
click at [880, 277] on div "Mr Lakshmi Narayan, TK03, 12:45 PM-02:15 PM, ROYAL SIGNATURE THERAPY 90min. Raj…" at bounding box center [598, 336] width 945 height 334
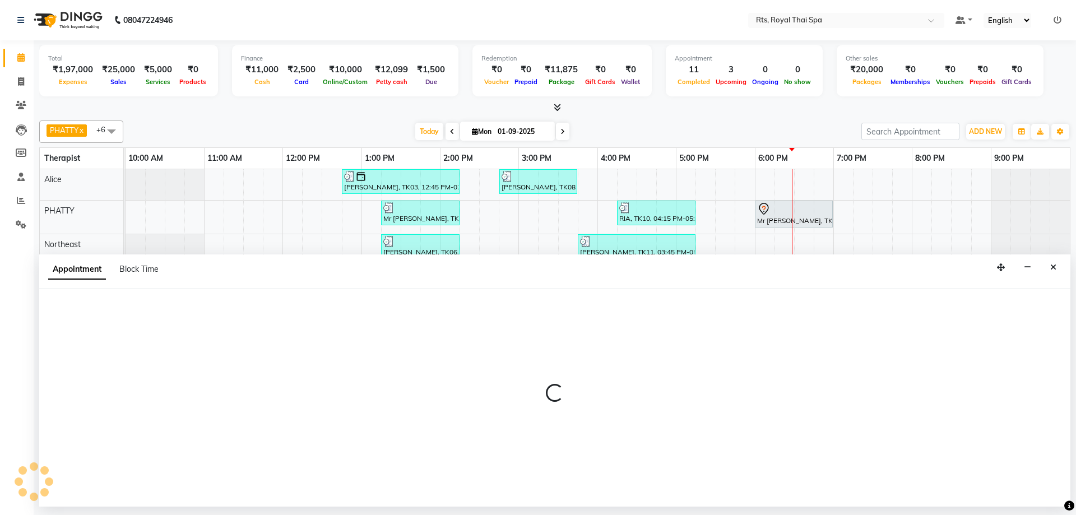
select select "39979"
select select "1170"
select select "tentative"
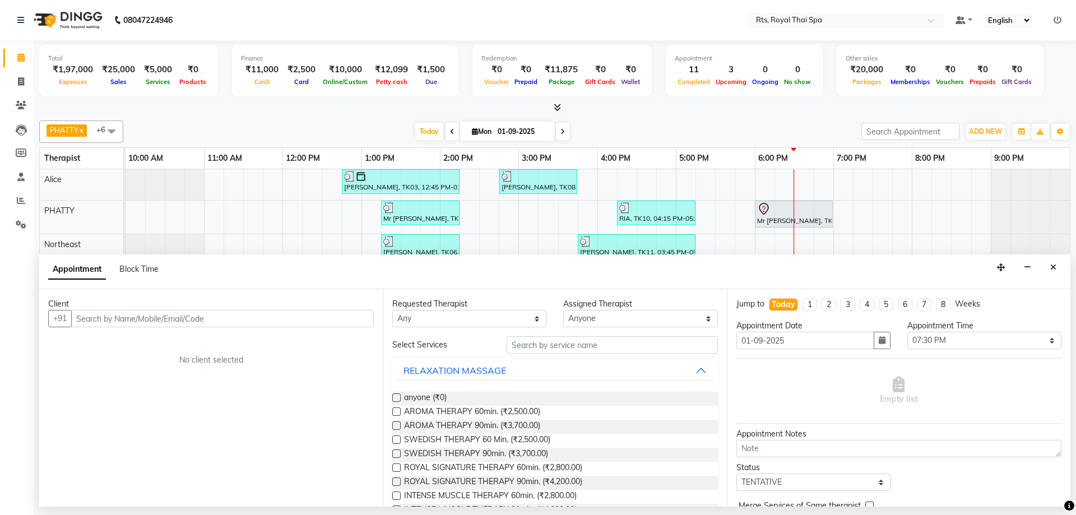
drag, startPoint x: 1057, startPoint y: 268, endPoint x: 1052, endPoint y: 272, distance: 6.1
click at [1057, 268] on button "Close" at bounding box center [1053, 267] width 16 height 17
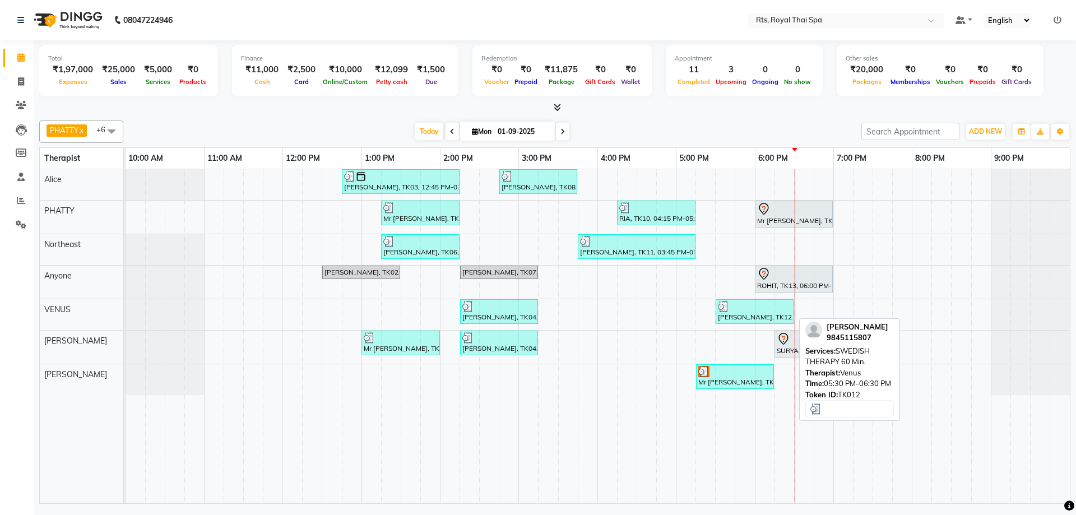
click at [751, 317] on div "[PERSON_NAME], TK12, 05:30 PM-06:30 PM, SWEDISH THERAPY 60 Min." at bounding box center [755, 311] width 76 height 21
select select "3"
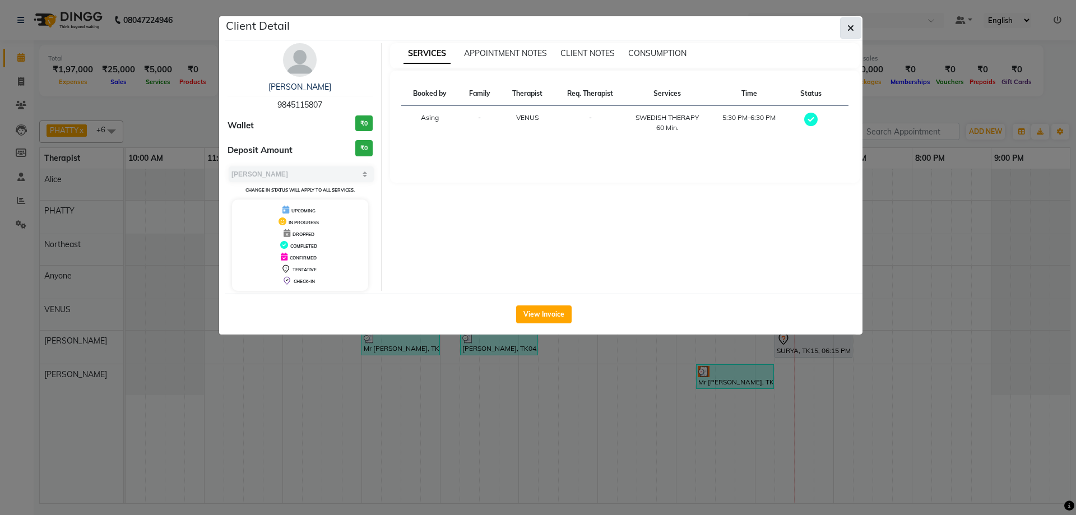
click at [849, 26] on icon "button" at bounding box center [851, 28] width 7 height 9
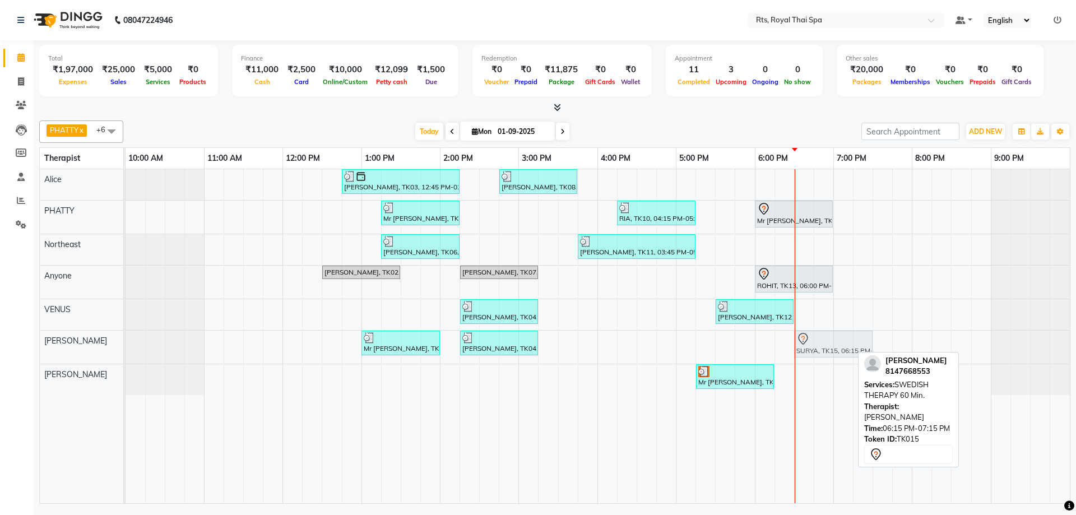
drag, startPoint x: 800, startPoint y: 348, endPoint x: 820, endPoint y: 344, distance: 19.4
click at [126, 344] on div "Mr Tejas, TK01, 01:00 PM-02:00 PM, AROMA THERAPY 60min. Mr Kalpesh, TK04, 02:15…" at bounding box center [126, 347] width 0 height 33
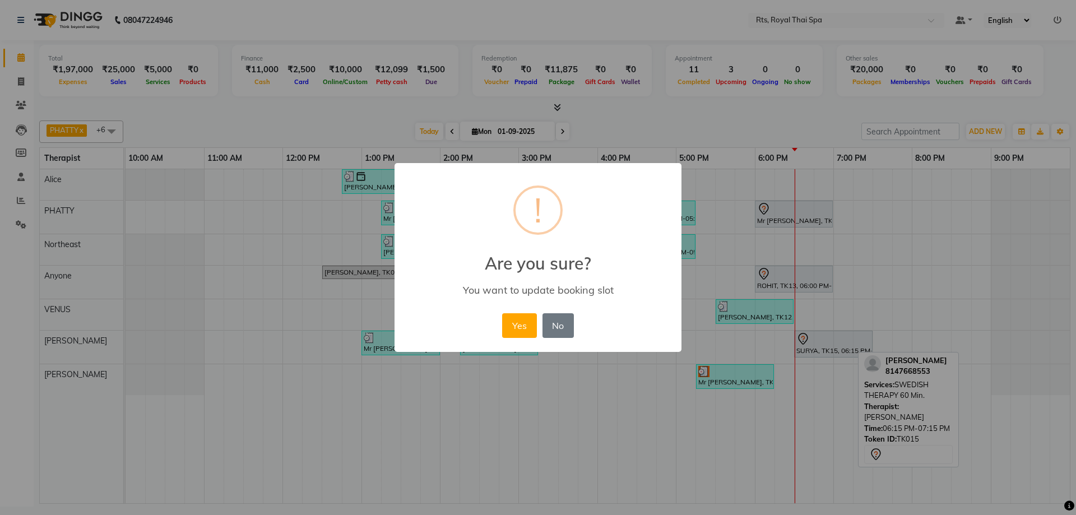
drag, startPoint x: 526, startPoint y: 320, endPoint x: 545, endPoint y: 337, distance: 25.4
click at [526, 320] on button "Yes" at bounding box center [519, 325] width 34 height 25
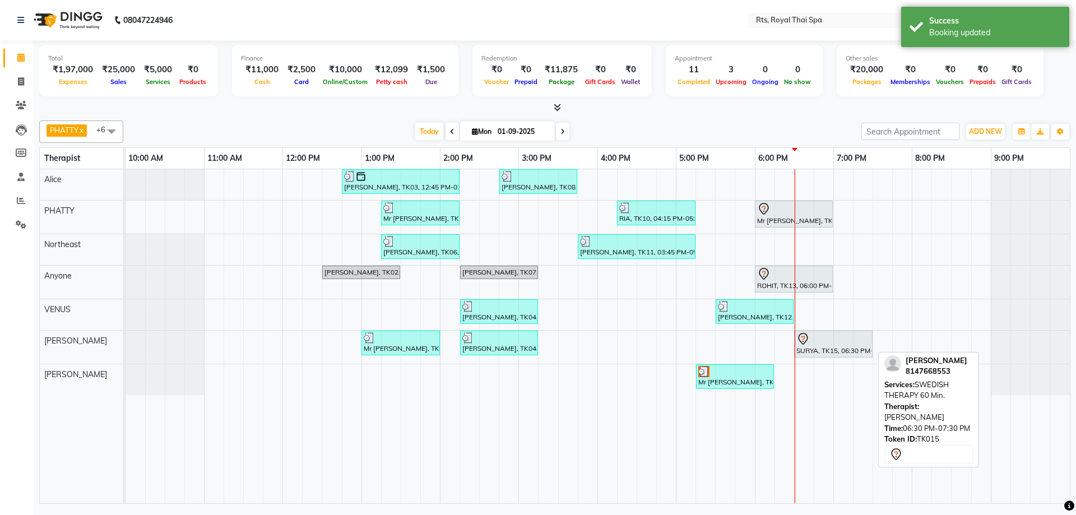
click at [809, 349] on div "SURYA, TK15, 06:30 PM-07:30 PM, SWEDISH THERAPY 60 Min." at bounding box center [833, 344] width 76 height 24
click at [807, 347] on div "SURYA, TK15, 06:30 PM-07:30 PM, SWEDISH THERAPY 60 Min." at bounding box center [833, 344] width 76 height 24
select select "7"
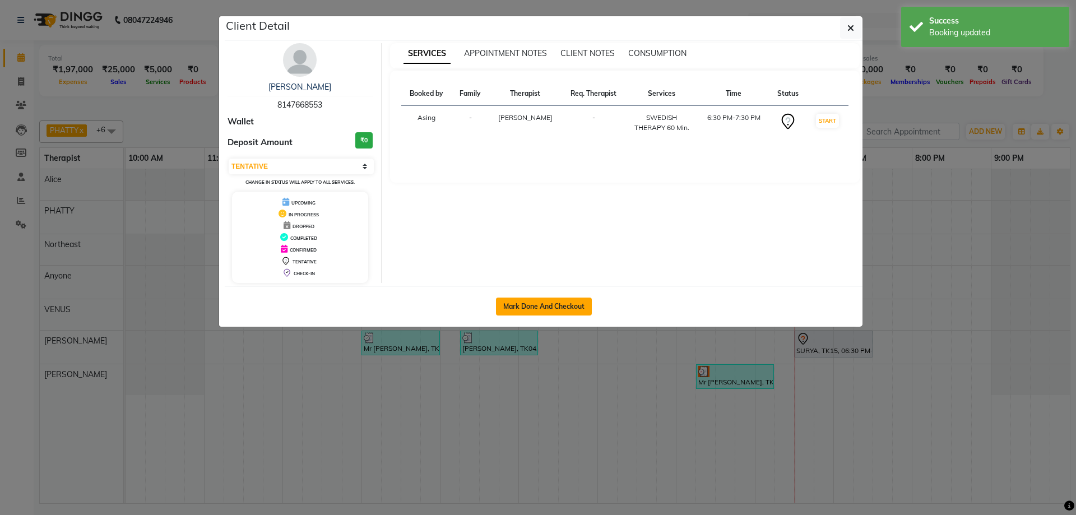
click at [567, 307] on button "Mark Done And Checkout" at bounding box center [544, 307] width 96 height 18
select select "service"
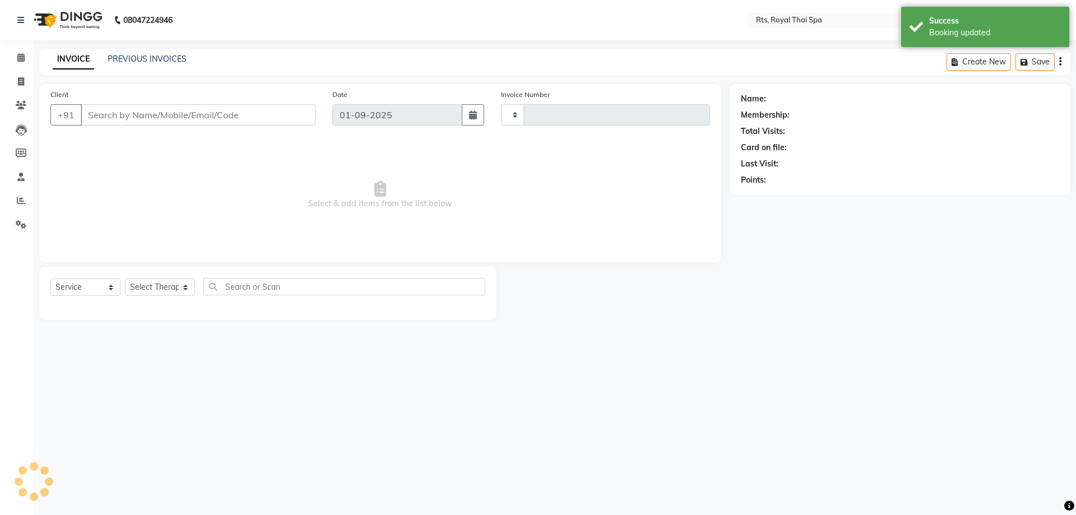
type input "2995"
select select "5288"
type input "8147668553"
select select "65624"
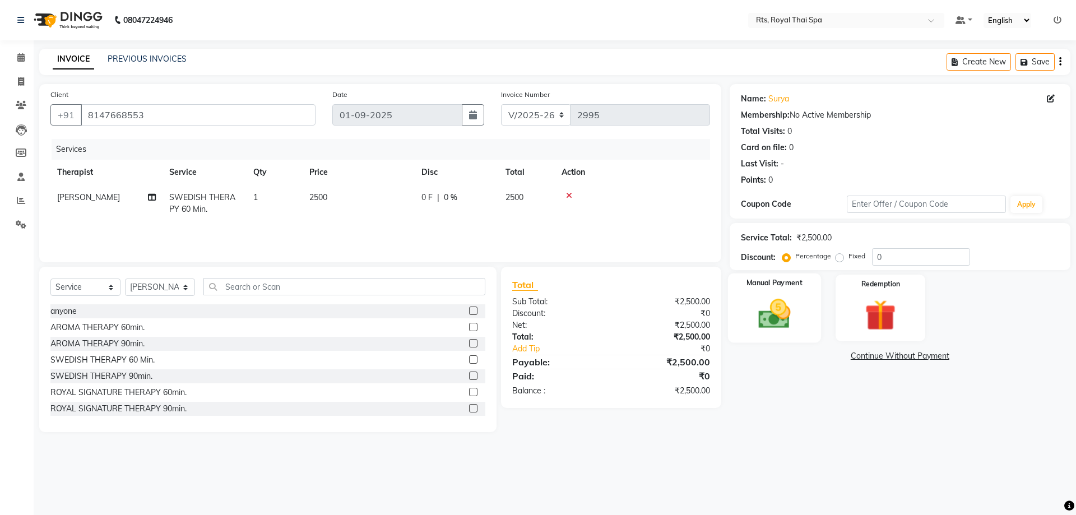
drag, startPoint x: 774, startPoint y: 320, endPoint x: 785, endPoint y: 328, distance: 14.1
click at [774, 321] on img at bounding box center [774, 313] width 52 height 37
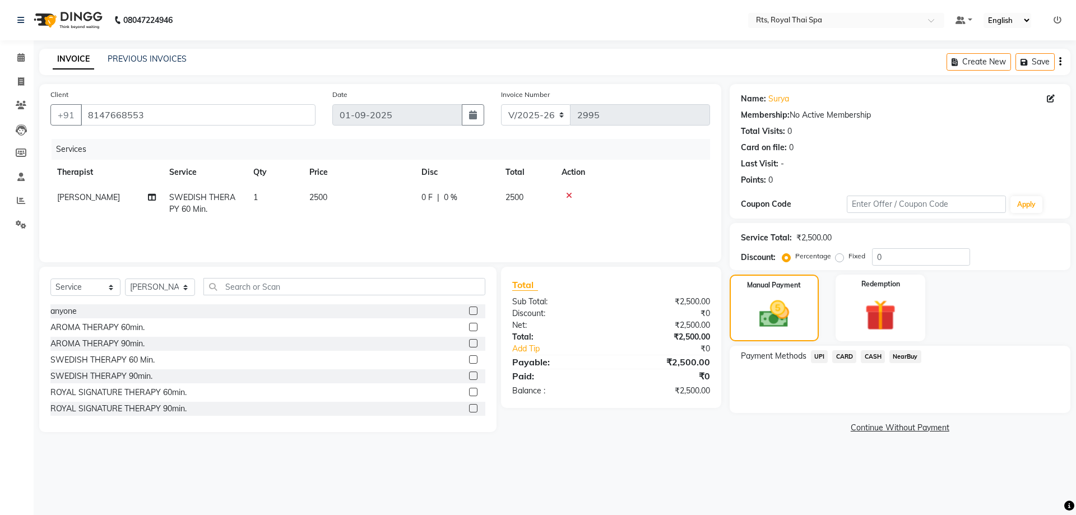
click at [822, 354] on span "UPI" at bounding box center [819, 356] width 17 height 13
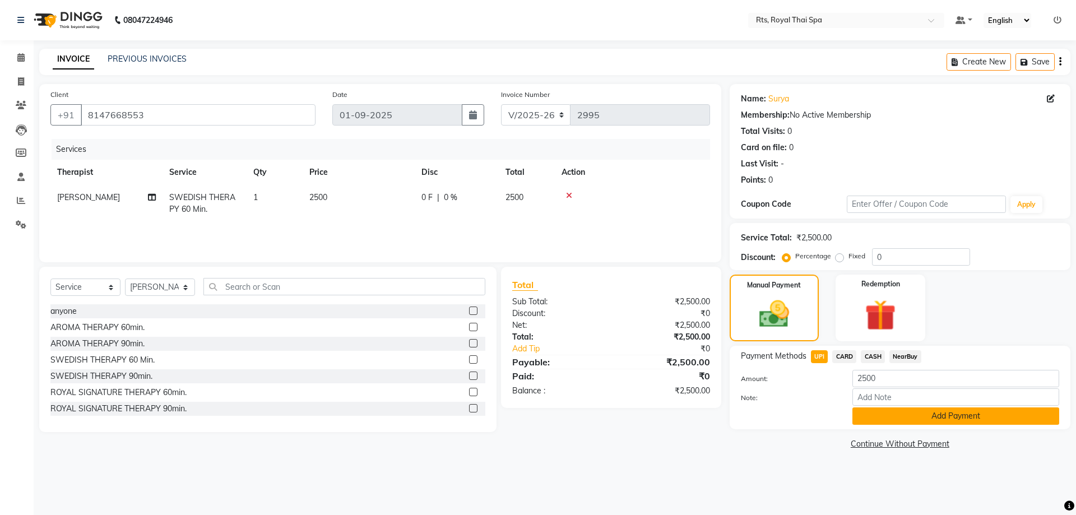
click at [897, 415] on button "Add Payment" at bounding box center [956, 416] width 207 height 17
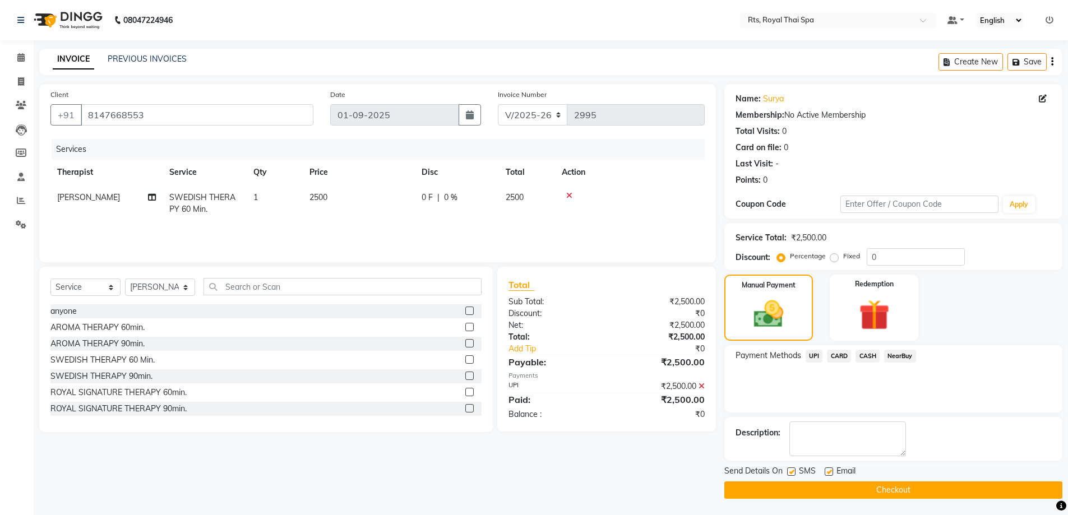
scroll to position [1, 0]
click at [790, 470] on label at bounding box center [791, 471] width 8 height 8
click at [790, 470] on input "checkbox" at bounding box center [790, 471] width 7 height 7
checkbox input "false"
click at [808, 483] on button "Checkout" at bounding box center [893, 489] width 338 height 17
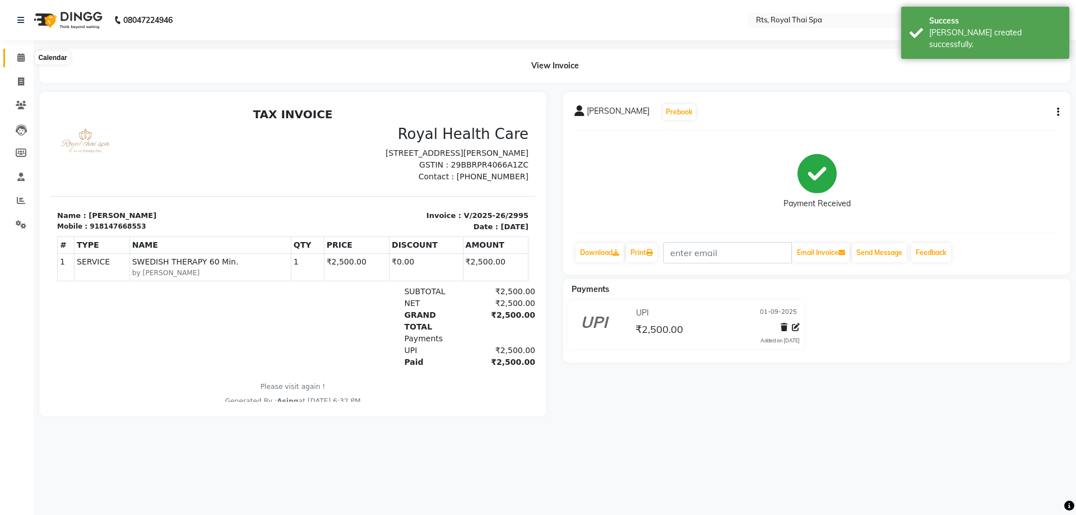
click at [19, 53] on icon at bounding box center [20, 57] width 7 height 8
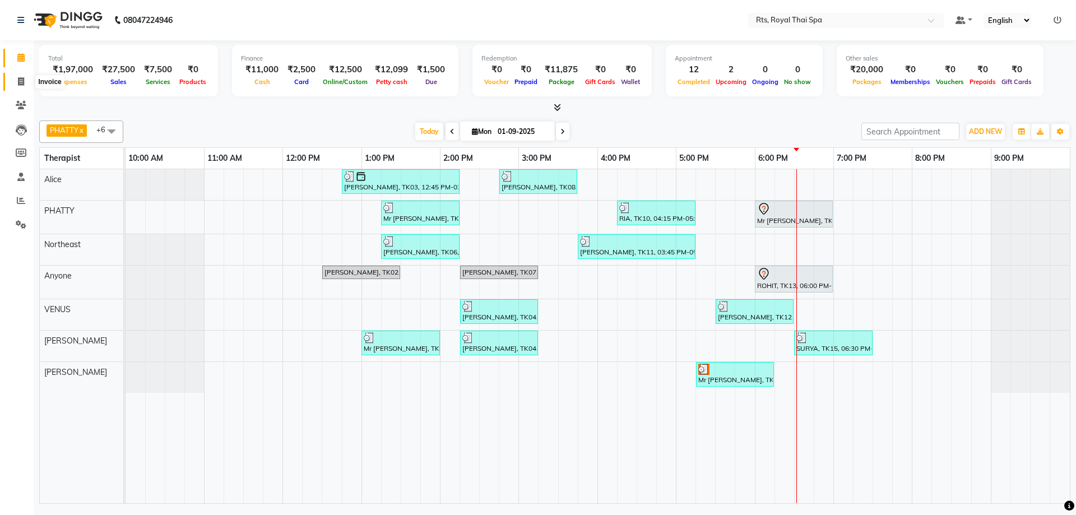
click at [16, 81] on span at bounding box center [21, 82] width 20 height 13
select select "5288"
select select "service"
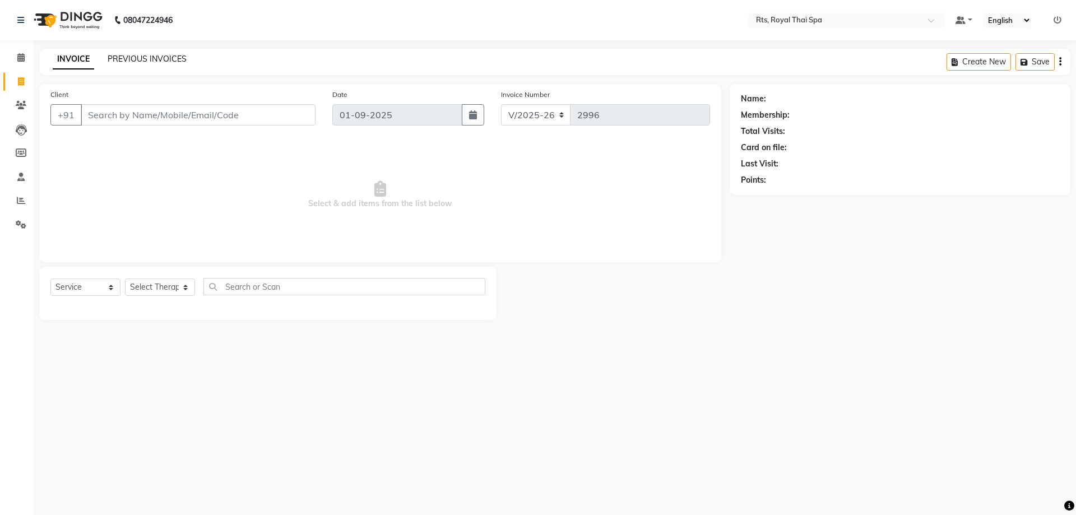
click at [160, 57] on link "PREVIOUS INVOICES" at bounding box center [147, 59] width 79 height 10
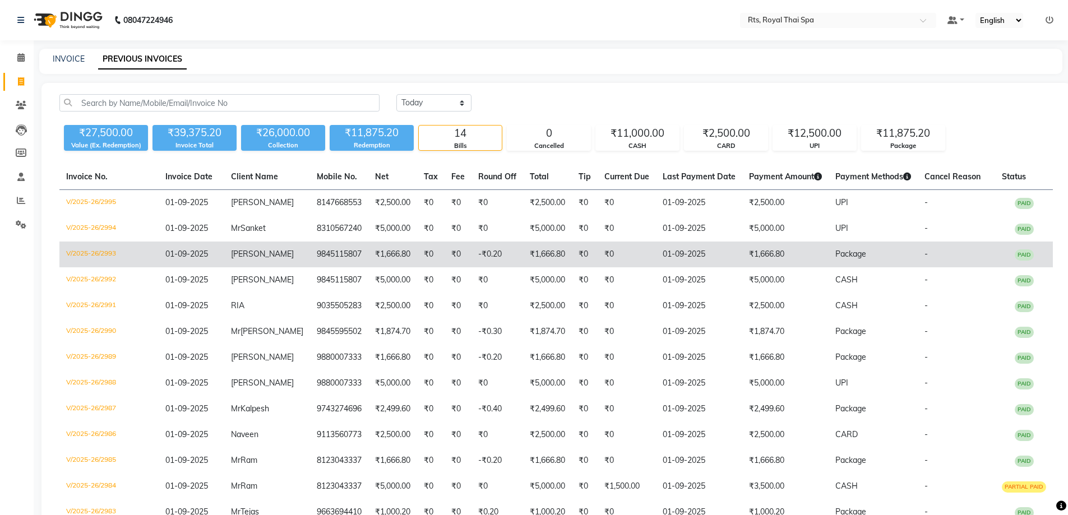
click at [389, 254] on td "₹1,666.80" at bounding box center [392, 255] width 49 height 26
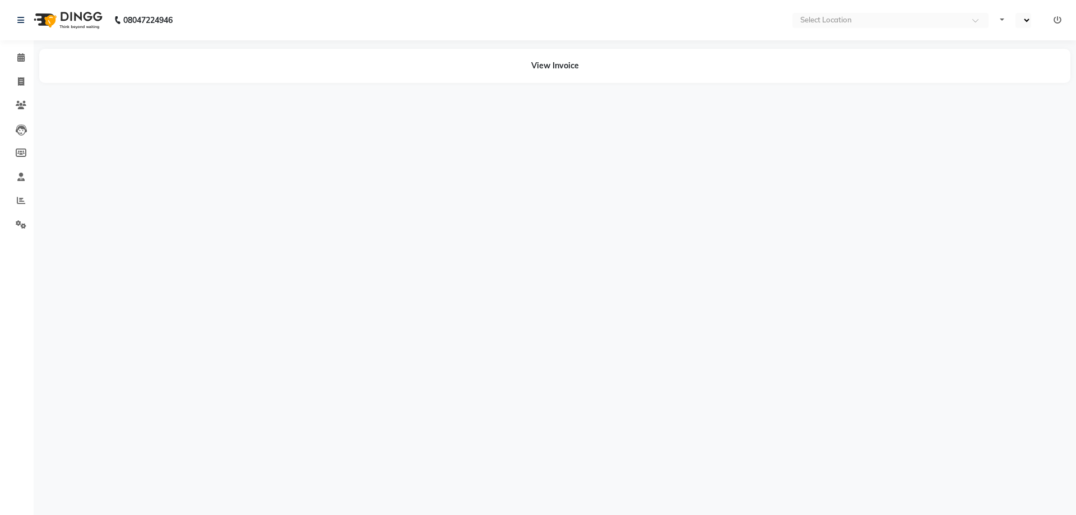
select select "en"
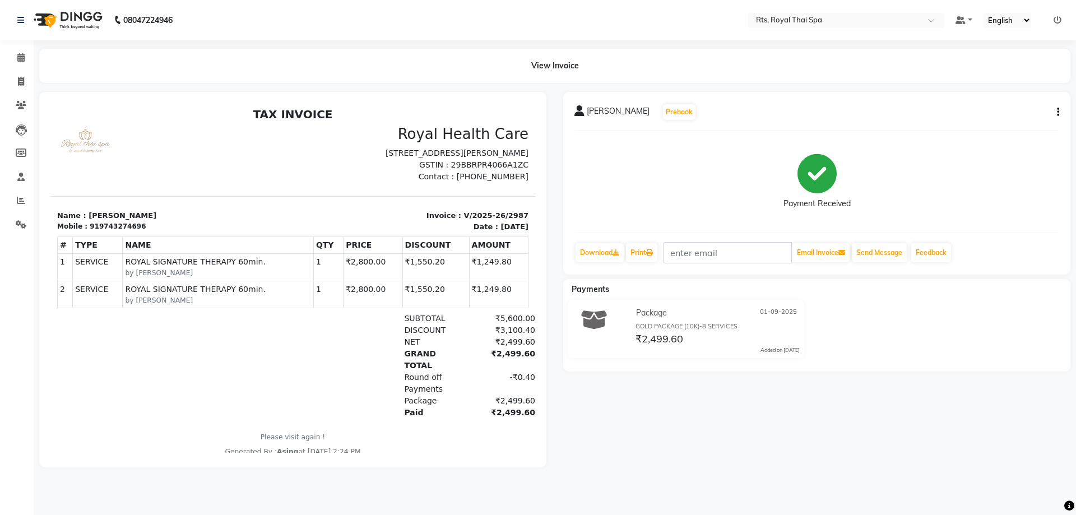
click at [1058, 112] on icon "button" at bounding box center [1058, 112] width 2 height 1
click at [997, 120] on div "Edit Item Staff" at bounding box center [1002, 119] width 77 height 14
select select "59124"
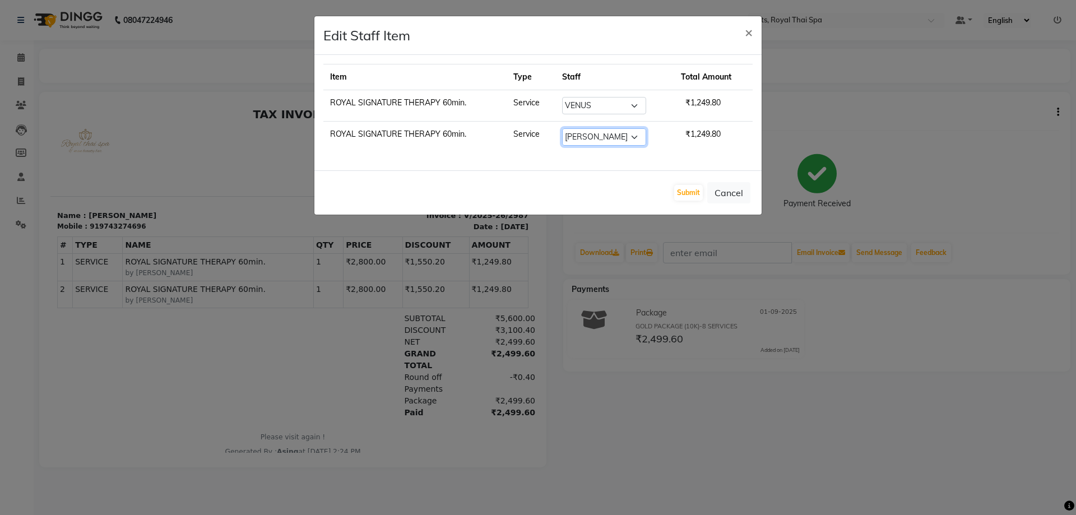
click at [636, 137] on select "Select [PERSON_NAME] Anyone APPLE N ASEM [PERSON_NAME] [PERSON_NAME] [PERSON_NA…" at bounding box center [604, 136] width 84 height 17
select select "80881"
click at [562, 128] on select "Select [PERSON_NAME] Anyone APPLE N ASEM [PERSON_NAME] [PERSON_NAME] [PERSON_NA…" at bounding box center [604, 136] width 84 height 17
click at [691, 190] on button "Submit" at bounding box center [688, 193] width 29 height 16
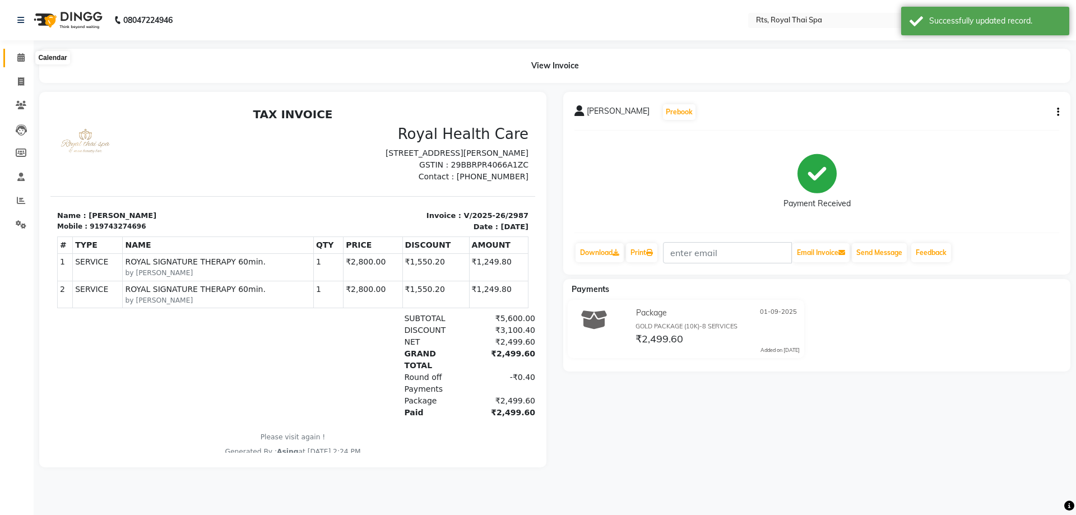
click at [21, 57] on icon at bounding box center [20, 57] width 7 height 8
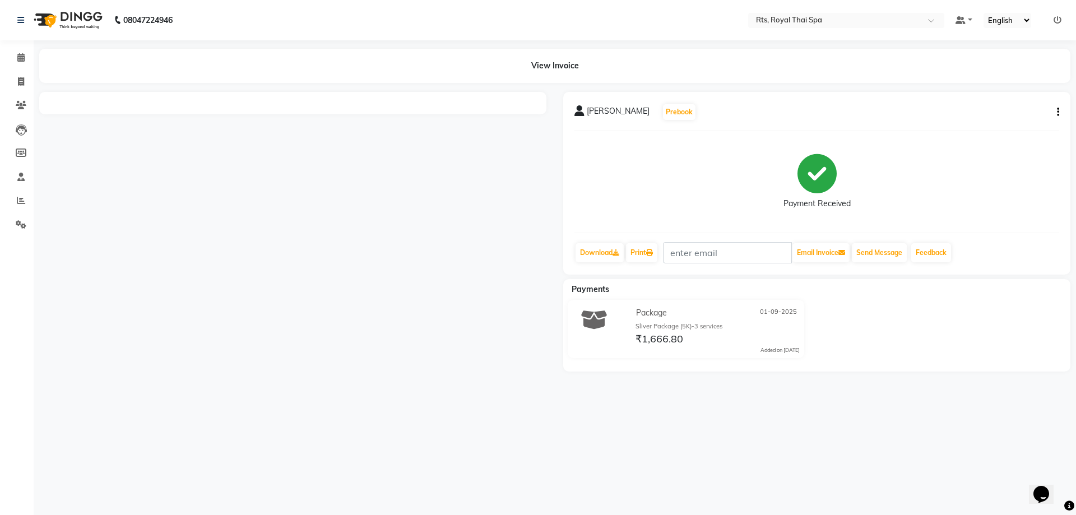
click at [1061, 112] on div "[PERSON_NAME] Prebook Payment Received Download Print Email Invoice Send Messag…" at bounding box center [816, 183] width 507 height 183
click at [1057, 113] on icon "button" at bounding box center [1058, 112] width 2 height 1
click at [997, 91] on div "Cancel Invoice" at bounding box center [1002, 91] width 77 height 14
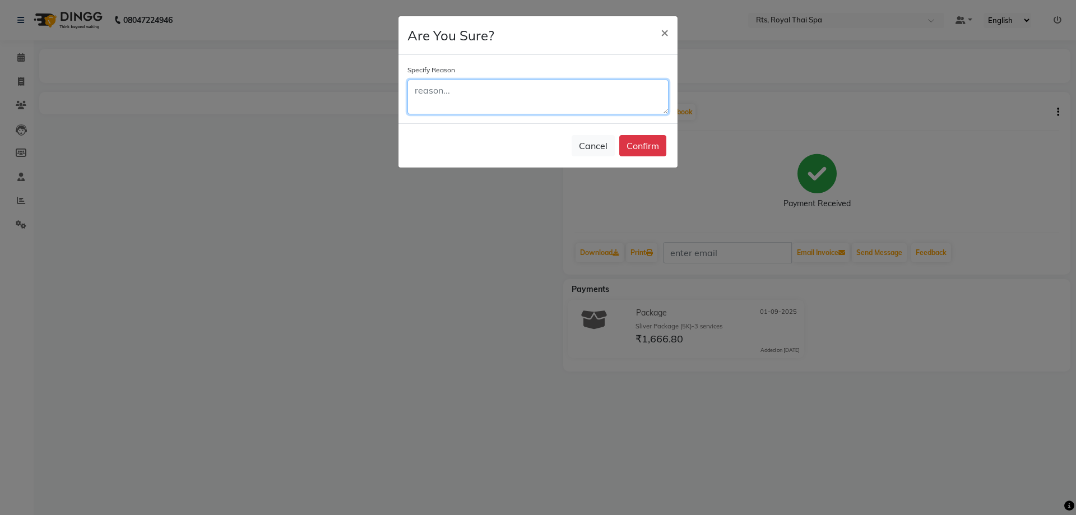
click at [503, 102] on textarea at bounding box center [538, 97] width 261 height 35
type textarea "DUPLICATE"
click at [644, 142] on button "Confirm" at bounding box center [642, 145] width 47 height 21
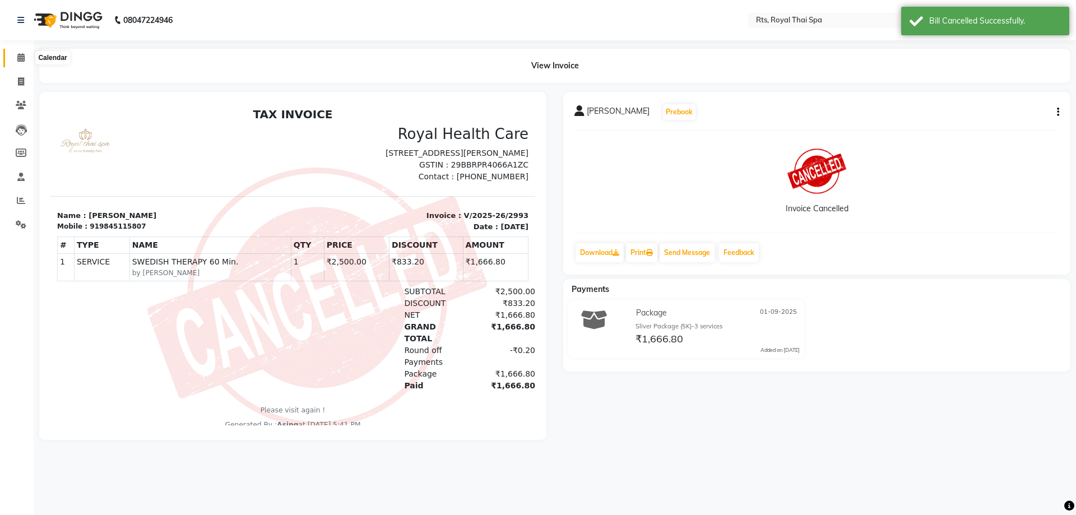
click at [21, 55] on icon at bounding box center [20, 57] width 7 height 8
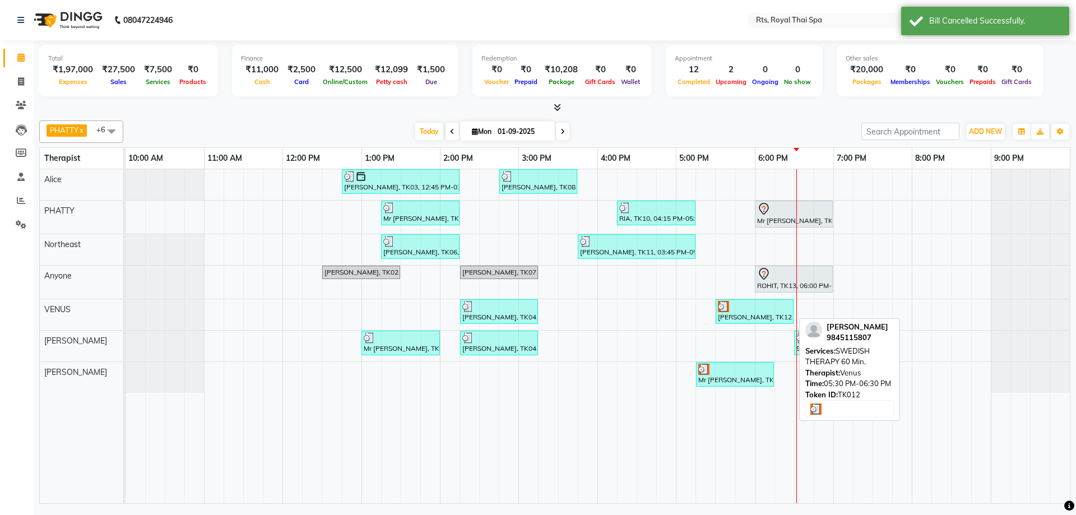
click at [750, 313] on div "[PERSON_NAME], TK12, 05:30 PM-06:30 PM, SWEDISH THERAPY 60 Min." at bounding box center [755, 311] width 76 height 21
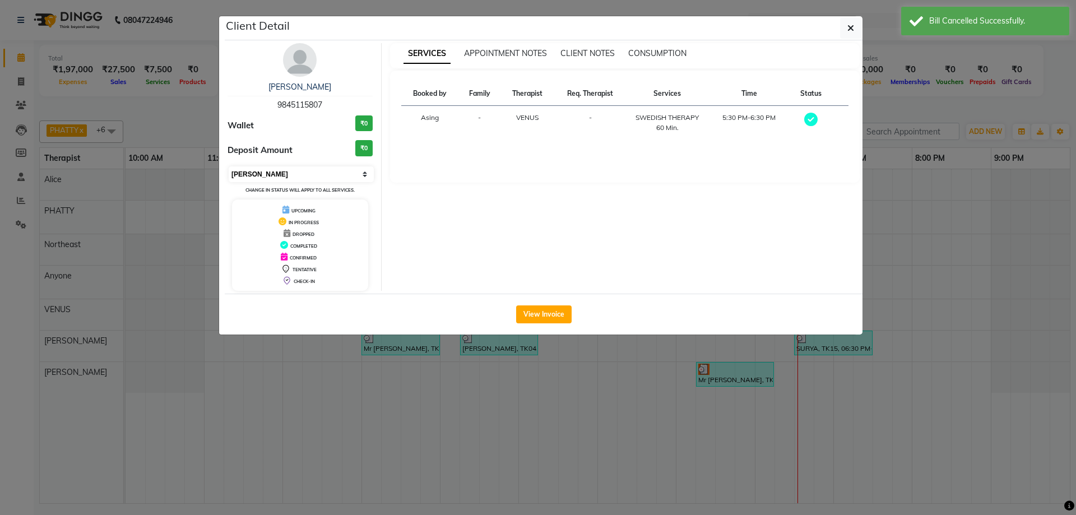
click at [368, 172] on select "Select MARK DONE UPCOMING" at bounding box center [301, 174] width 145 height 16
click at [229, 166] on select "Select MARK DONE UPCOMING" at bounding box center [301, 174] width 145 height 16
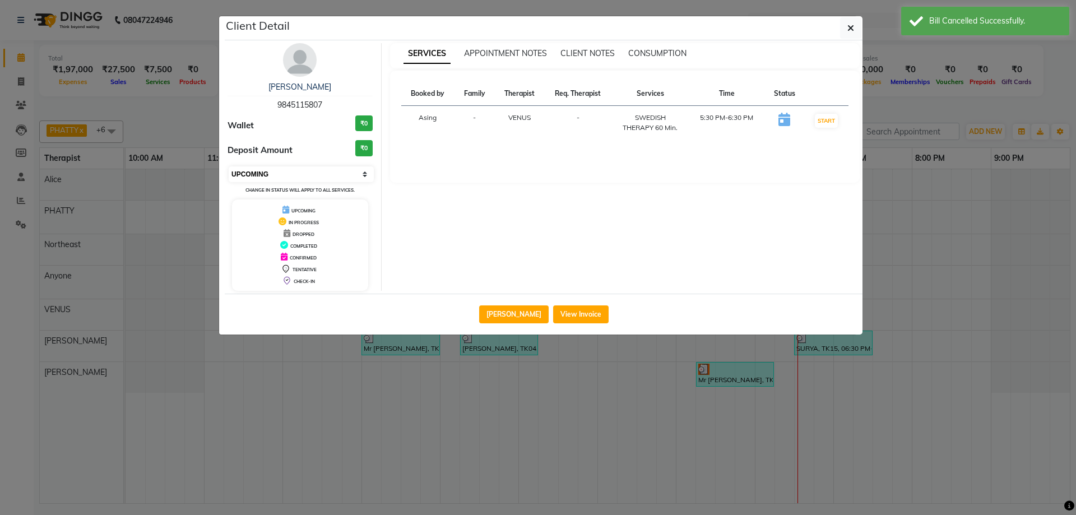
click at [364, 174] on select "Select IN SERVICE CONFIRMED TENTATIVE CHECK IN MARK DONE DROPPED UPCOMING" at bounding box center [301, 174] width 145 height 16
select select "2"
click at [229, 166] on select "Select IN SERVICE CONFIRMED TENTATIVE CHECK IN MARK DONE DROPPED UPCOMING" at bounding box center [301, 174] width 145 height 16
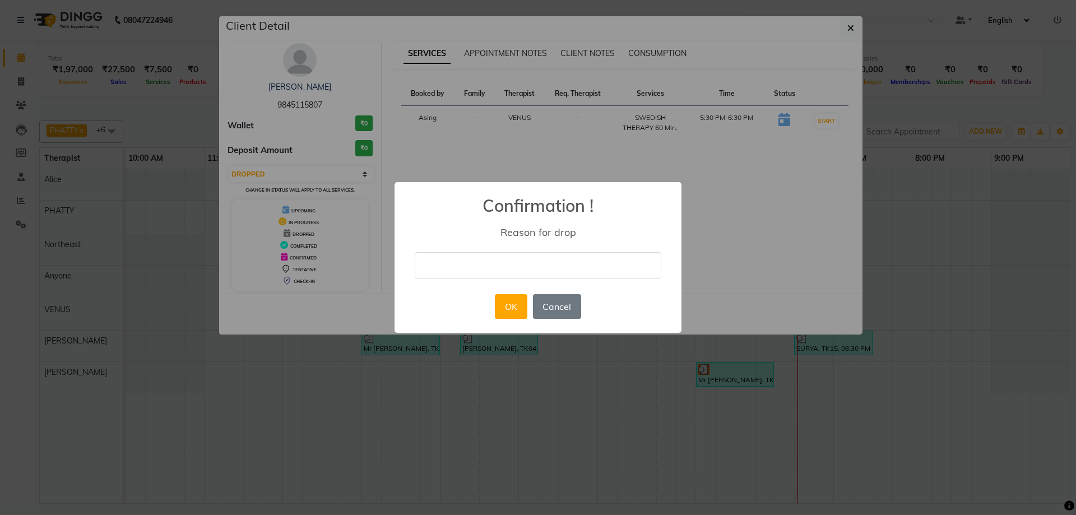
click at [460, 260] on input "text" at bounding box center [538, 265] width 247 height 26
type input "DUPLICATE"
click at [517, 304] on button "OK" at bounding box center [511, 306] width 32 height 25
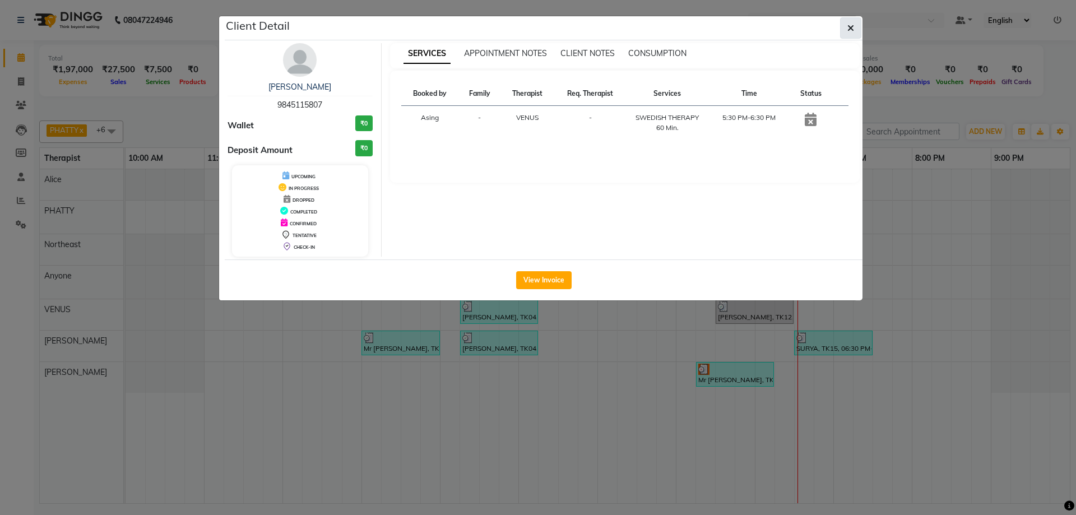
click at [847, 29] on button "button" at bounding box center [850, 27] width 21 height 21
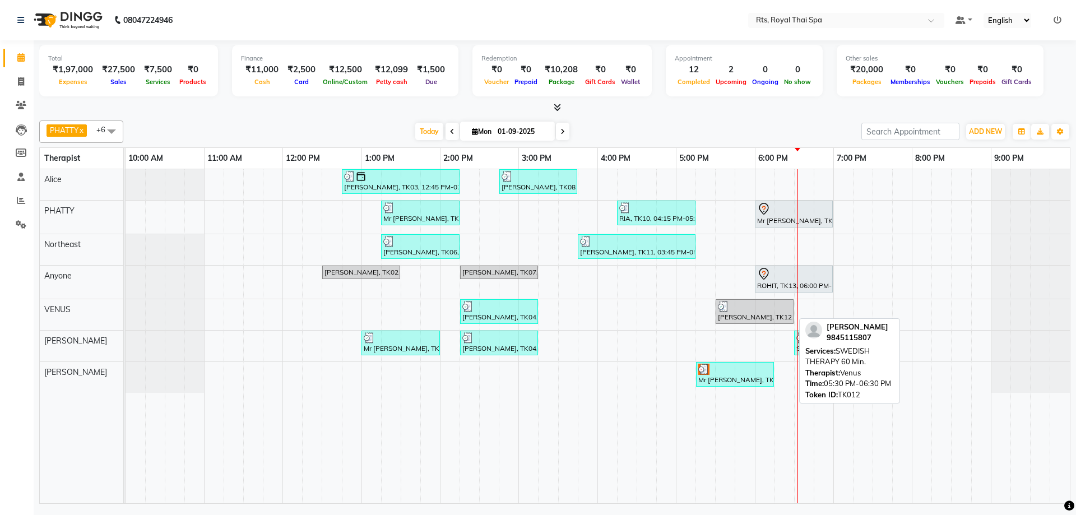
click at [738, 309] on div at bounding box center [754, 306] width 73 height 11
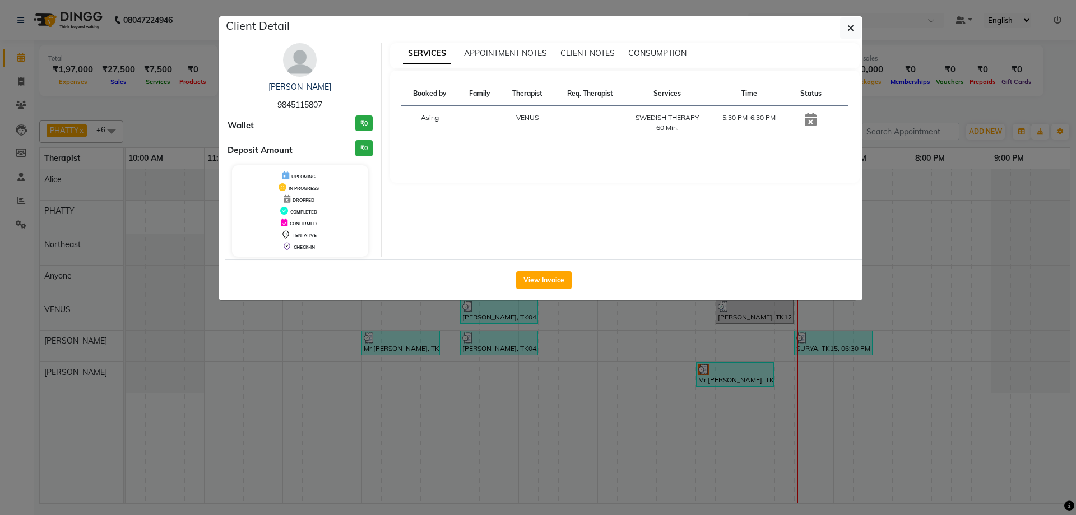
drag, startPoint x: 276, startPoint y: 103, endPoint x: 337, endPoint y: 104, distance: 61.1
click at [337, 104] on div "Nagendra 9845115807" at bounding box center [300, 96] width 145 height 30
copy span "9845115807"
drag, startPoint x: 850, startPoint y: 29, endPoint x: 845, endPoint y: 63, distance: 34.6
click at [851, 29] on icon "button" at bounding box center [851, 28] width 7 height 9
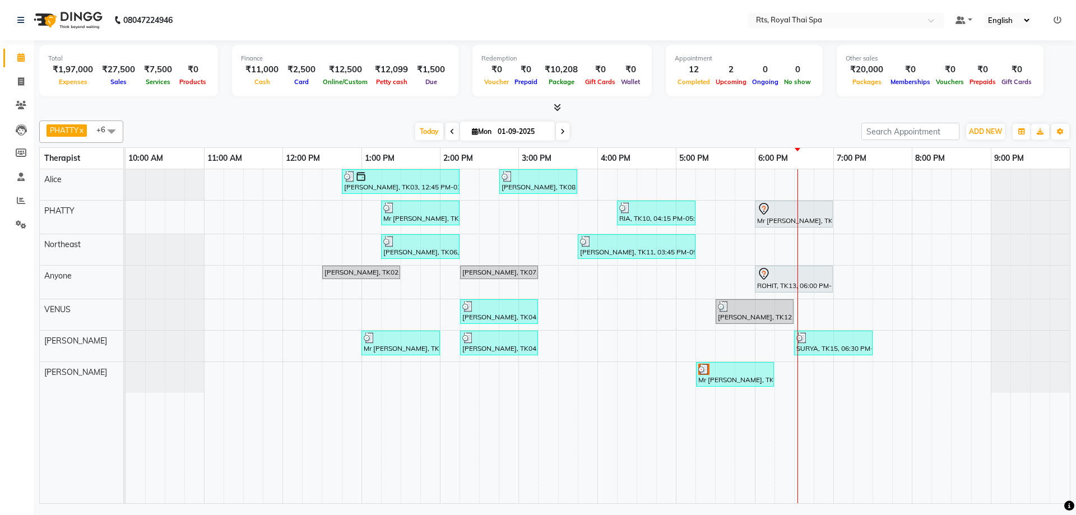
click at [726, 327] on div "Mr Lakshmi Narayan, TK03, 12:45 PM-02:15 PM, ROYAL SIGNATURE THERAPY 90min. Raj…" at bounding box center [598, 336] width 945 height 334
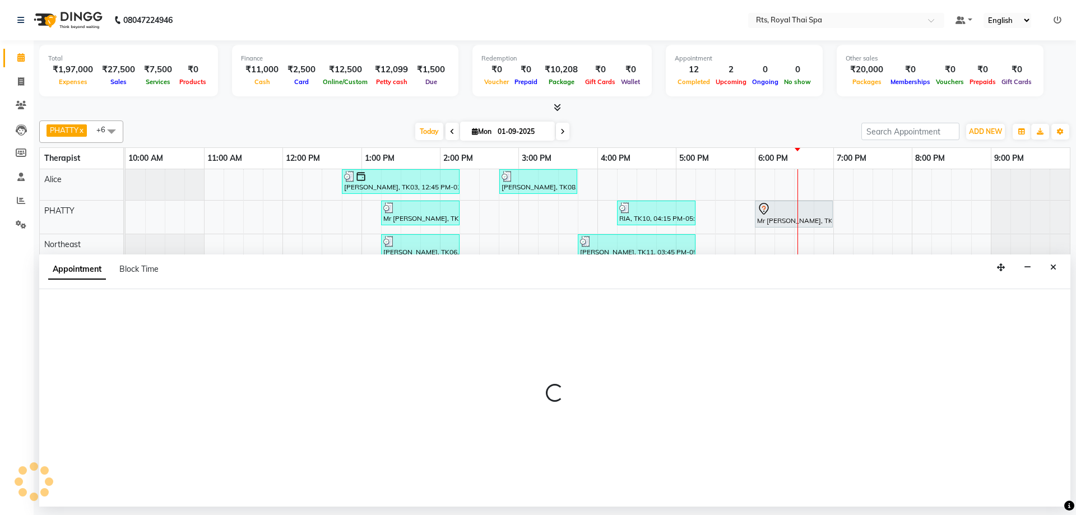
select select "59124"
select select "1050"
select select "tentative"
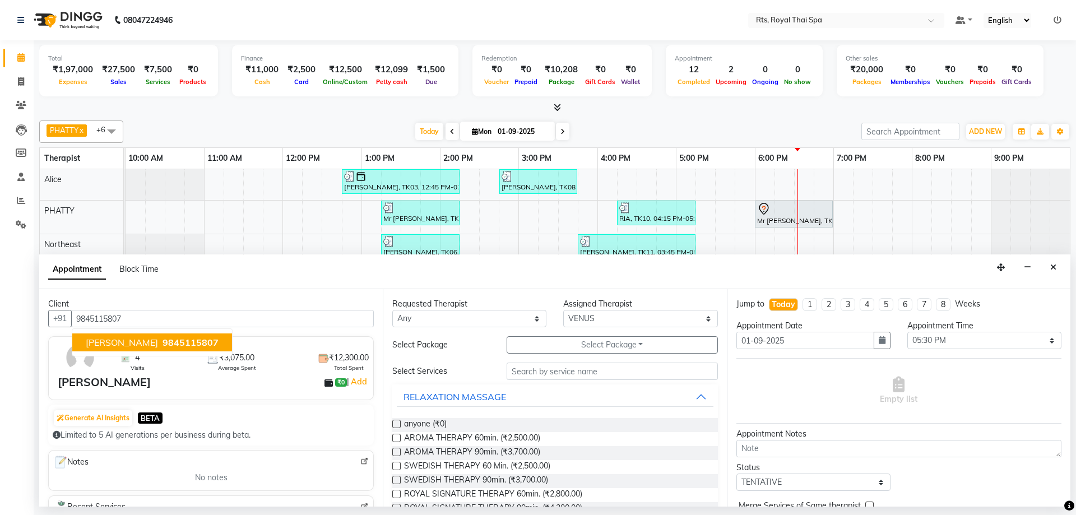
click at [163, 339] on span "9845115807" at bounding box center [191, 342] width 56 height 11
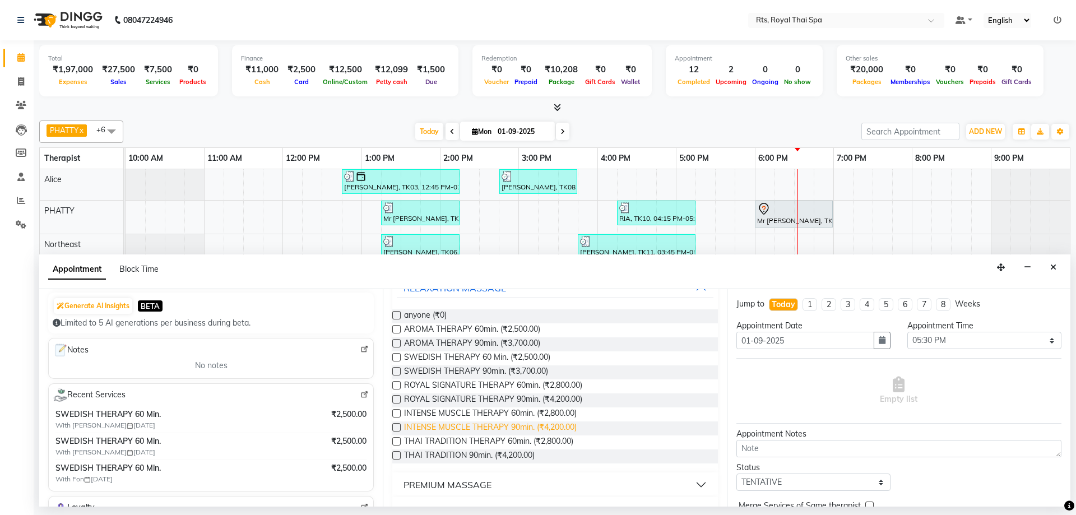
scroll to position [112, 0]
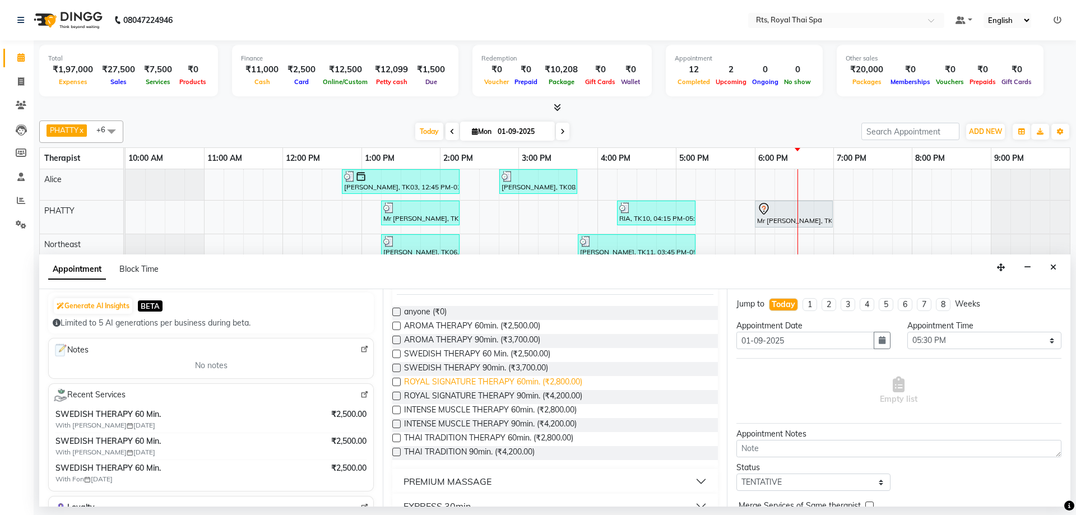
type input "9845115807"
click at [467, 383] on span "ROYAL SIGNATURE THERAPY 60min. (₹2,800.00)" at bounding box center [493, 383] width 178 height 14
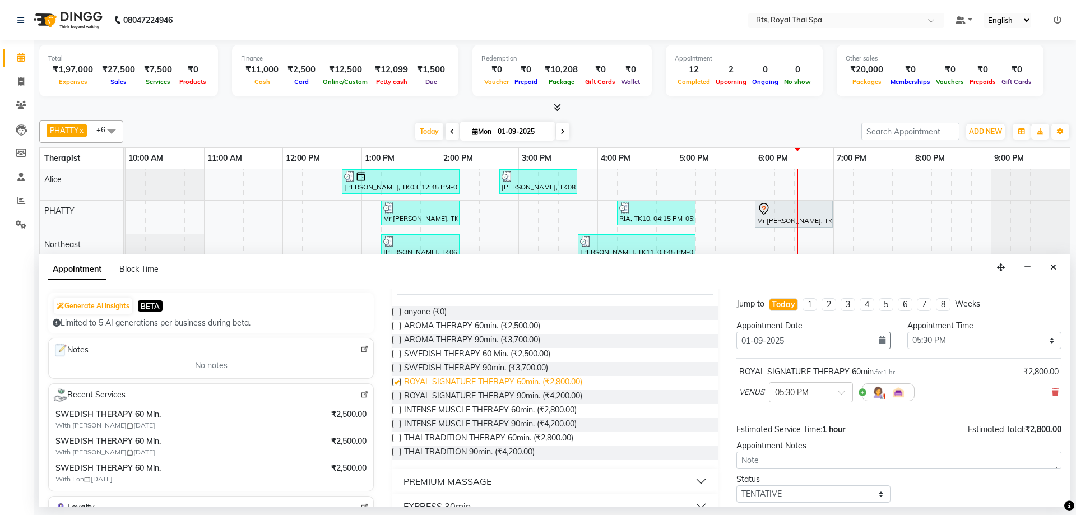
checkbox input "false"
drag, startPoint x: 484, startPoint y: 394, endPoint x: 694, endPoint y: 415, distance: 210.7
click at [488, 394] on span "ROYAL SIGNATURE THERAPY 90min. (₹4,200.00)" at bounding box center [493, 397] width 178 height 14
checkbox input "false"
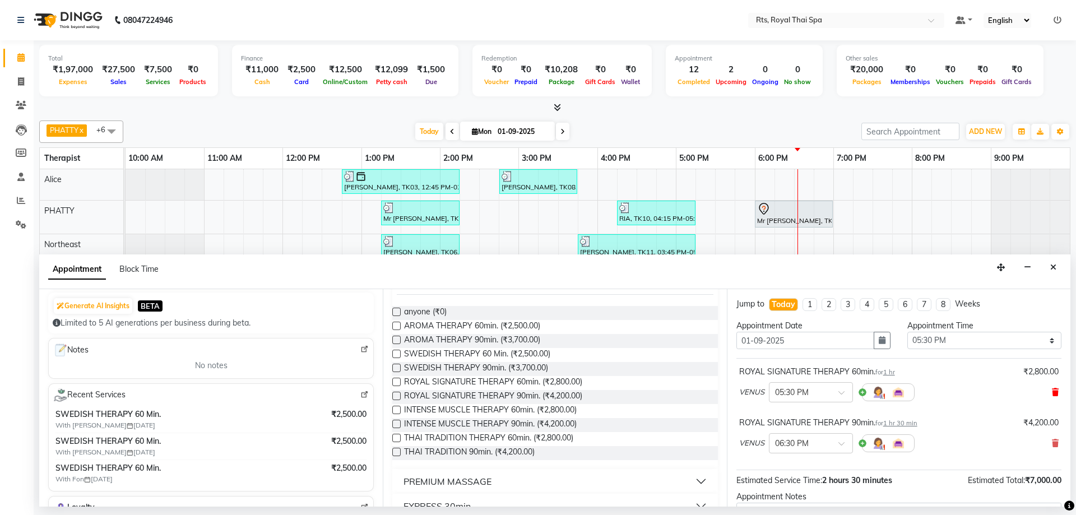
click at [1052, 392] on icon at bounding box center [1055, 392] width 7 height 8
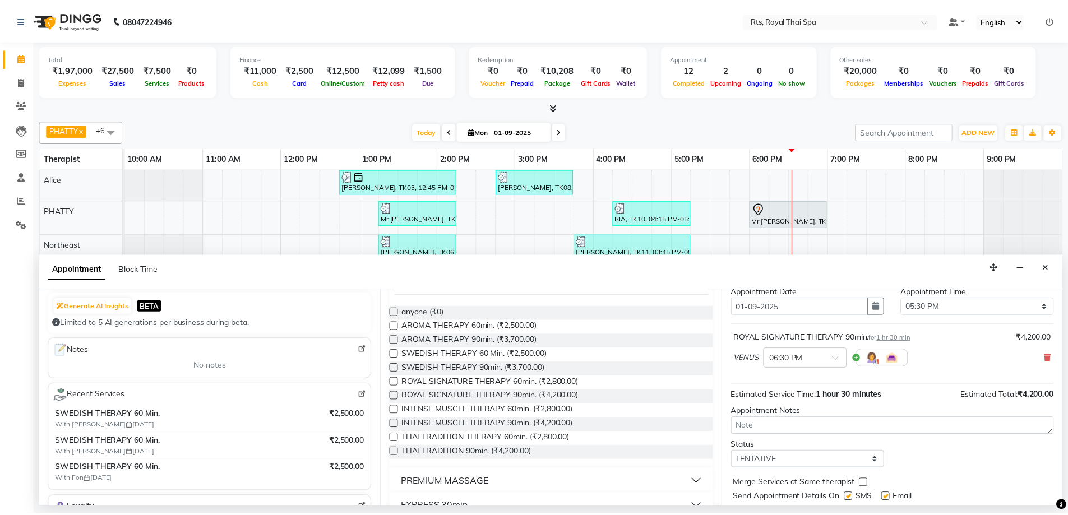
scroll to position [67, 0]
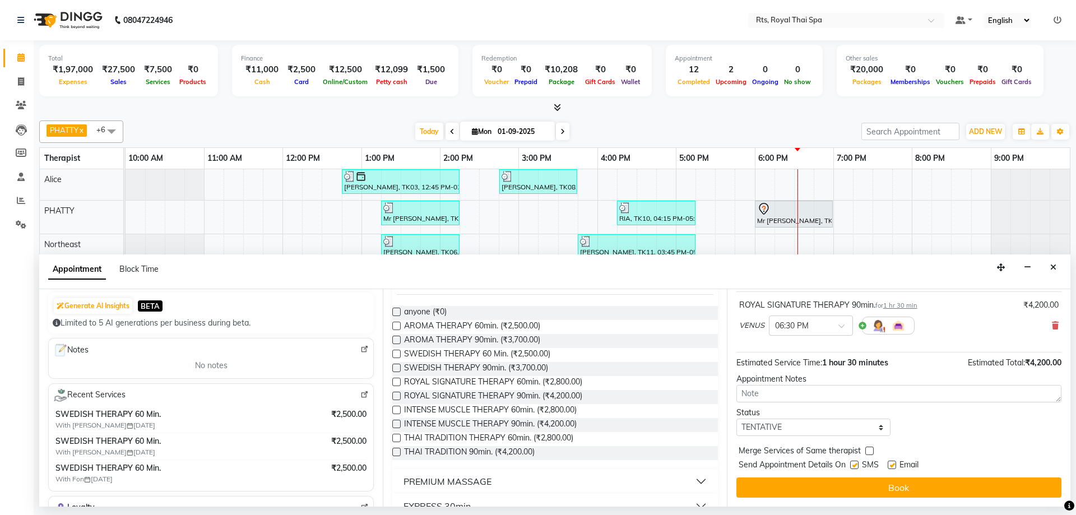
click at [857, 467] on label at bounding box center [854, 465] width 8 height 8
click at [857, 467] on input "checkbox" at bounding box center [853, 465] width 7 height 7
checkbox input "false"
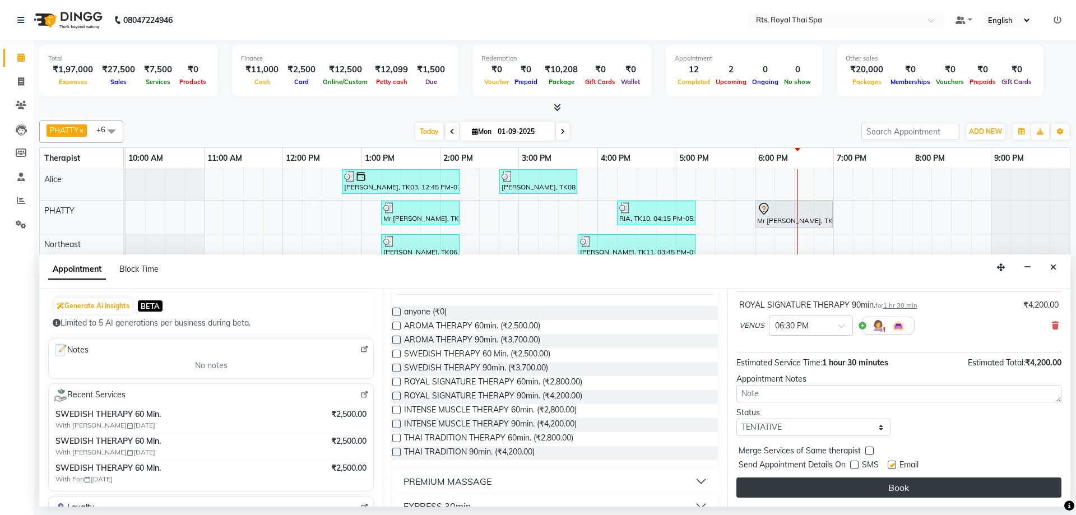
click at [866, 487] on button "Book" at bounding box center [899, 488] width 325 height 20
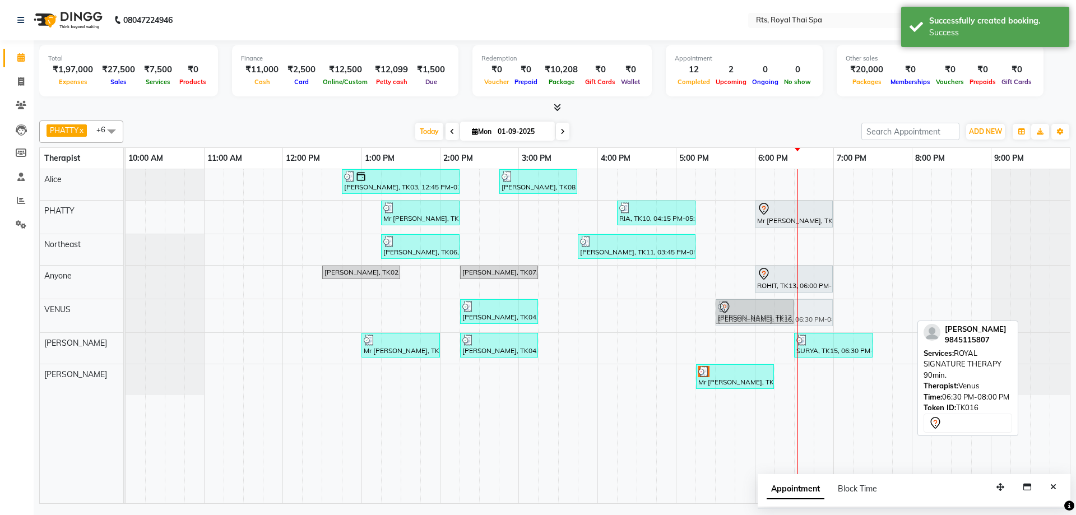
drag, startPoint x: 822, startPoint y: 317, endPoint x: 752, endPoint y: 330, distance: 71.2
click at [752, 330] on div "Mr Lakshmi Narayan, TK03, 12:45 PM-02:15 PM, ROYAL SIGNATURE THERAPY 90min. Raj…" at bounding box center [598, 336] width 945 height 334
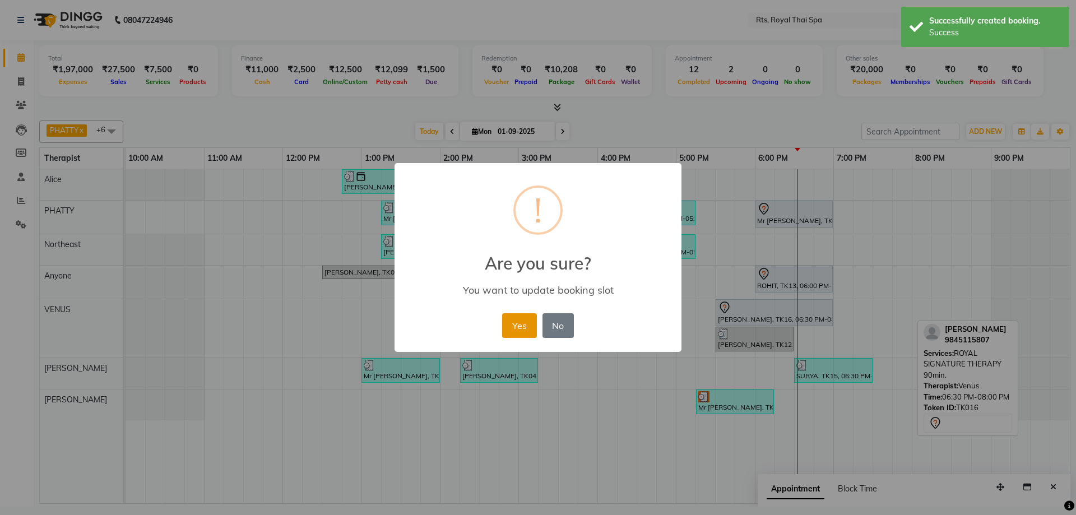
click at [527, 326] on button "Yes" at bounding box center [519, 325] width 34 height 25
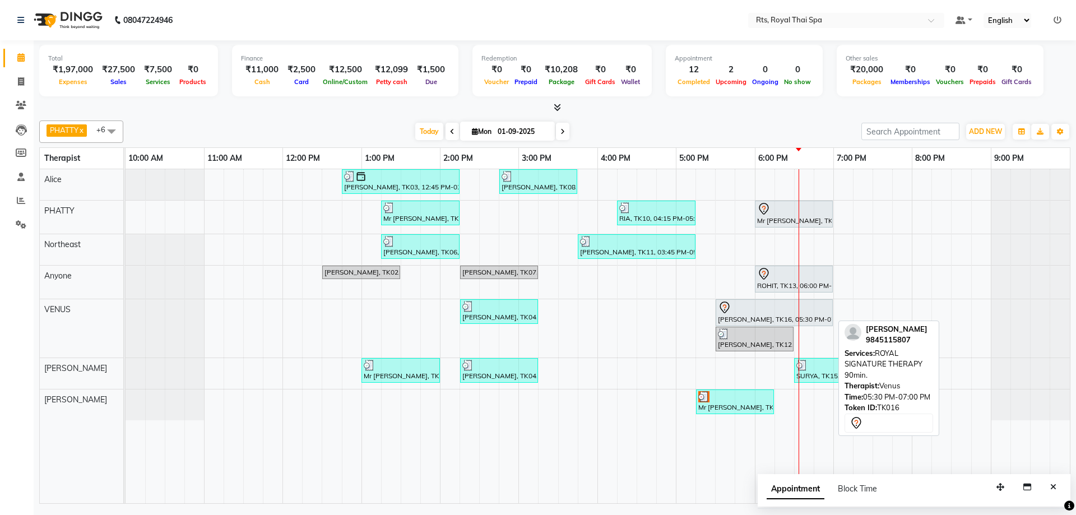
click at [749, 312] on div at bounding box center [774, 307] width 113 height 13
click at [746, 314] on div "Nagendra, TK16, 05:30 PM-07:00 PM, ROYAL SIGNATURE THERAPY 90min." at bounding box center [774, 313] width 115 height 24
select select "7"
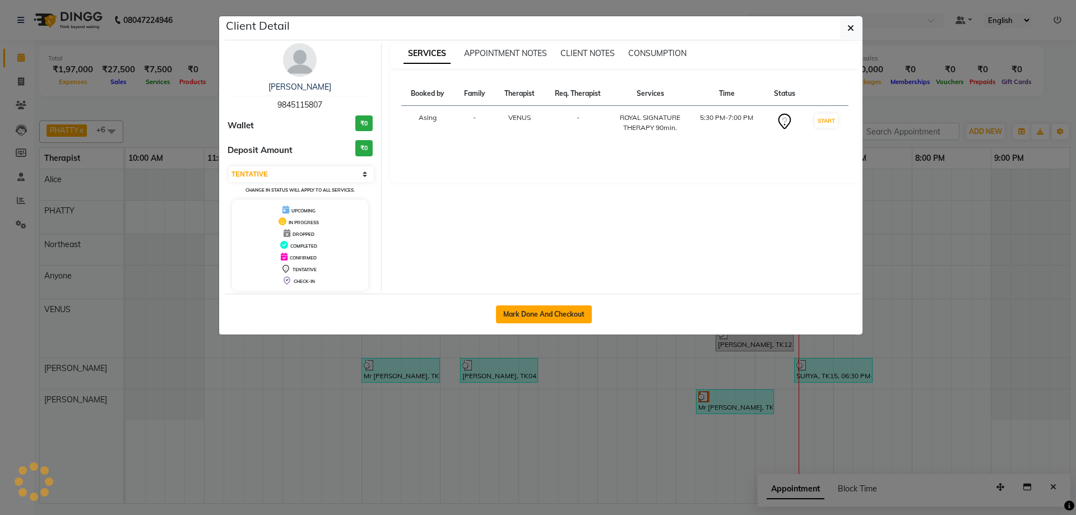
click at [529, 313] on button "Mark Done And Checkout" at bounding box center [544, 314] width 96 height 18
select select "service"
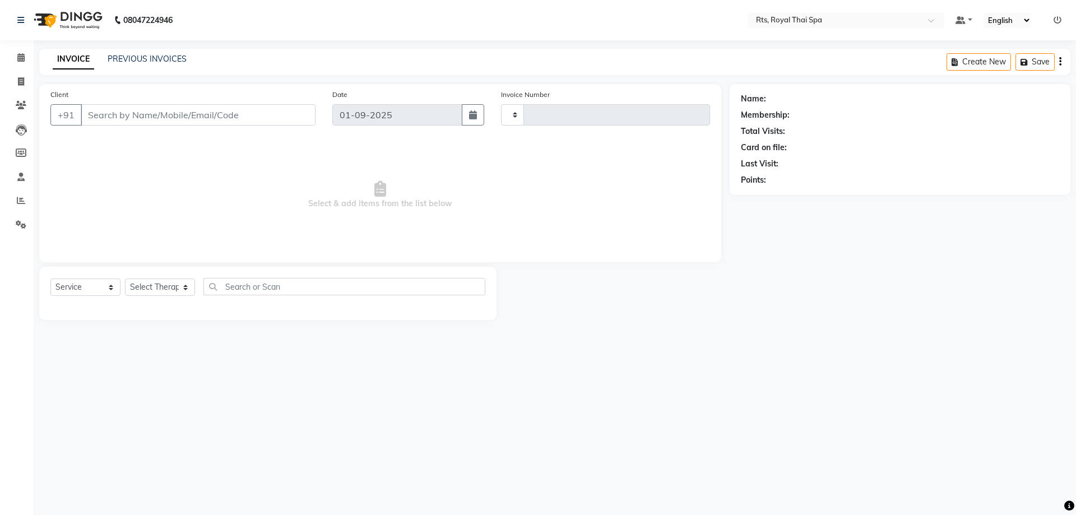
type input "2996"
select select "5288"
type input "9845115807"
select select "59124"
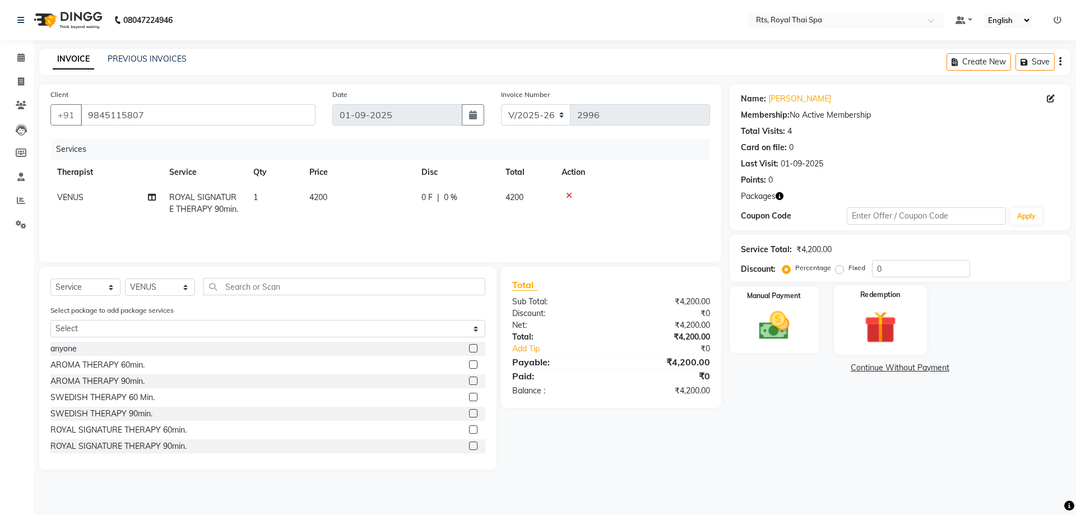
click at [881, 325] on img at bounding box center [880, 327] width 52 height 40
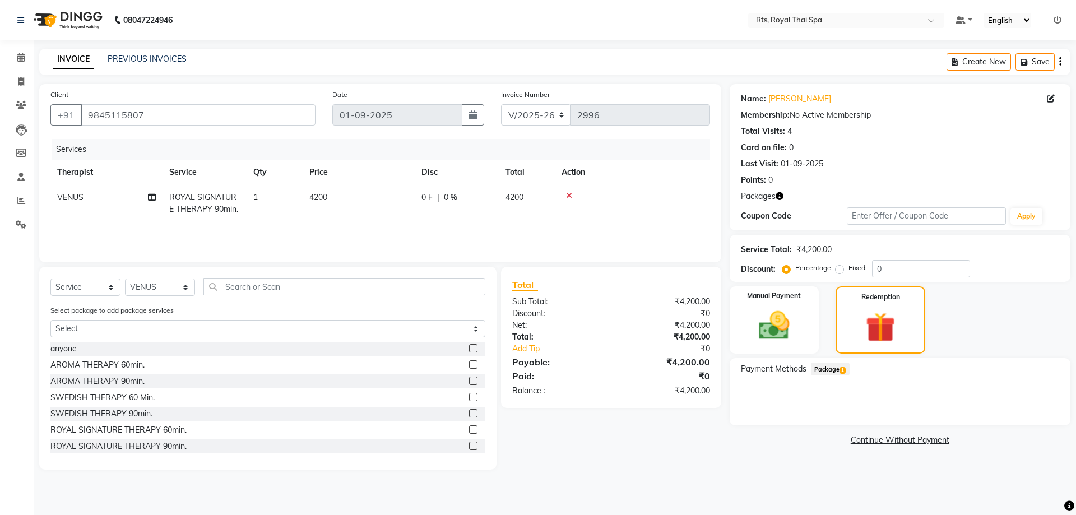
click at [834, 369] on span "Package 1" at bounding box center [830, 369] width 39 height 13
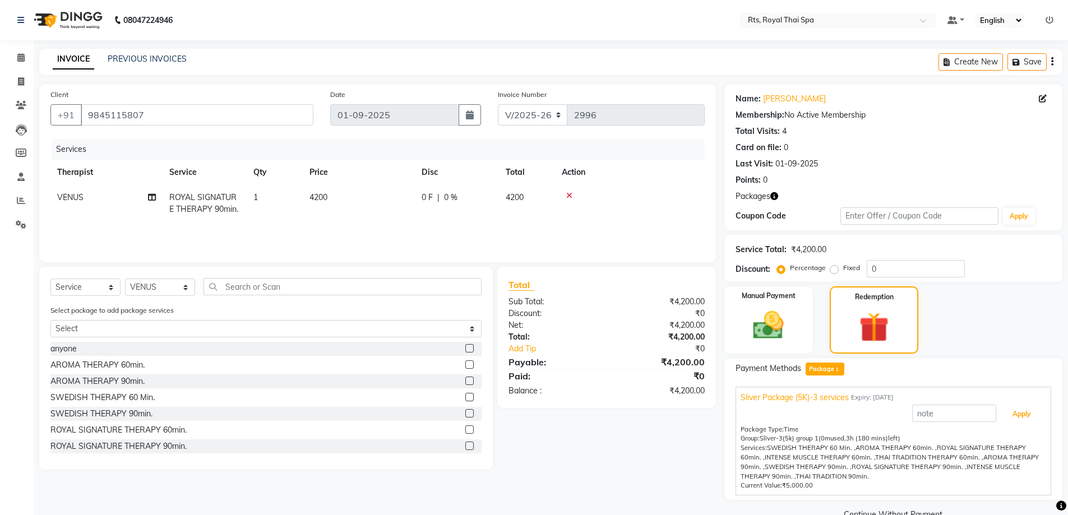
drag, startPoint x: 1021, startPoint y: 414, endPoint x: 941, endPoint y: 429, distance: 82.0
click at [1017, 416] on button "Apply" at bounding box center [1021, 414] width 47 height 19
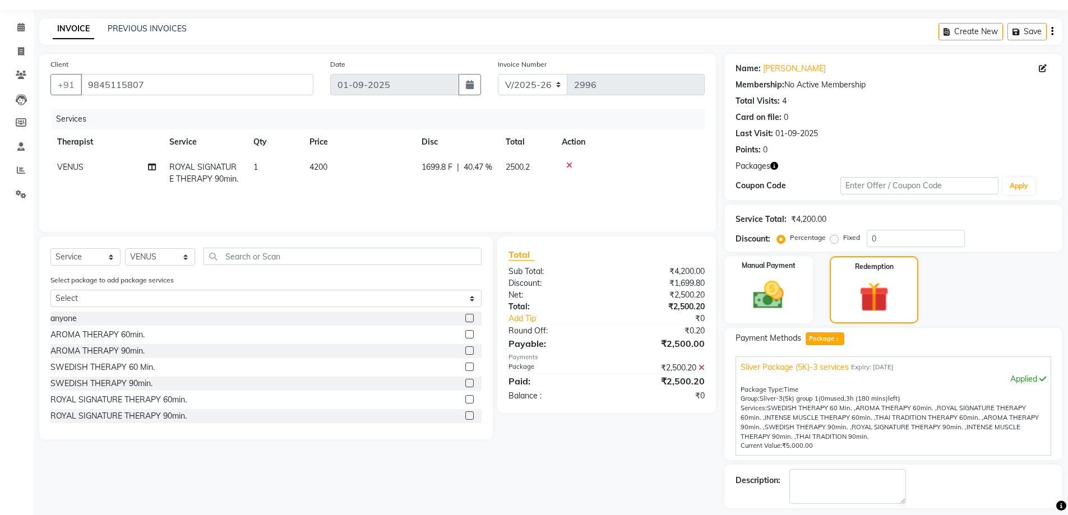
scroll to position [78, 0]
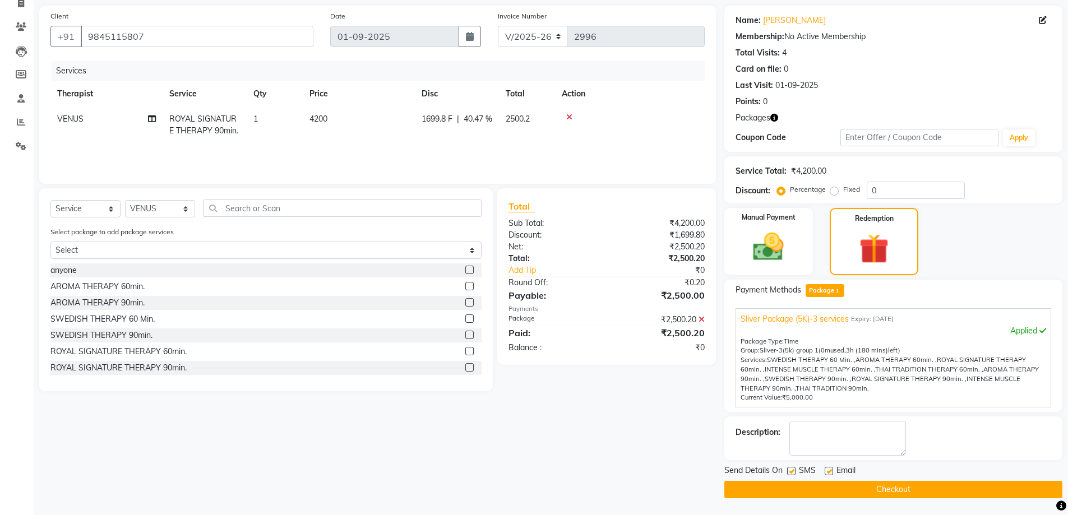
drag, startPoint x: 792, startPoint y: 472, endPoint x: 813, endPoint y: 482, distance: 23.1
click at [794, 472] on label at bounding box center [791, 471] width 8 height 8
click at [794, 472] on input "checkbox" at bounding box center [790, 471] width 7 height 7
checkbox input "false"
click at [816, 489] on button "Checkout" at bounding box center [893, 489] width 338 height 17
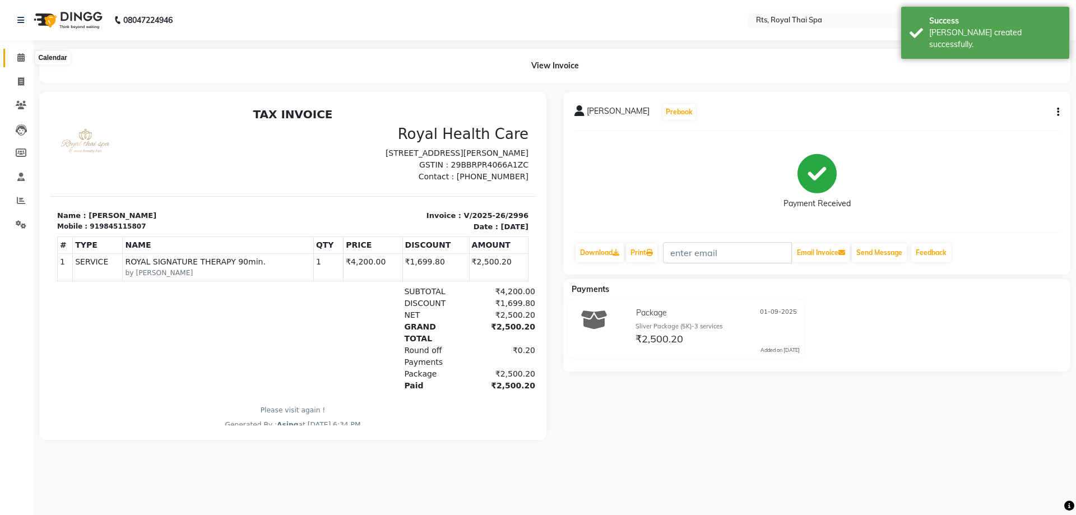
click at [24, 57] on icon at bounding box center [20, 57] width 7 height 8
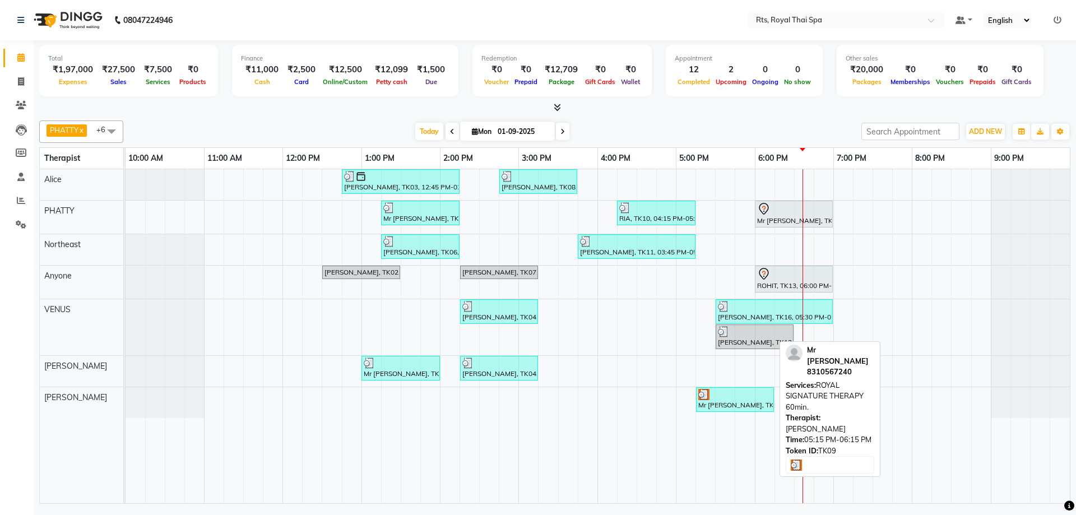
click at [725, 401] on div "Mr [PERSON_NAME], TK09, 05:15 PM-06:15 PM, ROYAL SIGNATURE THERAPY 60min." at bounding box center [735, 399] width 76 height 21
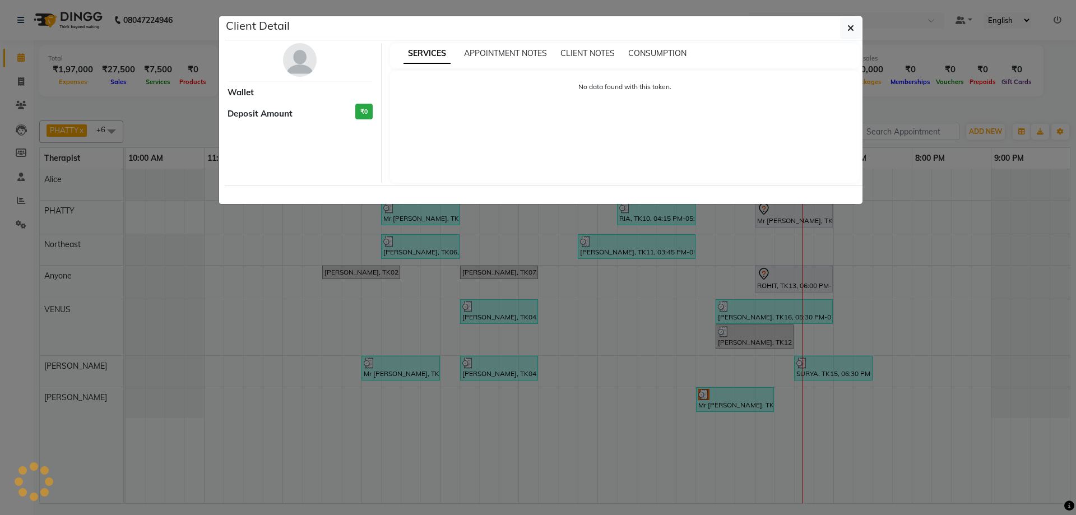
select select "3"
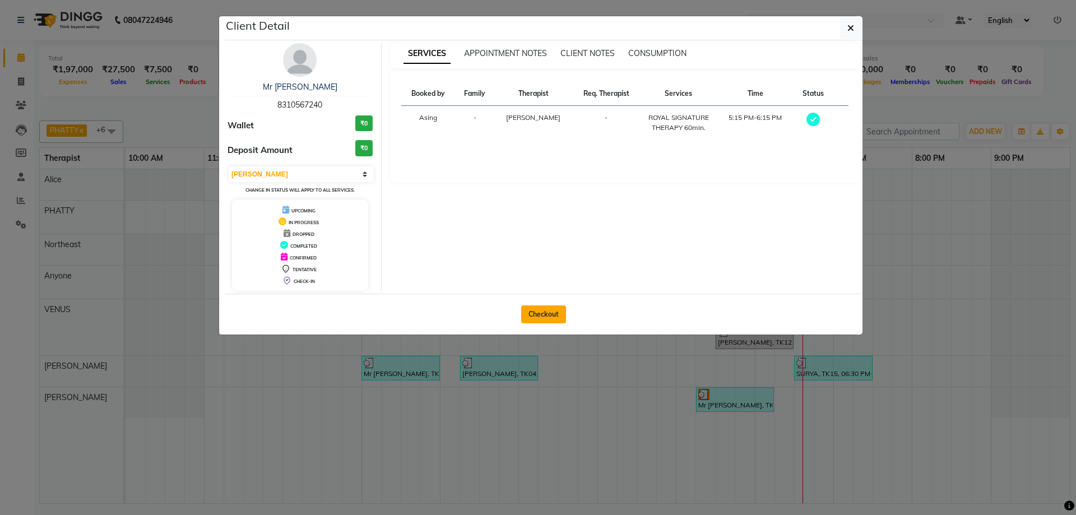
click at [535, 314] on button "Checkout" at bounding box center [543, 314] width 45 height 18
select select "service"
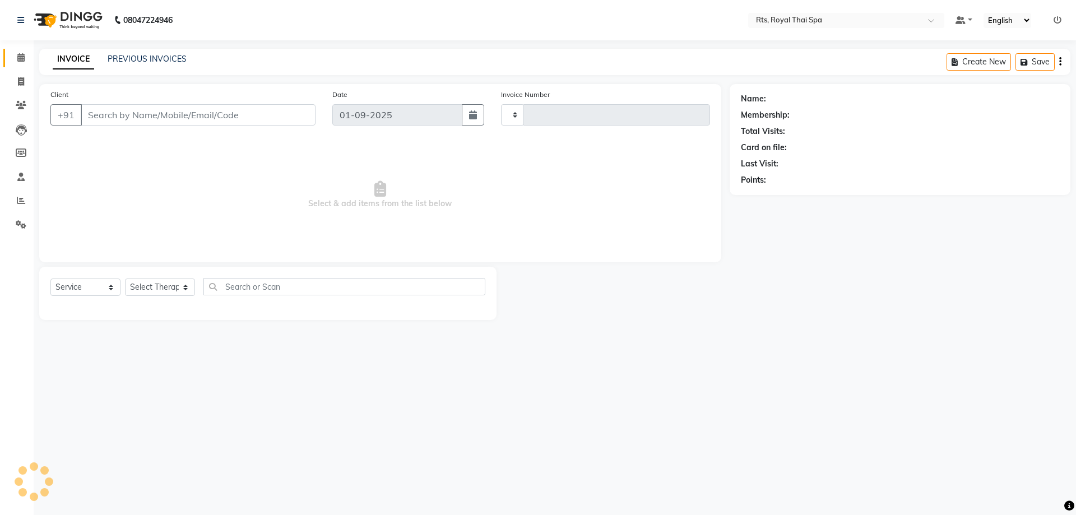
type input "2997"
select select "5288"
type input "8310567240"
select select "80881"
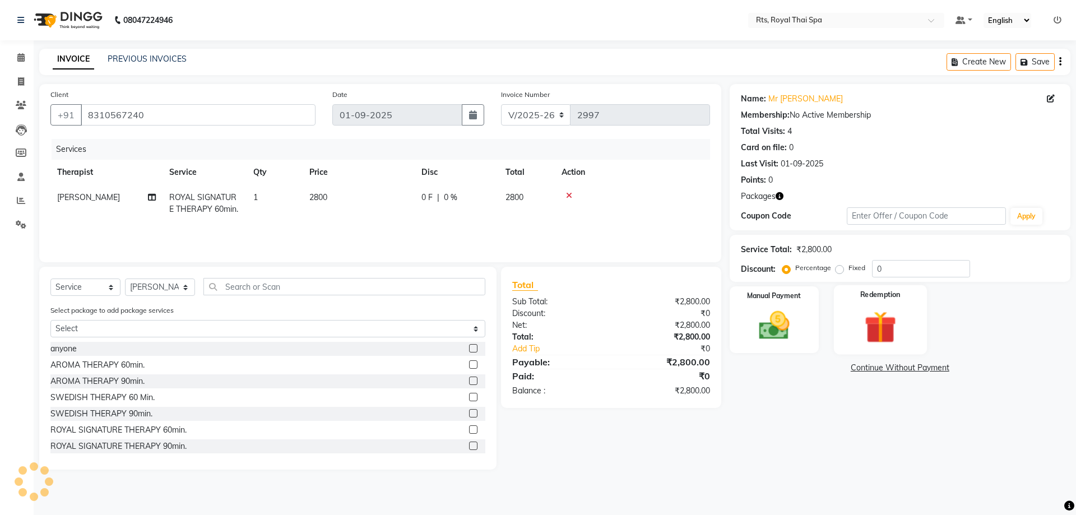
click at [871, 322] on img at bounding box center [880, 327] width 52 height 40
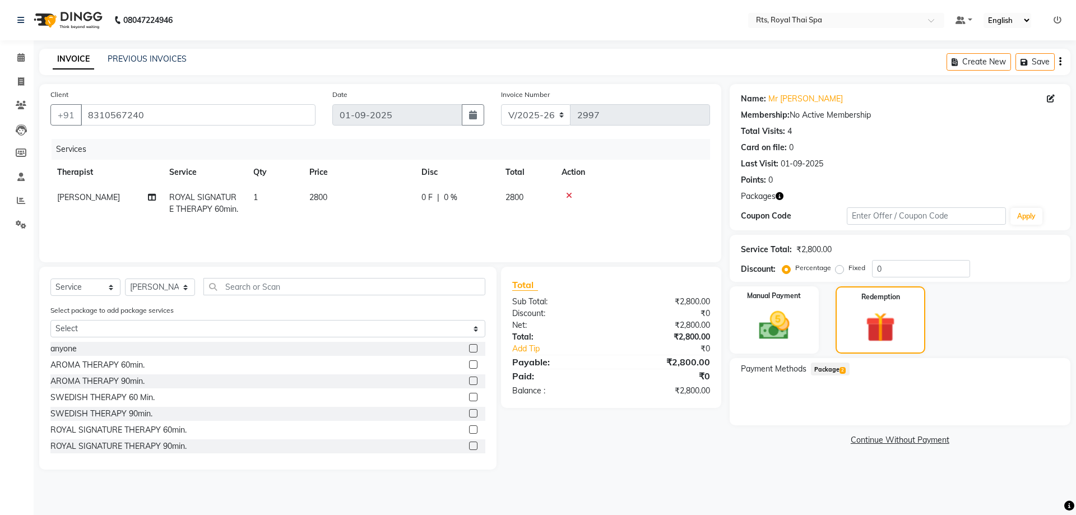
click at [830, 368] on span "Package 2" at bounding box center [830, 369] width 39 height 13
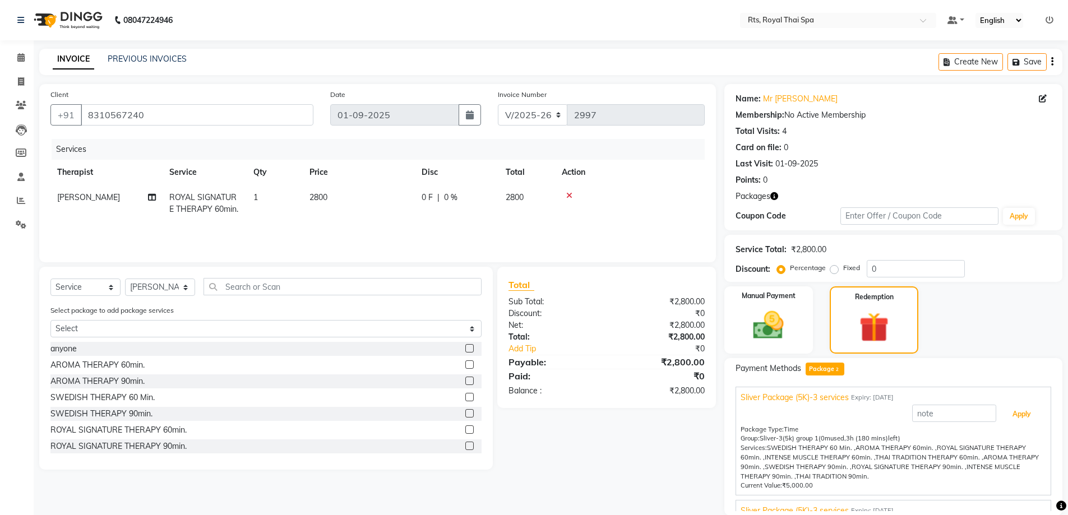
drag, startPoint x: 1007, startPoint y: 415, endPoint x: 969, endPoint y: 418, distance: 38.3
click at [1002, 416] on button "Apply" at bounding box center [1021, 414] width 47 height 19
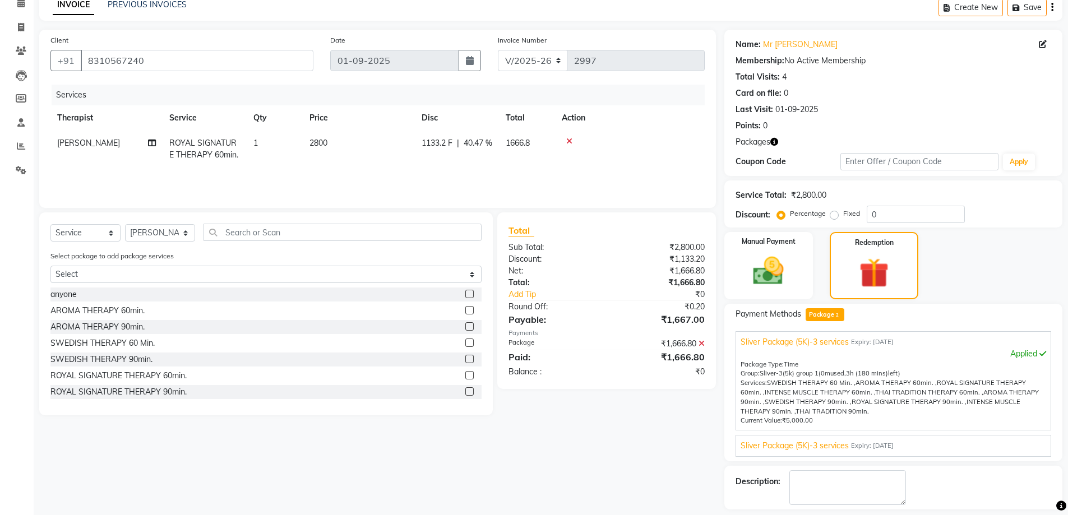
scroll to position [104, 0]
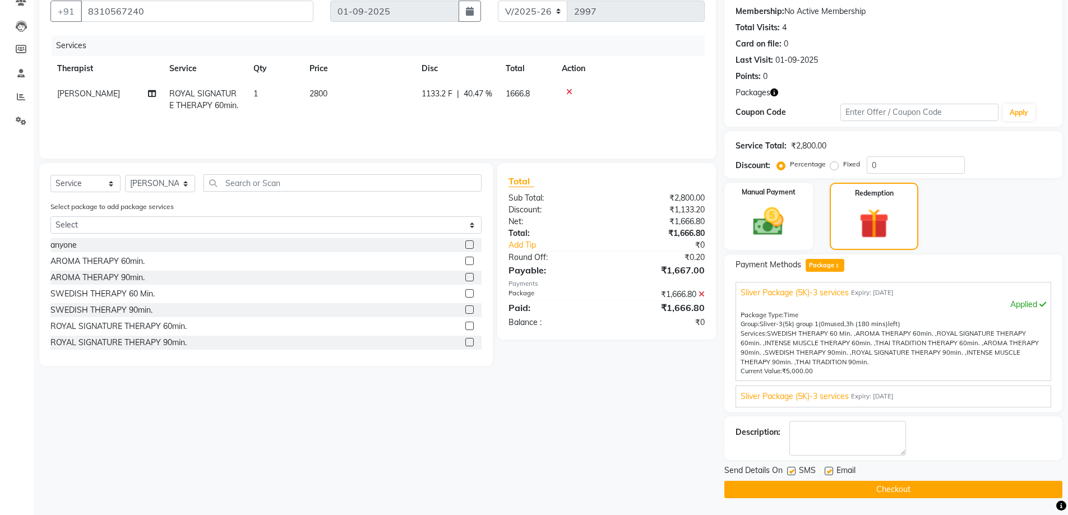
drag, startPoint x: 790, startPoint y: 471, endPoint x: 799, endPoint y: 490, distance: 21.3
click at [792, 474] on label at bounding box center [791, 471] width 8 height 8
click at [792, 474] on input "checkbox" at bounding box center [790, 471] width 7 height 7
checkbox input "false"
click at [799, 493] on button "Checkout" at bounding box center [893, 489] width 338 height 17
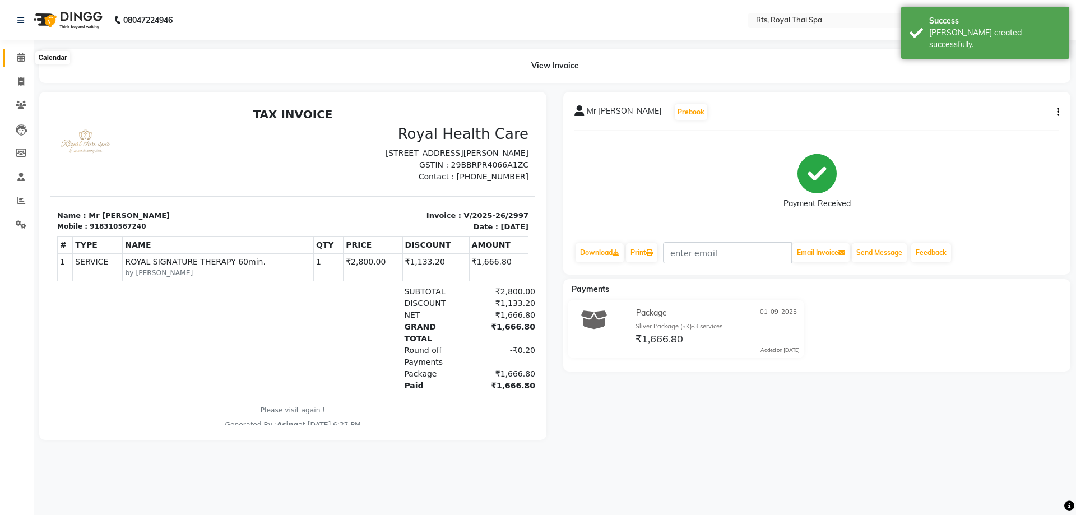
click at [20, 58] on icon at bounding box center [20, 57] width 7 height 8
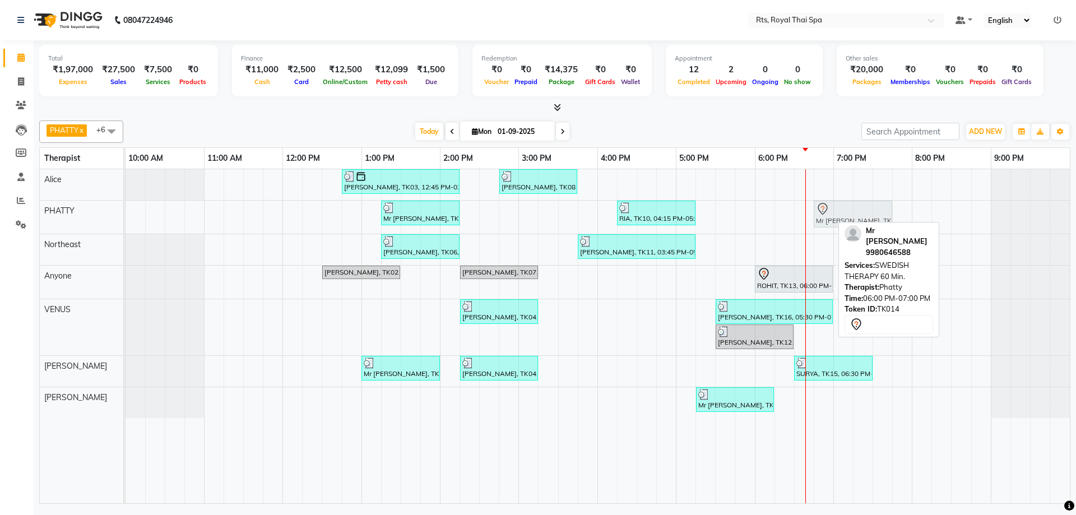
drag, startPoint x: 808, startPoint y: 220, endPoint x: 873, endPoint y: 216, distance: 64.6
click at [126, 215] on div "Mr Ram, TK05, 01:15 PM-02:15 PM, SWEDISH THERAPY 60 Min. RIA, TK10, 04:15 PM-05…" at bounding box center [126, 217] width 0 height 33
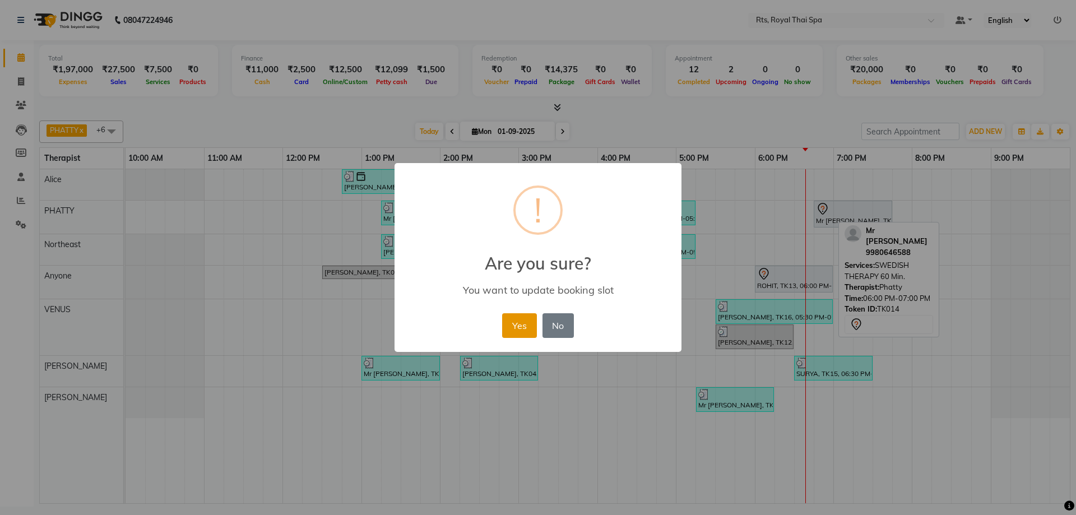
click at [527, 332] on button "Yes" at bounding box center [519, 325] width 34 height 25
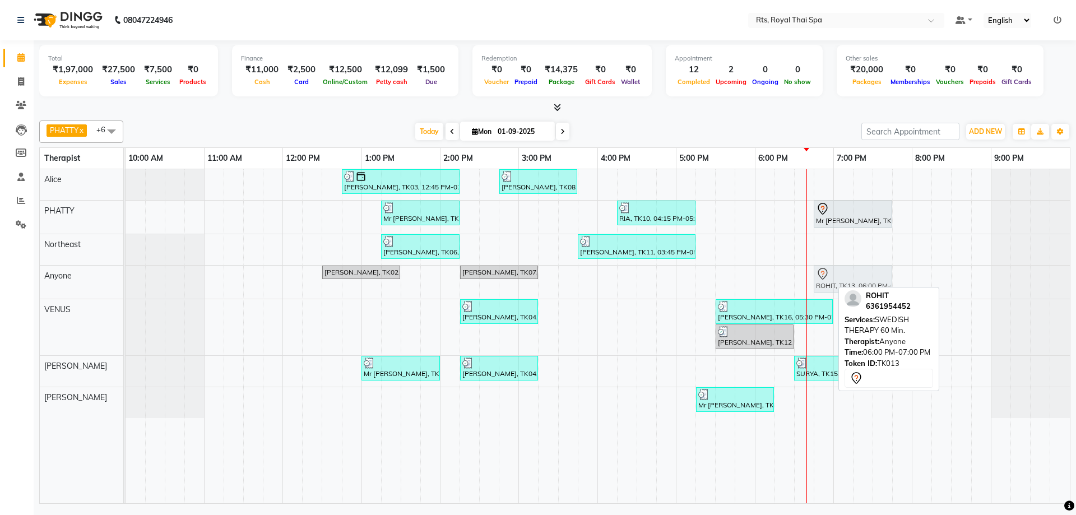
drag, startPoint x: 787, startPoint y: 280, endPoint x: 841, endPoint y: 284, distance: 54.5
click at [126, 284] on div "Mr Kashyap, TK02, 12:30 PM-01:30 PM, SWEDISH THERAPY 60 Min. Raghav, TK07, 02:1…" at bounding box center [126, 282] width 0 height 33
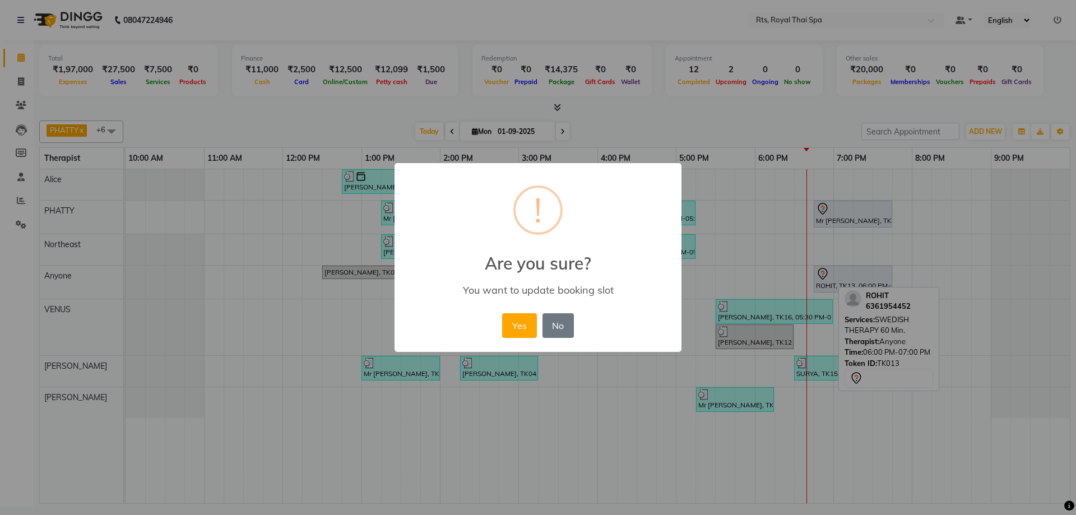
drag, startPoint x: 520, startPoint y: 325, endPoint x: 658, endPoint y: 349, distance: 140.5
click at [526, 326] on button "Yes" at bounding box center [519, 325] width 34 height 25
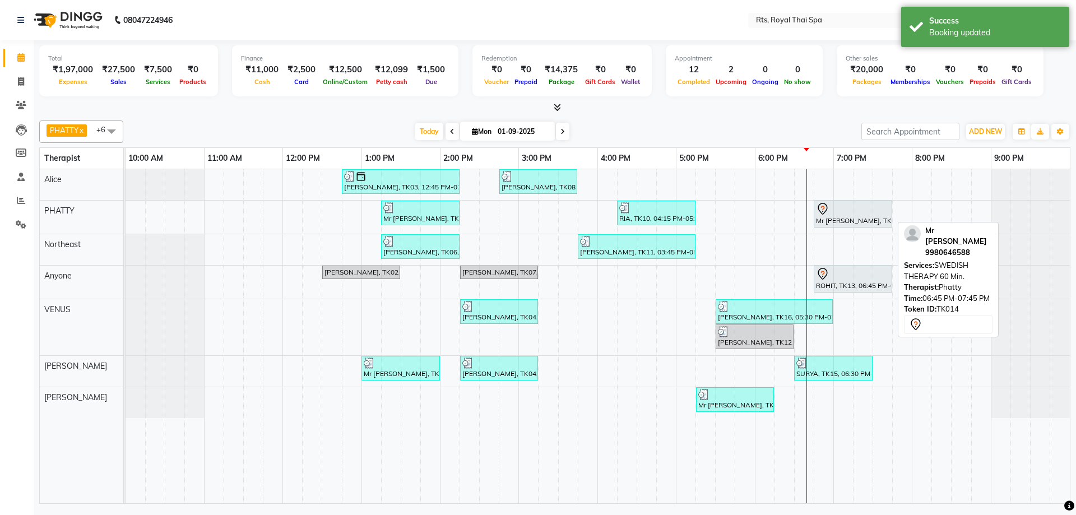
click at [844, 225] on div "Mr SIDDHANT, TK14, 06:45 PM-07:45 PM, SWEDISH THERAPY 60 Min." at bounding box center [853, 214] width 76 height 24
click at [844, 214] on div at bounding box center [853, 208] width 74 height 13
select select "7"
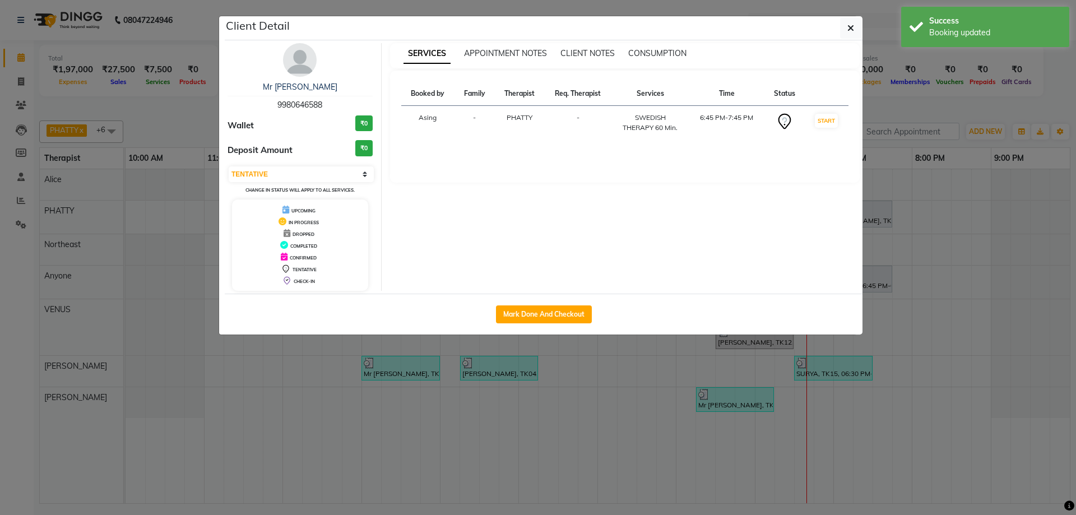
drag, startPoint x: 277, startPoint y: 104, endPoint x: 335, endPoint y: 107, distance: 58.4
click at [335, 107] on div "Mr SIDDHANT 9980646588" at bounding box center [300, 96] width 145 height 30
copy span "9980646588"
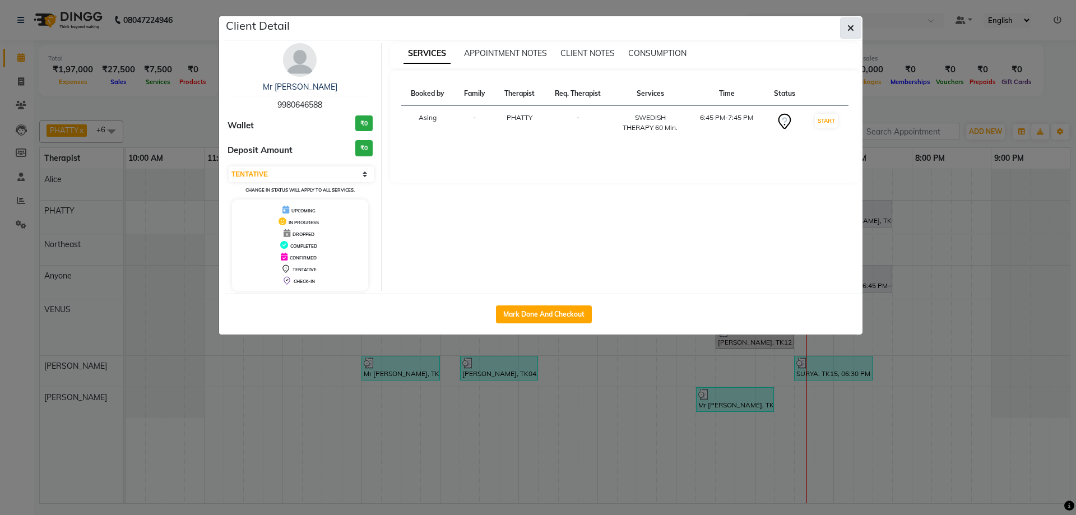
click at [850, 26] on icon "button" at bounding box center [851, 28] width 7 height 9
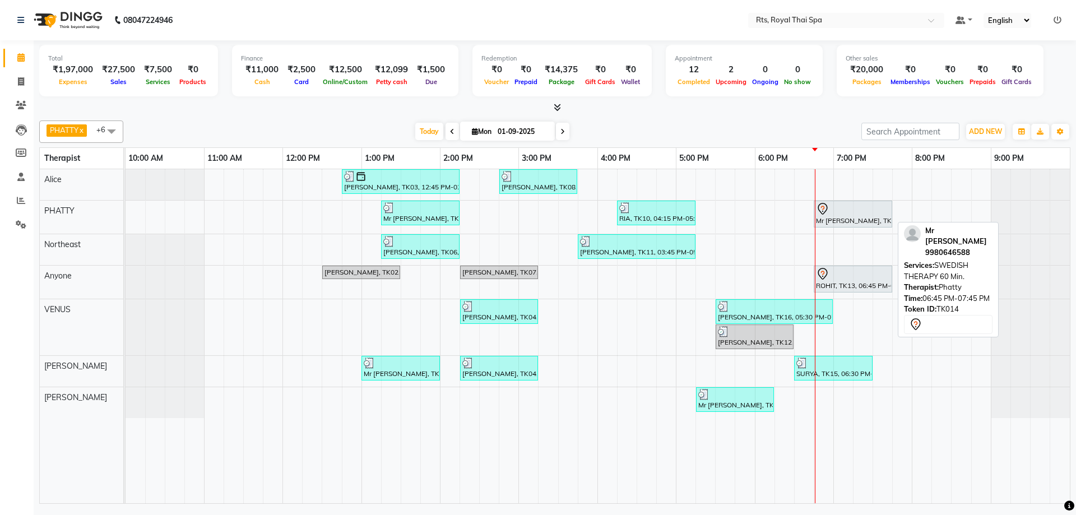
click at [839, 216] on div "Mr SIDDHANT, TK14, 06:45 PM-07:45 PM, SWEDISH THERAPY 60 Min." at bounding box center [853, 214] width 76 height 24
select select "7"
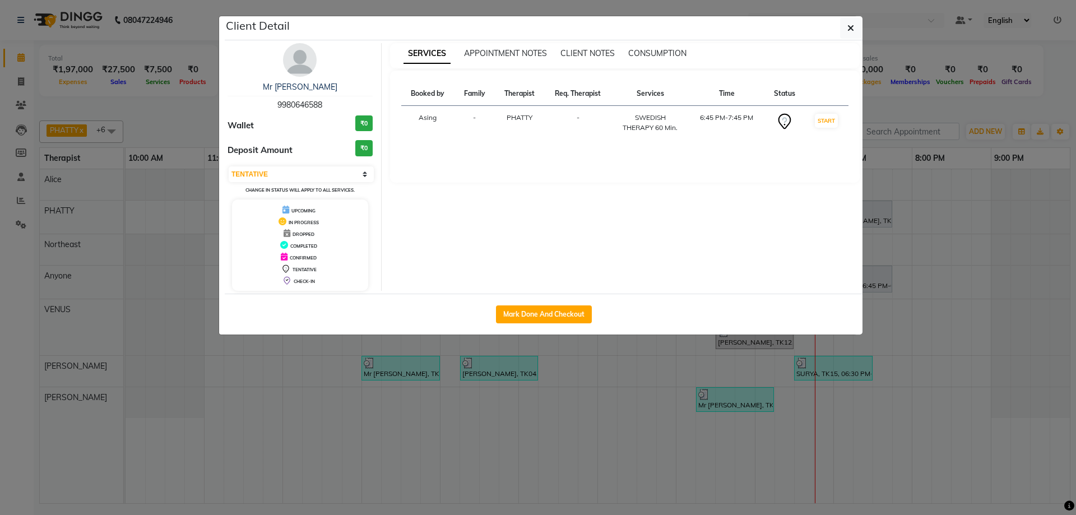
drag, startPoint x: 849, startPoint y: 24, endPoint x: 781, endPoint y: 142, distance: 136.1
click at [846, 27] on button "button" at bounding box center [850, 27] width 21 height 21
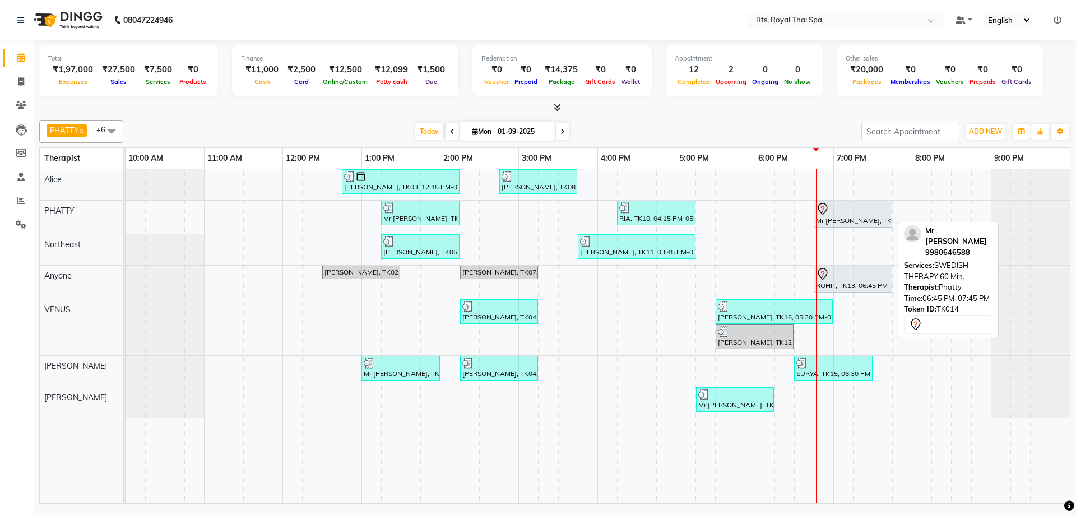
click at [844, 217] on div "Mr SIDDHANT, TK14, 06:45 PM-07:45 PM, SWEDISH THERAPY 60 Min." at bounding box center [853, 214] width 76 height 24
select select "7"
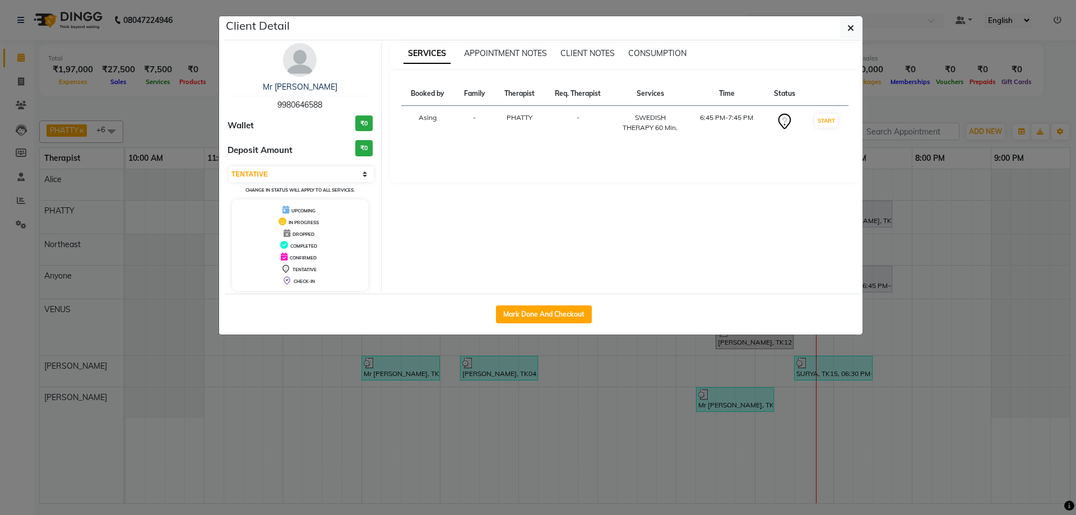
drag, startPoint x: 277, startPoint y: 104, endPoint x: 347, endPoint y: 104, distance: 70.1
click at [347, 104] on div "Mr SIDDHANT 9980646588" at bounding box center [300, 96] width 145 height 30
copy span "9980646588"
click at [850, 30] on icon "button" at bounding box center [851, 28] width 7 height 9
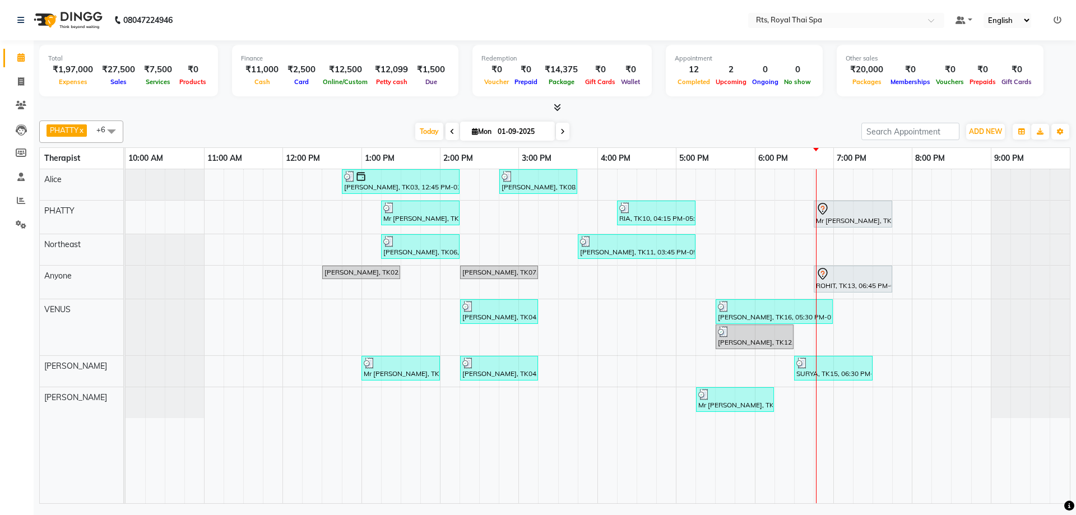
click at [563, 130] on icon at bounding box center [563, 131] width 4 height 7
type input "02-09-2025"
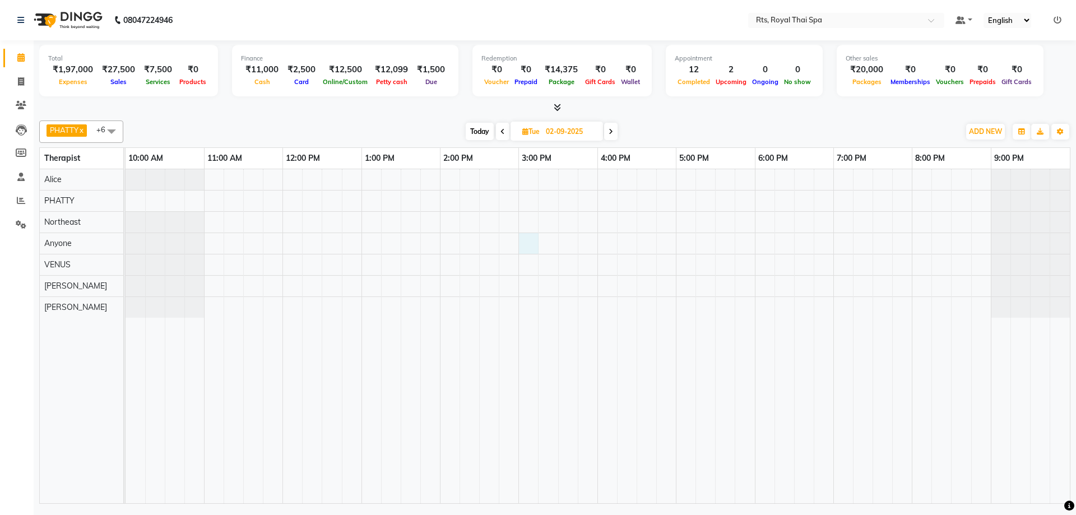
click at [528, 246] on div at bounding box center [598, 336] width 945 height 334
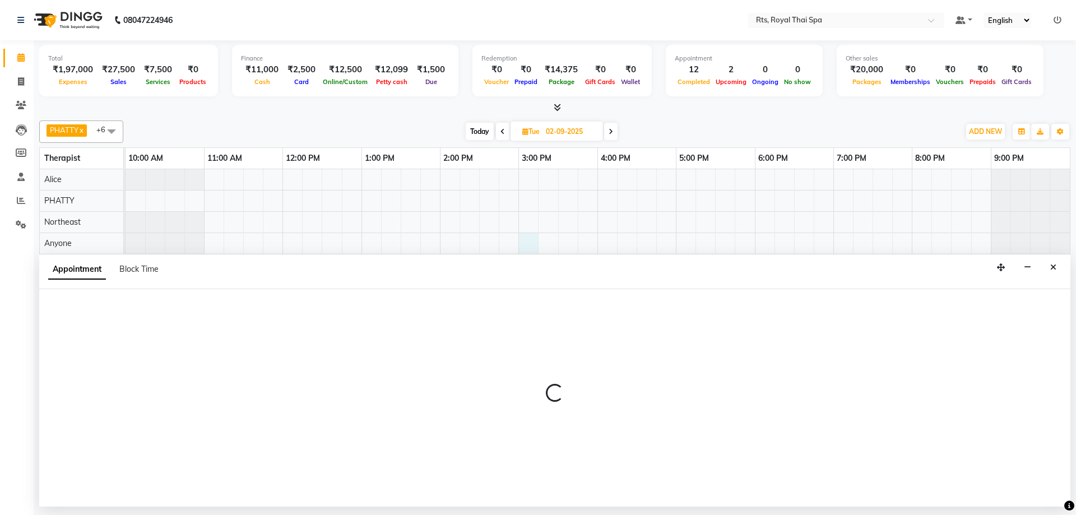
select select "39979"
select select "900"
select select "tentative"
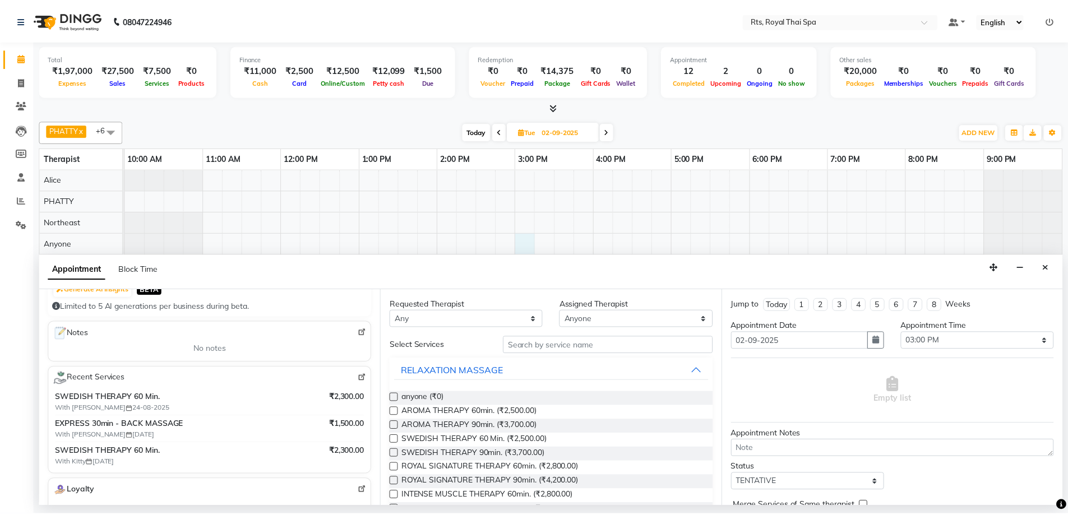
scroll to position [112, 0]
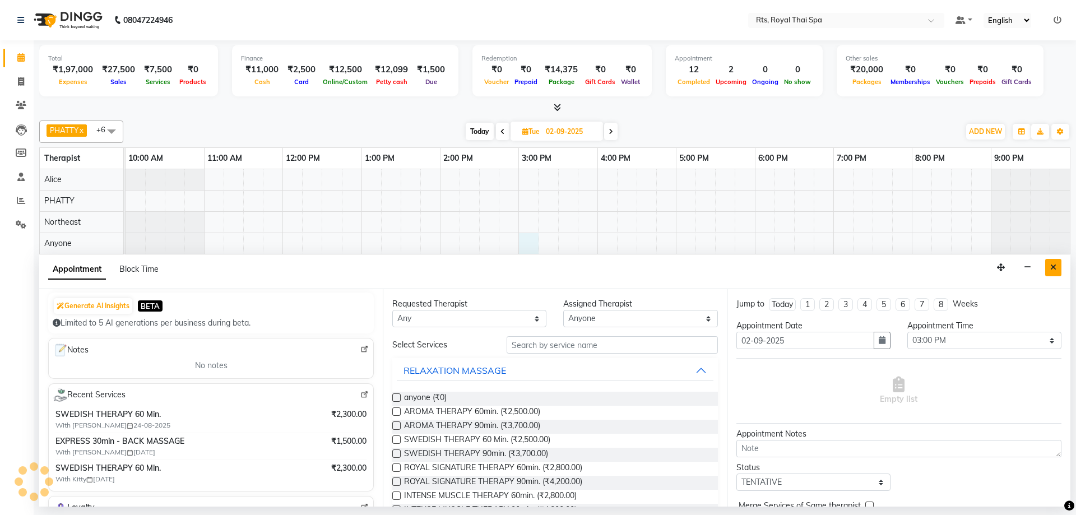
type input "9980646588"
click at [1054, 265] on icon "Close" at bounding box center [1053, 267] width 6 height 8
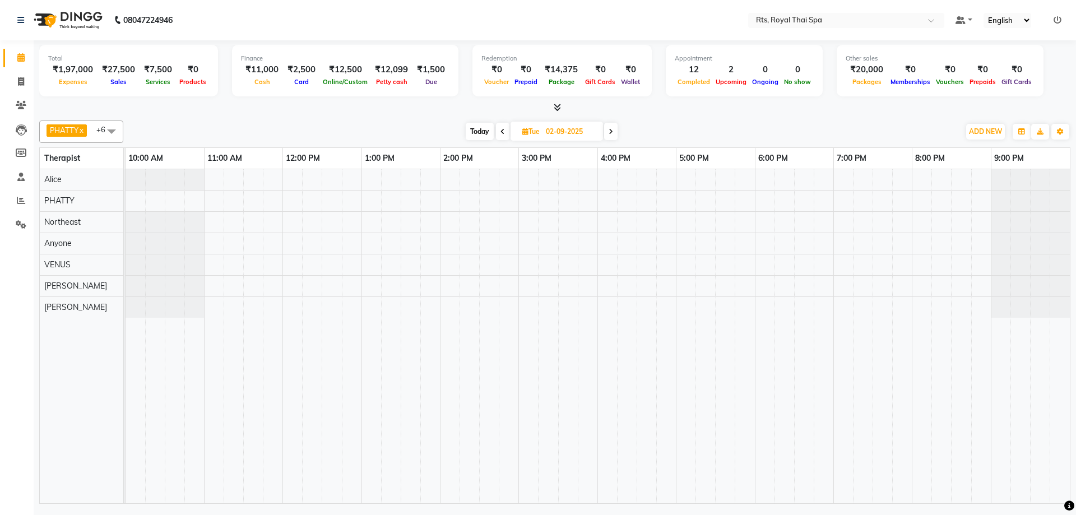
click at [503, 131] on icon at bounding box center [503, 131] width 4 height 7
type input "01-09-2025"
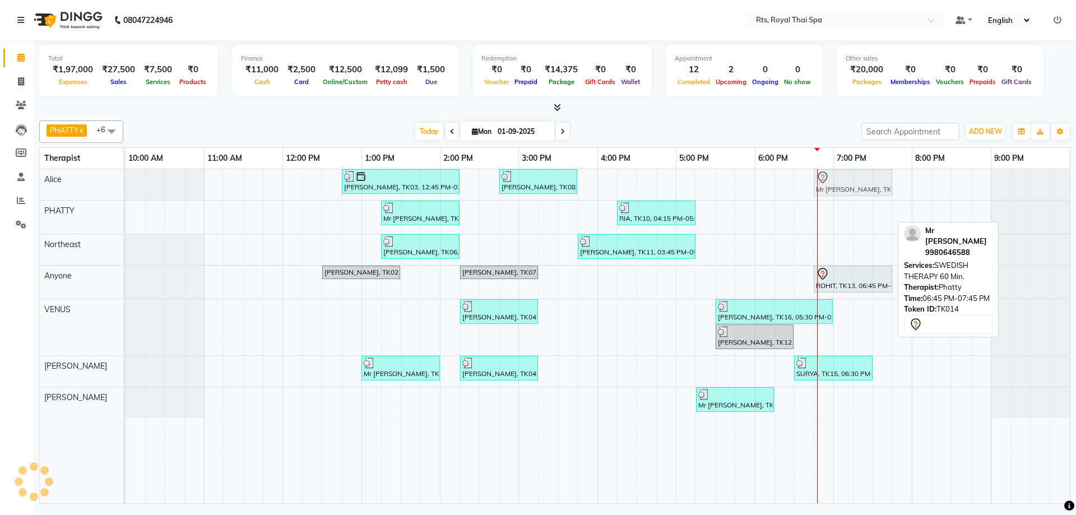
drag, startPoint x: 844, startPoint y: 216, endPoint x: 848, endPoint y: 197, distance: 20.0
click at [848, 197] on div "Mr Lakshmi Narayan, TK03, 12:45 PM-02:15 PM, ROYAL SIGNATURE THERAPY 90min. Raj…" at bounding box center [598, 336] width 945 height 334
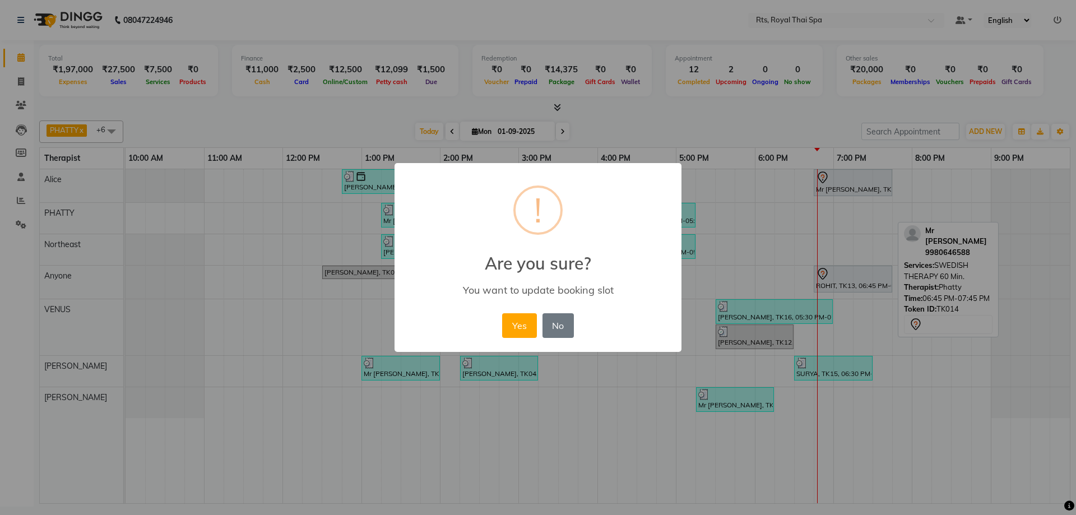
click at [513, 323] on button "Yes" at bounding box center [519, 325] width 34 height 25
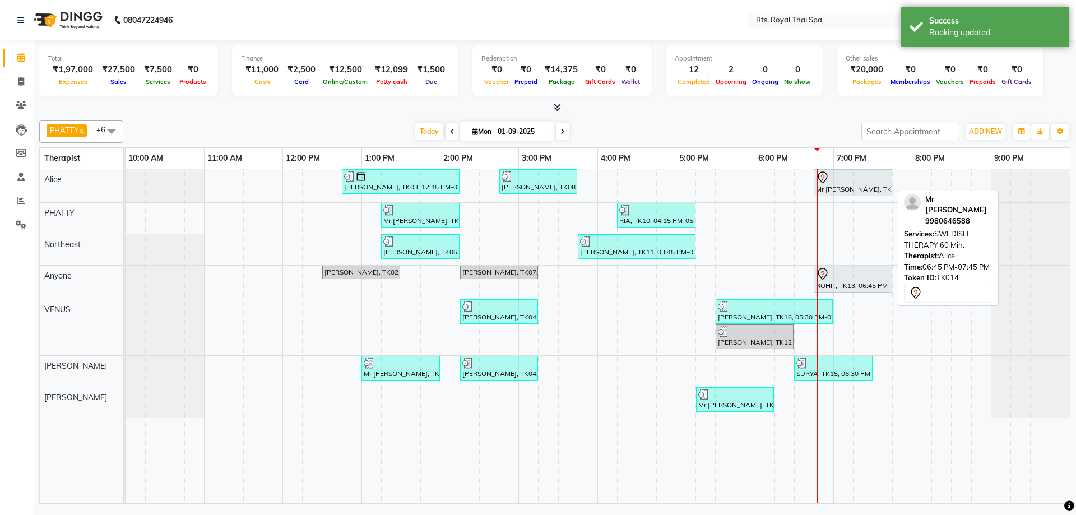
click at [834, 186] on div "Mr SIDDHANT, TK14, 06:45 PM-07:45 PM, SWEDISH THERAPY 60 Min." at bounding box center [853, 183] width 76 height 24
select select "7"
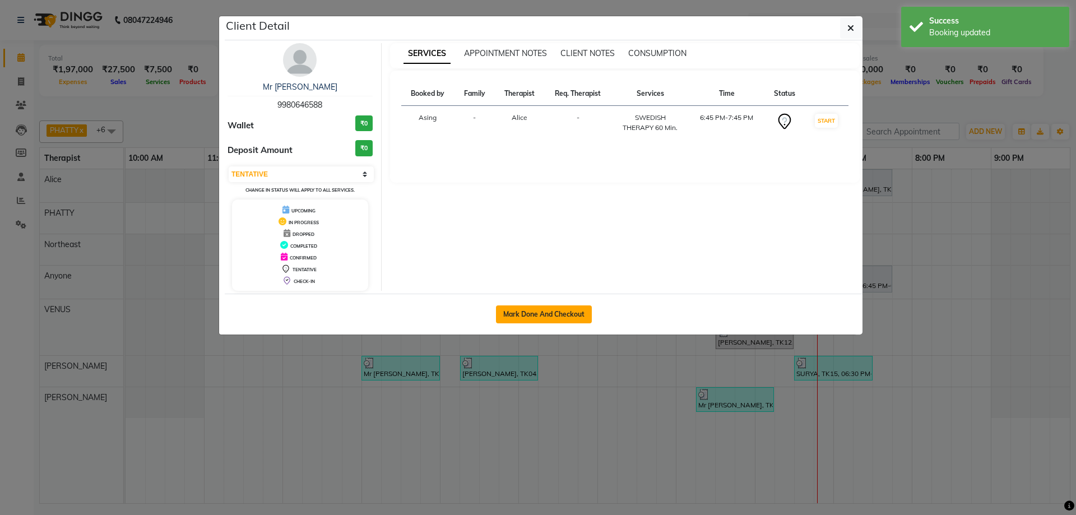
click at [570, 317] on button "Mark Done And Checkout" at bounding box center [544, 314] width 96 height 18
select select "service"
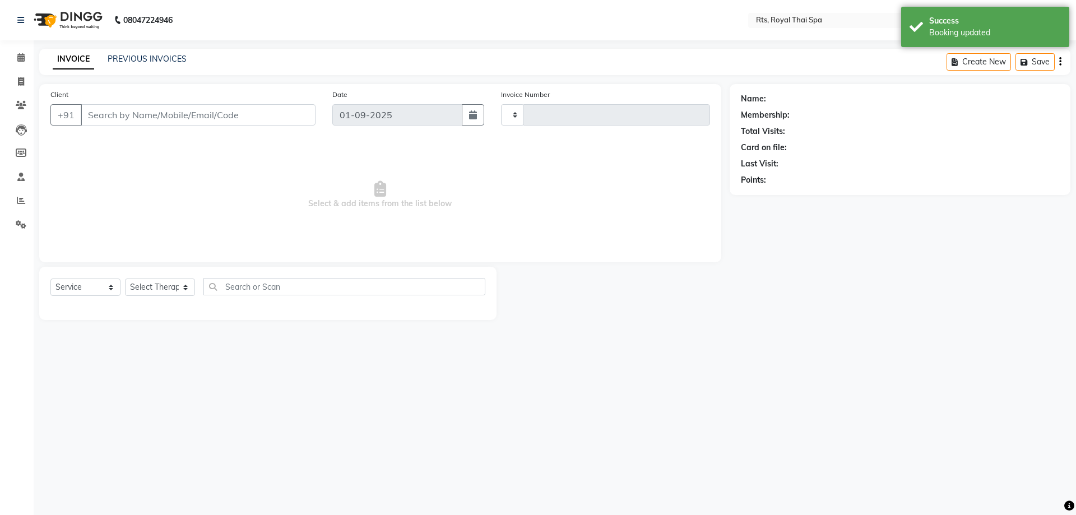
type input "2998"
select select "5288"
type input "9980646588"
select select "34830"
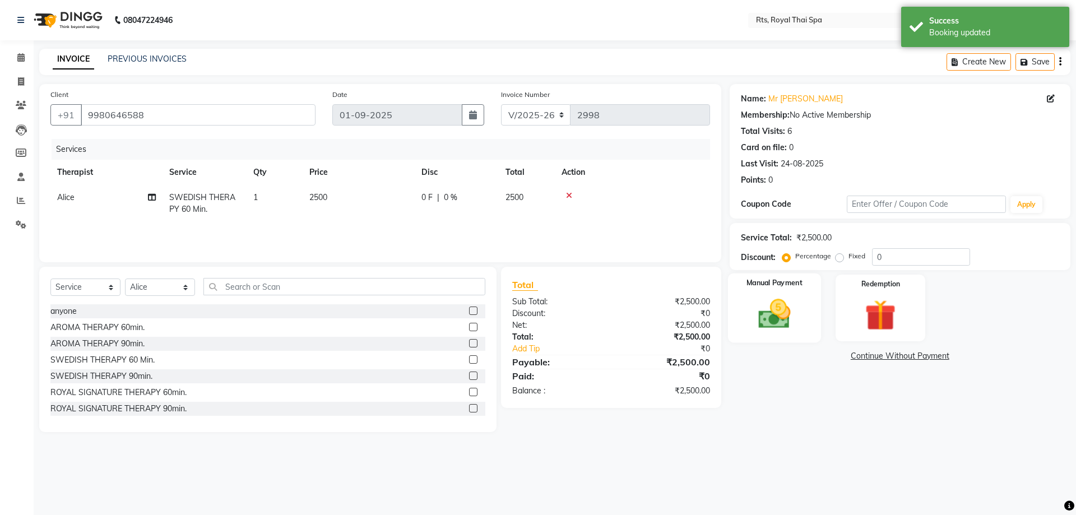
click at [773, 321] on img at bounding box center [774, 313] width 52 height 37
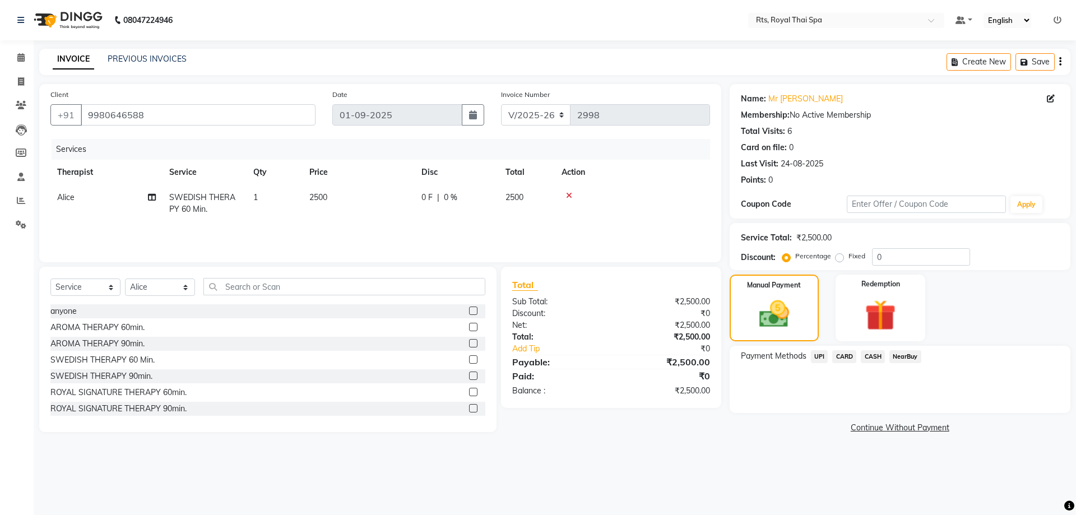
click at [819, 357] on span "UPI" at bounding box center [819, 356] width 17 height 13
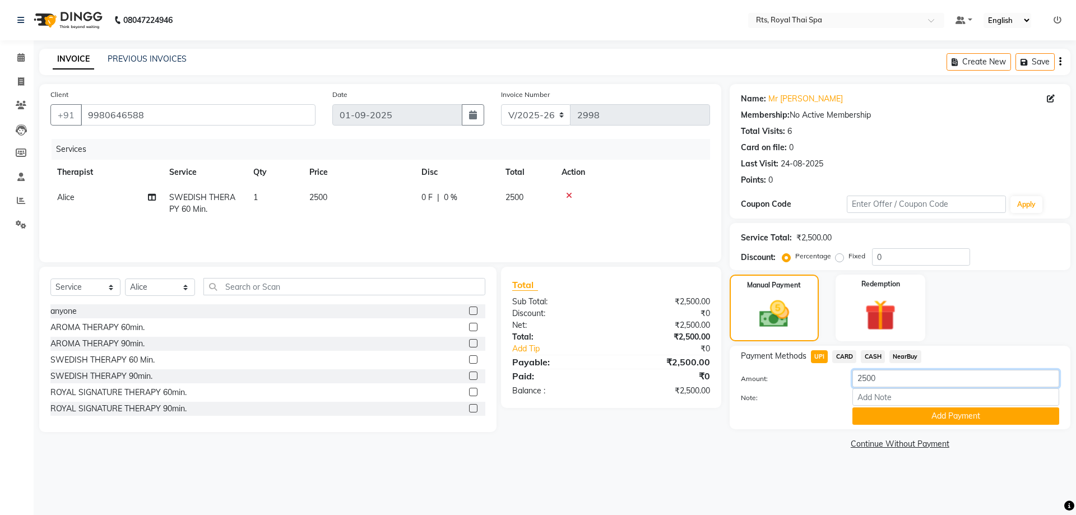
click at [877, 381] on input "2500" at bounding box center [956, 378] width 207 height 17
click at [886, 257] on input "0" at bounding box center [921, 256] width 98 height 17
type input "1"
drag, startPoint x: 840, startPoint y: 257, endPoint x: 850, endPoint y: 264, distance: 12.6
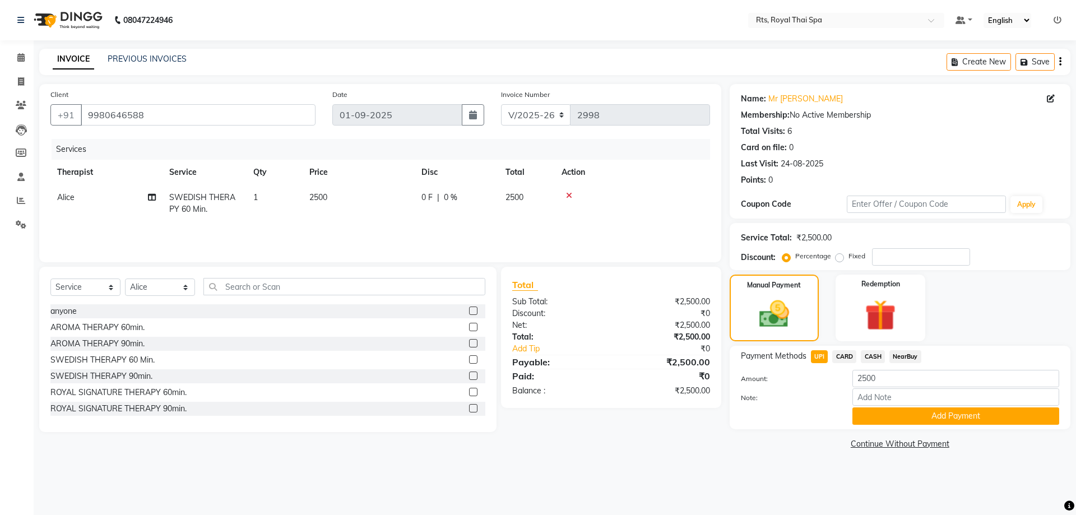
click at [849, 257] on label "Fixed" at bounding box center [857, 256] width 17 height 10
click at [841, 257] on input "Fixed" at bounding box center [842, 256] width 8 height 8
radio input "true"
click at [882, 257] on input "number" at bounding box center [921, 256] width 98 height 17
type input "200"
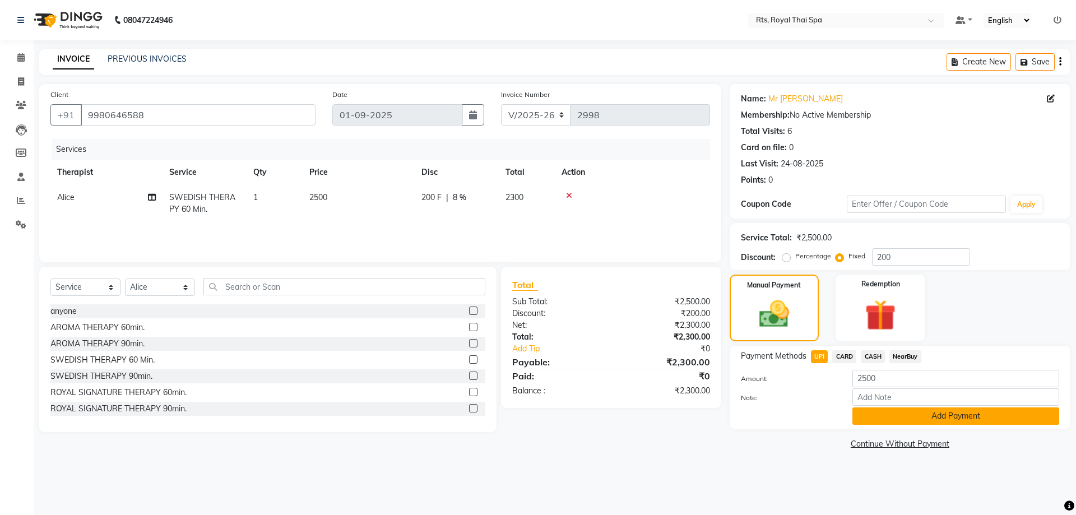
click at [913, 418] on button "Add Payment" at bounding box center [956, 416] width 207 height 17
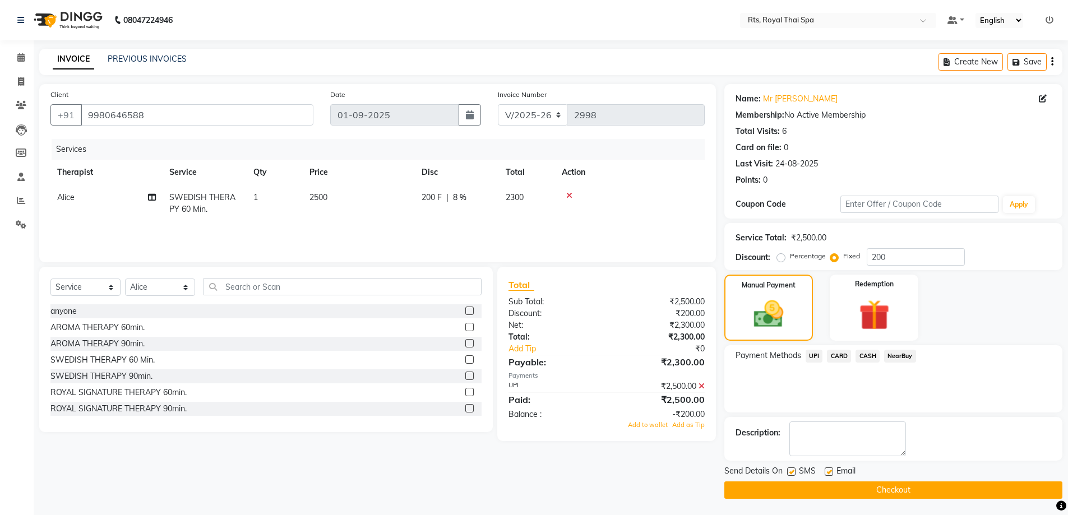
click at [792, 471] on label at bounding box center [791, 471] width 8 height 8
click at [792, 471] on input "checkbox" at bounding box center [790, 472] width 7 height 7
checkbox input "false"
click at [887, 257] on input "200" at bounding box center [916, 256] width 98 height 17
type input "2"
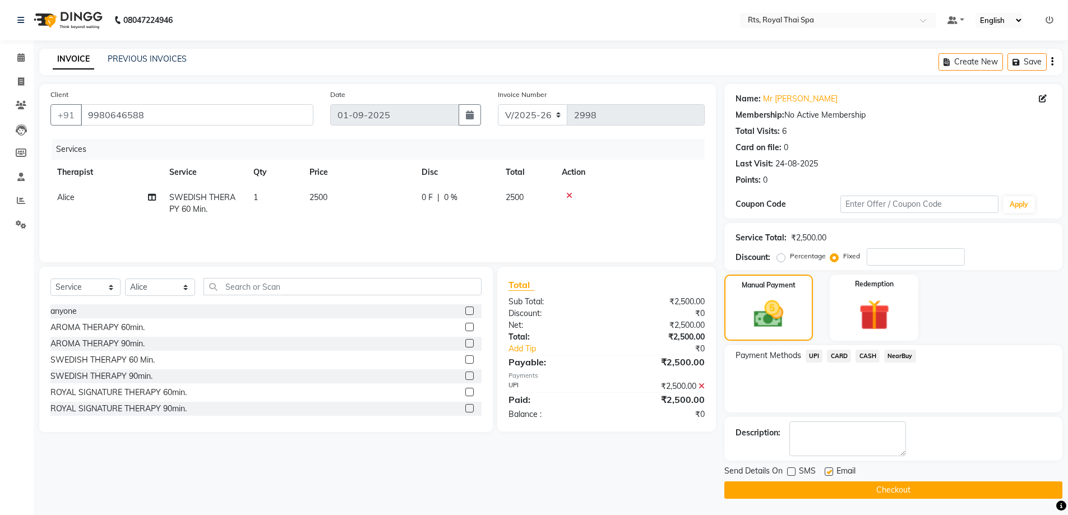
click at [790, 255] on label "Percentage" at bounding box center [808, 256] width 36 height 10
click at [779, 255] on input "Percentage" at bounding box center [783, 256] width 8 height 8
radio input "true"
click at [843, 256] on label "Fixed" at bounding box center [851, 256] width 17 height 10
click at [836, 256] on input "Fixed" at bounding box center [836, 256] width 8 height 8
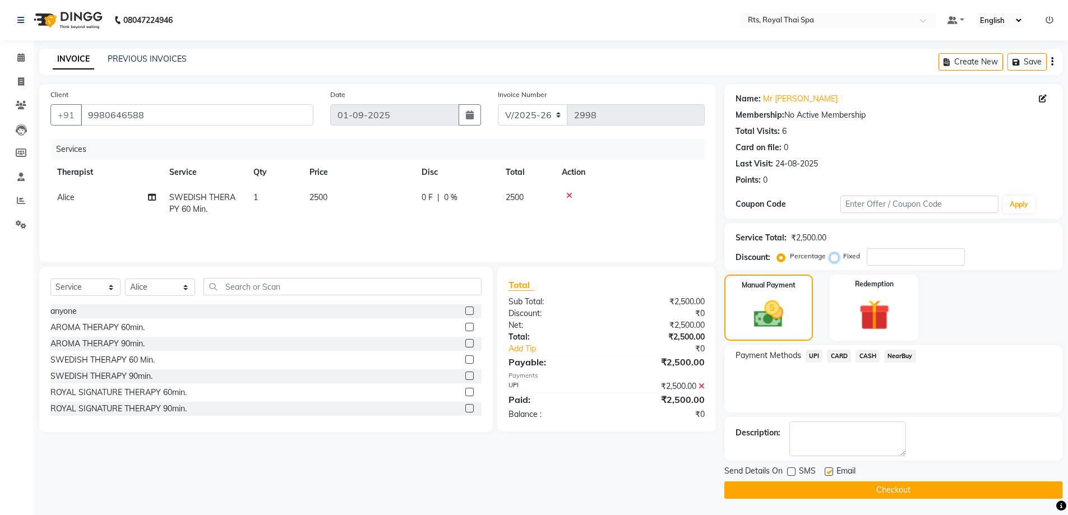
radio input "true"
click at [876, 256] on input "number" at bounding box center [916, 256] width 98 height 17
type input "2"
drag, startPoint x: 781, startPoint y: 258, endPoint x: 833, endPoint y: 268, distance: 52.5
click at [790, 259] on label "Percentage" at bounding box center [808, 256] width 36 height 10
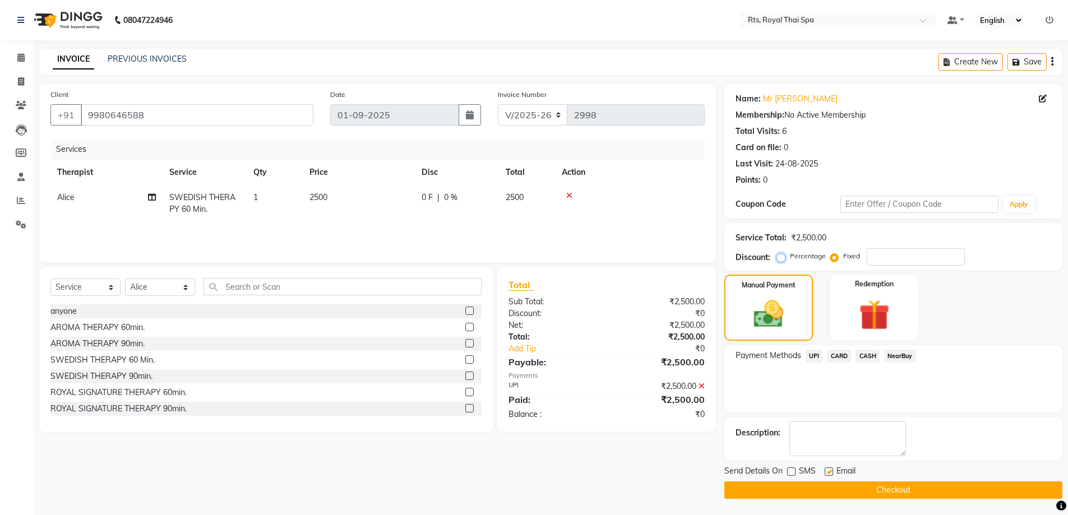
click at [784, 259] on input "Percentage" at bounding box center [783, 256] width 8 height 8
radio input "true"
click at [879, 259] on input "number" at bounding box center [916, 256] width 98 height 17
type input "1"
click at [810, 445] on textarea at bounding box center [847, 439] width 117 height 35
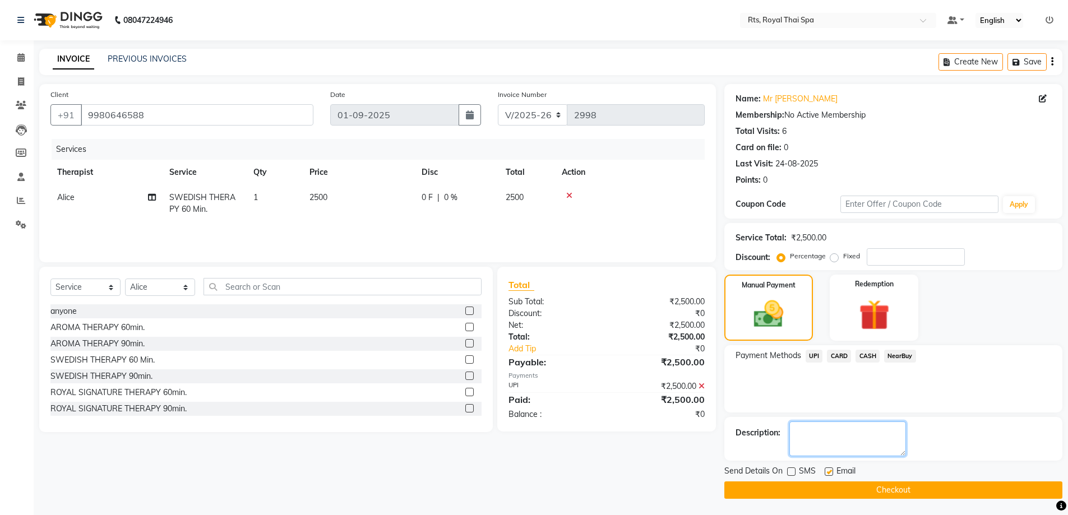
scroll to position [1, 0]
drag, startPoint x: 817, startPoint y: 354, endPoint x: 817, endPoint y: 363, distance: 9.0
click at [817, 354] on span "UPI" at bounding box center [813, 355] width 17 height 13
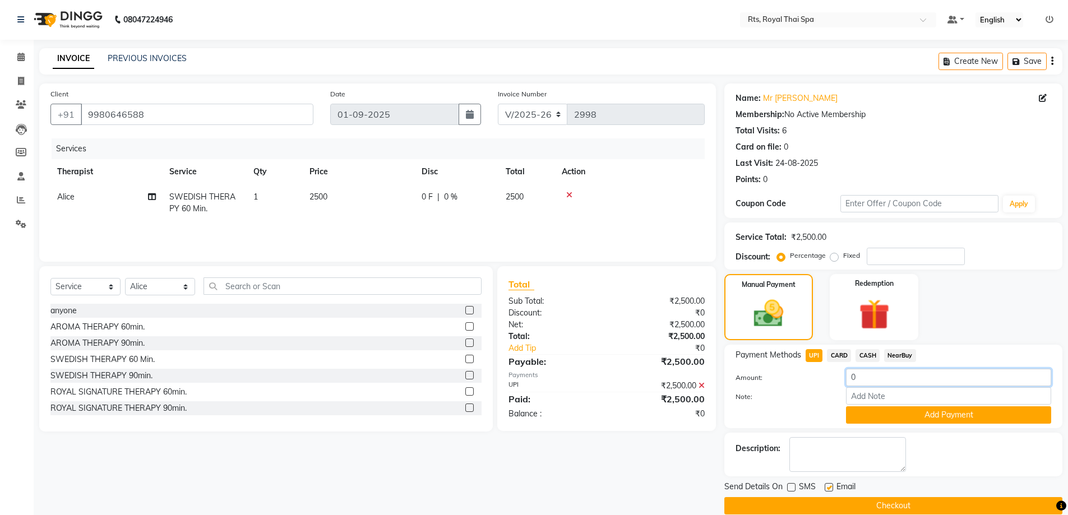
click at [860, 376] on input "0" at bounding box center [948, 377] width 205 height 17
type input "2"
type input "2300"
click at [900, 414] on button "Add Payment" at bounding box center [948, 414] width 205 height 17
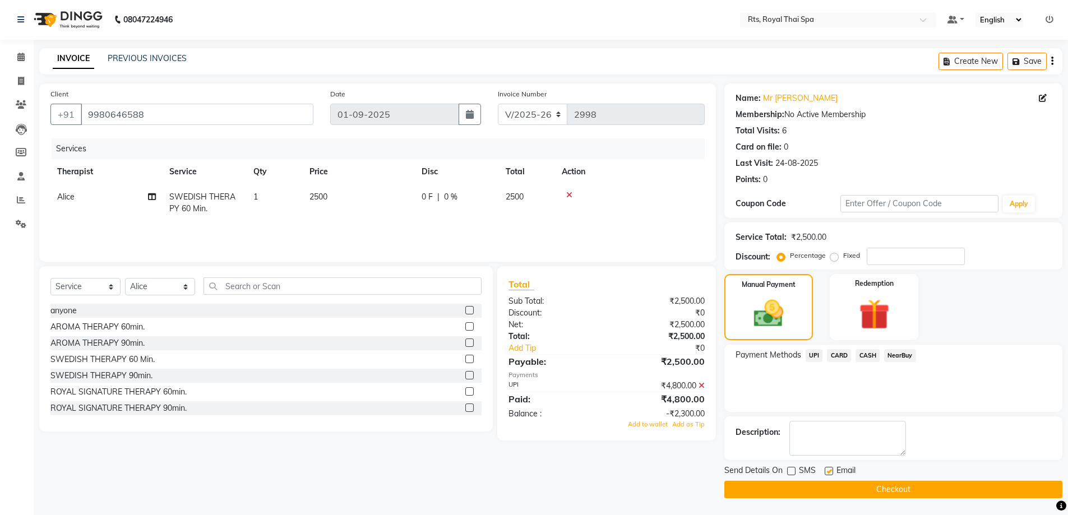
click at [702, 386] on icon at bounding box center [701, 386] width 6 height 8
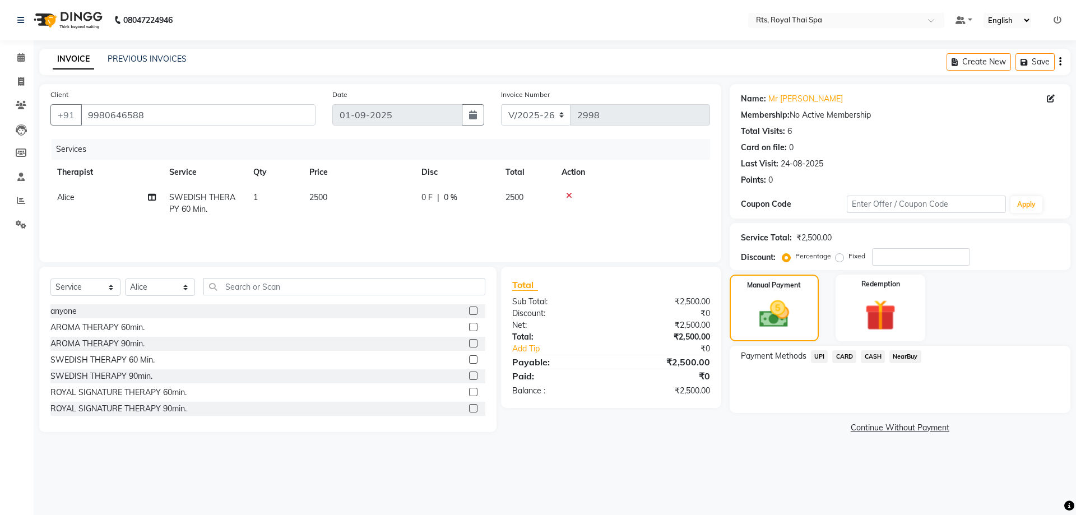
click at [814, 355] on span "UPI" at bounding box center [819, 356] width 17 height 13
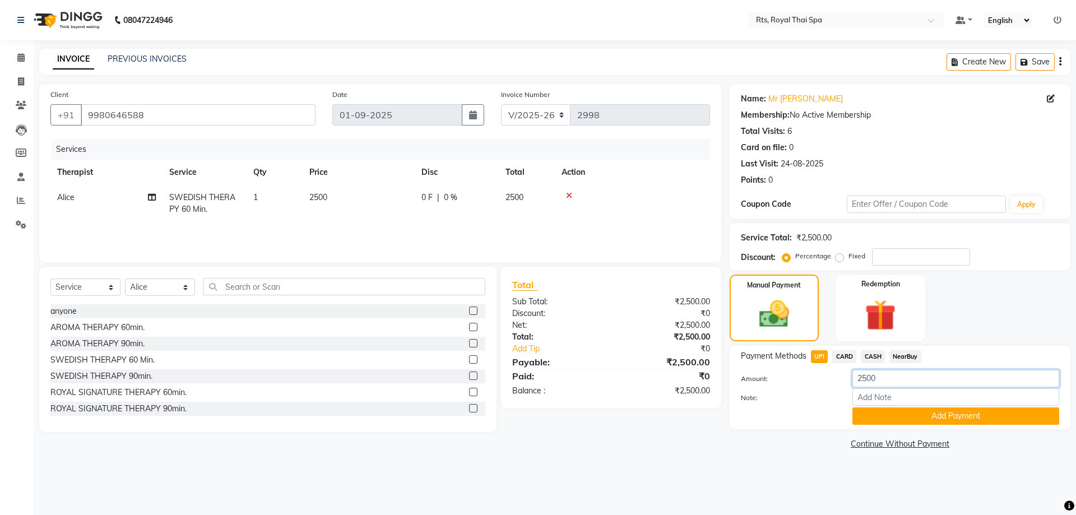
click at [876, 376] on input "2500" at bounding box center [956, 378] width 207 height 17
type input "2300"
click at [896, 418] on button "Add Payment" at bounding box center [956, 416] width 207 height 17
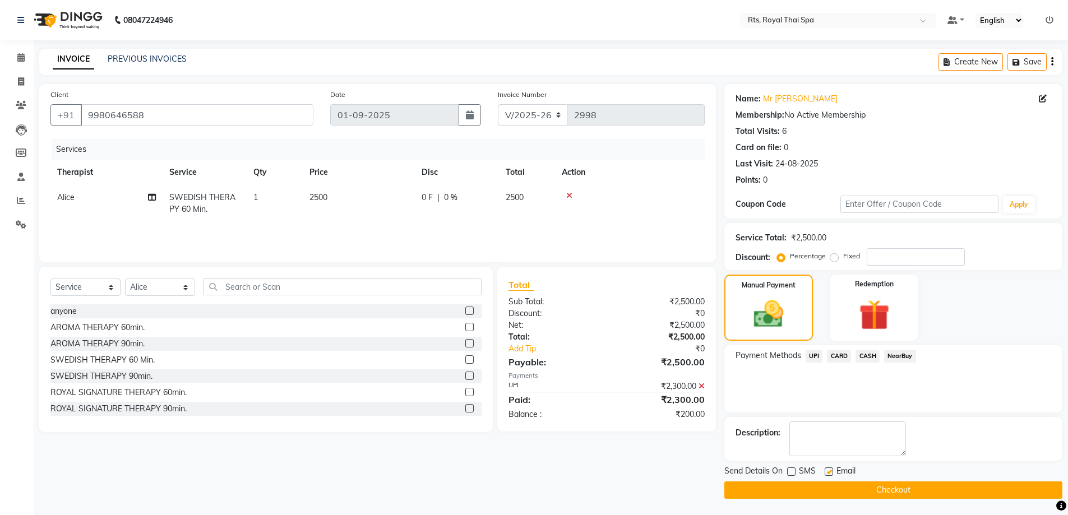
click at [812, 489] on button "Checkout" at bounding box center [893, 490] width 338 height 17
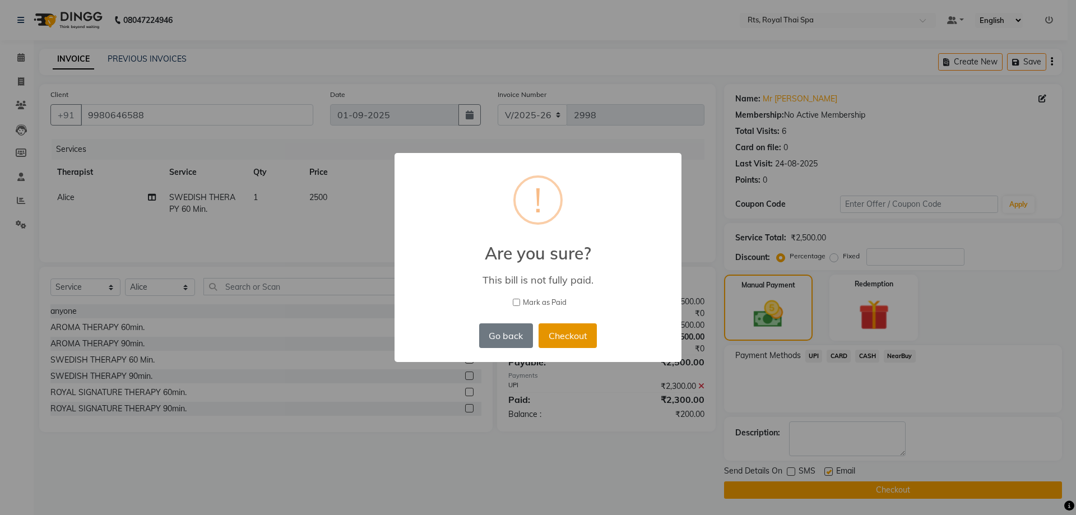
click at [574, 339] on button "Checkout" at bounding box center [568, 335] width 58 height 25
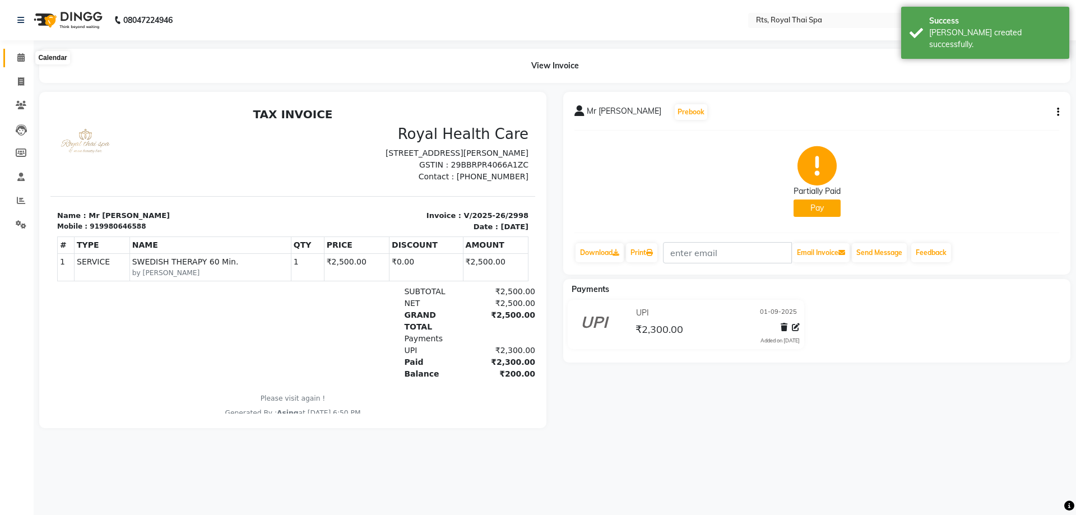
click at [21, 59] on icon at bounding box center [20, 57] width 7 height 8
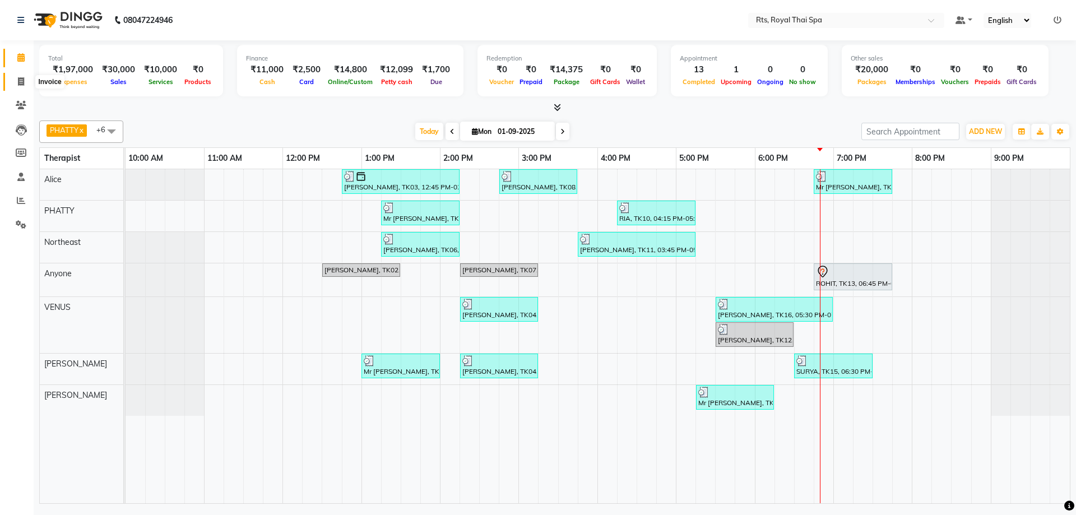
click at [20, 81] on icon at bounding box center [21, 81] width 6 height 8
select select "service"
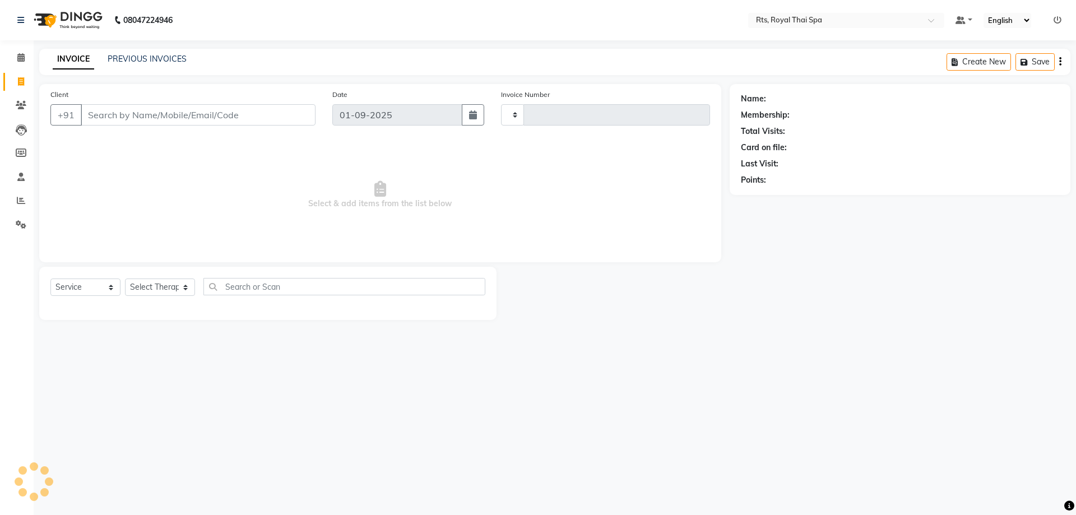
type input "2999"
select select "5288"
click at [155, 55] on div "INVOICE PREVIOUS INVOICES Create New Save" at bounding box center [554, 62] width 1031 height 26
click at [156, 59] on link "PREVIOUS INVOICES" at bounding box center [147, 59] width 79 height 10
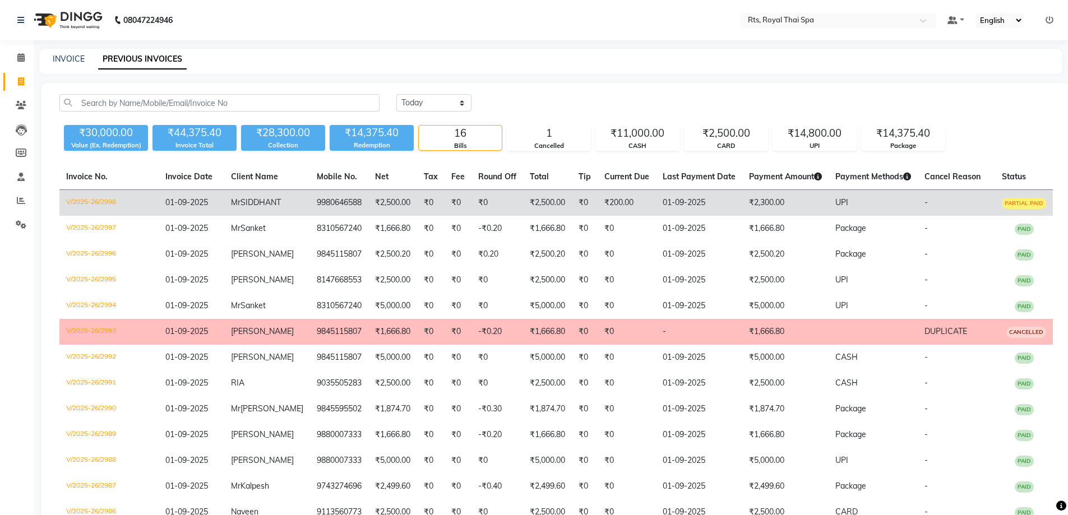
click at [598, 208] on td "₹200.00" at bounding box center [627, 203] width 58 height 26
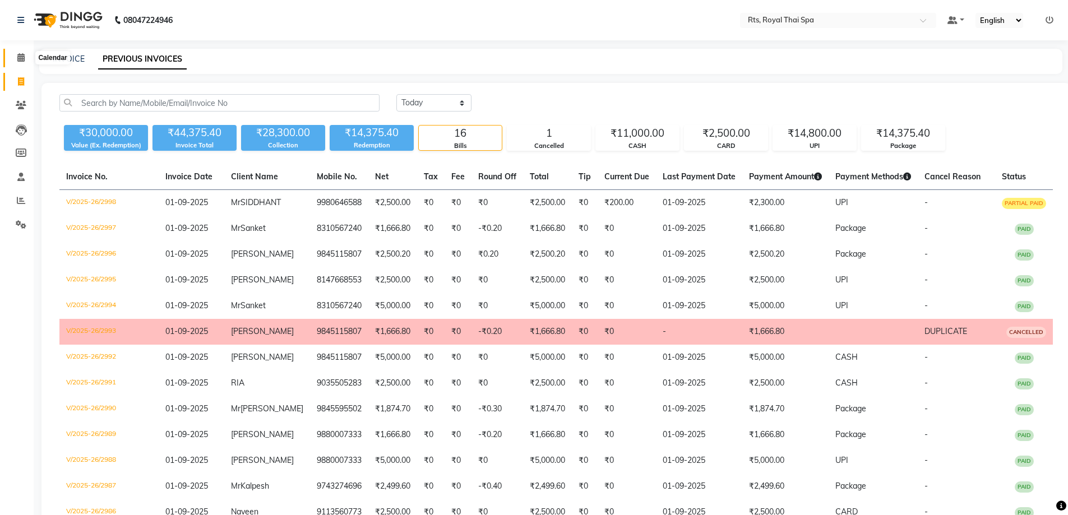
click at [18, 58] on icon at bounding box center [20, 57] width 7 height 8
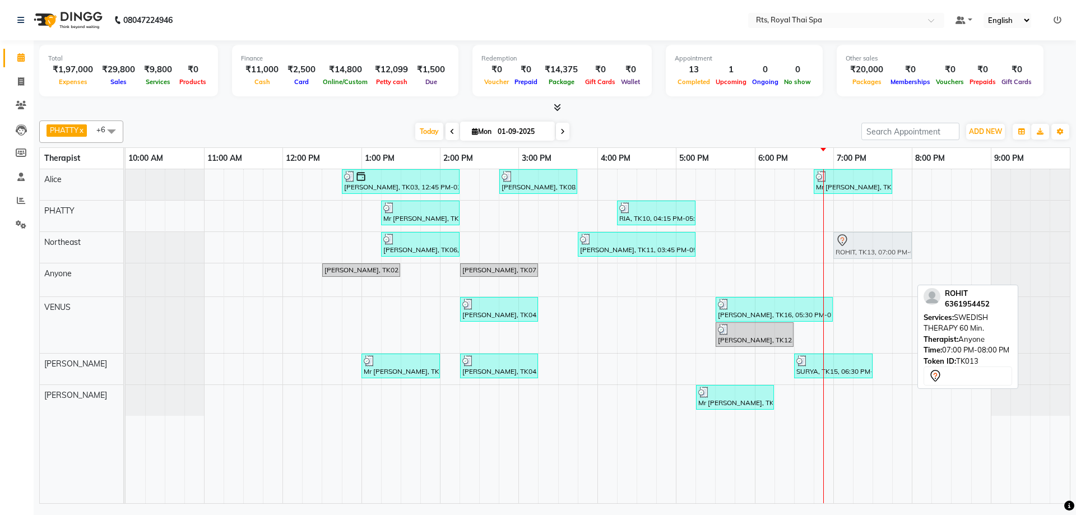
drag, startPoint x: 863, startPoint y: 274, endPoint x: 859, endPoint y: 260, distance: 15.1
click at [859, 256] on tbody "Mr Lakshmi Narayan, TK03, 12:45 PM-02:15 PM, ROYAL SIGNATURE THERAPY 90min. Raj…" at bounding box center [598, 292] width 945 height 247
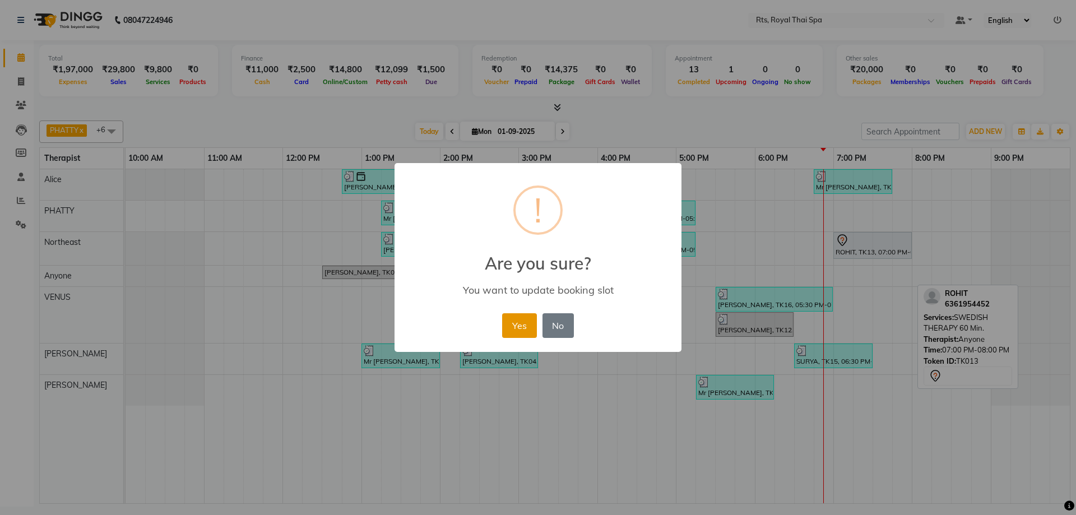
click at [520, 321] on button "Yes" at bounding box center [519, 325] width 34 height 25
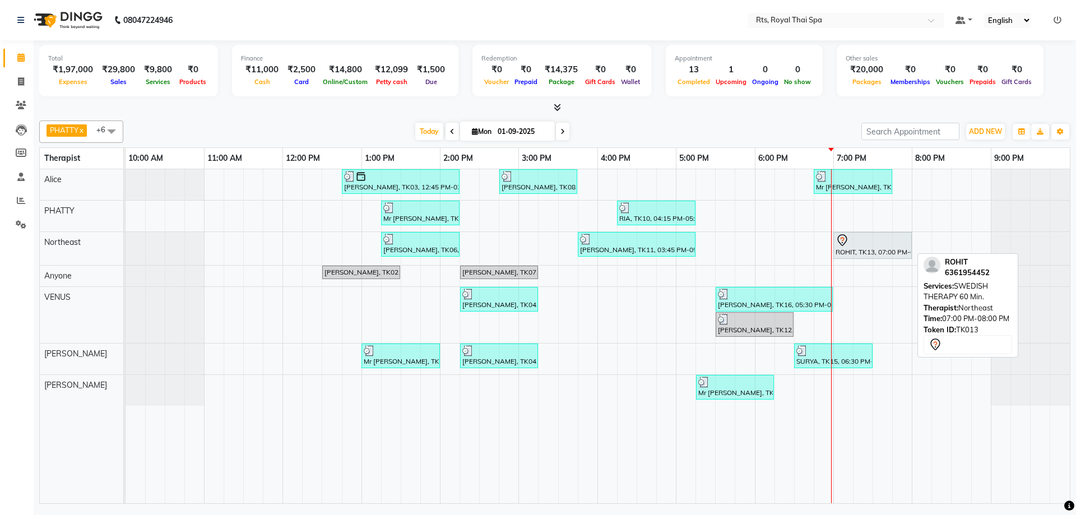
click at [855, 249] on div "ROHIT, TK13, 07:00 PM-08:00 PM, SWEDISH THERAPY 60 Min." at bounding box center [873, 246] width 76 height 24
select select "7"
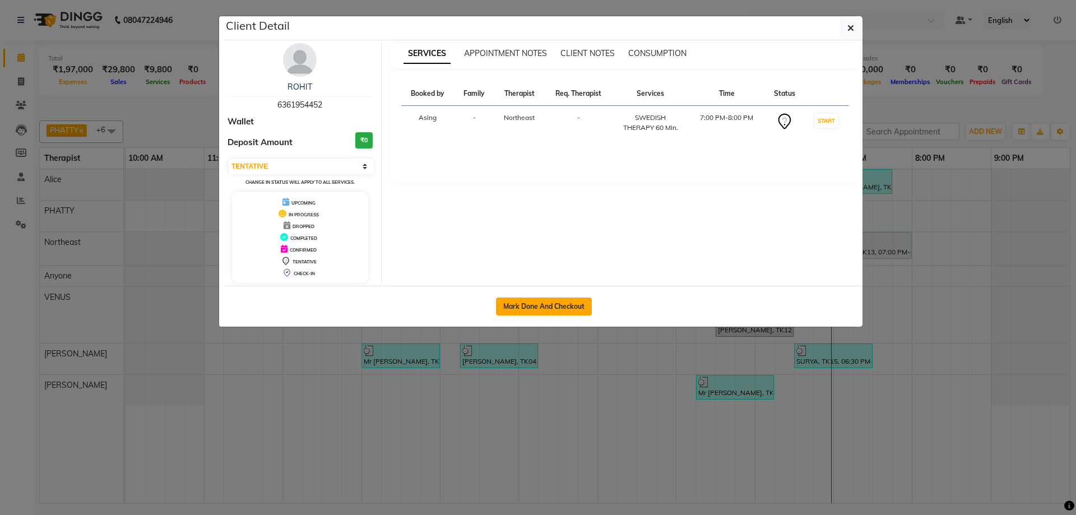
click at [552, 298] on button "Mark Done And Checkout" at bounding box center [544, 307] width 96 height 18
select select "5288"
select select "service"
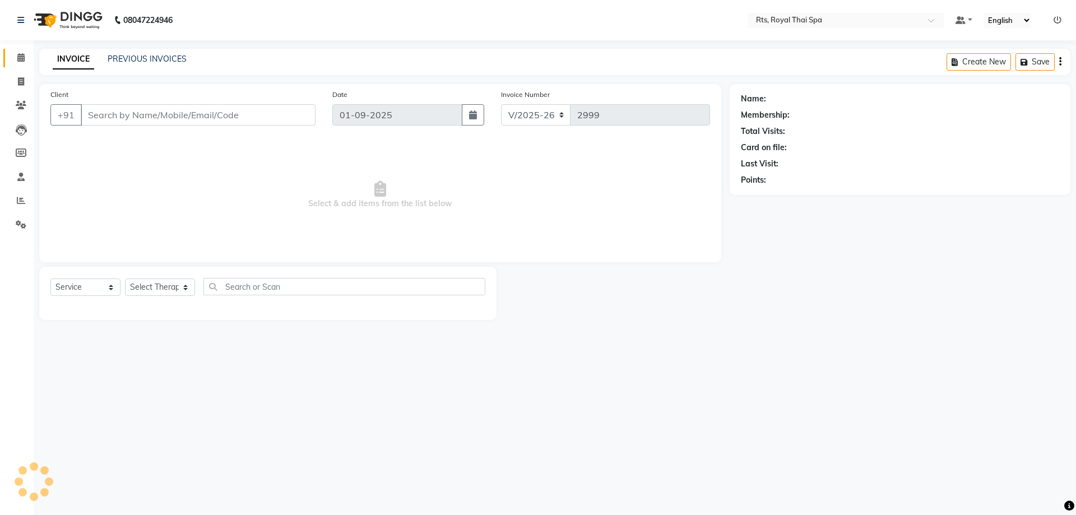
select select "3"
type input "6361954452"
select select "39977"
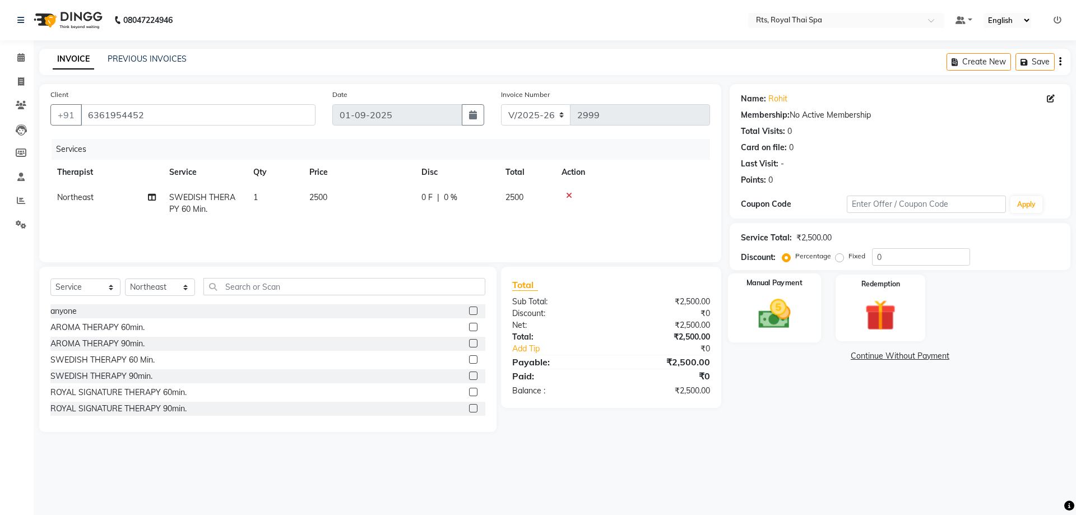
click at [770, 322] on img at bounding box center [774, 313] width 52 height 37
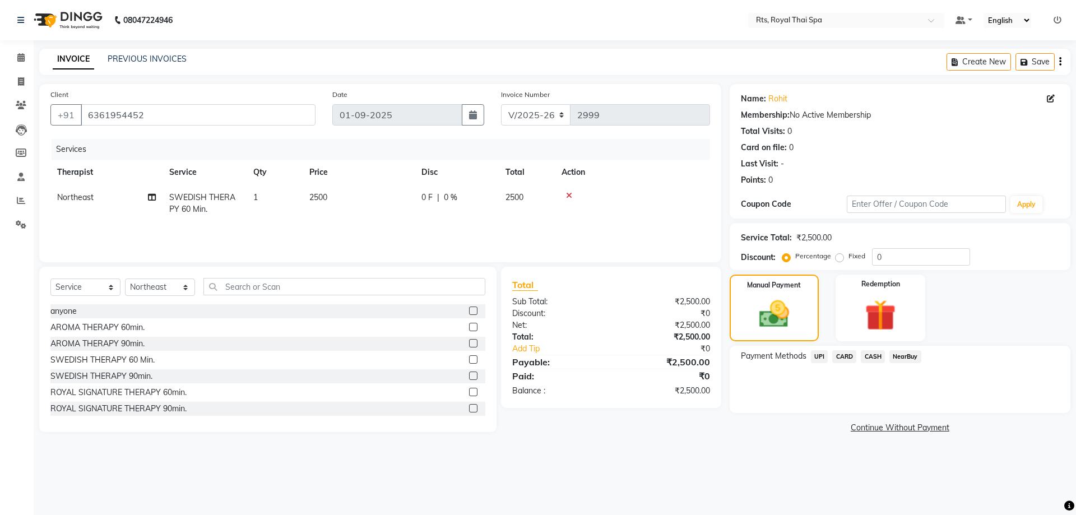
click at [821, 358] on span "UPI" at bounding box center [819, 356] width 17 height 13
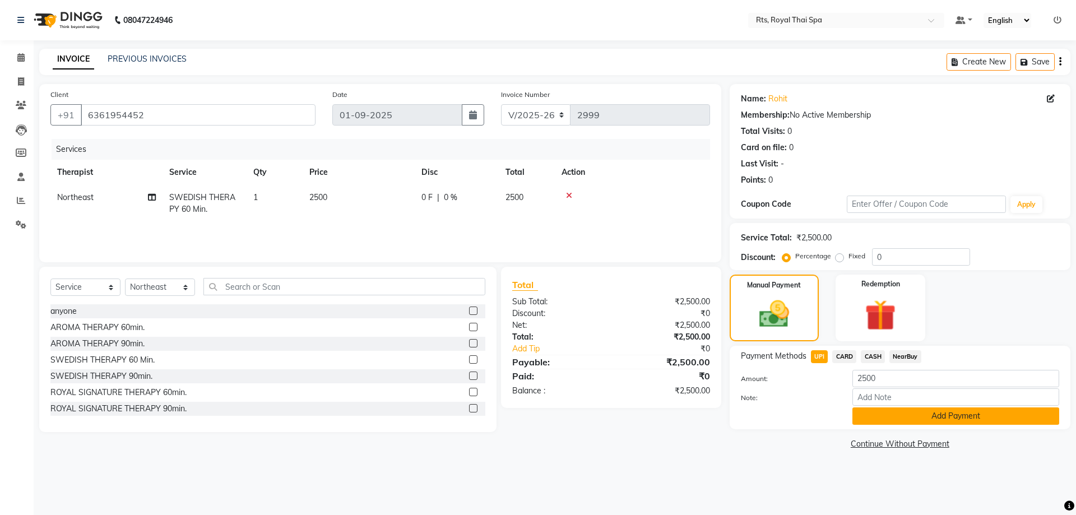
click at [896, 414] on button "Add Payment" at bounding box center [956, 416] width 207 height 17
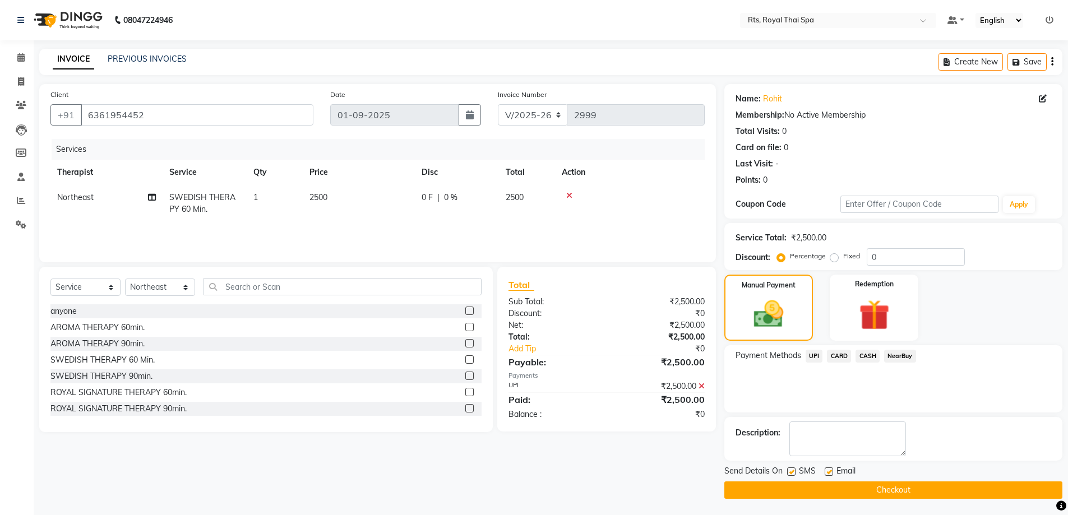
scroll to position [1, 0]
click at [793, 471] on label at bounding box center [791, 471] width 8 height 8
click at [793, 471] on input "checkbox" at bounding box center [790, 471] width 7 height 7
checkbox input "false"
click at [809, 486] on button "Checkout" at bounding box center [893, 489] width 338 height 17
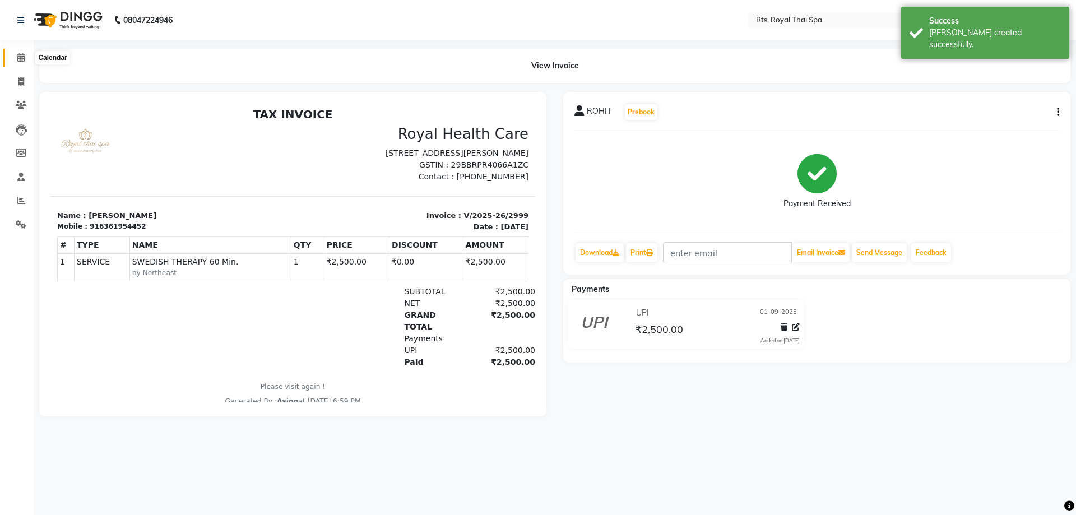
click at [18, 57] on icon at bounding box center [20, 57] width 7 height 8
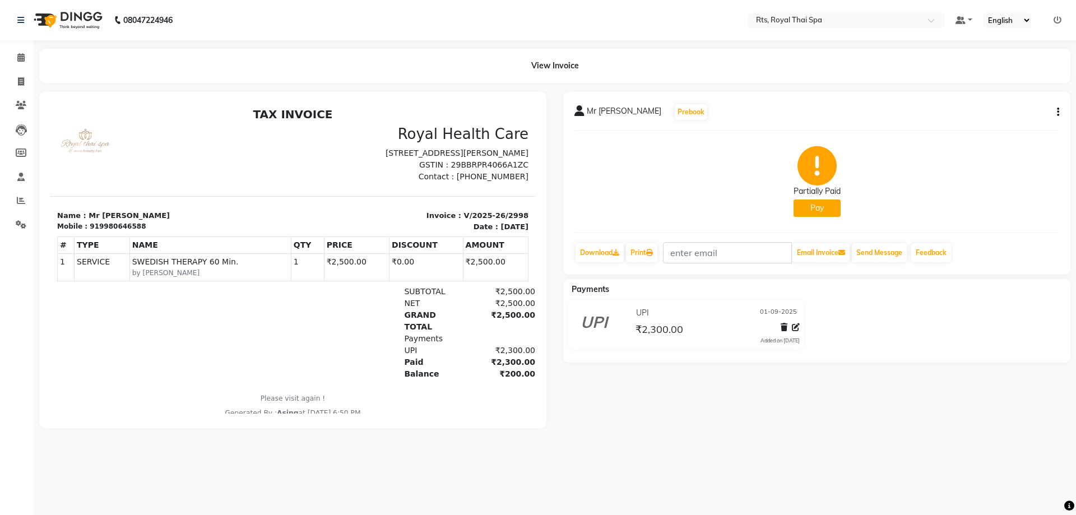
click at [824, 206] on button "Pay" at bounding box center [817, 208] width 47 height 17
select select "1"
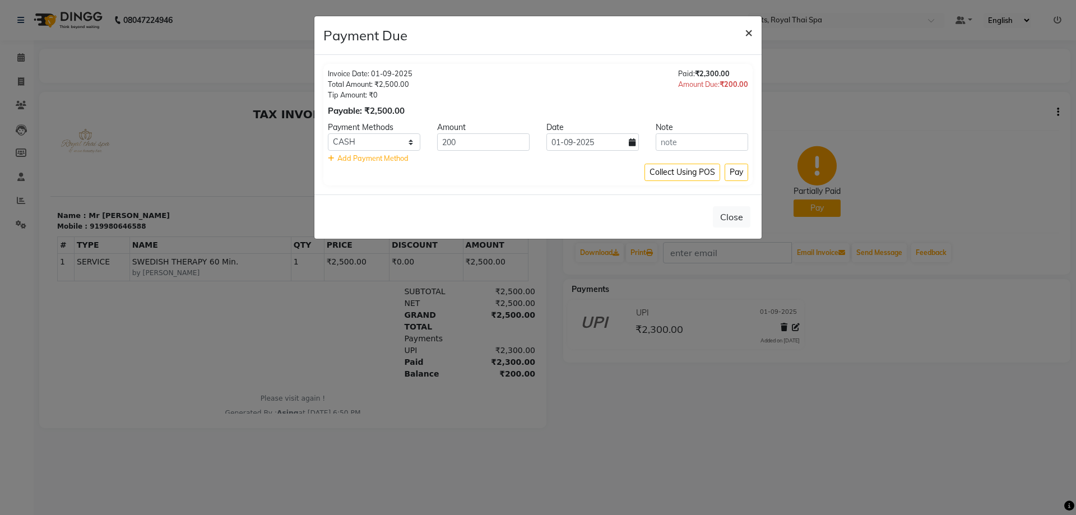
click at [747, 33] on span "×" at bounding box center [749, 32] width 8 height 17
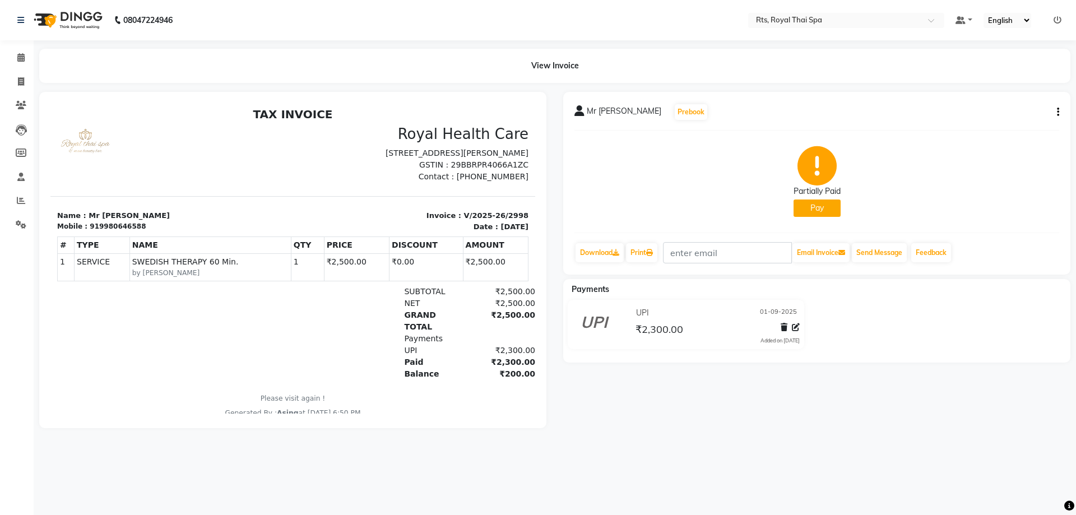
click at [1058, 112] on icon "button" at bounding box center [1058, 112] width 2 height 1
click at [1005, 127] on div "Edit Invoice" at bounding box center [1002, 126] width 77 height 14
select select "service"
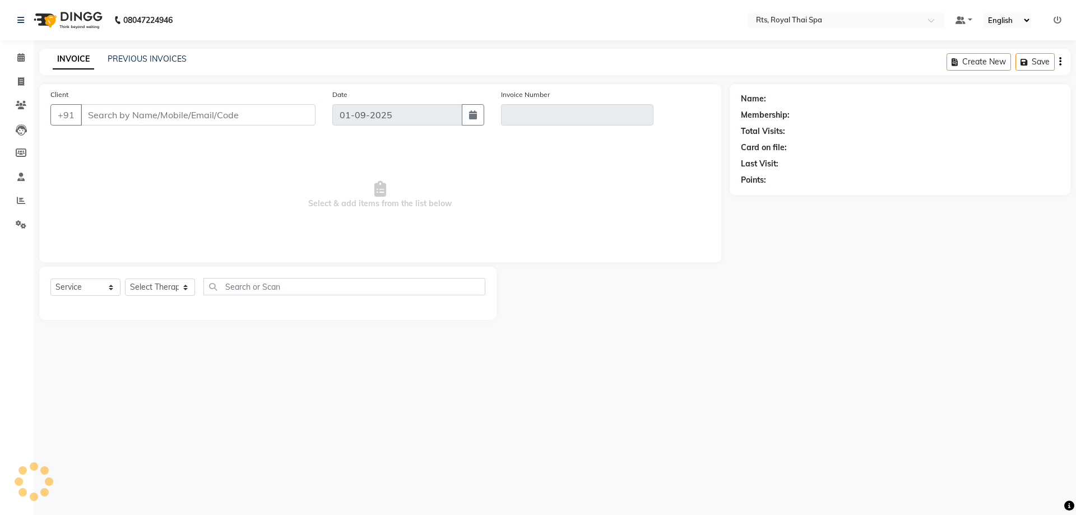
type input "9980646588"
type input "V/2025-26/2998"
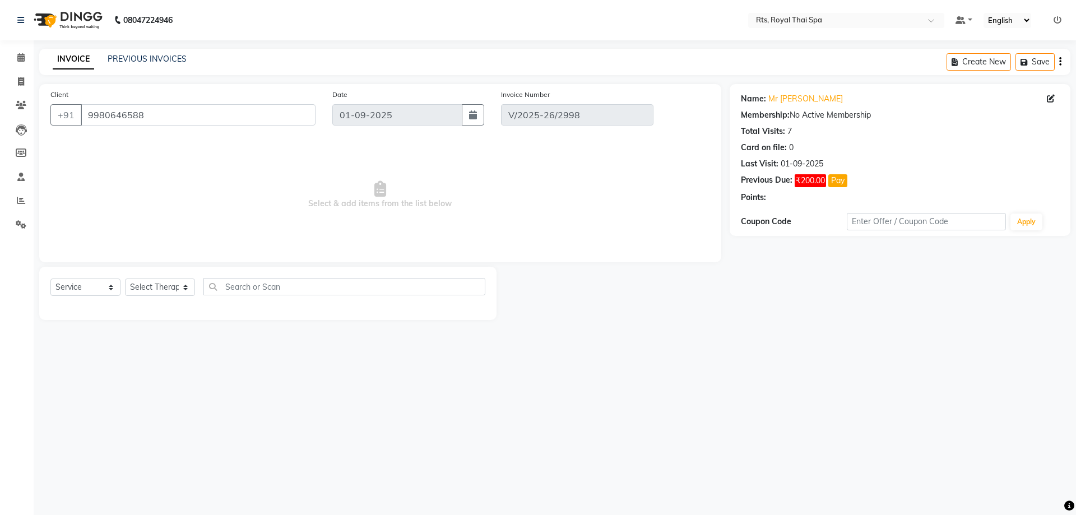
select select "select"
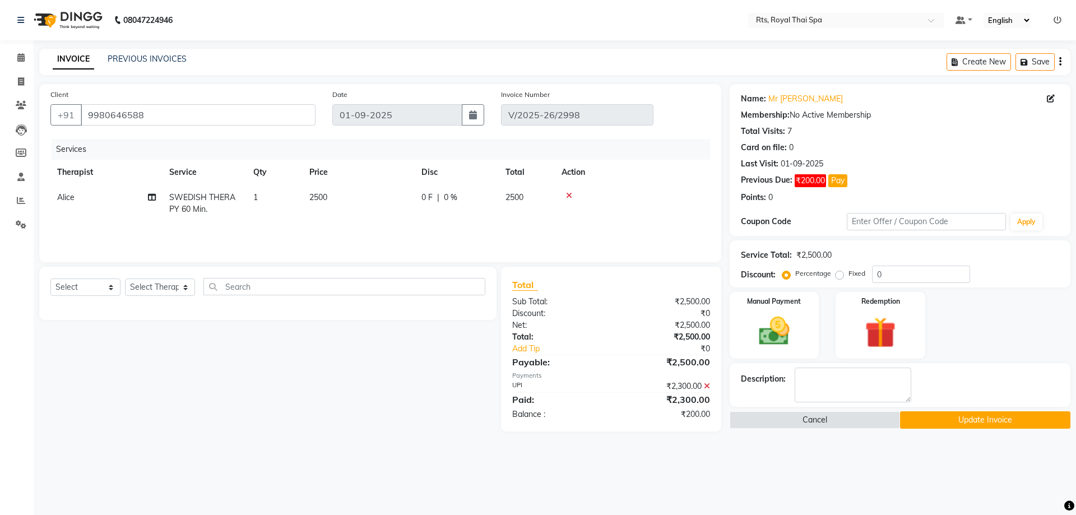
click at [709, 386] on icon at bounding box center [707, 386] width 6 height 8
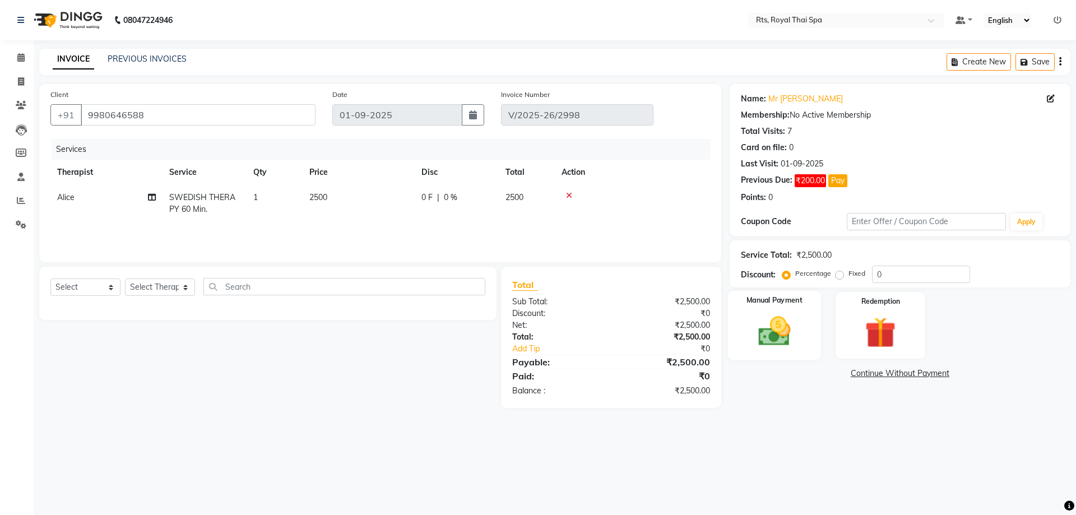
click at [775, 337] on img at bounding box center [774, 331] width 52 height 37
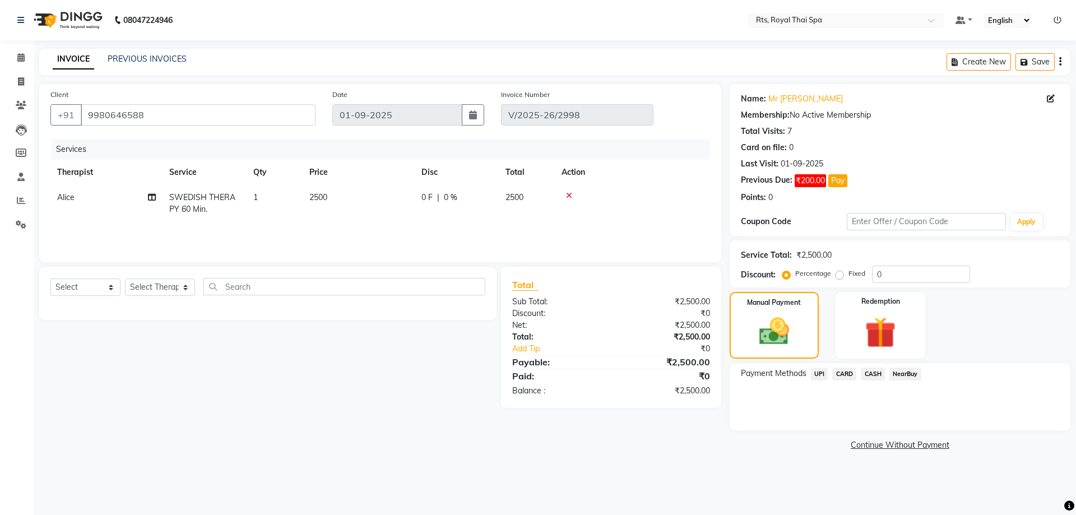
click at [822, 372] on span "UPI" at bounding box center [819, 374] width 17 height 13
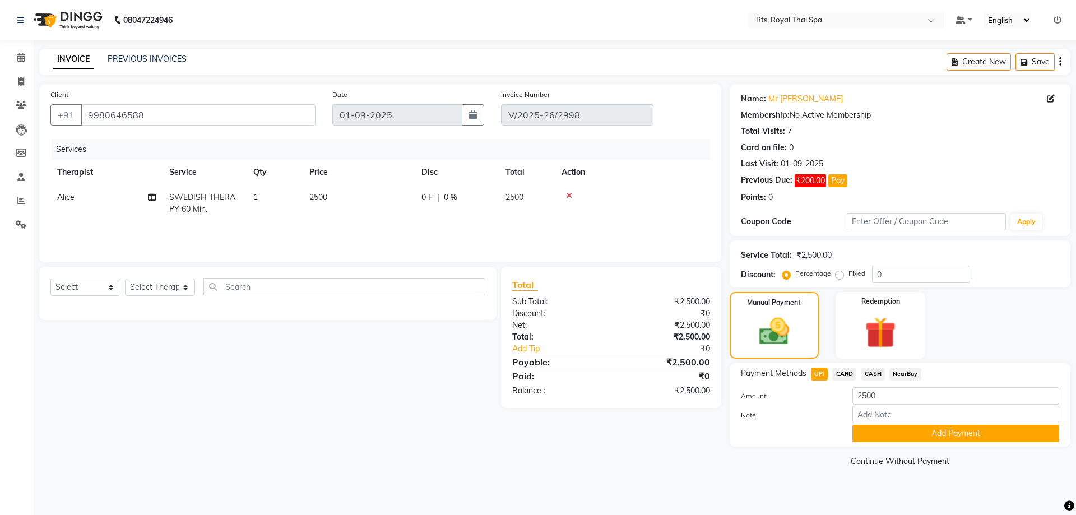
click at [849, 277] on label "Fixed" at bounding box center [857, 273] width 17 height 10
click at [839, 277] on input "Fixed" at bounding box center [842, 274] width 8 height 8
radio input "true"
click at [885, 277] on input "0" at bounding box center [921, 274] width 98 height 17
type input "0"
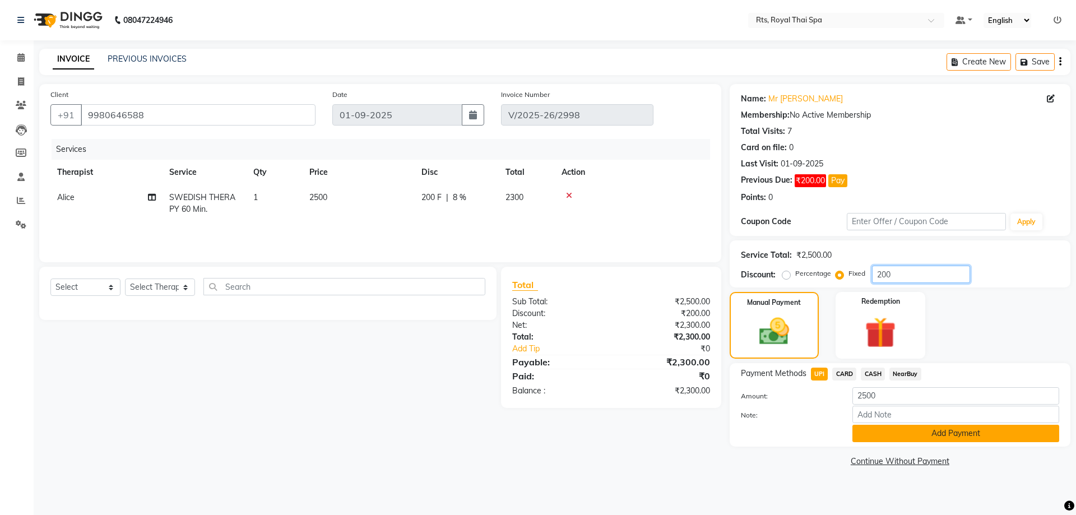
type input "200"
click at [914, 439] on button "Add Payment" at bounding box center [956, 433] width 207 height 17
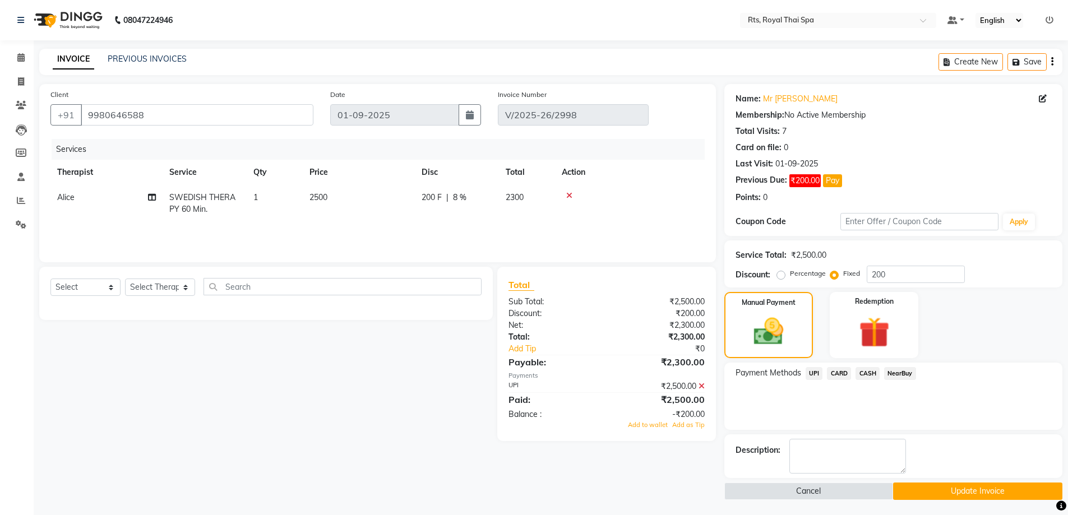
click at [992, 485] on button "Update Invoice" at bounding box center [977, 491] width 169 height 17
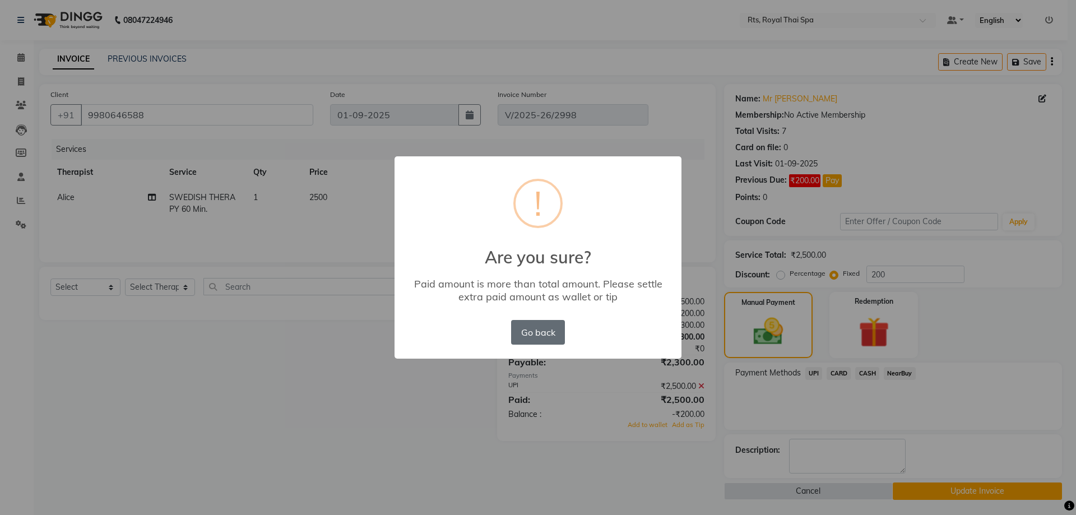
click at [542, 337] on button "Go back" at bounding box center [538, 332] width 54 height 25
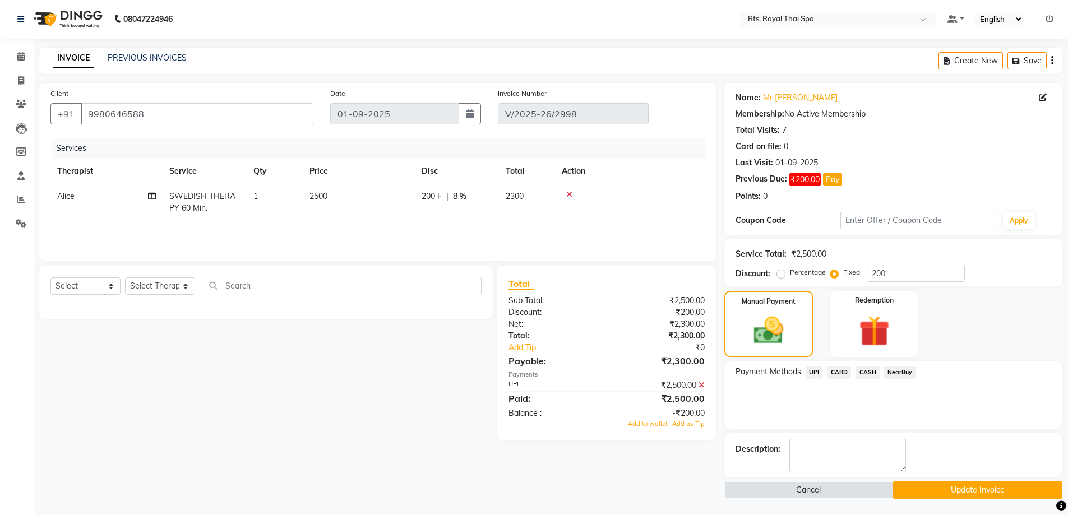
scroll to position [2, 0]
click at [957, 486] on button "Update Invoice" at bounding box center [977, 489] width 169 height 17
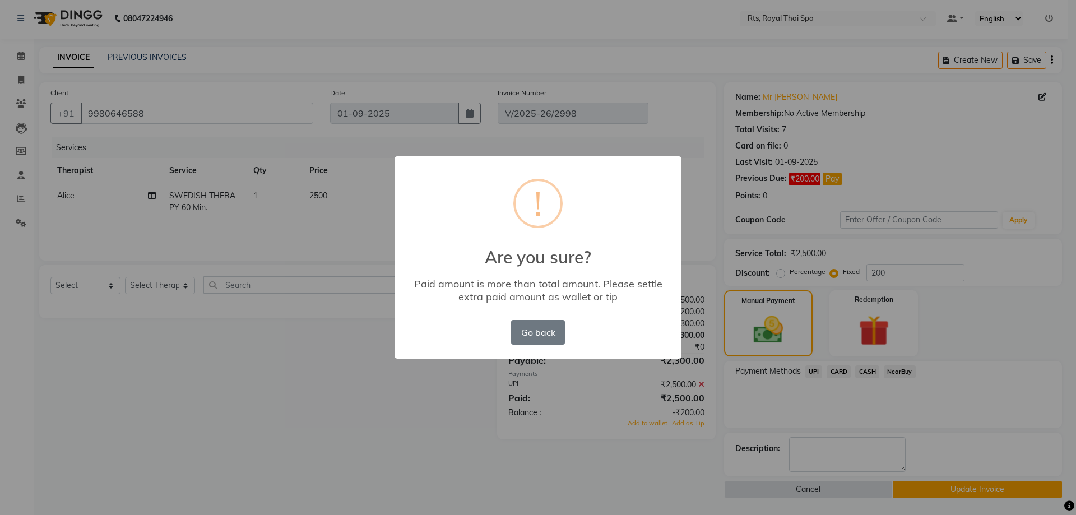
drag, startPoint x: 536, startPoint y: 332, endPoint x: 555, endPoint y: 332, distance: 18.5
click at [539, 332] on button "Go back" at bounding box center [538, 332] width 54 height 25
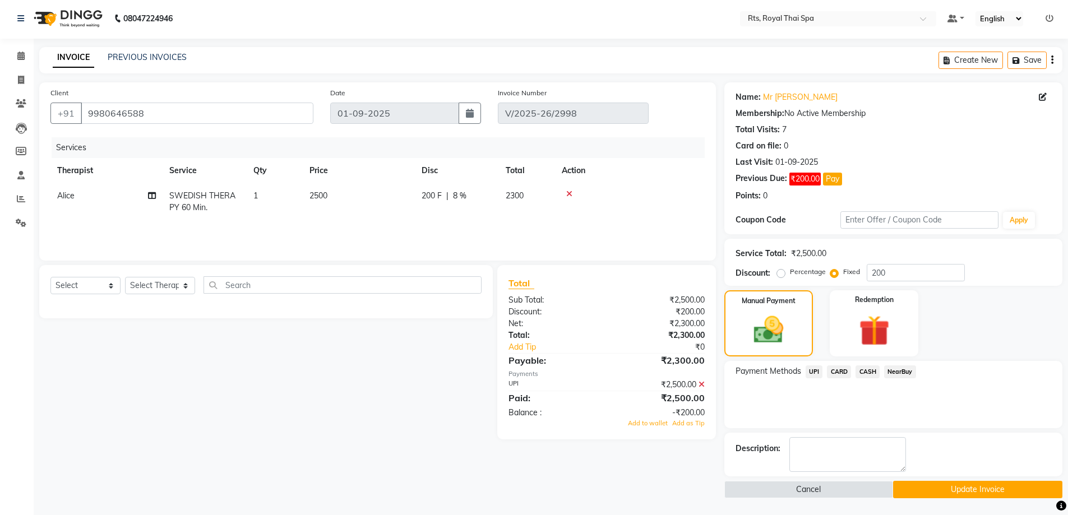
click at [814, 372] on span "UPI" at bounding box center [813, 371] width 17 height 13
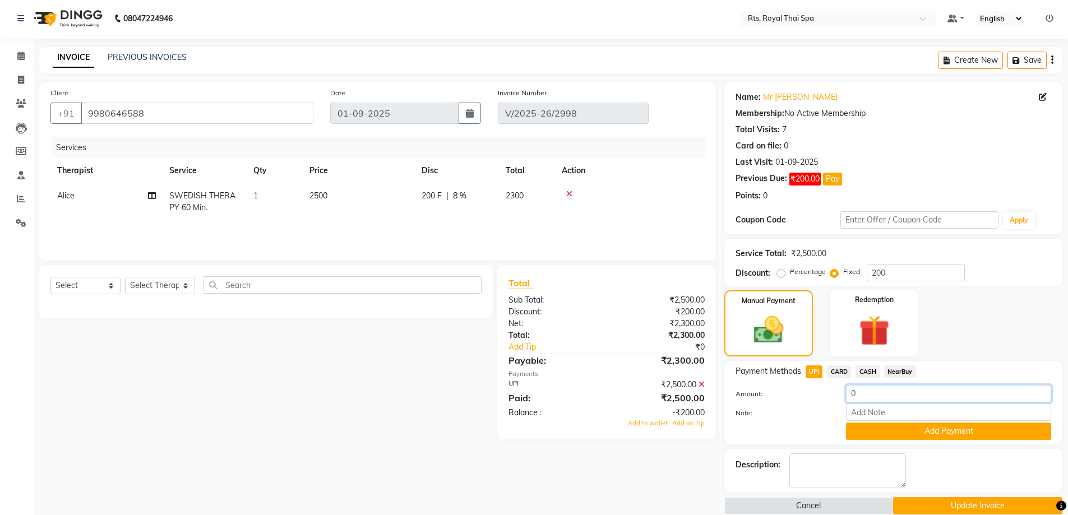
click at [864, 395] on input "0" at bounding box center [948, 393] width 205 height 17
click at [858, 393] on input "0" at bounding box center [948, 393] width 205 height 17
click at [853, 393] on input "0" at bounding box center [948, 393] width 205 height 17
type input "2300"
click at [951, 429] on button "Add Payment" at bounding box center [948, 431] width 205 height 17
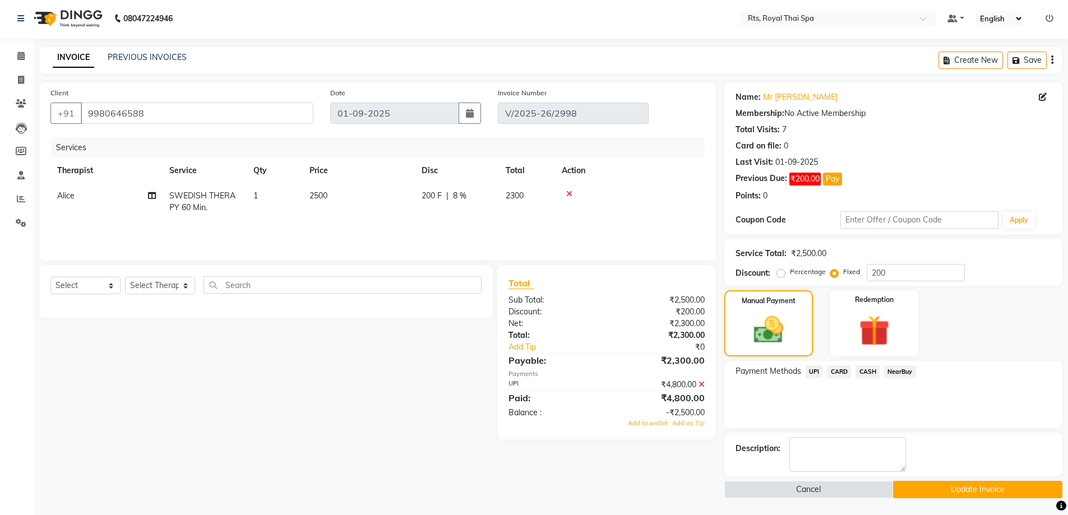
click at [702, 381] on icon at bounding box center [701, 385] width 6 height 8
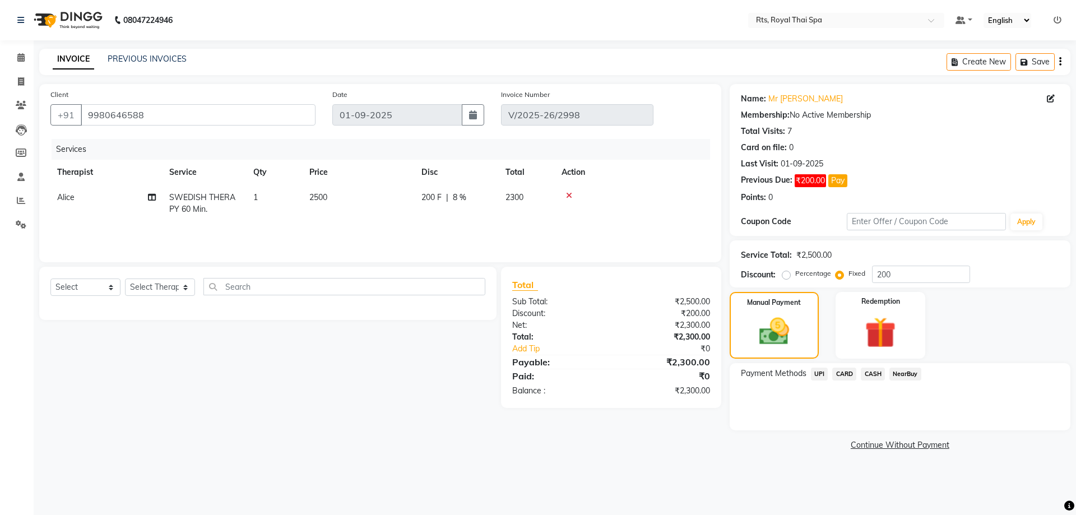
click at [818, 370] on span "UPI" at bounding box center [819, 374] width 17 height 13
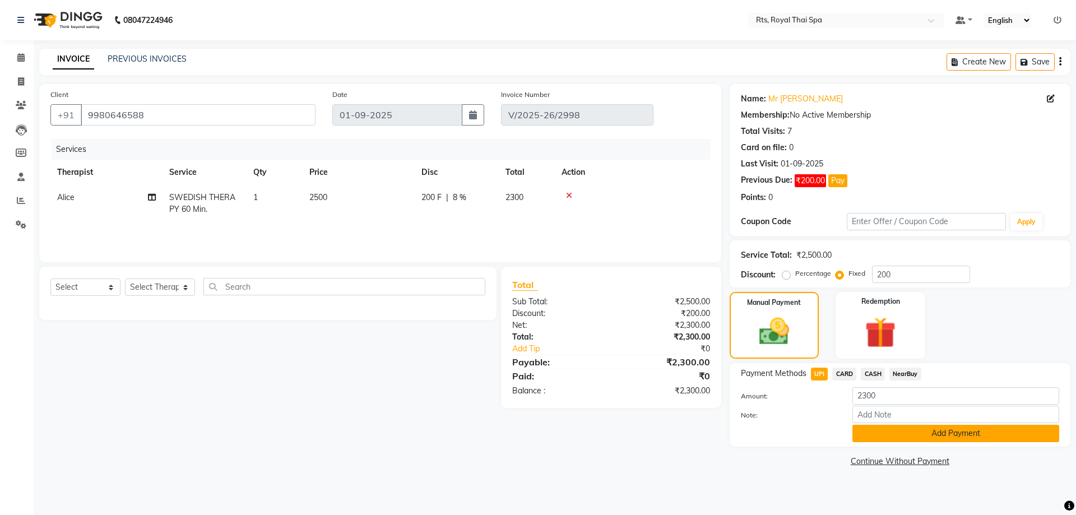
click at [900, 430] on button "Add Payment" at bounding box center [956, 433] width 207 height 17
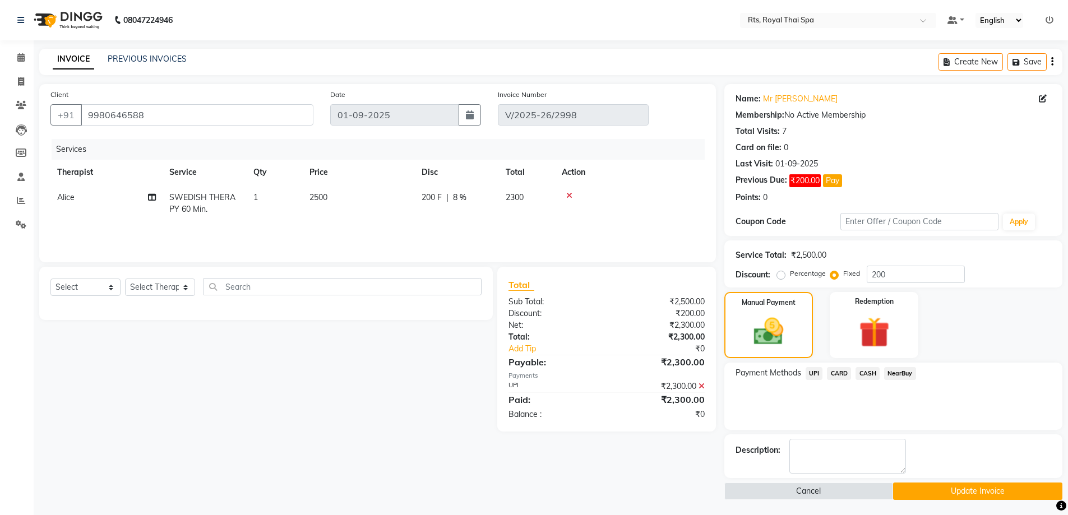
click at [968, 488] on button "Update Invoice" at bounding box center [977, 491] width 169 height 17
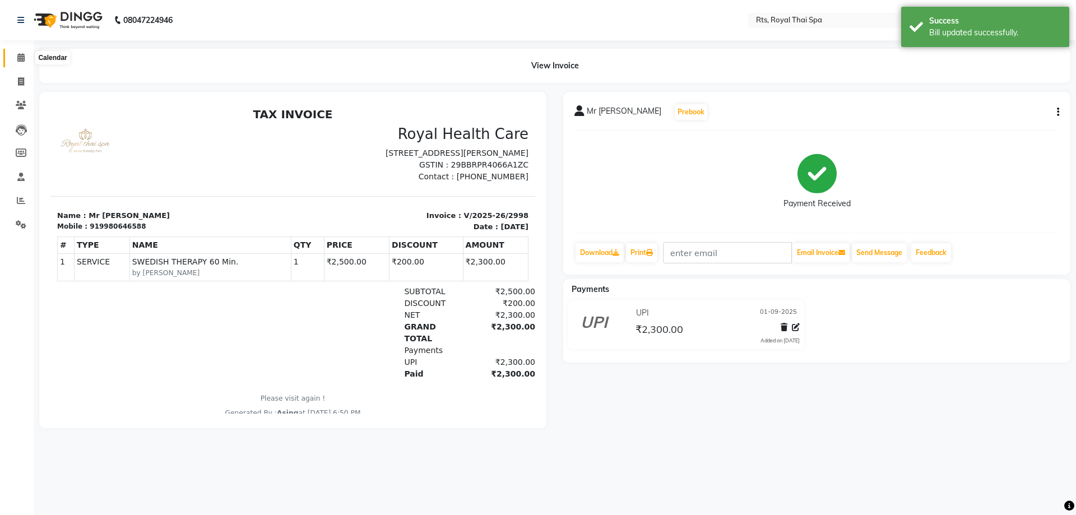
click at [18, 61] on icon at bounding box center [20, 57] width 7 height 8
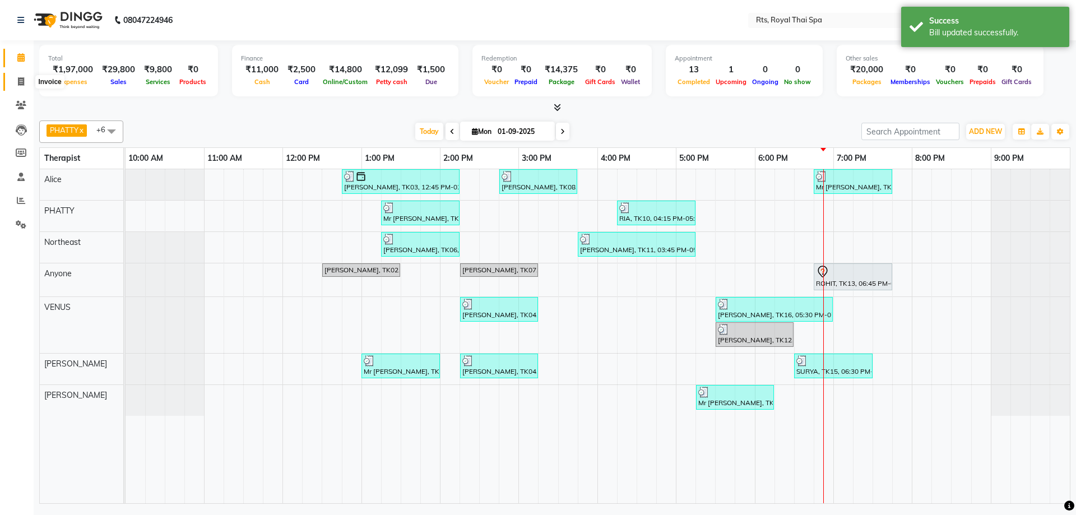
click at [23, 80] on icon at bounding box center [21, 81] width 6 height 8
select select "5288"
select select "service"
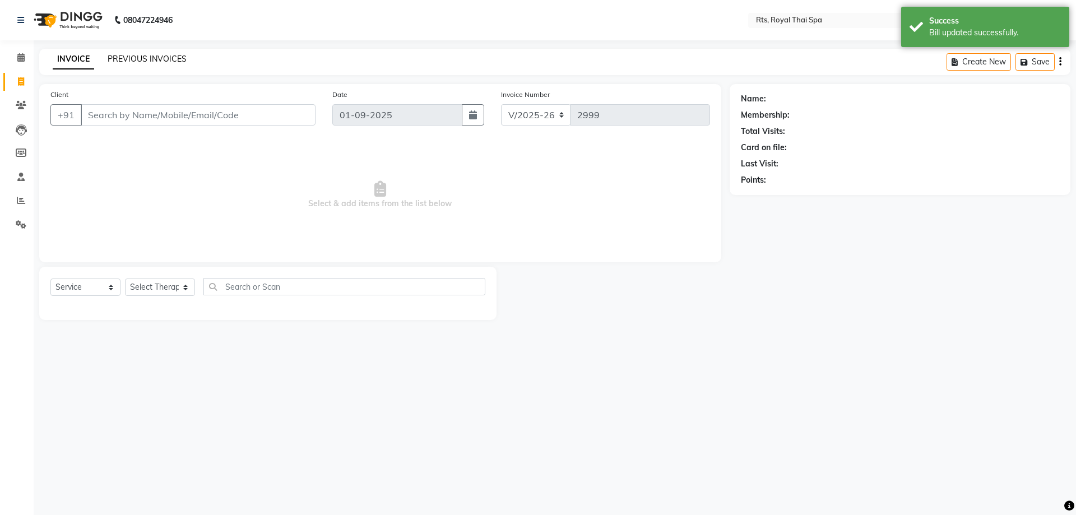
click at [166, 59] on link "PREVIOUS INVOICES" at bounding box center [147, 59] width 79 height 10
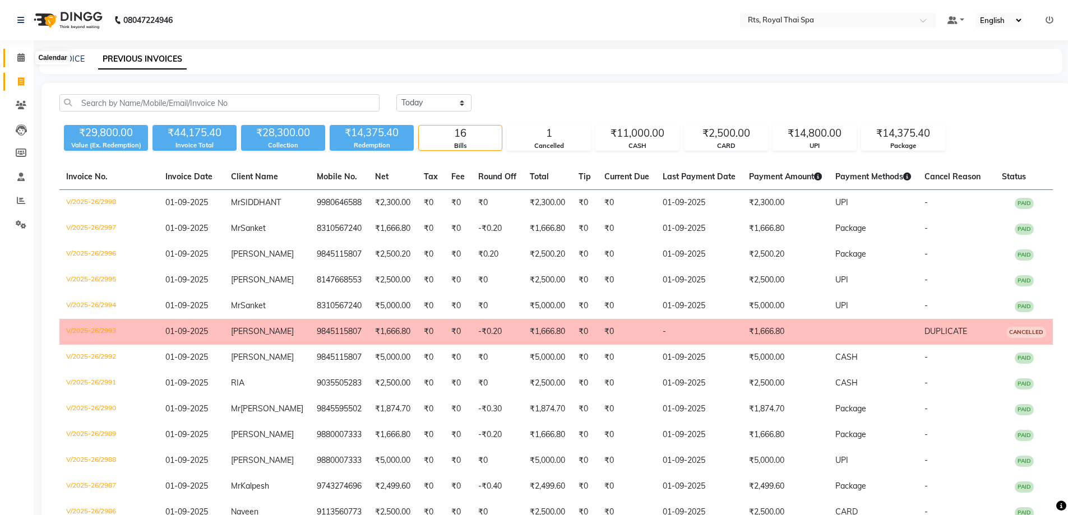
click at [22, 58] on icon at bounding box center [20, 57] width 7 height 8
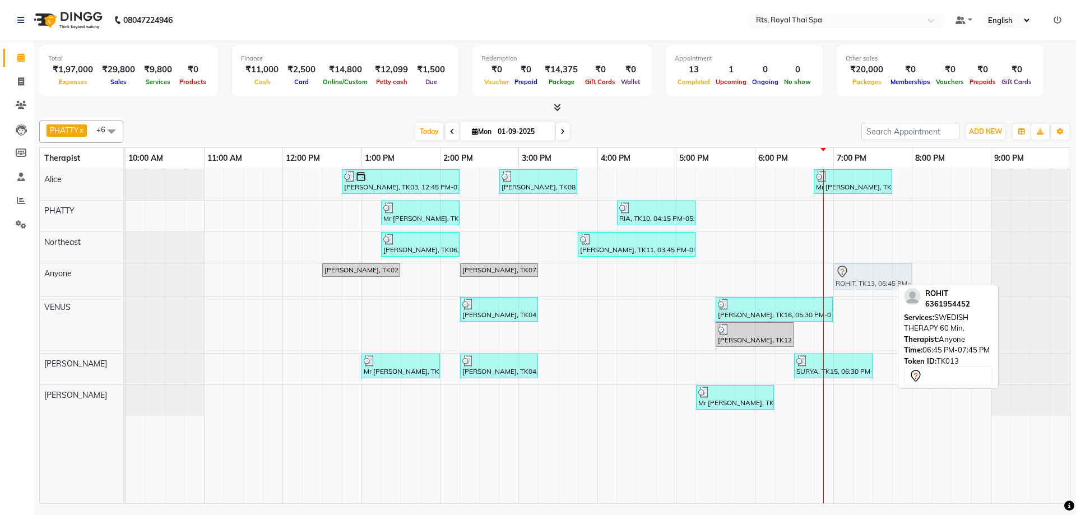
drag, startPoint x: 839, startPoint y: 276, endPoint x: 853, endPoint y: 276, distance: 14.0
click at [126, 276] on div "Mr Kashyap, TK02, 12:30 PM-01:30 PM, SWEDISH THERAPY 60 Min. Raghav, TK07, 02:1…" at bounding box center [126, 279] width 0 height 33
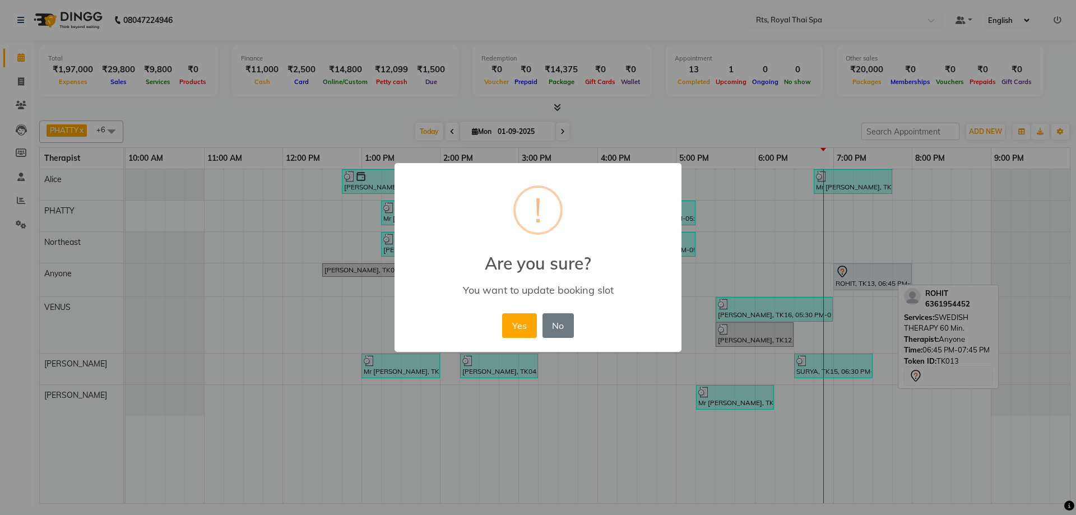
drag, startPoint x: 511, startPoint y: 320, endPoint x: 497, endPoint y: 264, distance: 57.9
click at [510, 316] on button "Yes" at bounding box center [519, 325] width 34 height 25
